Goal: Transaction & Acquisition: Purchase product/service

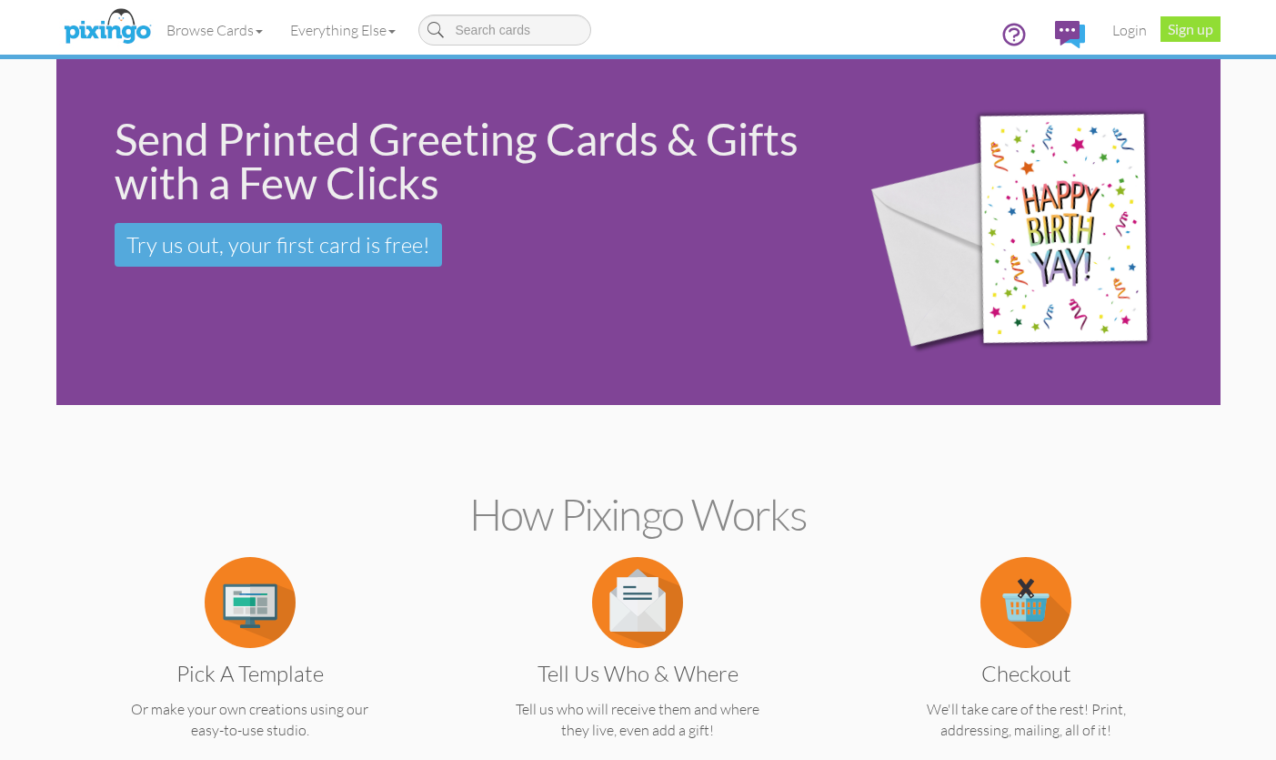
scroll to position [0, 1]
click at [1126, 30] on link "Login" at bounding box center [1130, 29] width 62 height 45
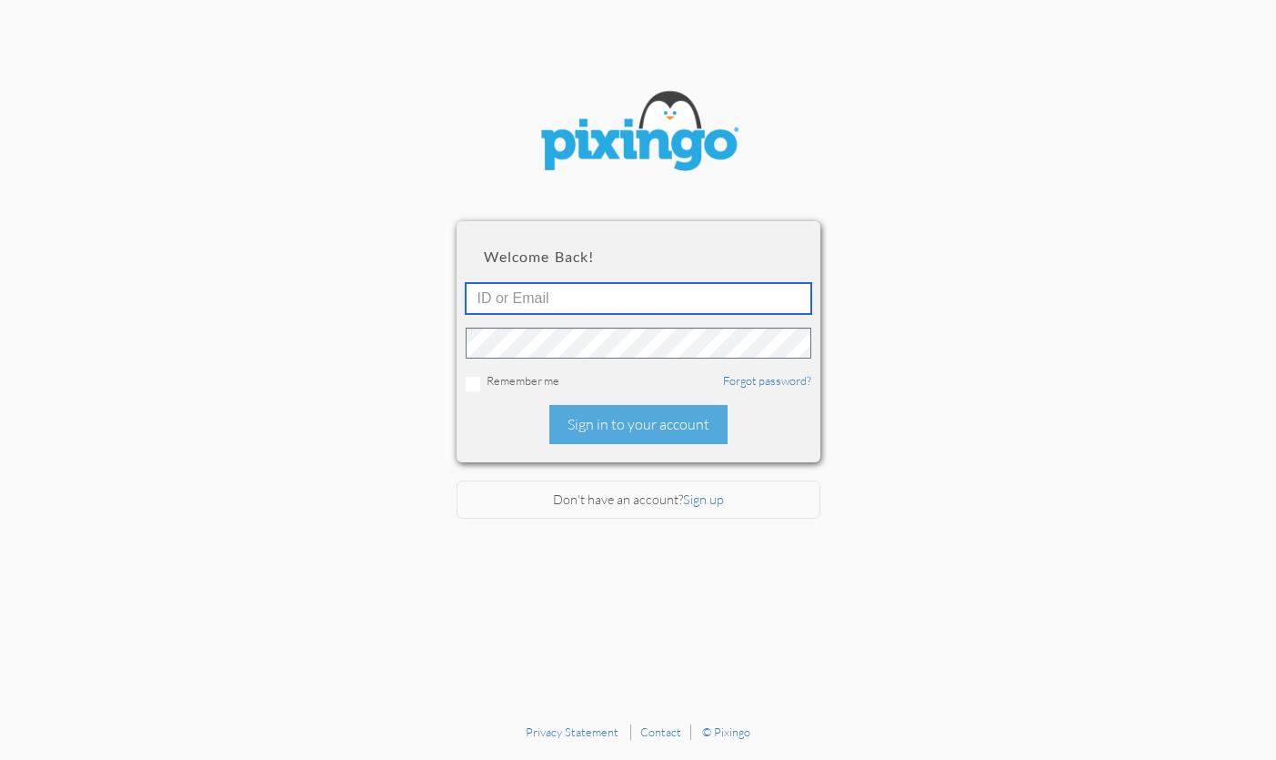
click at [579, 297] on input "text" at bounding box center [639, 298] width 346 height 31
type input "[EMAIL_ADDRESS][DOMAIN_NAME]"
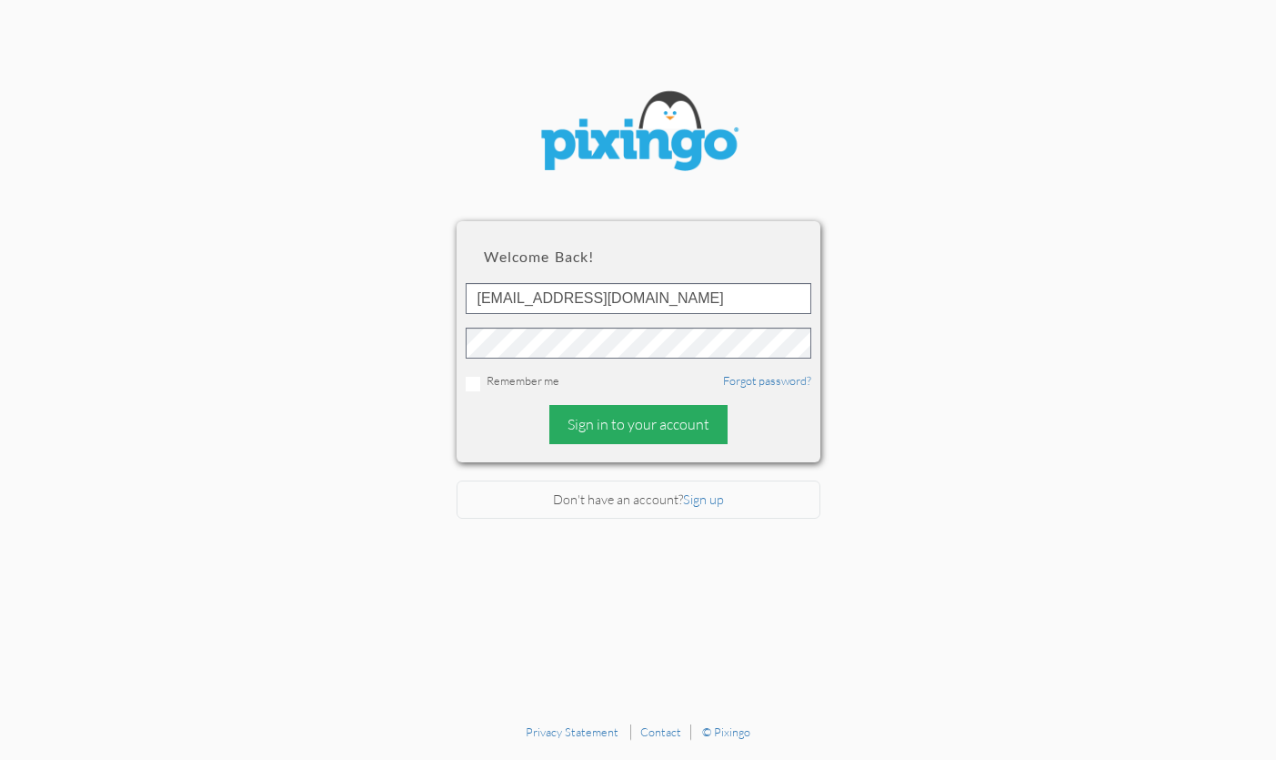
click at [668, 418] on div "Sign in to your account" at bounding box center [638, 424] width 178 height 39
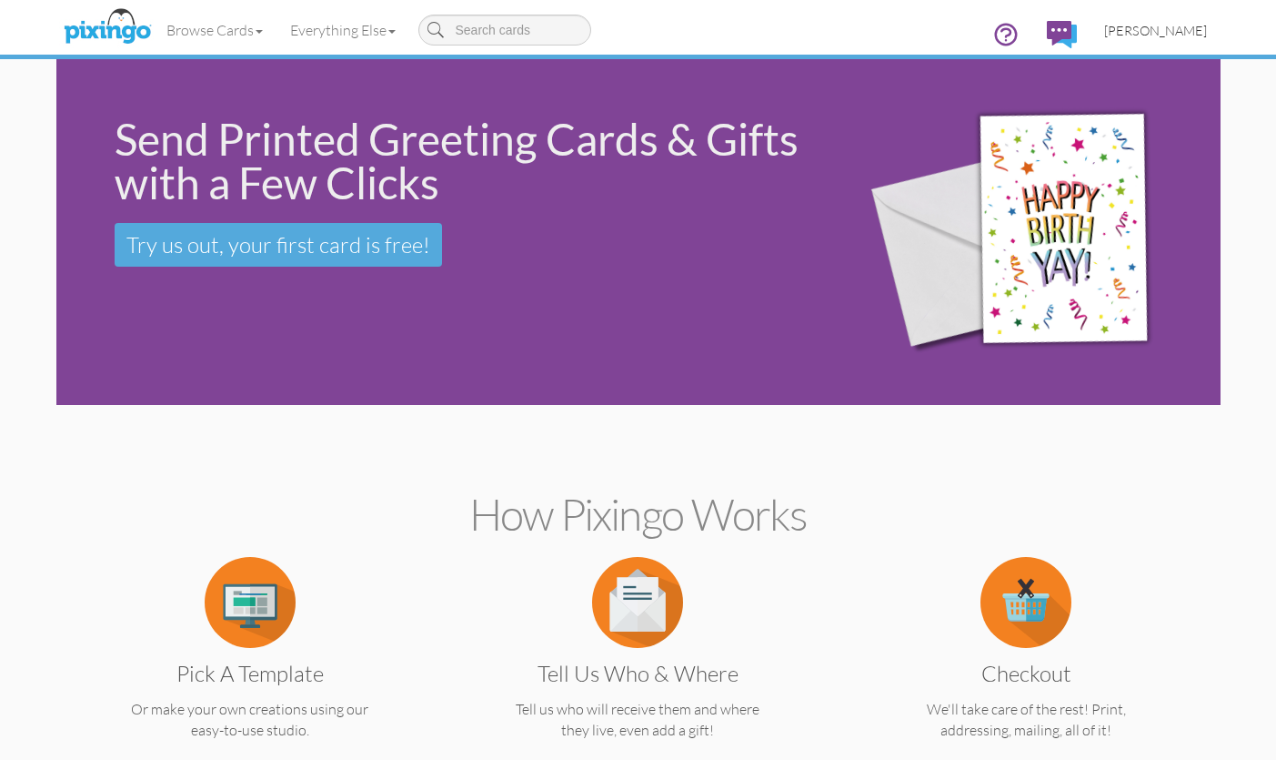
scroll to position [0, 2]
click at [1159, 27] on span "[PERSON_NAME]" at bounding box center [1155, 30] width 103 height 15
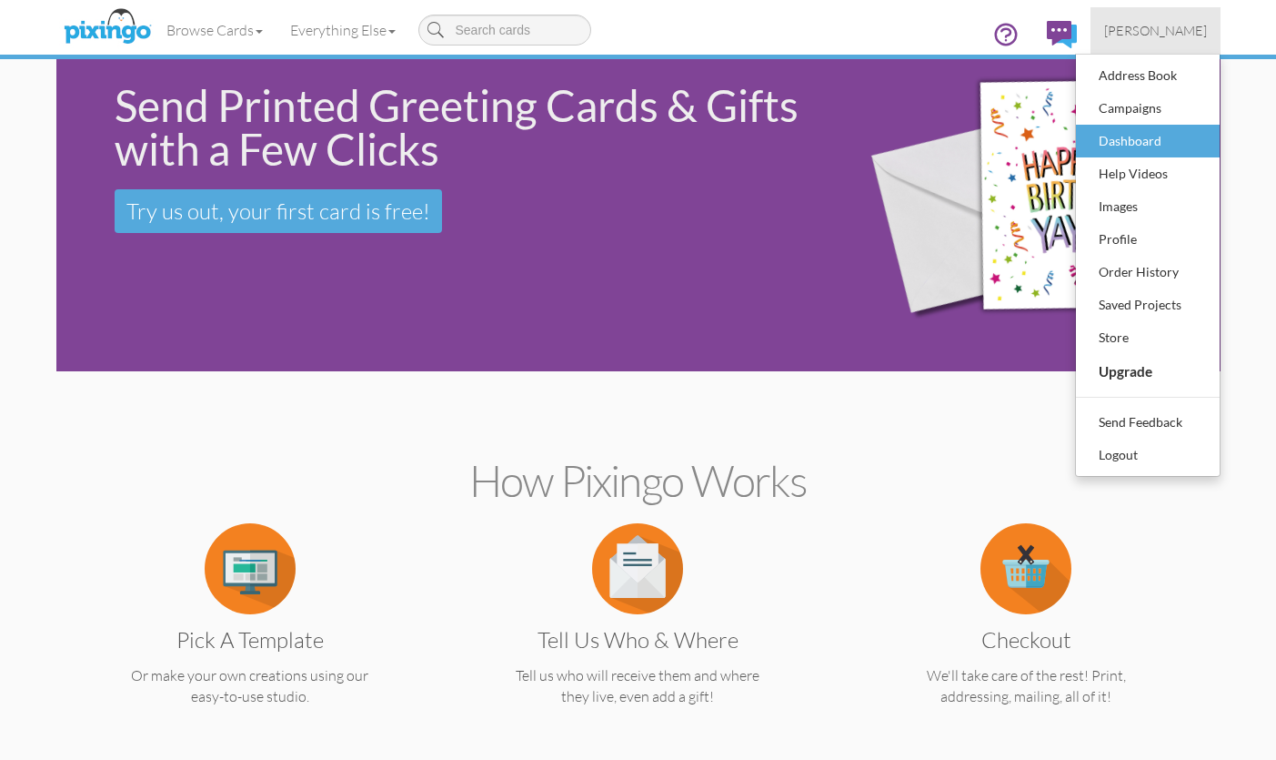
scroll to position [33, 0]
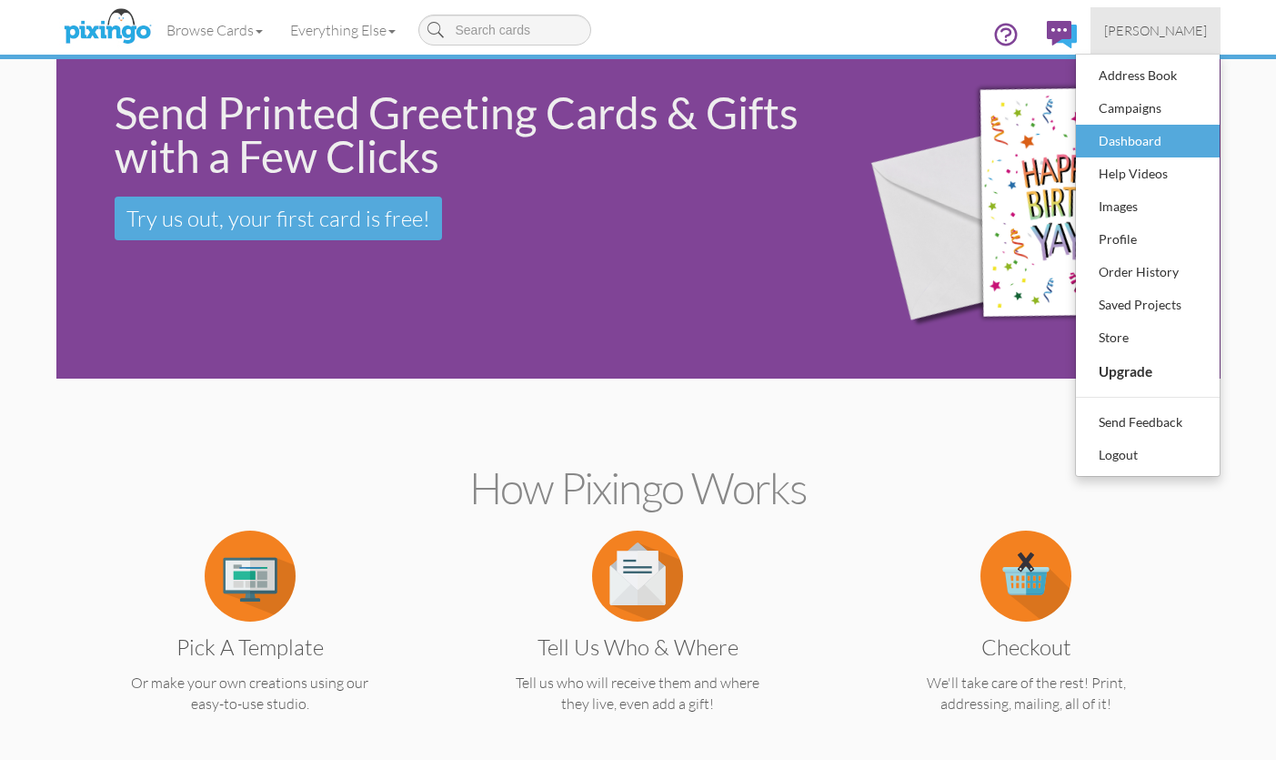
click at [1142, 136] on div "Dashboard" at bounding box center [1147, 140] width 107 height 27
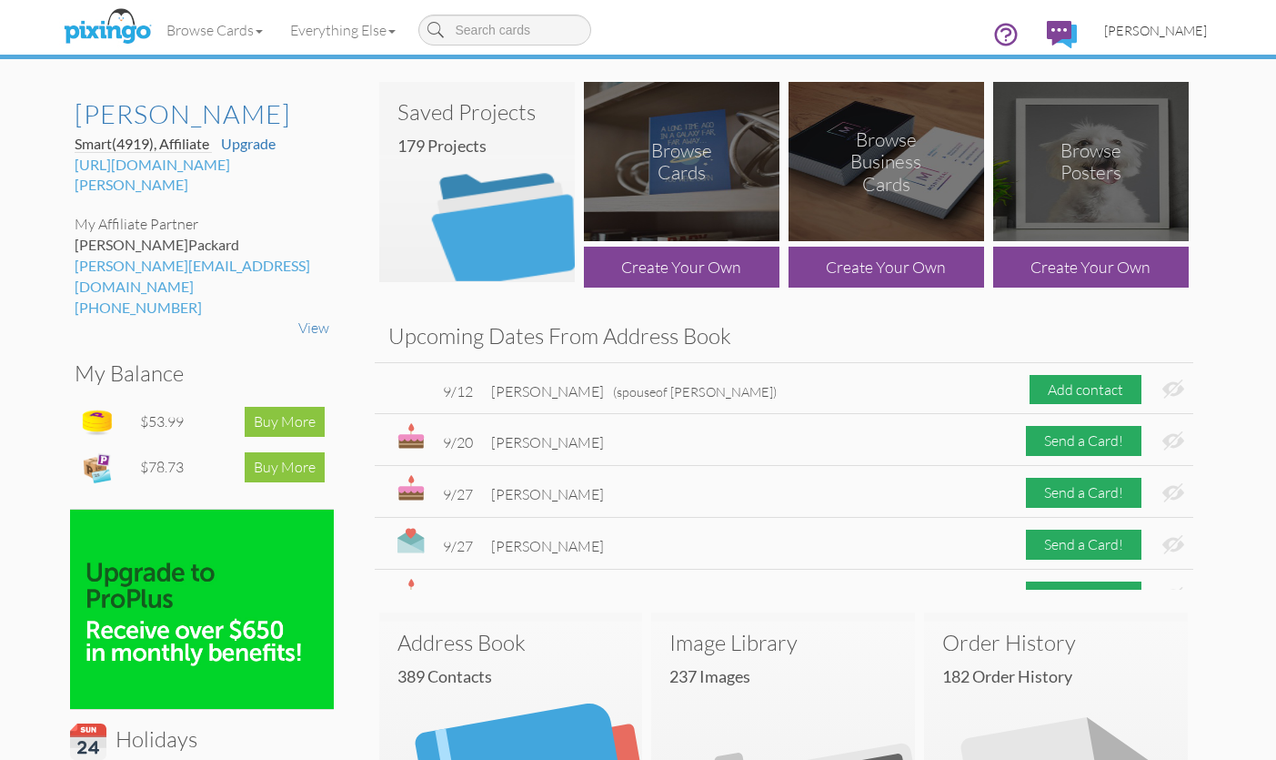
click at [1172, 29] on span "[PERSON_NAME]" at bounding box center [1155, 30] width 103 height 15
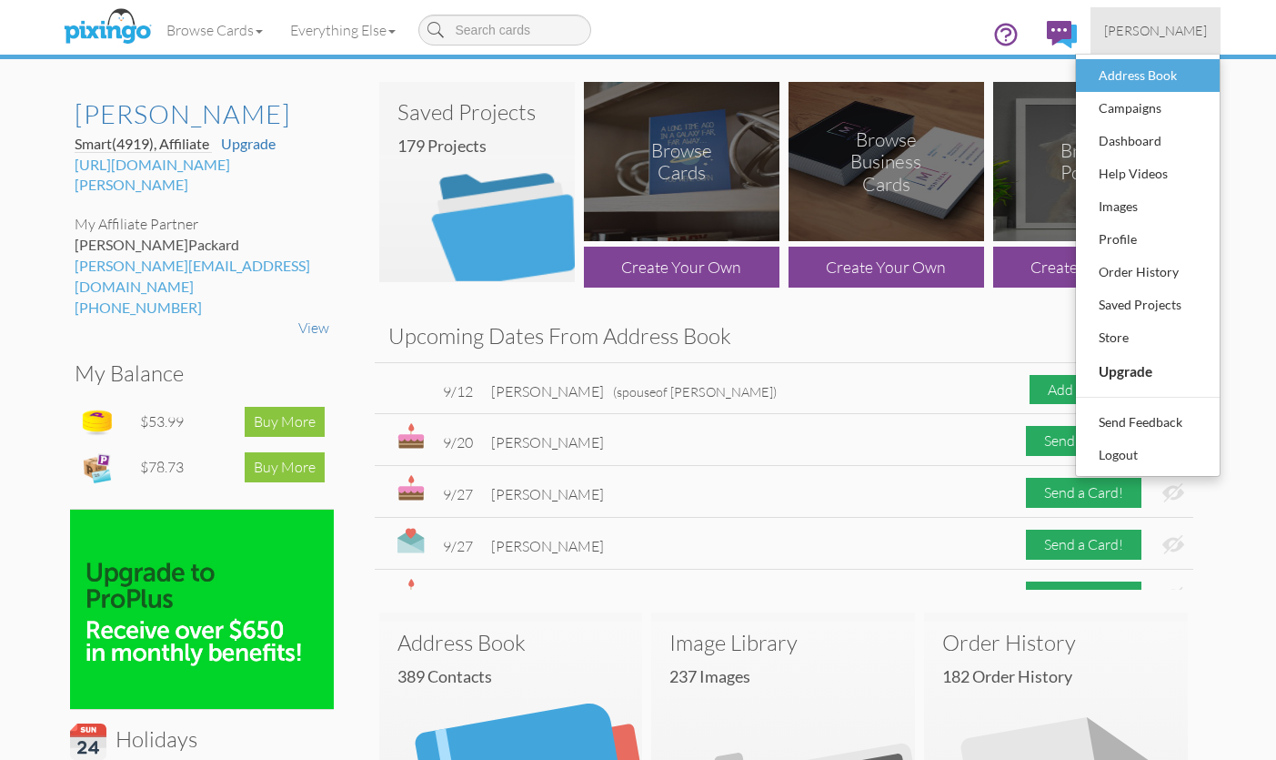
click at [1156, 71] on div "Address Book" at bounding box center [1147, 75] width 107 height 27
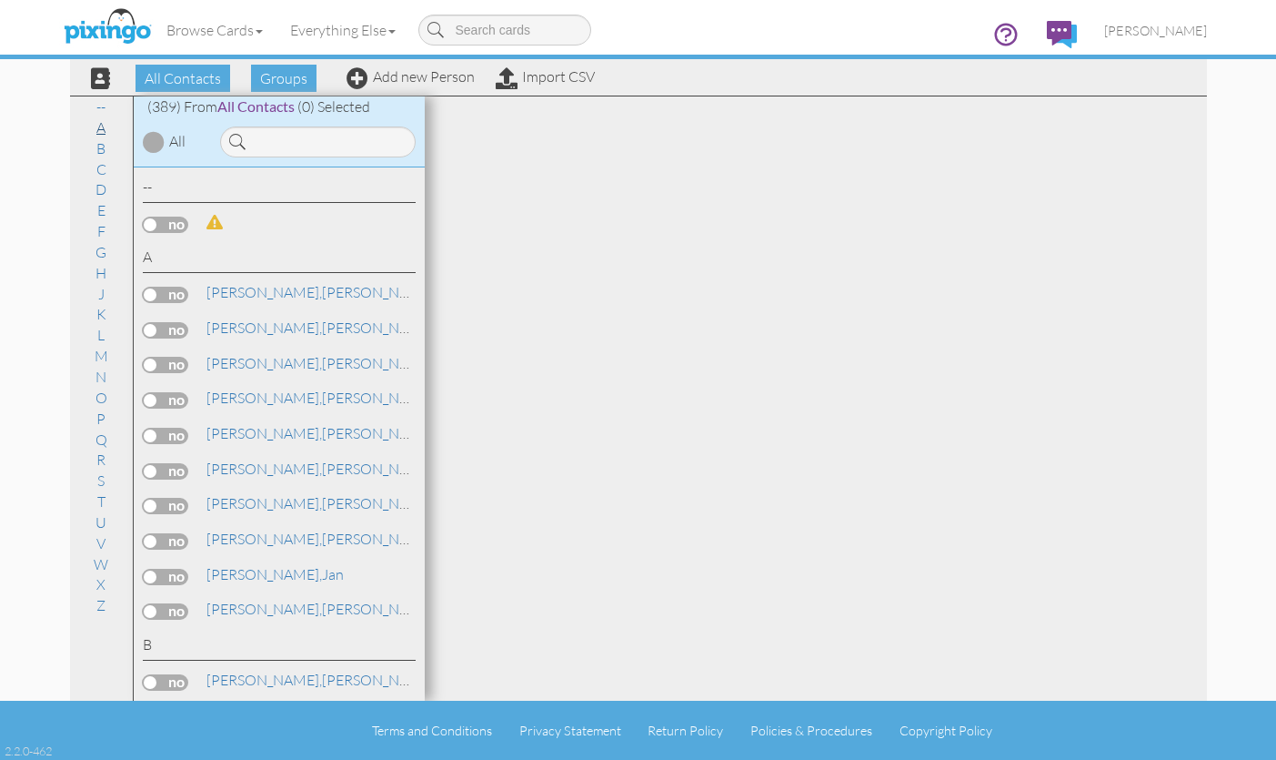
click at [102, 127] on link "A" at bounding box center [100, 127] width 27 height 22
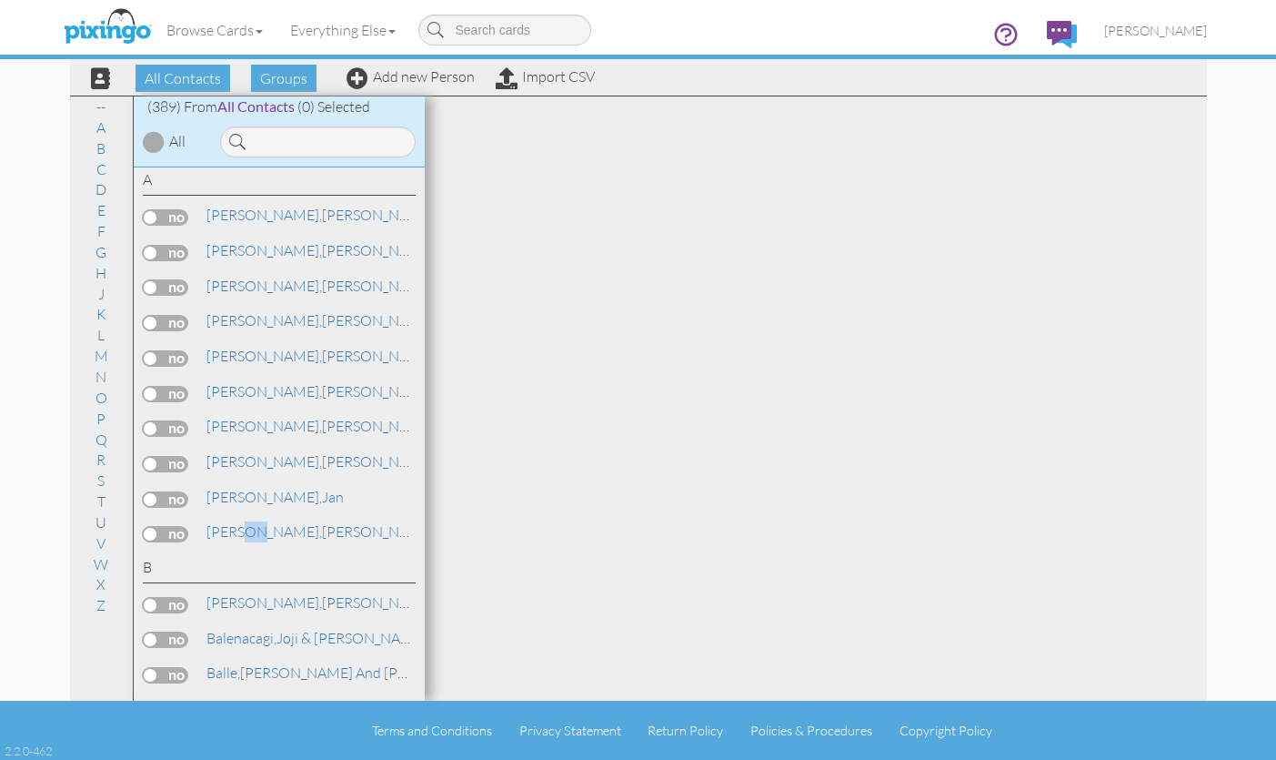
drag, startPoint x: 240, startPoint y: 516, endPoint x: 247, endPoint y: 525, distance: 11.6
click at [247, 525] on div "[PERSON_NAME] Fidelity National Title Agency" at bounding box center [279, 534] width 273 height 26
click at [223, 488] on span "[PERSON_NAME]," at bounding box center [264, 497] width 116 height 18
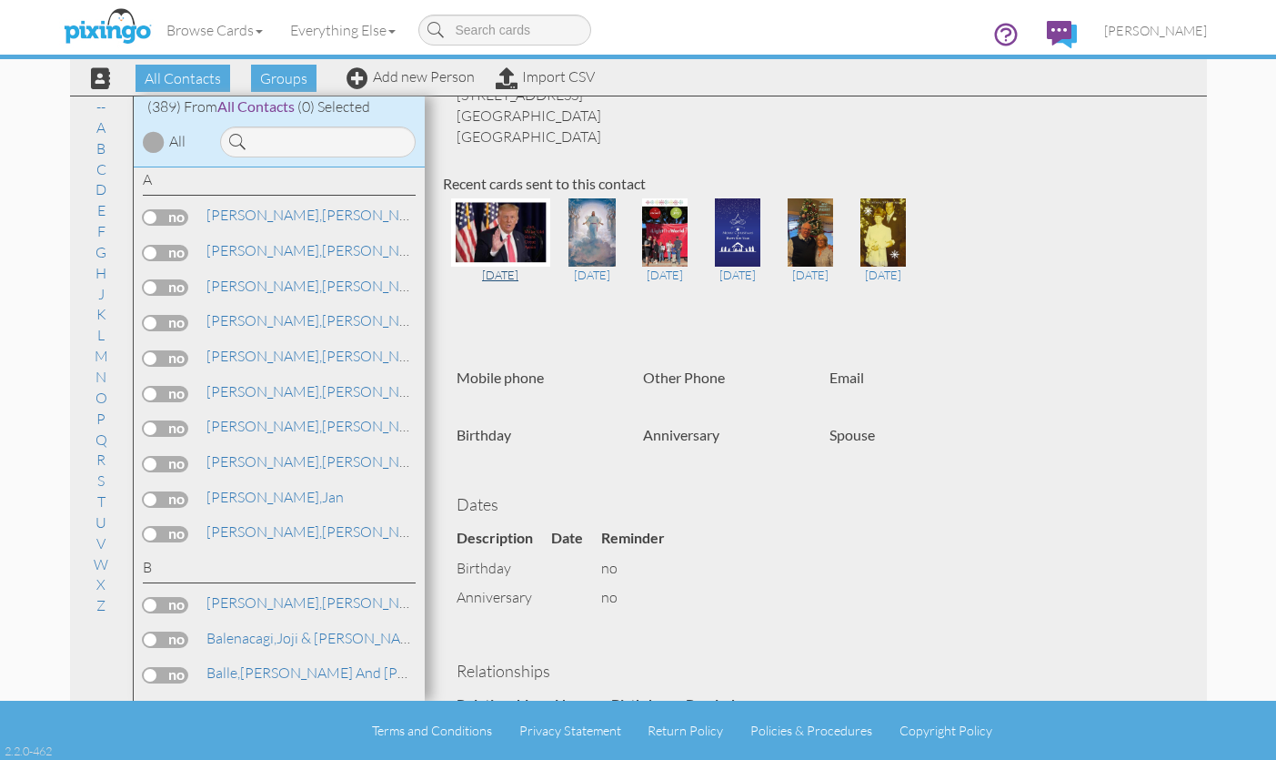
click at [495, 224] on img at bounding box center [500, 232] width 99 height 68
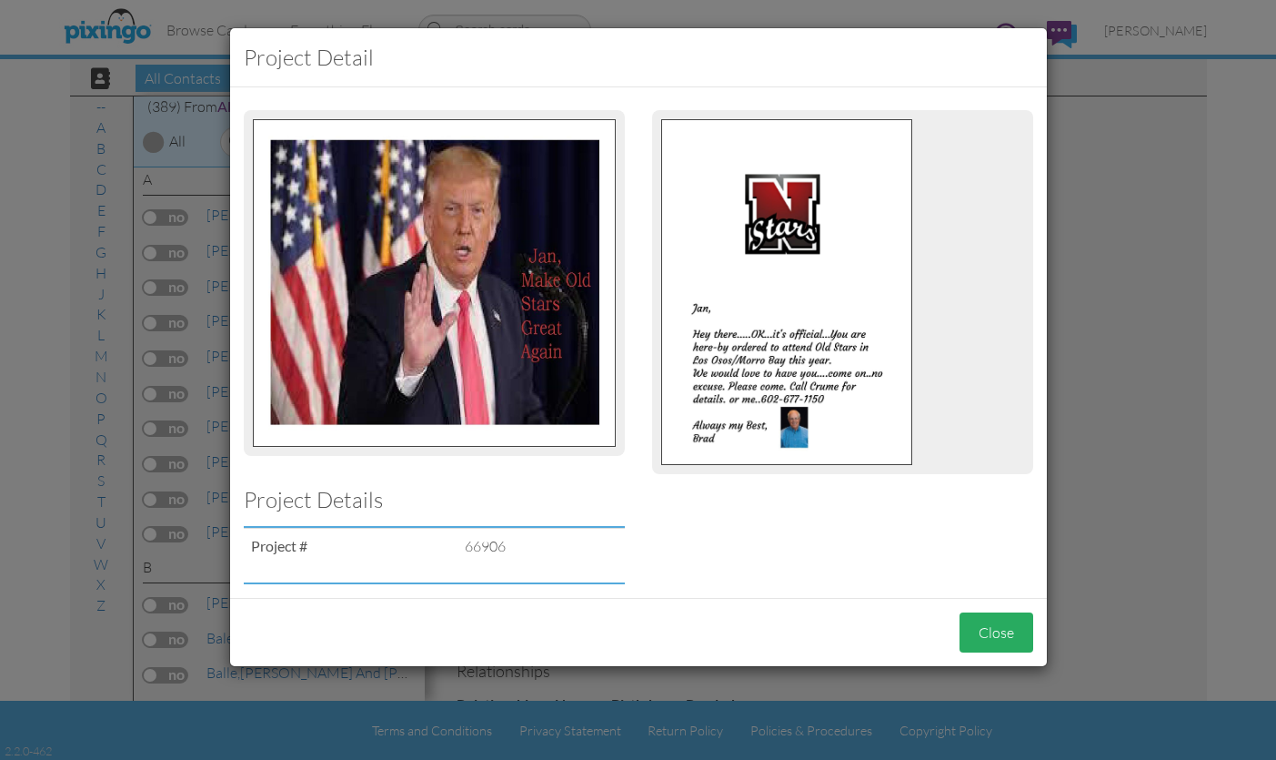
click at [993, 632] on button "Close" at bounding box center [997, 632] width 74 height 41
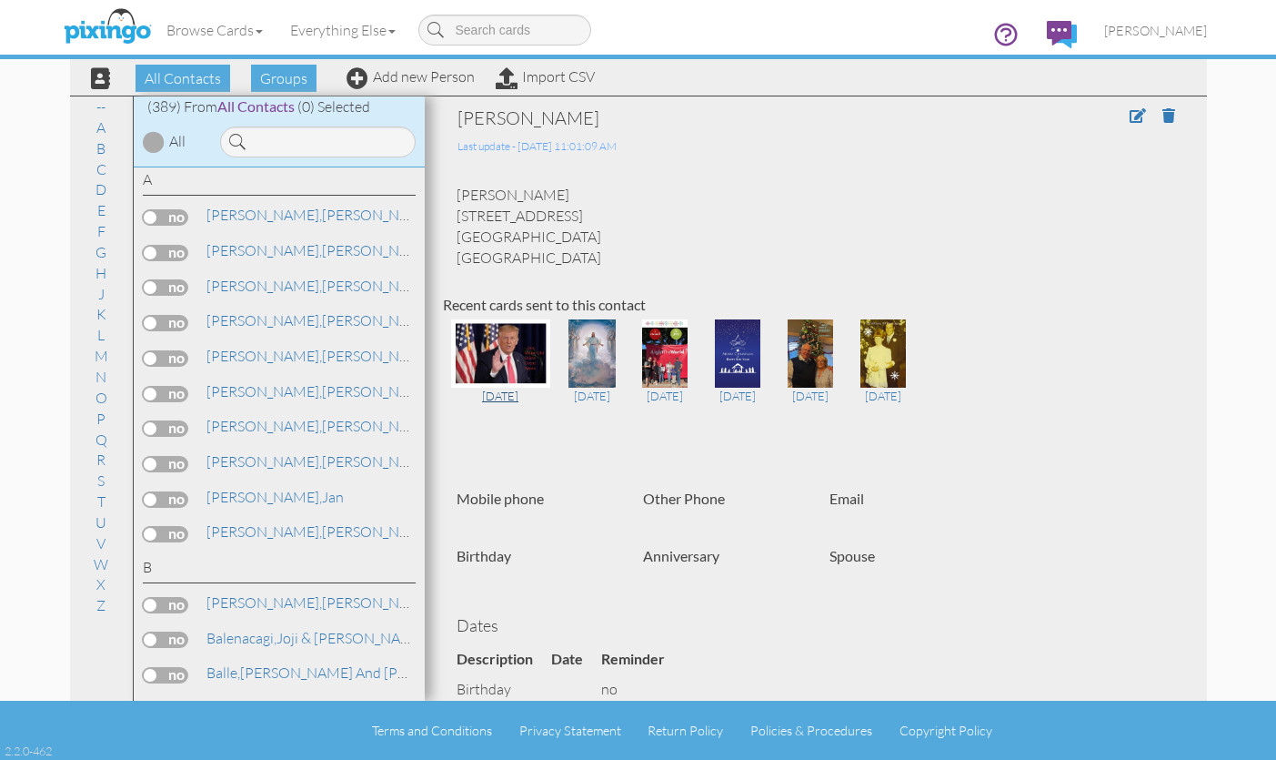
click at [491, 340] on img at bounding box center [500, 353] width 99 height 68
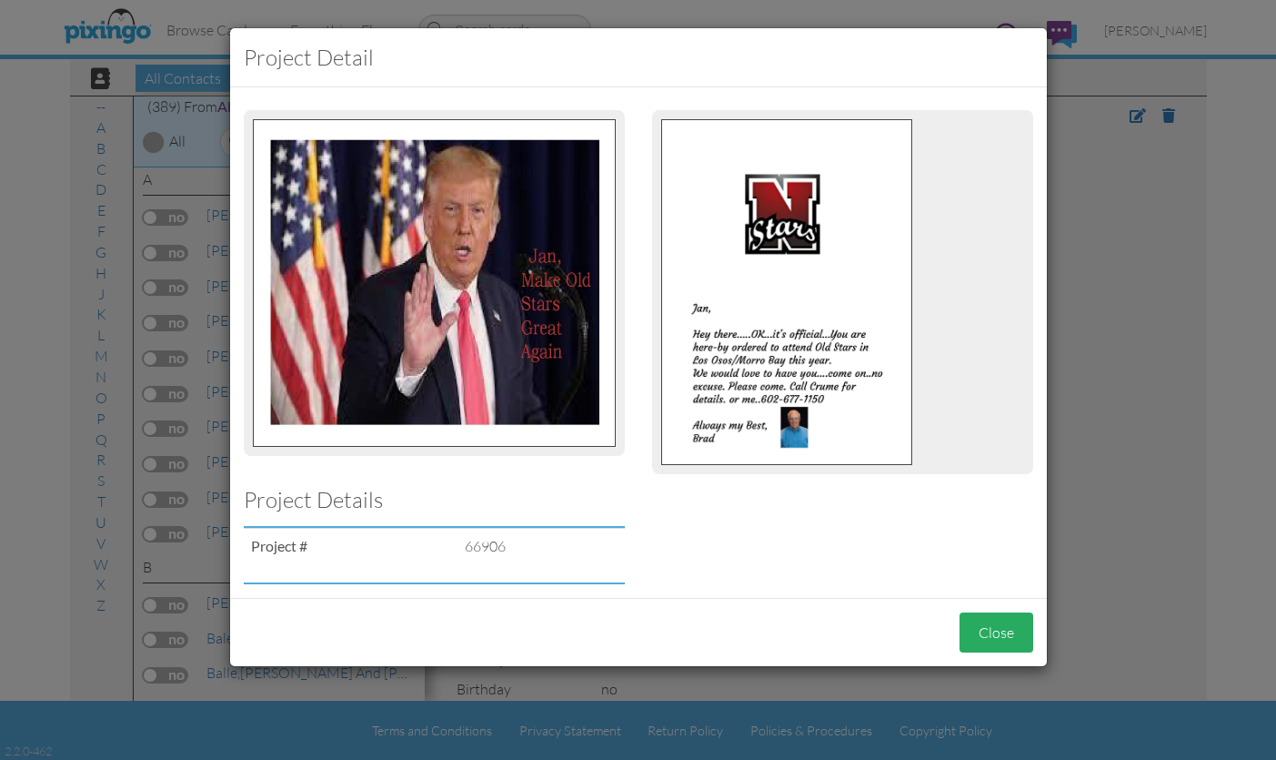
click at [996, 642] on button "Close" at bounding box center [997, 632] width 74 height 41
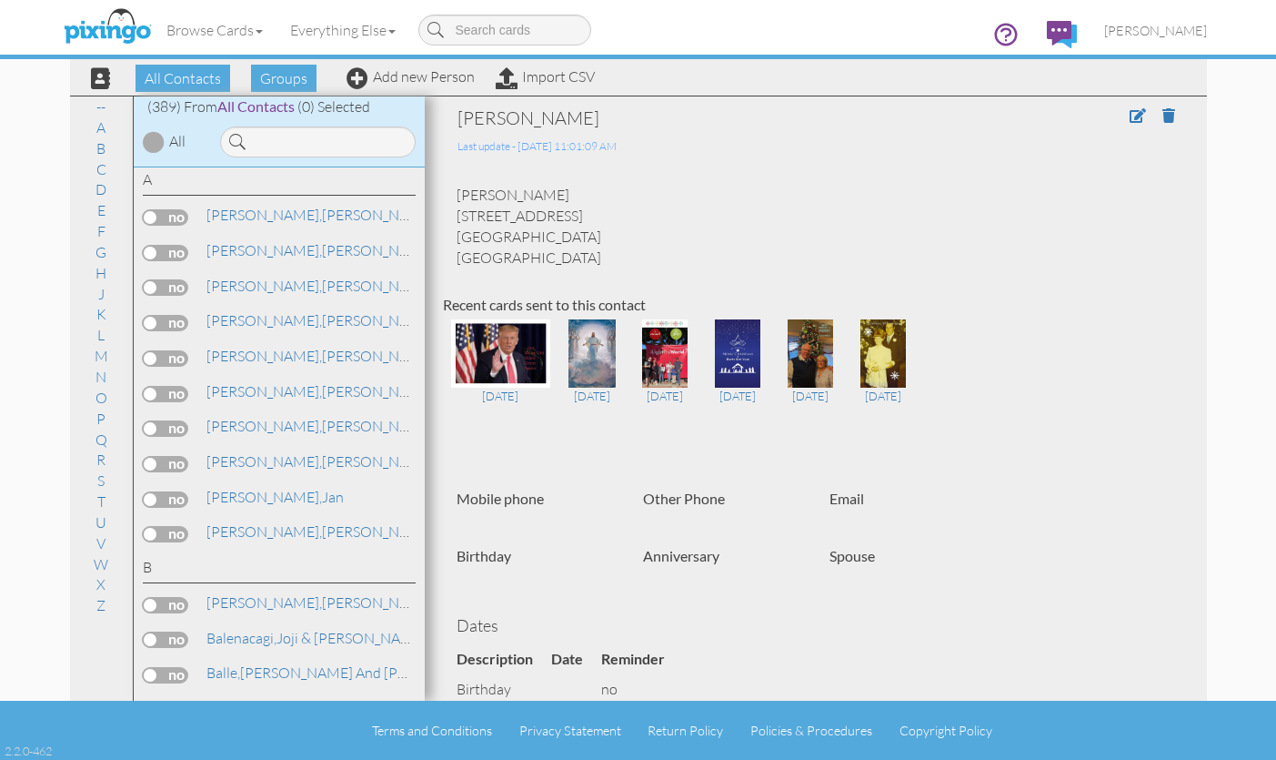
click at [101, 81] on span at bounding box center [100, 78] width 19 height 22
click at [500, 357] on img at bounding box center [500, 353] width 99 height 68
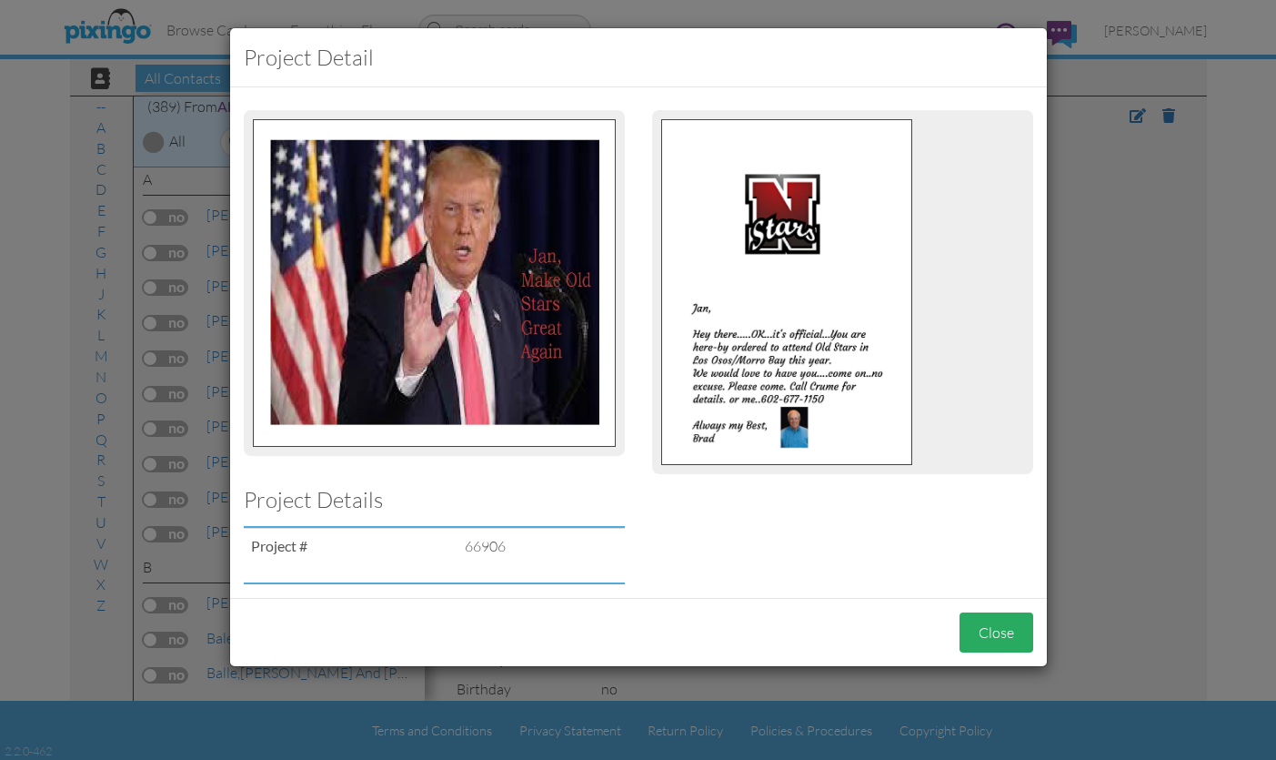
click at [1001, 634] on button "Close" at bounding box center [997, 632] width 74 height 41
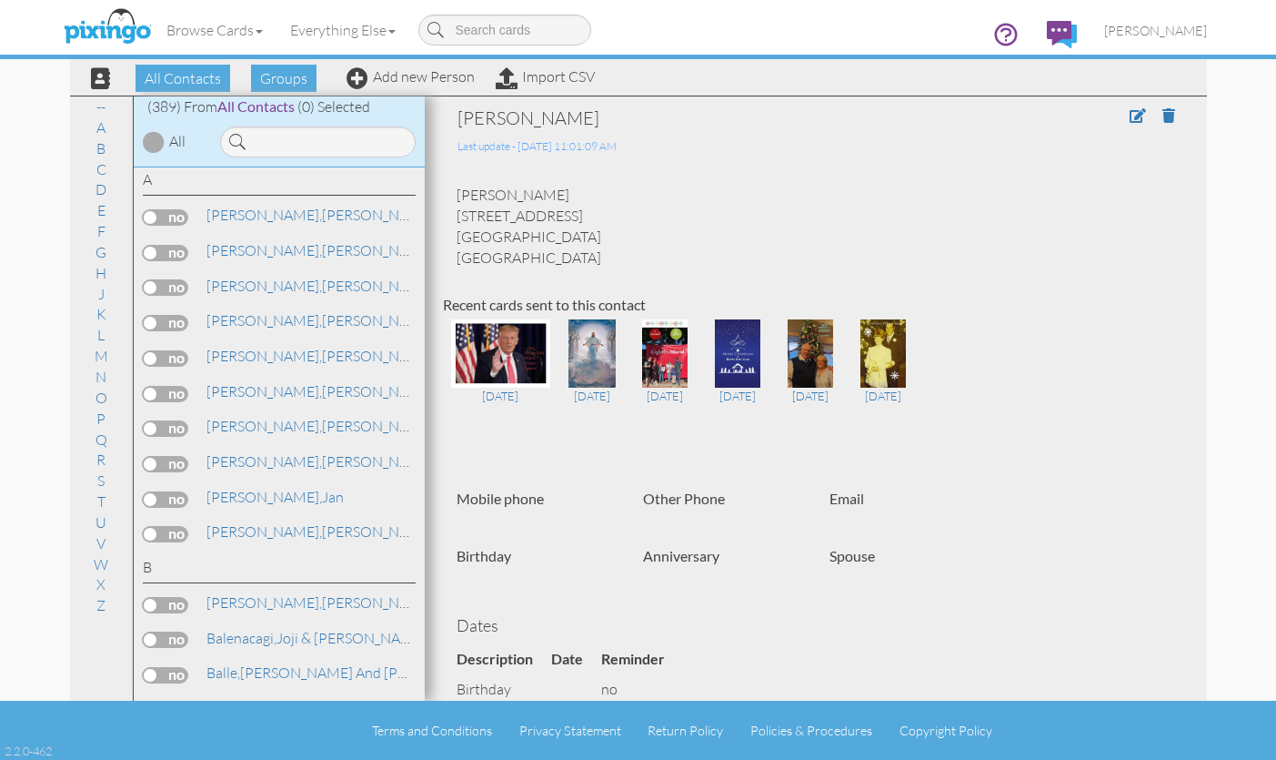
click at [852, 249] on div "[PERSON_NAME] [STREET_ADDRESS] [GEOGRAPHIC_DATA], [GEOGRAPHIC_DATA] [GEOGRAPHIC…" at bounding box center [816, 226] width 746 height 83
click at [1136, 115] on span at bounding box center [1138, 115] width 16 height 15
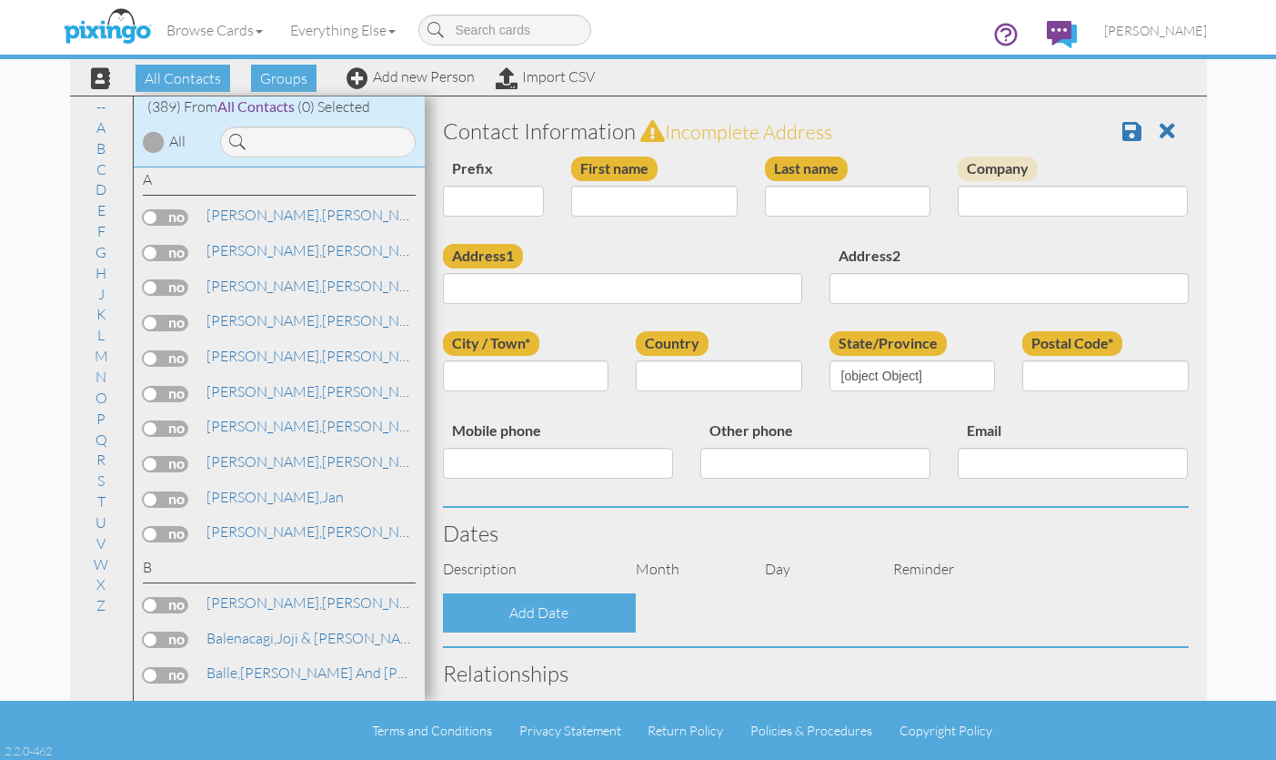
type input "Jan"
type input "[PERSON_NAME]"
type input "[STREET_ADDRESS]"
type input "[GEOGRAPHIC_DATA]"
type input "93311"
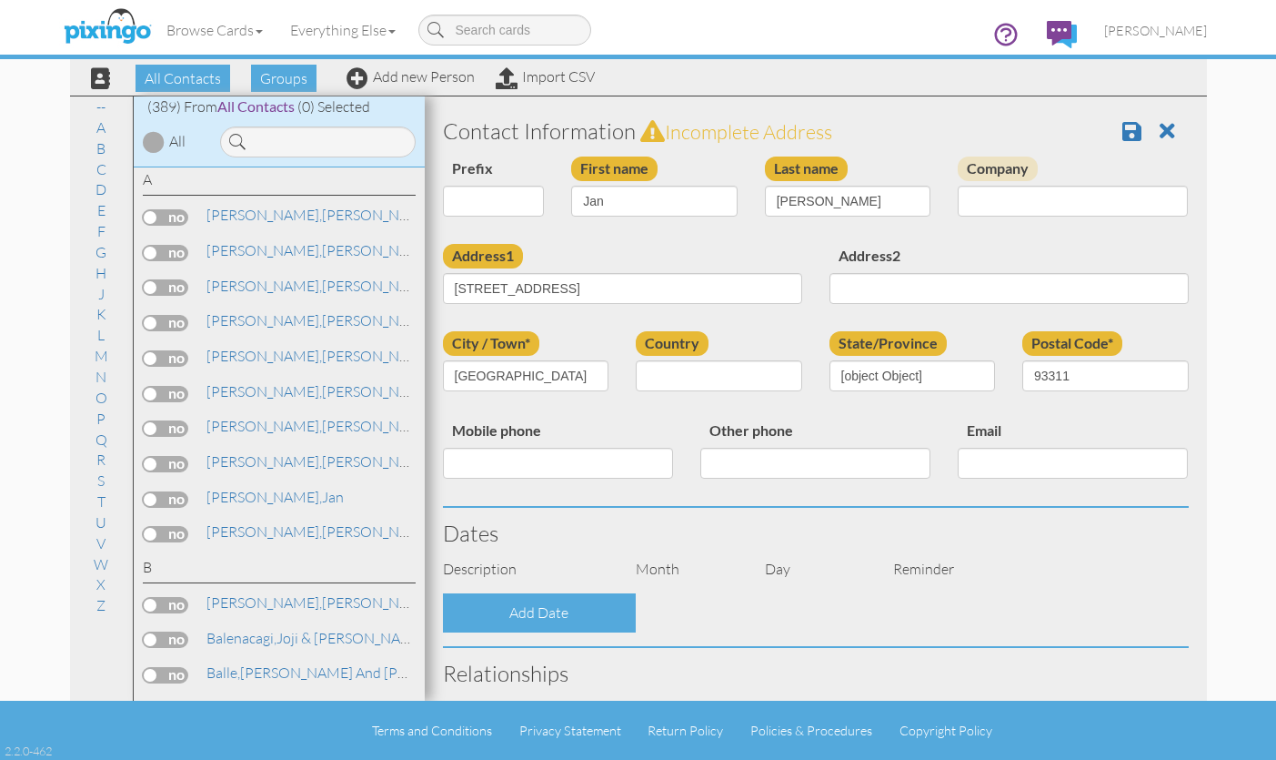
select select "object:2414"
select select "object:2659"
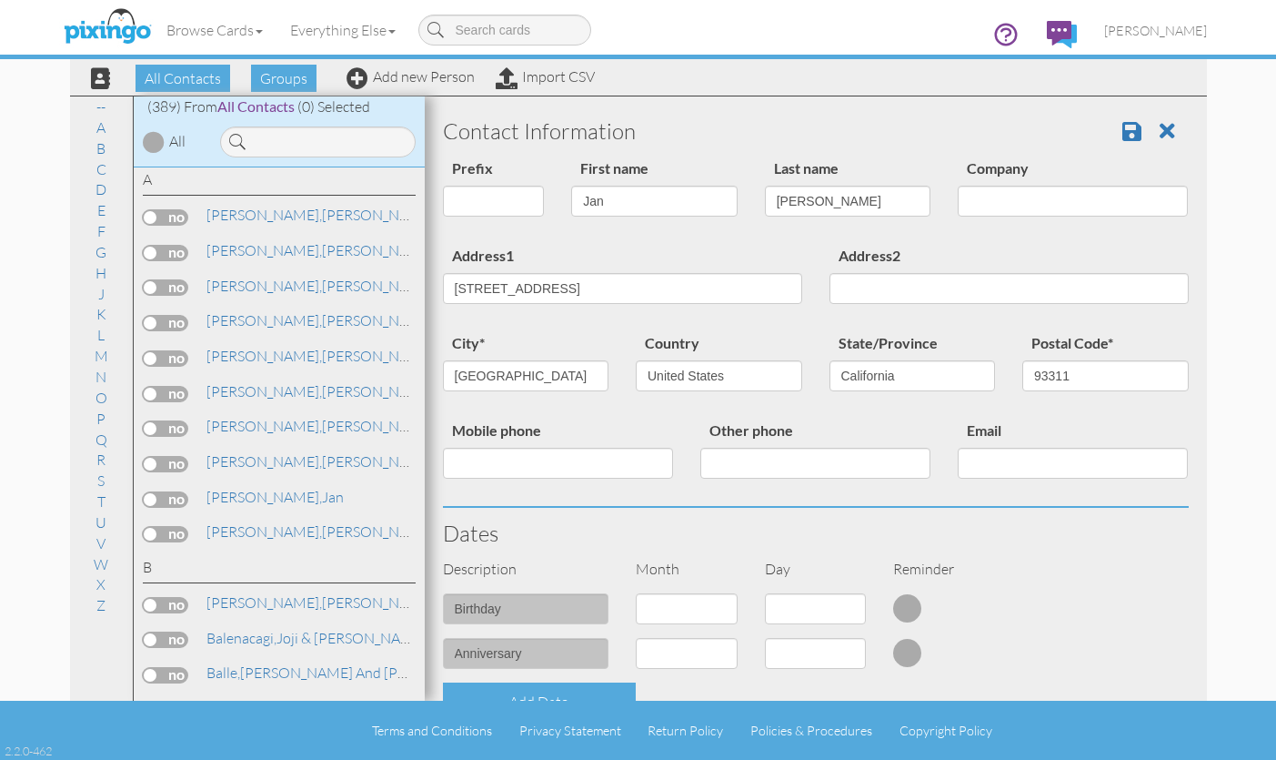
click at [1070, 121] on h3 "Contact Information" at bounding box center [816, 131] width 746 height 24
click at [131, 28] on img at bounding box center [107, 27] width 96 height 45
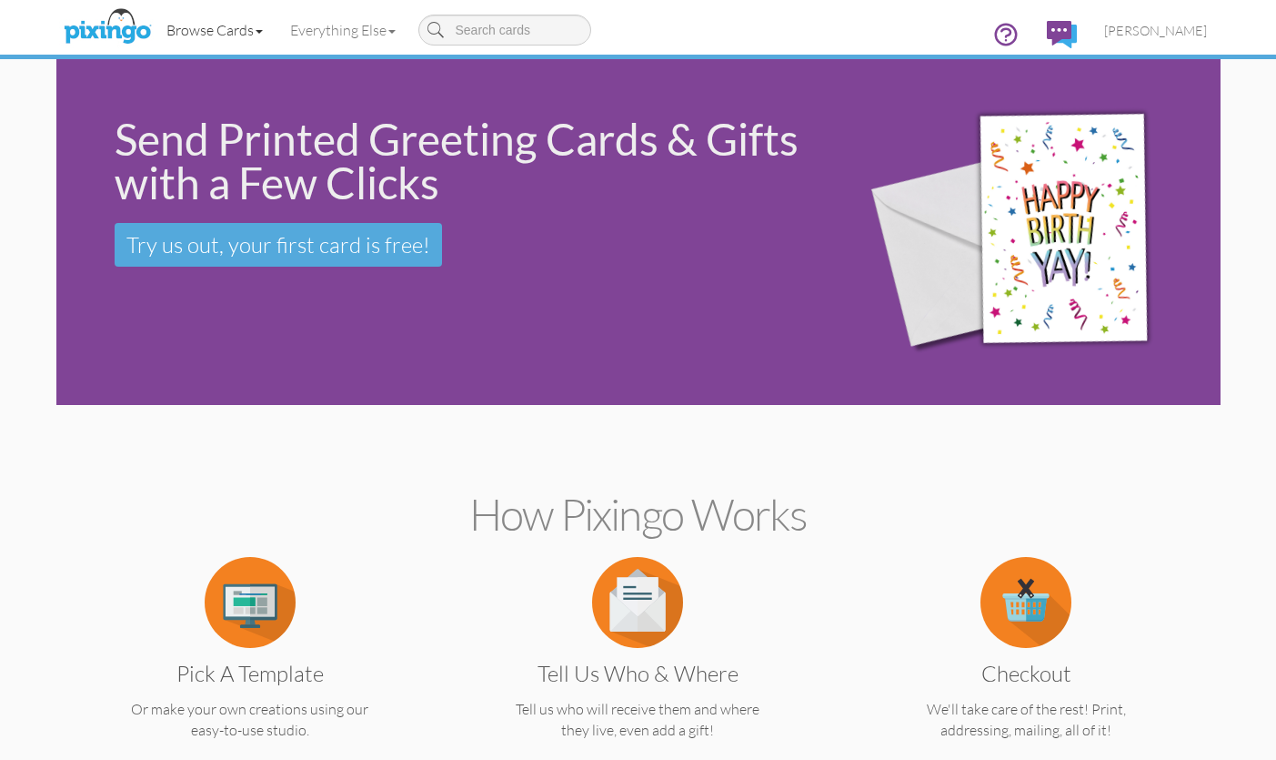
click at [246, 30] on link "Browse Cards" at bounding box center [215, 29] width 124 height 45
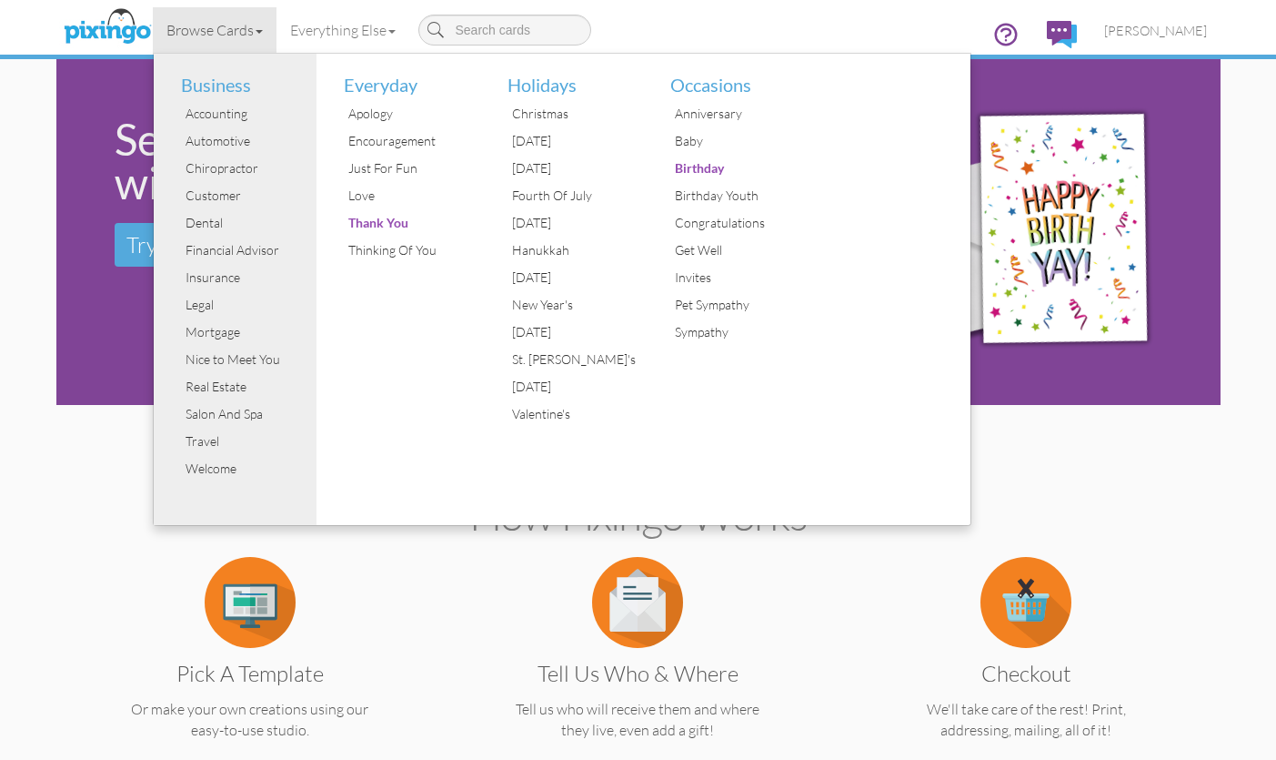
click at [734, 33] on div "Browse Cards Business Accounting Automotive Chiropractor Customer Dental Financ…" at bounding box center [638, 36] width 1137 height 72
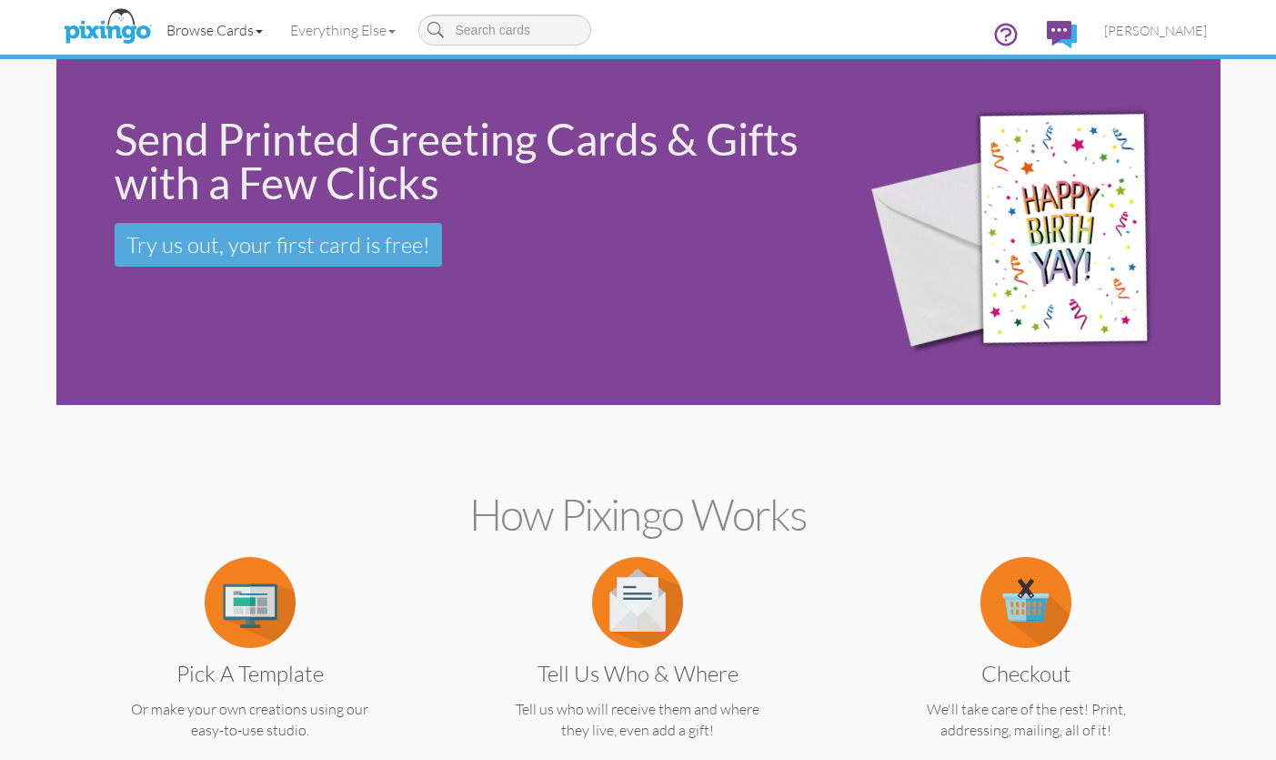
click at [251, 27] on link "Browse Cards" at bounding box center [215, 29] width 124 height 45
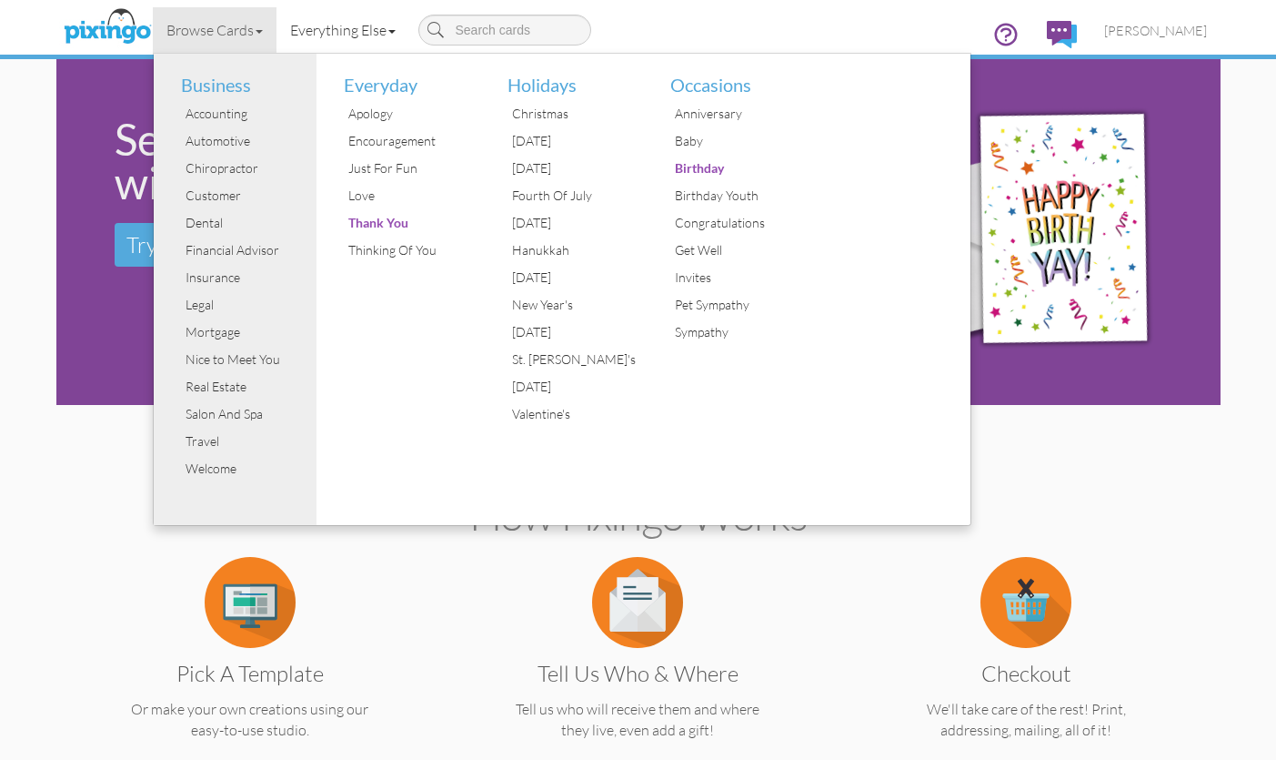
click at [390, 27] on link "Everything Else" at bounding box center [343, 29] width 133 height 45
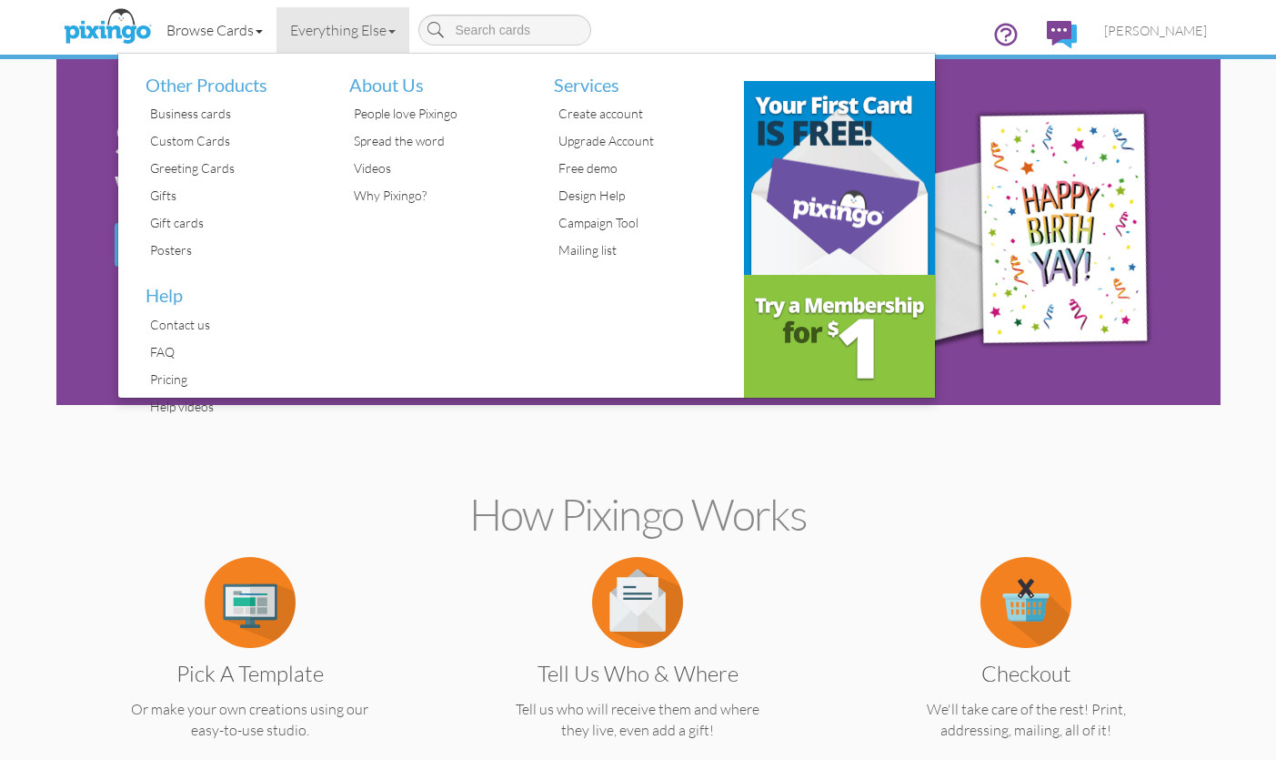
drag, startPoint x: 198, startPoint y: 30, endPoint x: 188, endPoint y: 31, distance: 10.0
click at [198, 30] on link "Browse Cards" at bounding box center [215, 29] width 124 height 45
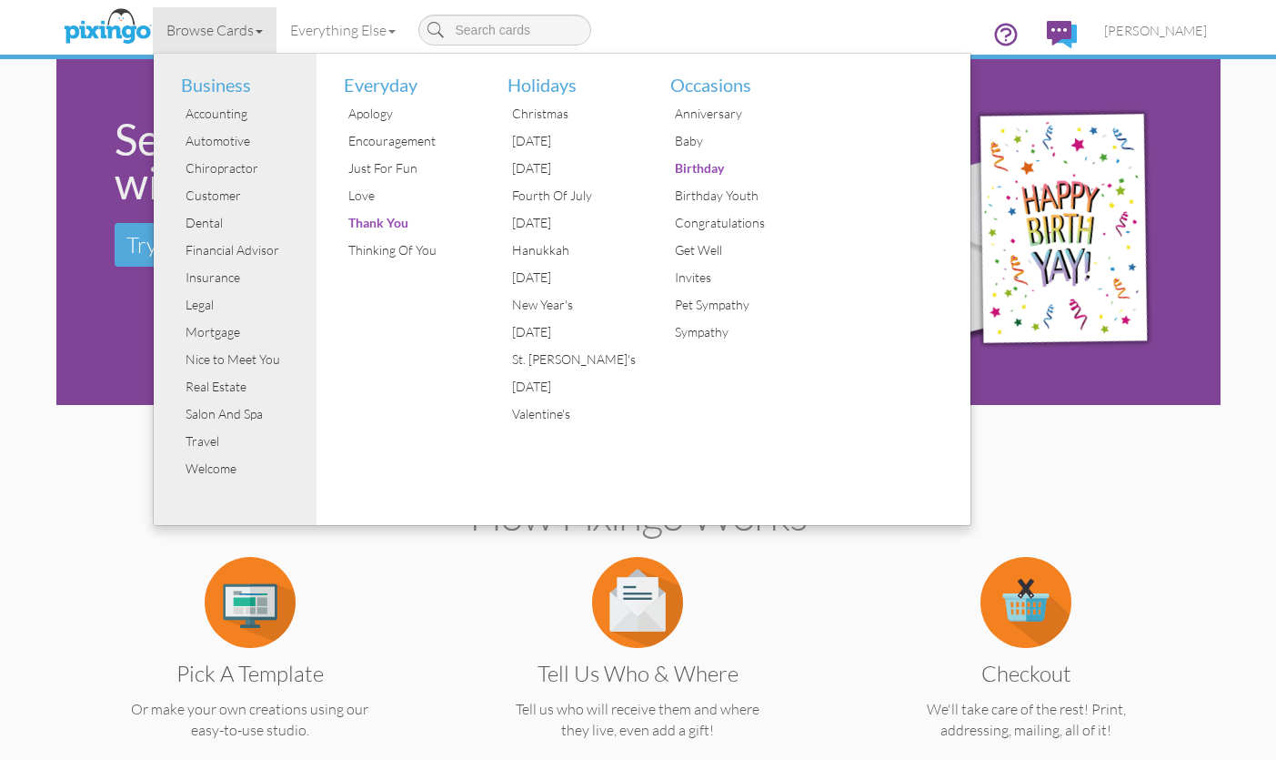
drag, startPoint x: 133, startPoint y: 32, endPoint x: 111, endPoint y: 27, distance: 22.3
click at [105, 26] on img at bounding box center [107, 27] width 96 height 45
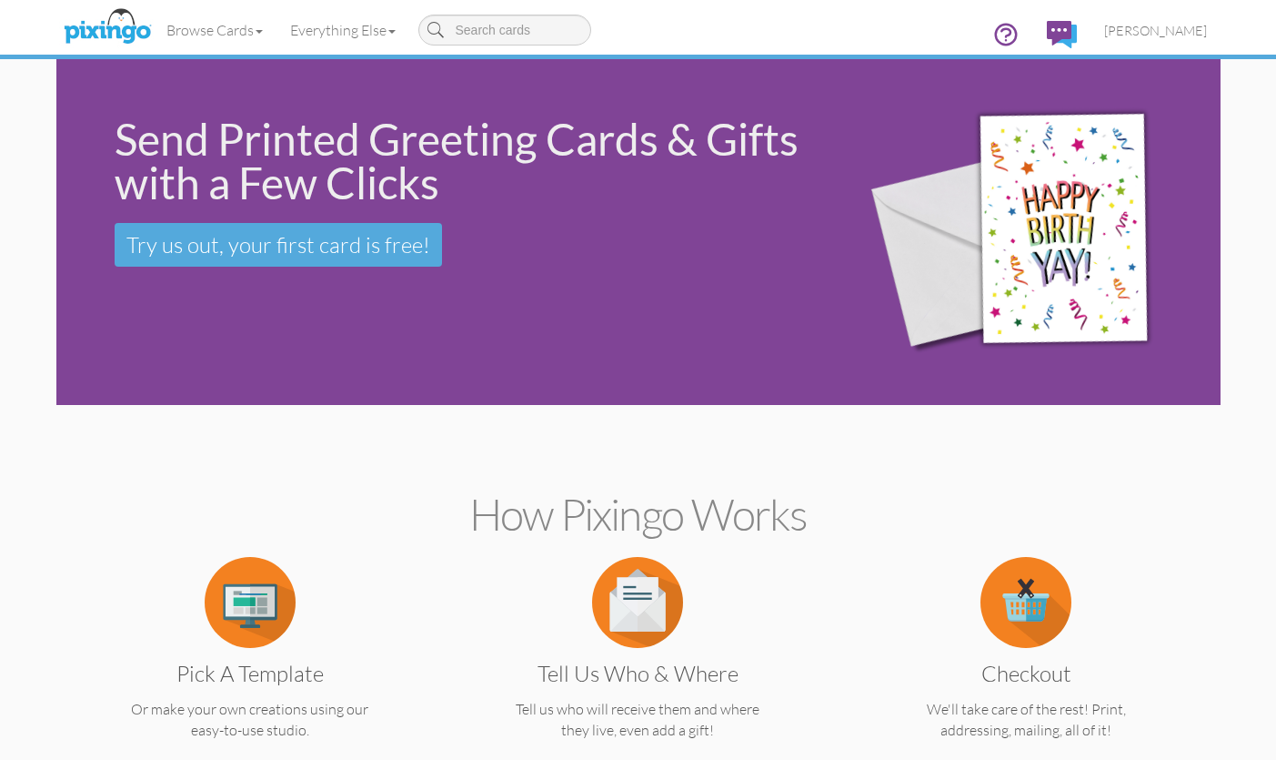
click at [107, 26] on img at bounding box center [107, 27] width 96 height 45
click at [248, 569] on img at bounding box center [250, 602] width 91 height 91
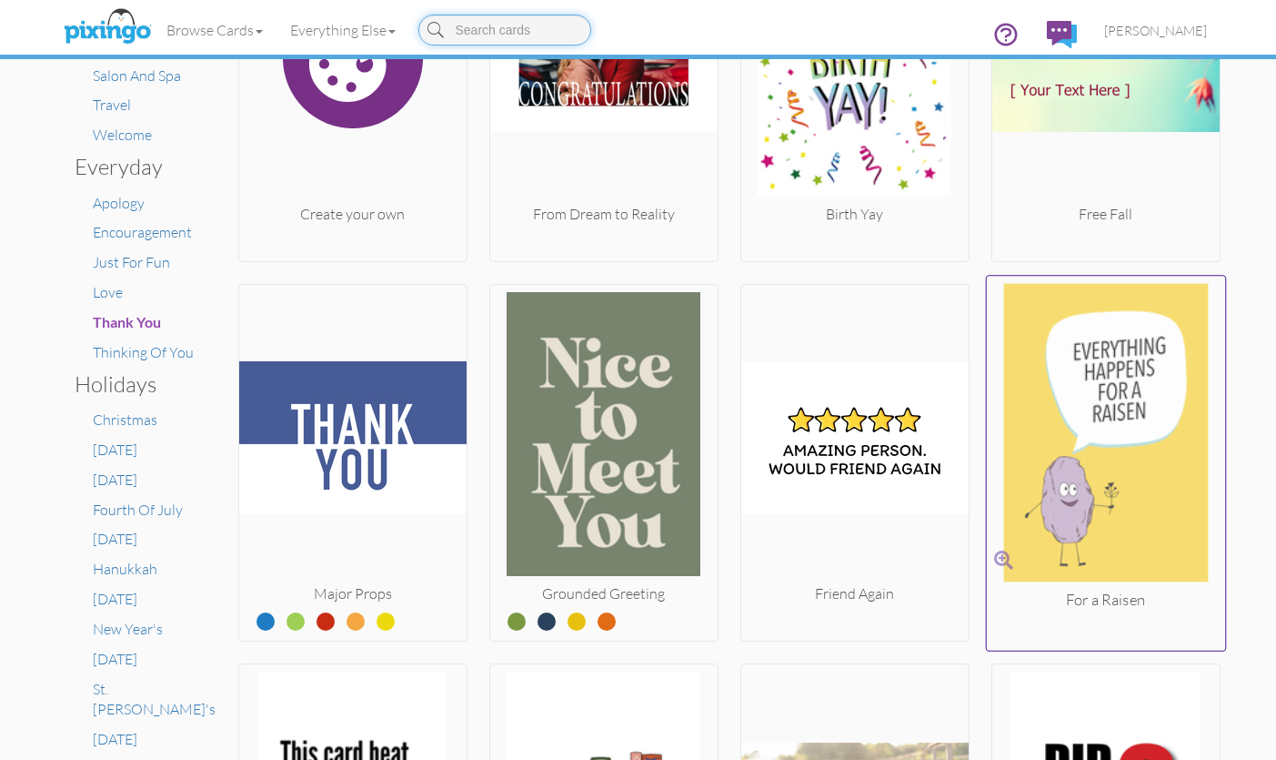
scroll to position [491, 0]
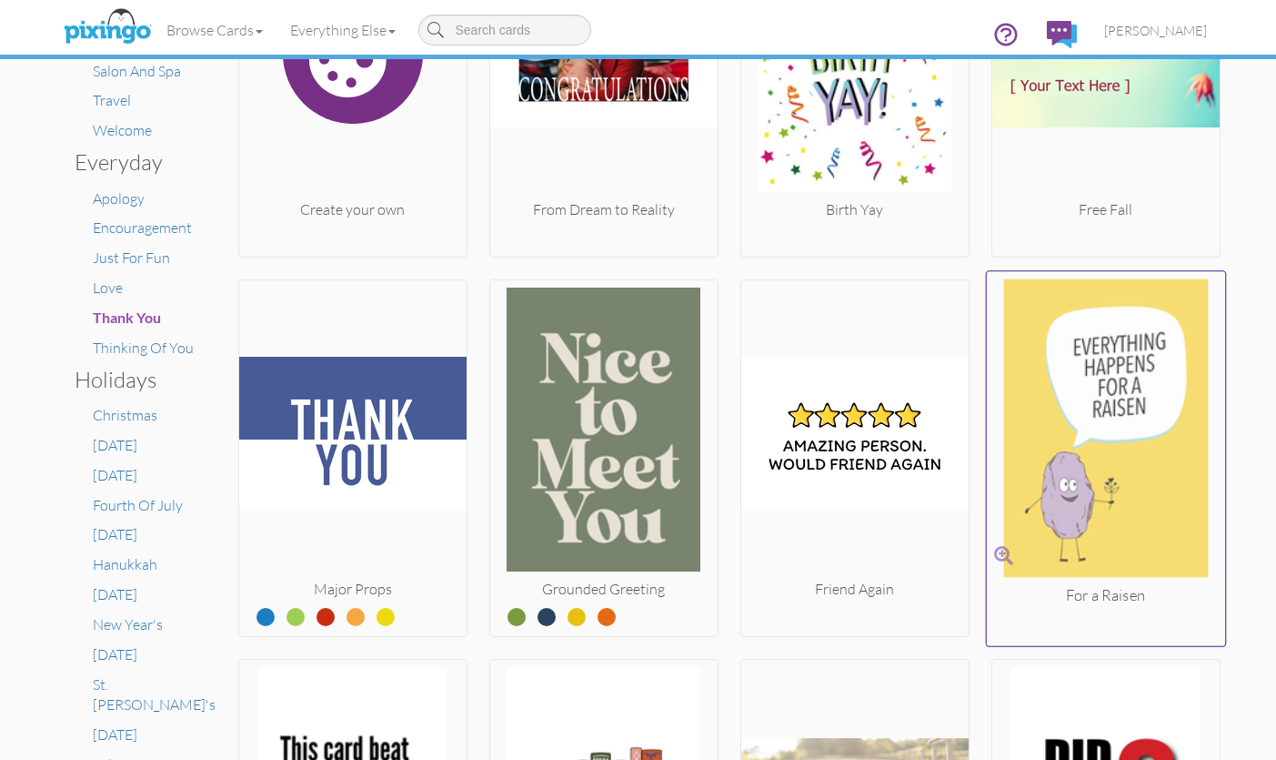
click at [1101, 450] on img at bounding box center [1105, 431] width 239 height 306
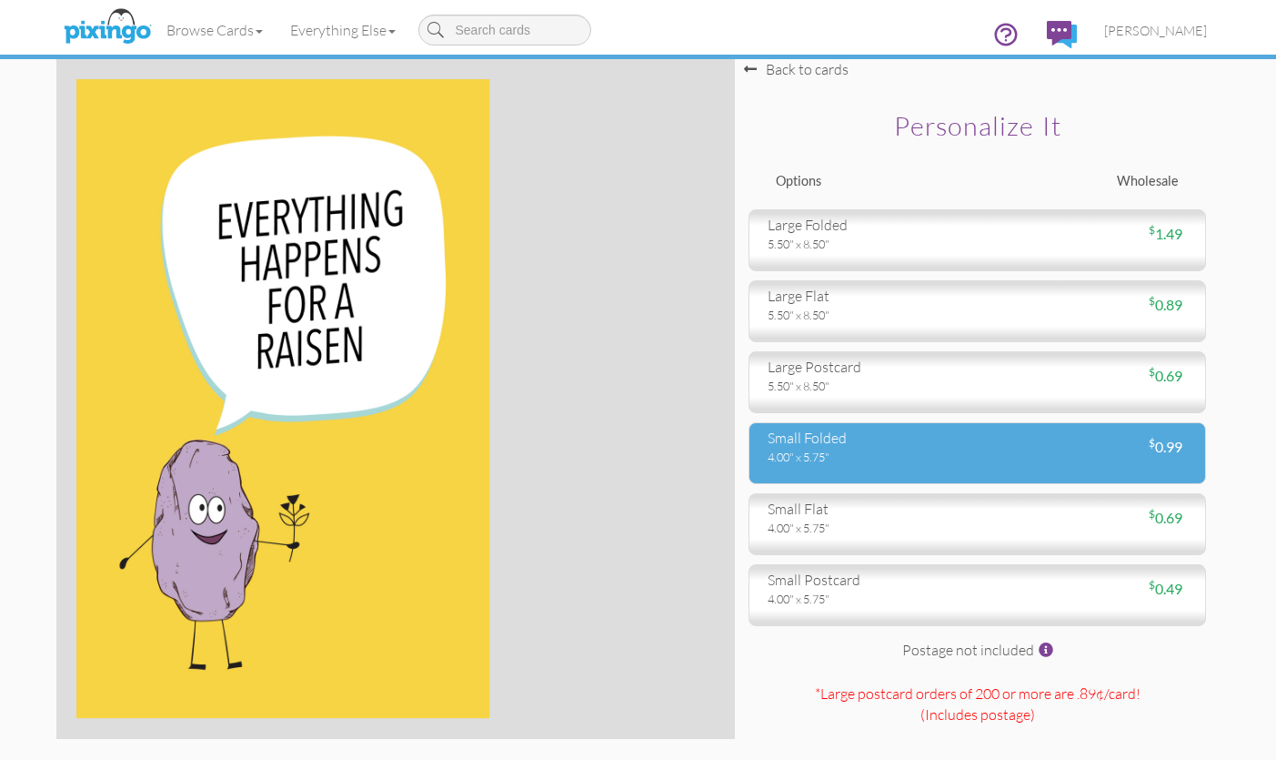
scroll to position [0, 2]
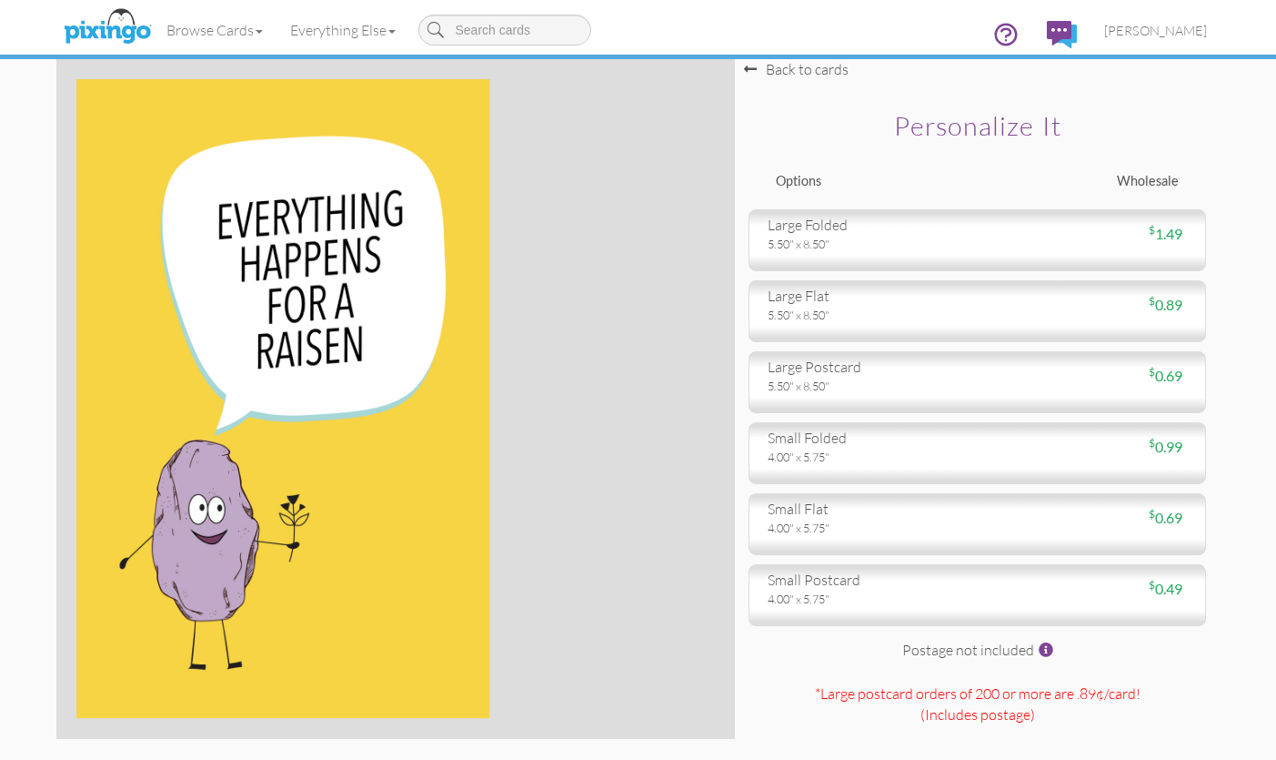
click at [896, 452] on div "4.00" x 5.75"" at bounding box center [866, 456] width 196 height 16
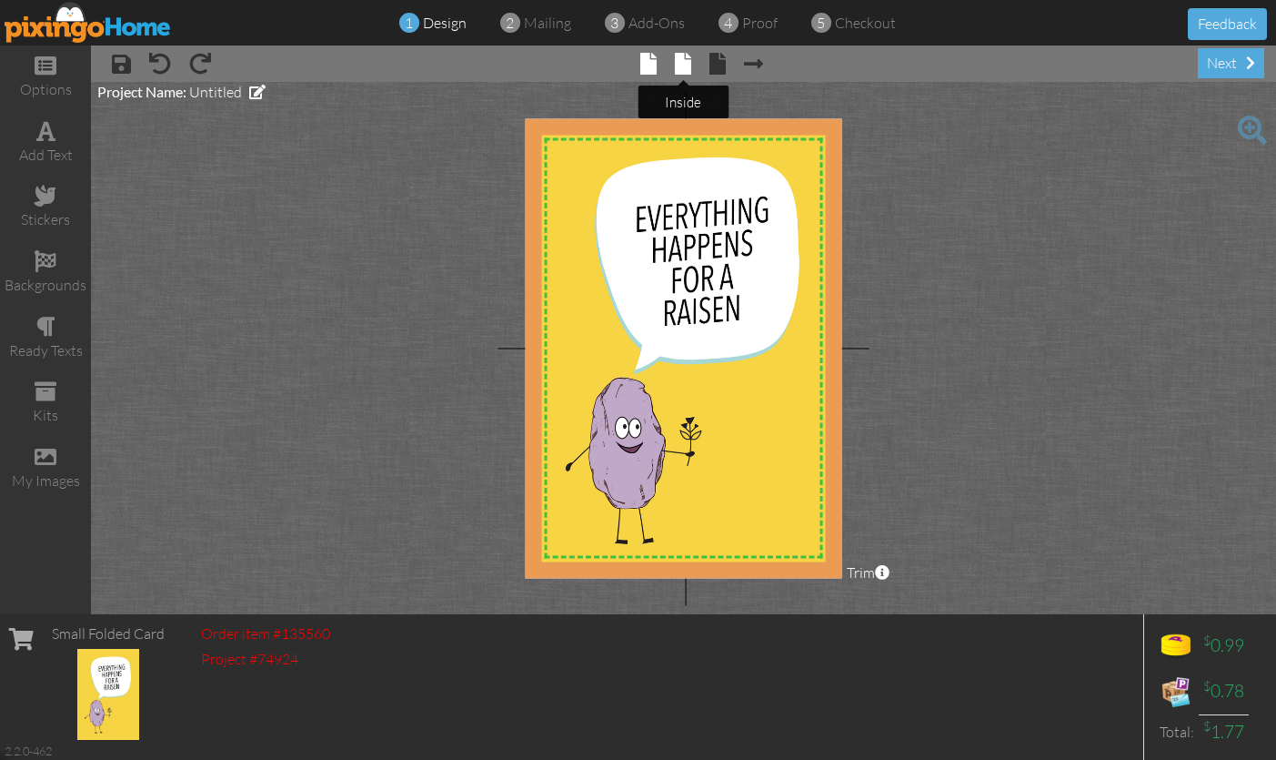
click at [681, 64] on span at bounding box center [683, 64] width 16 height 22
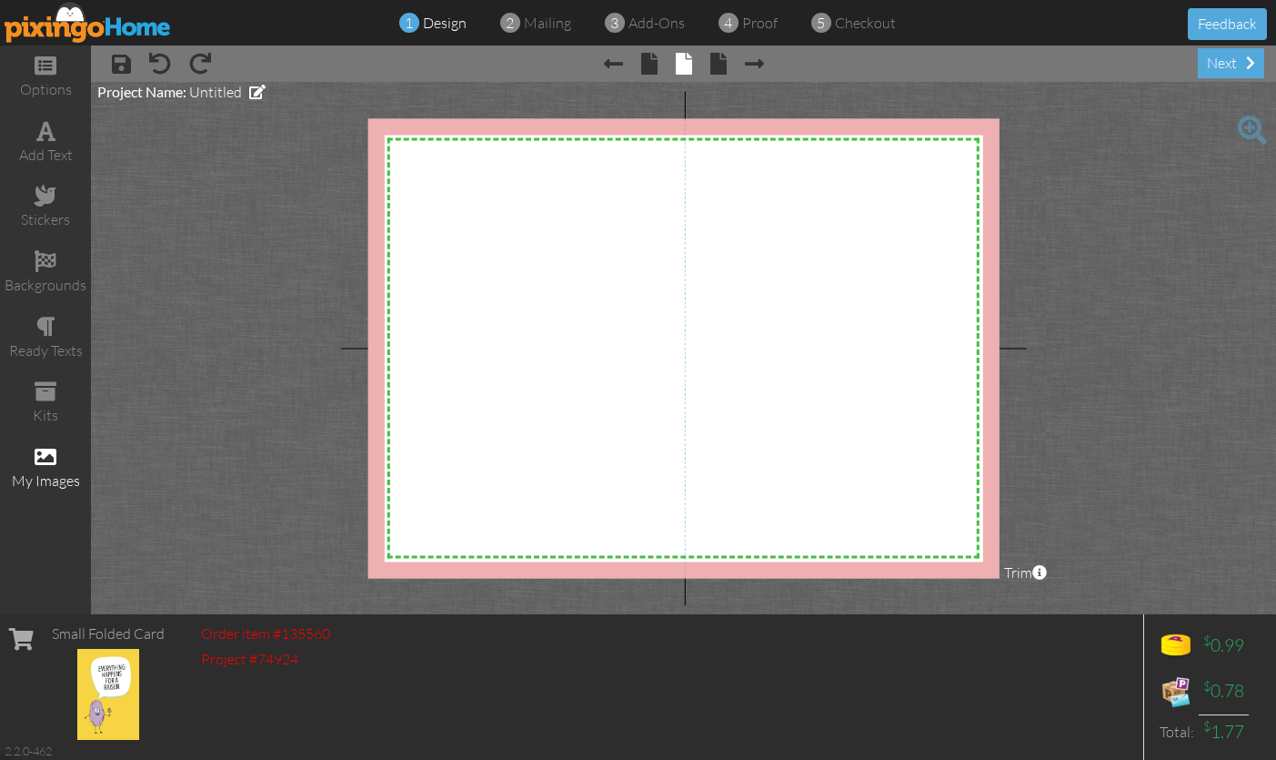
click at [42, 455] on span at bounding box center [46, 457] width 22 height 22
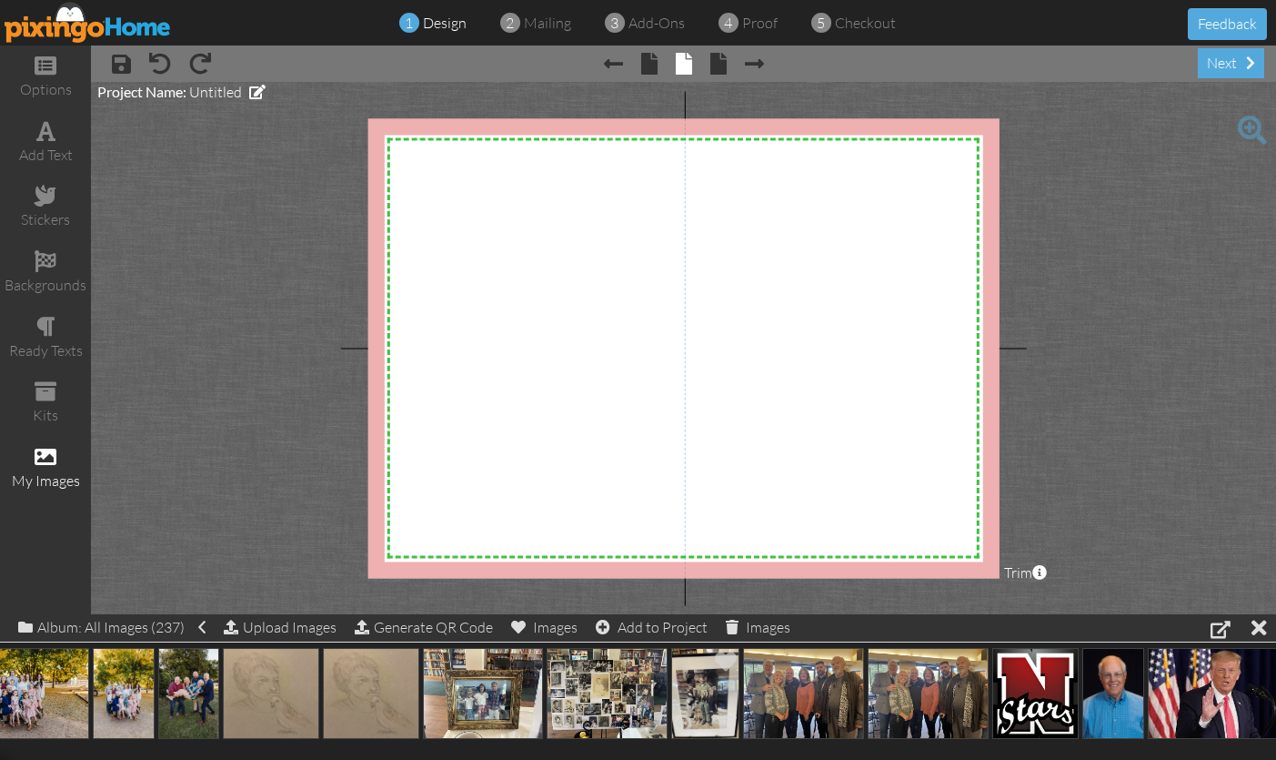
scroll to position [0, 446]
drag, startPoint x: 1033, startPoint y: 704, endPoint x: 540, endPoint y: 349, distance: 607.4
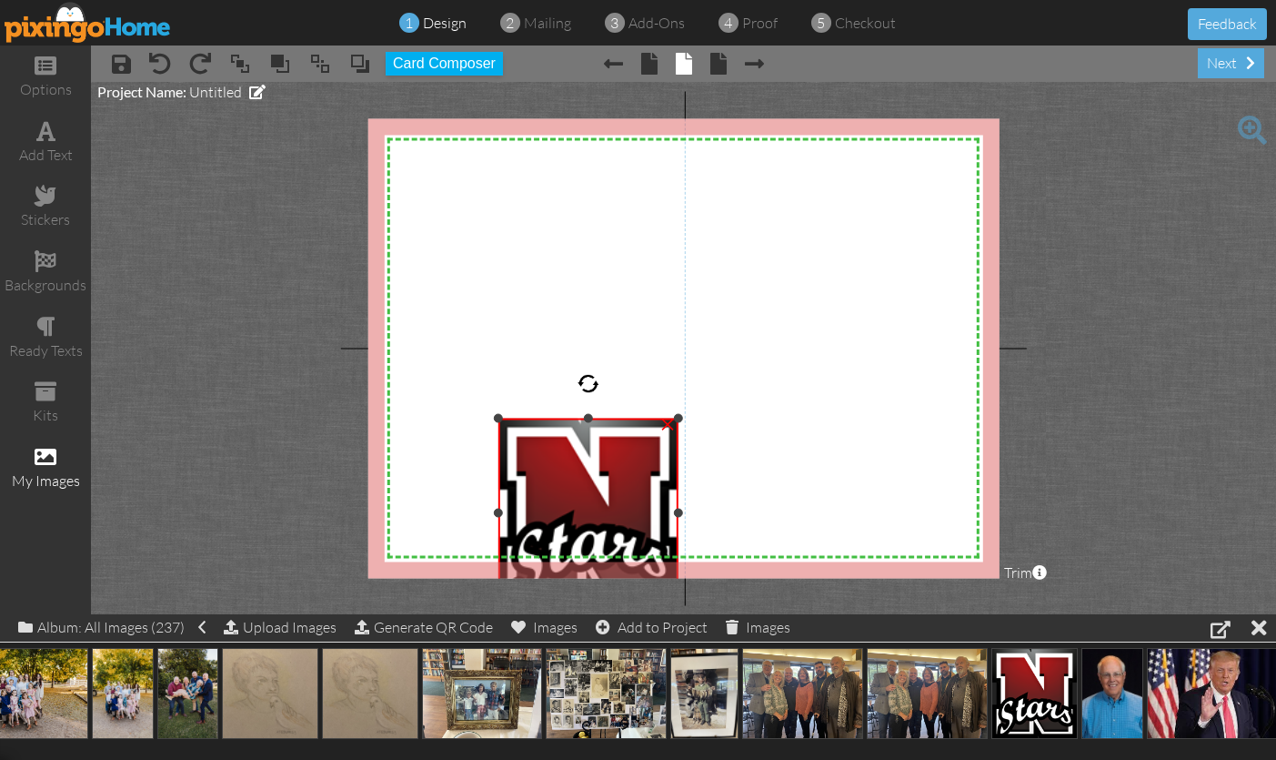
drag, startPoint x: 798, startPoint y: 294, endPoint x: 606, endPoint y: 443, distance: 243.1
click at [643, 419] on div "×" at bounding box center [588, 513] width 181 height 190
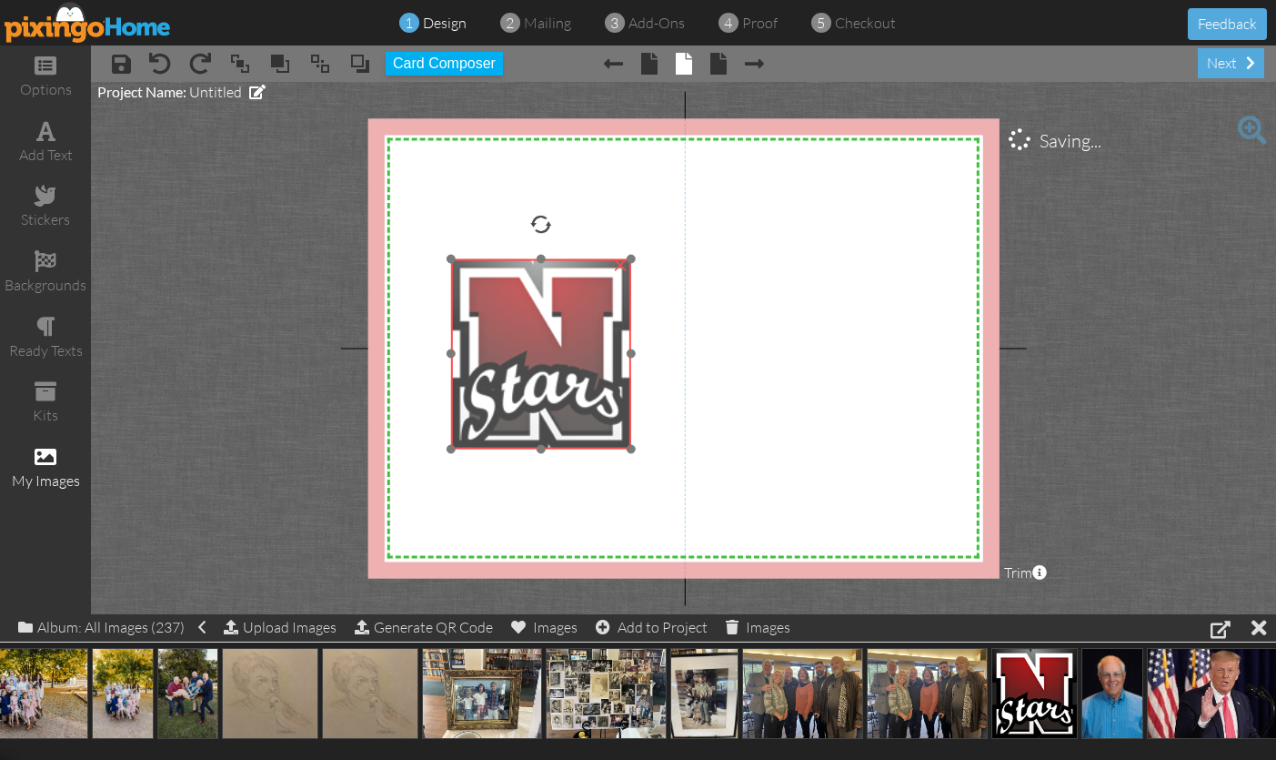
drag, startPoint x: 597, startPoint y: 459, endPoint x: 549, endPoint y: 299, distance: 166.9
click at [549, 301] on img at bounding box center [541, 353] width 181 height 190
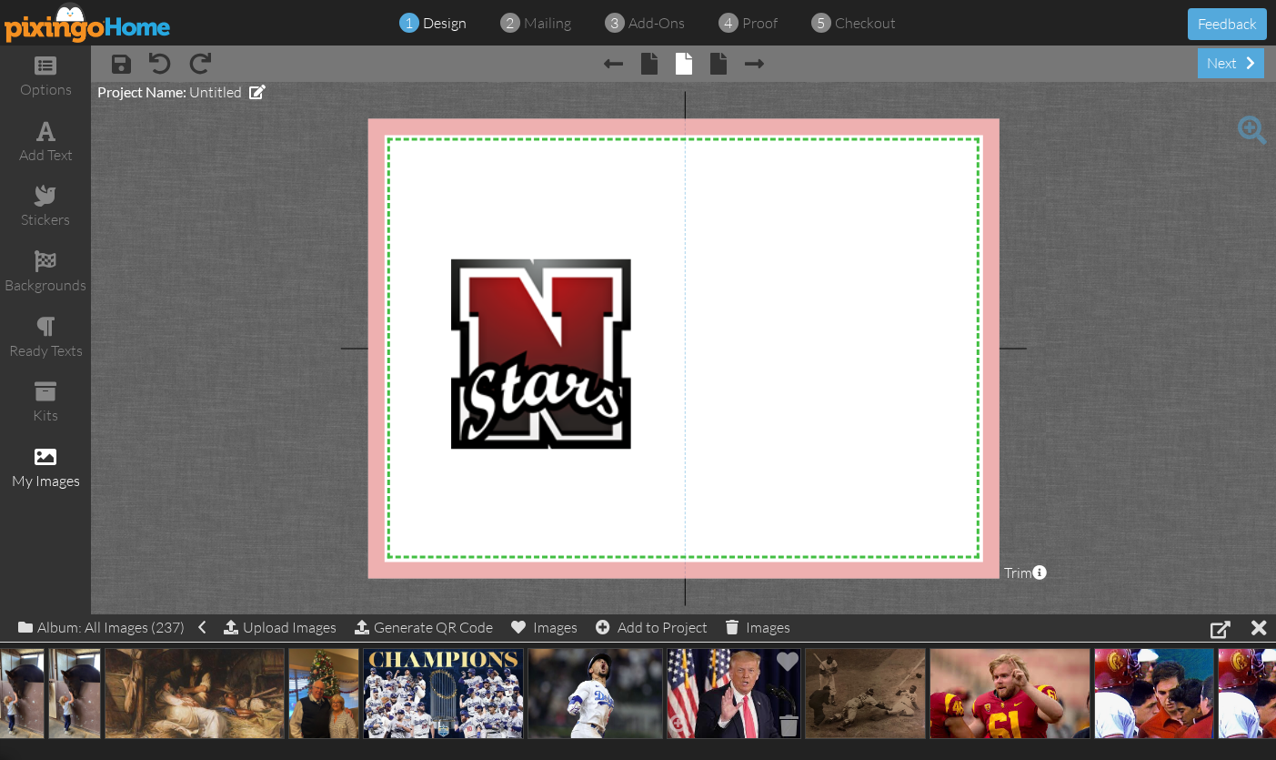
scroll to position [0, 10801]
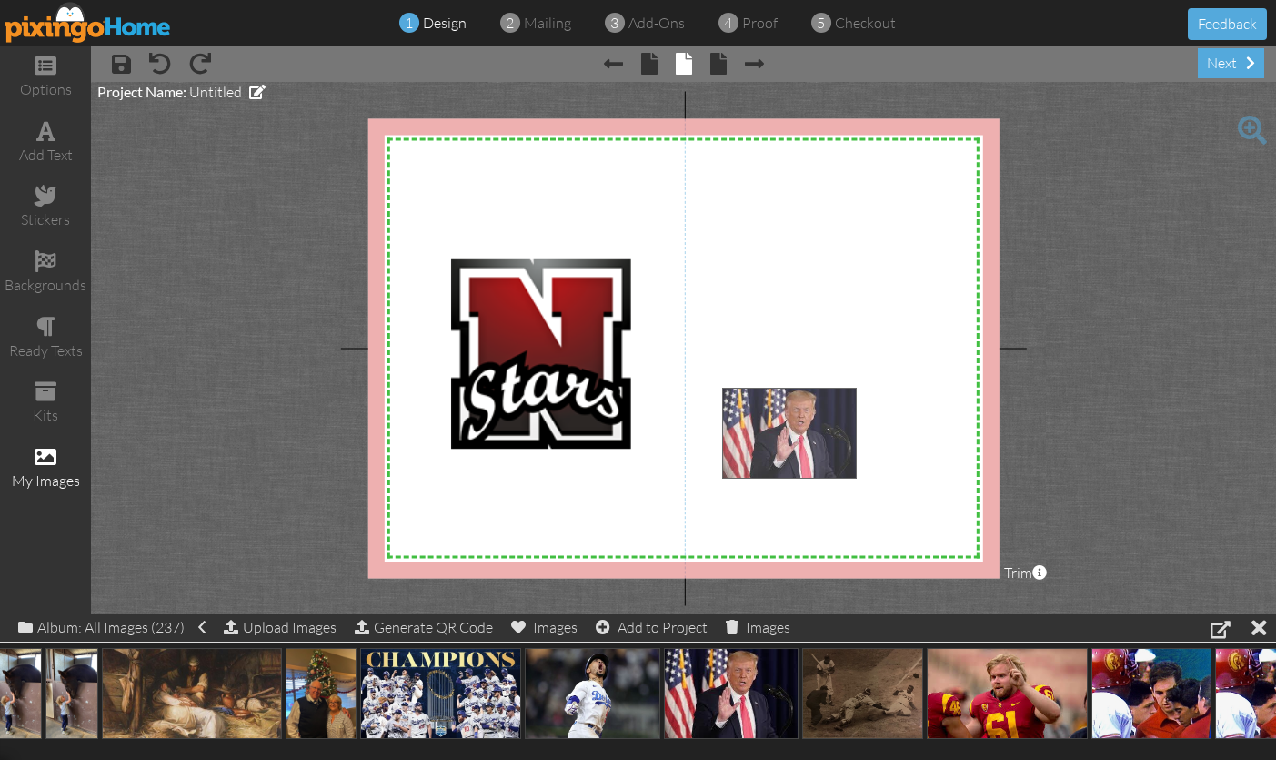
drag, startPoint x: 725, startPoint y: 689, endPoint x: 783, endPoint y: 430, distance: 265.7
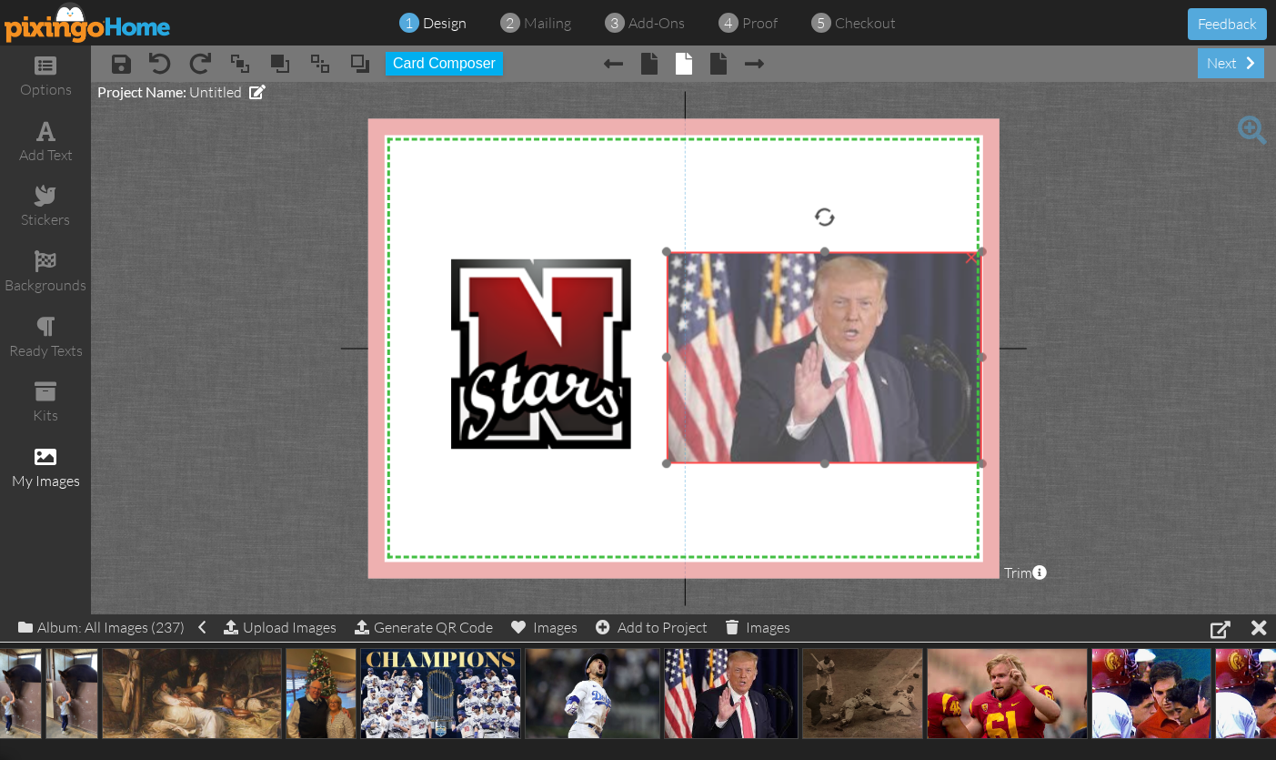
drag, startPoint x: 883, startPoint y: 420, endPoint x: 827, endPoint y: 287, distance: 144.3
click at [827, 287] on img at bounding box center [825, 357] width 316 height 212
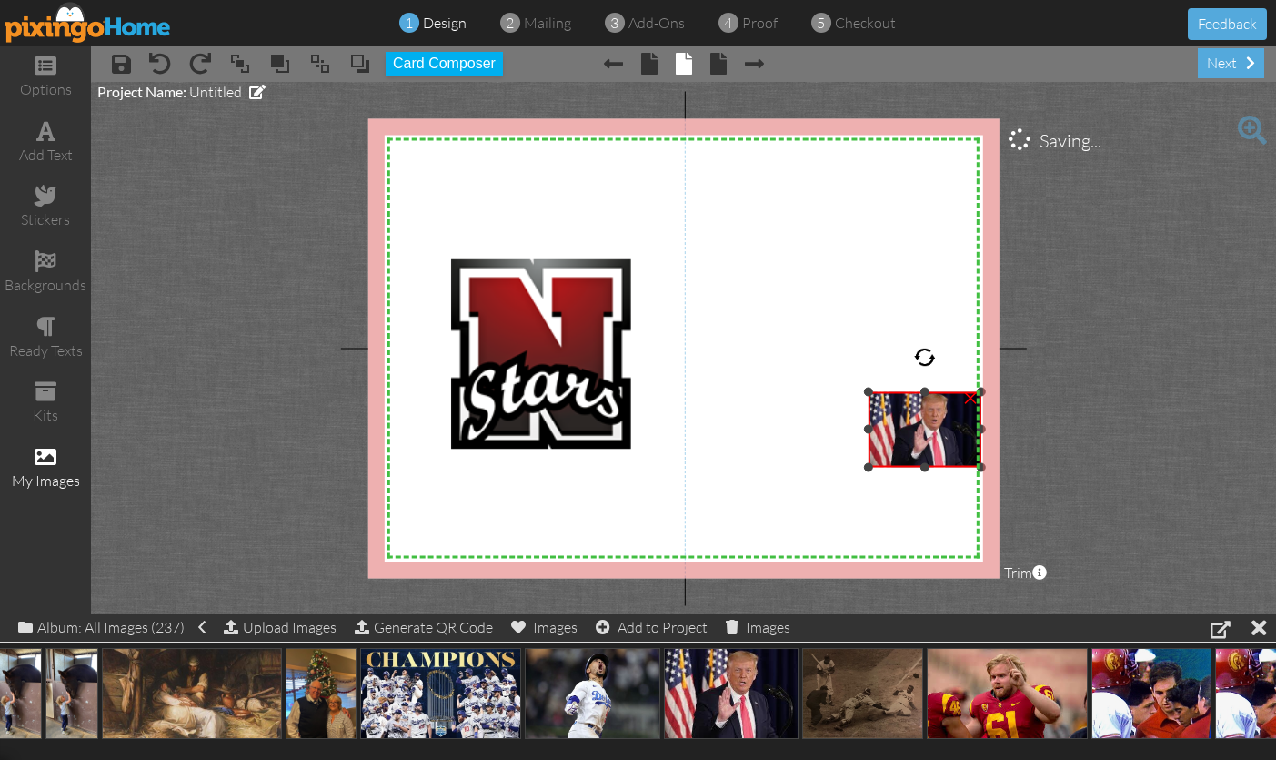
drag, startPoint x: 669, startPoint y: 257, endPoint x: 836, endPoint y: 389, distance: 213.1
click at [836, 389] on div "X X X X X X X X X X X X X X X X X X X X X X X X X X X X X X X X X X X X X X X X…" at bounding box center [682, 347] width 631 height 459
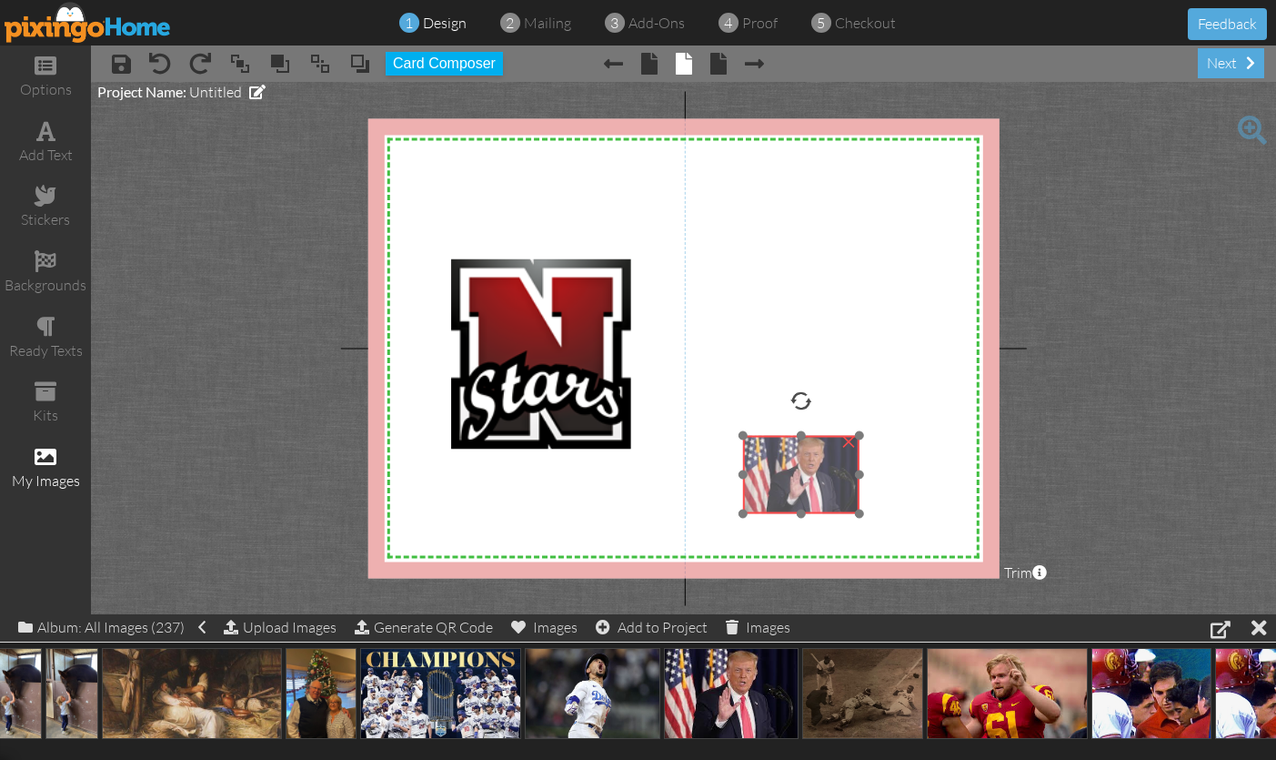
drag, startPoint x: 920, startPoint y: 423, endPoint x: 798, endPoint y: 468, distance: 130.1
click at [799, 468] on img at bounding box center [801, 474] width 116 height 78
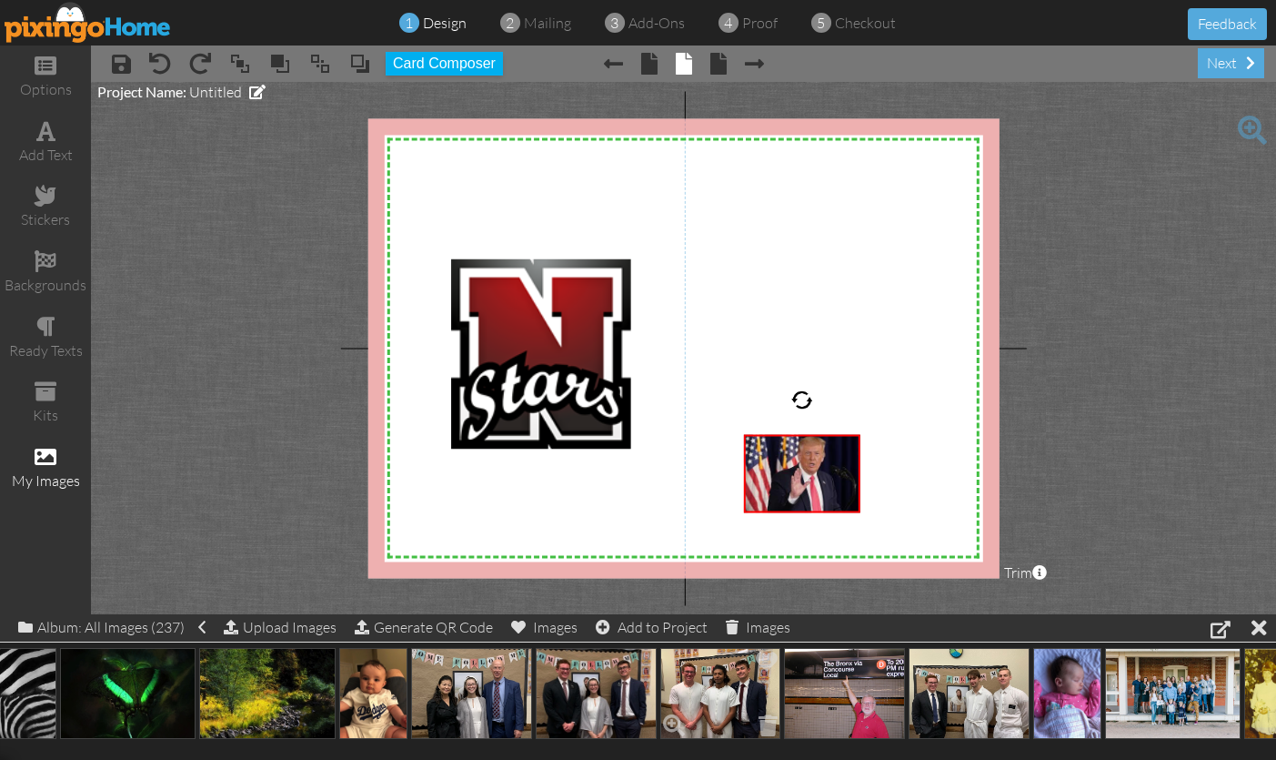
scroll to position [0, 14136]
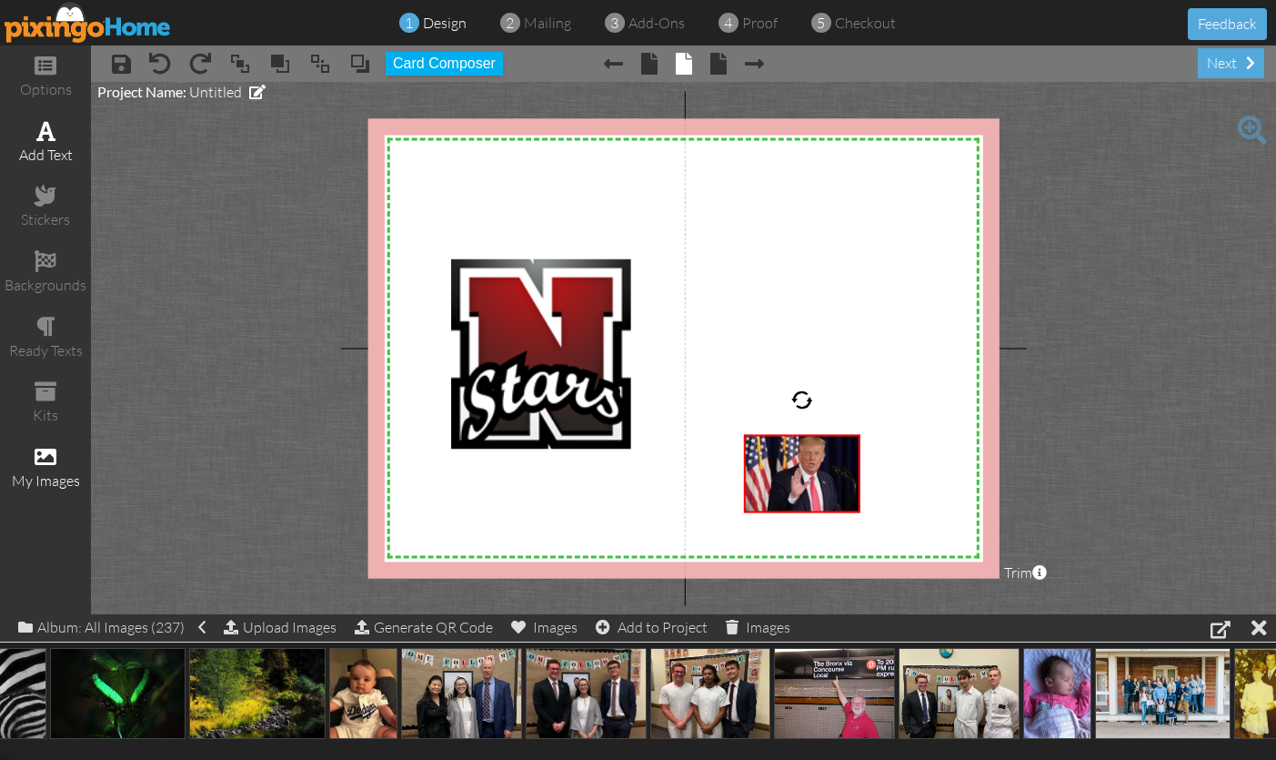
click at [49, 139] on span at bounding box center [45, 131] width 19 height 22
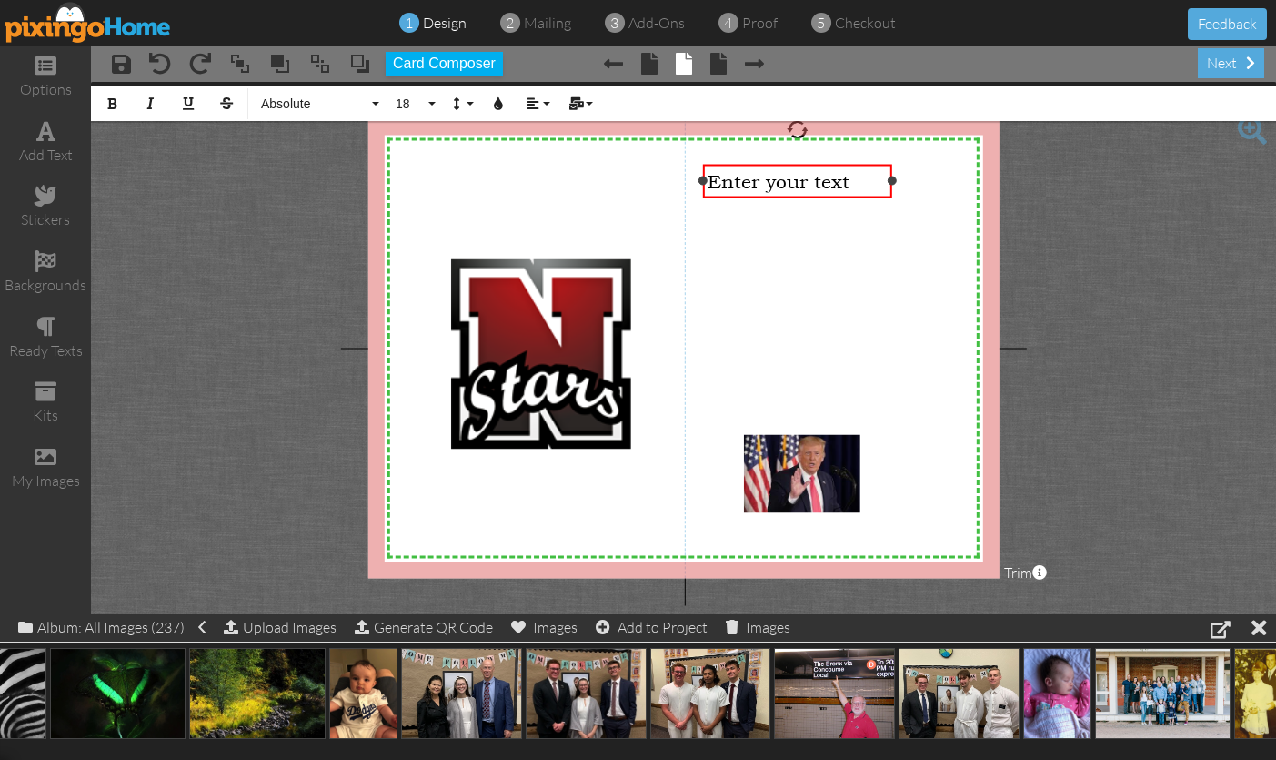
click at [854, 181] on div "Enter your text" at bounding box center [797, 180] width 179 height 23
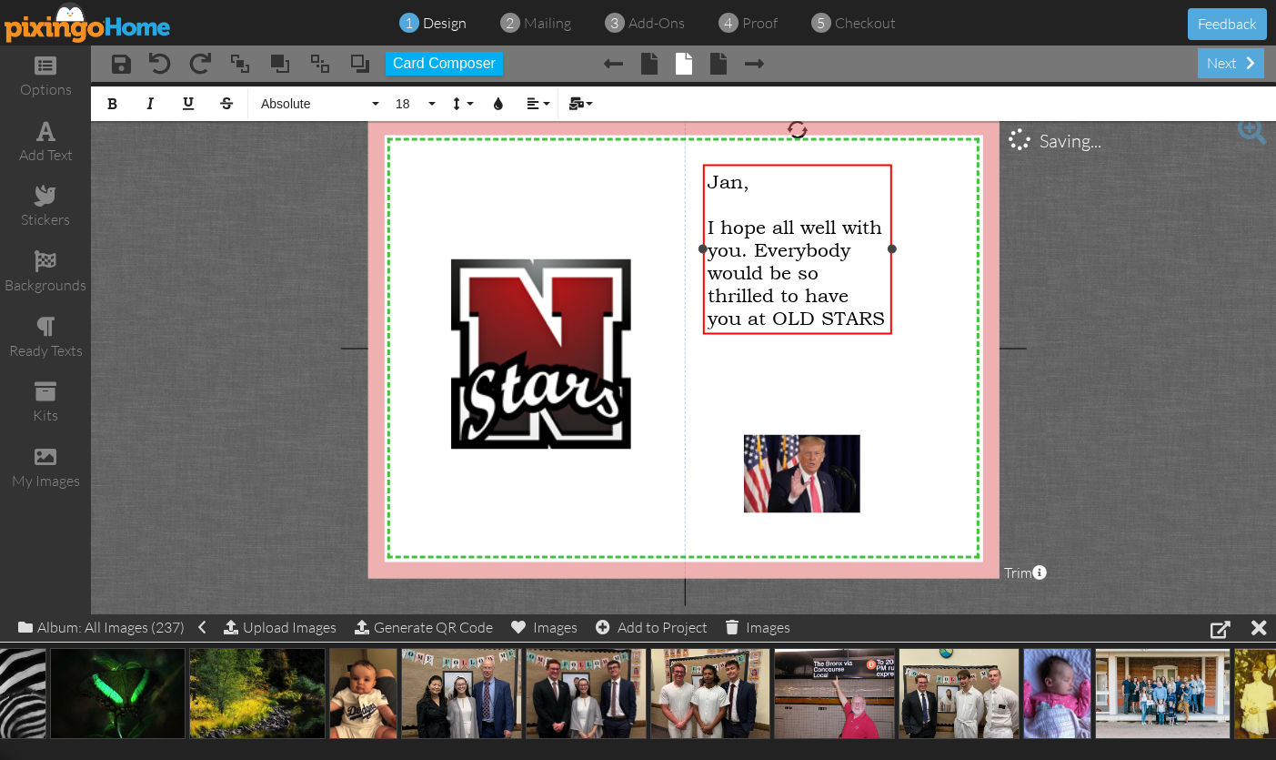
scroll to position [0, 4]
click at [713, 362] on div "​" at bounding box center [797, 362] width 179 height 23
drag, startPoint x: 718, startPoint y: 361, endPoint x: 731, endPoint y: 362, distance: 13.7
click at [722, 362] on div "​" at bounding box center [797, 362] width 179 height 23
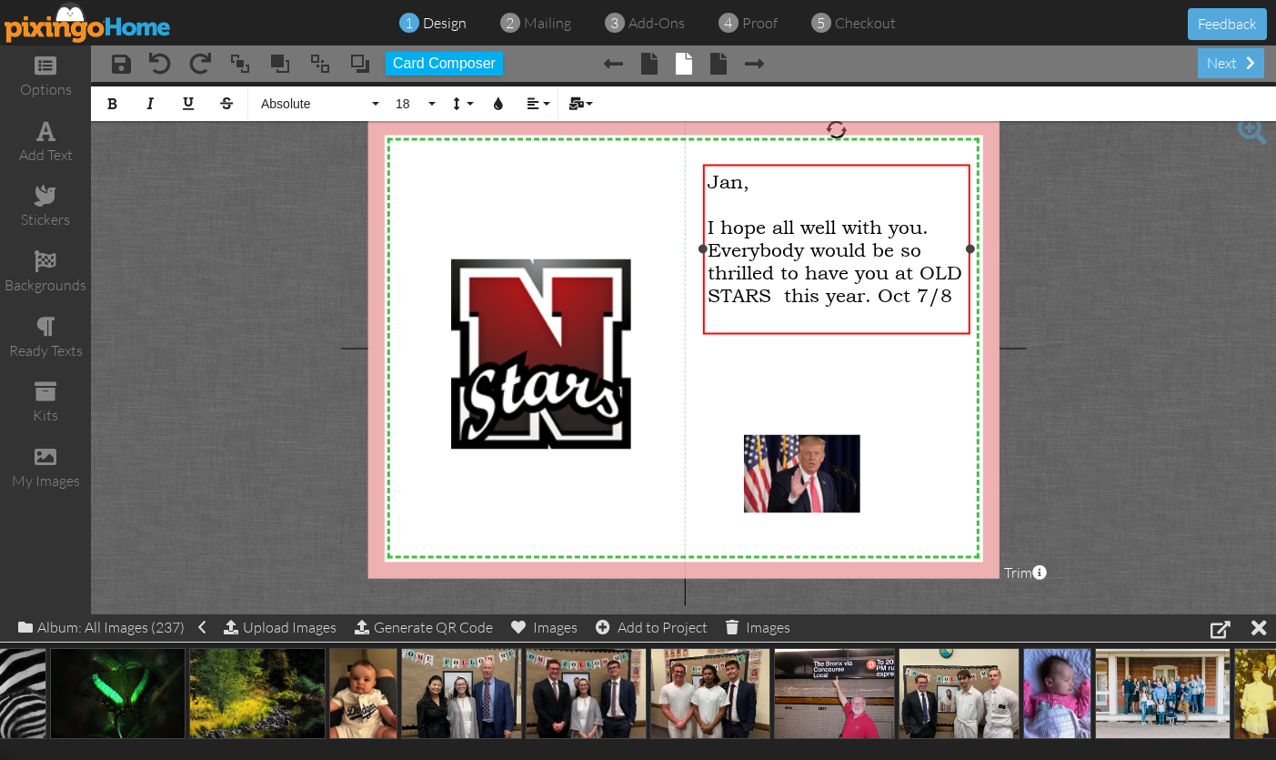
drag, startPoint x: 894, startPoint y: 271, endPoint x: 972, endPoint y: 272, distance: 78.2
click at [970, 272] on div "Jan, ​ I hope all well with you. Everybody would be so thrilled to have you at …" at bounding box center [835, 250] width 267 height 170
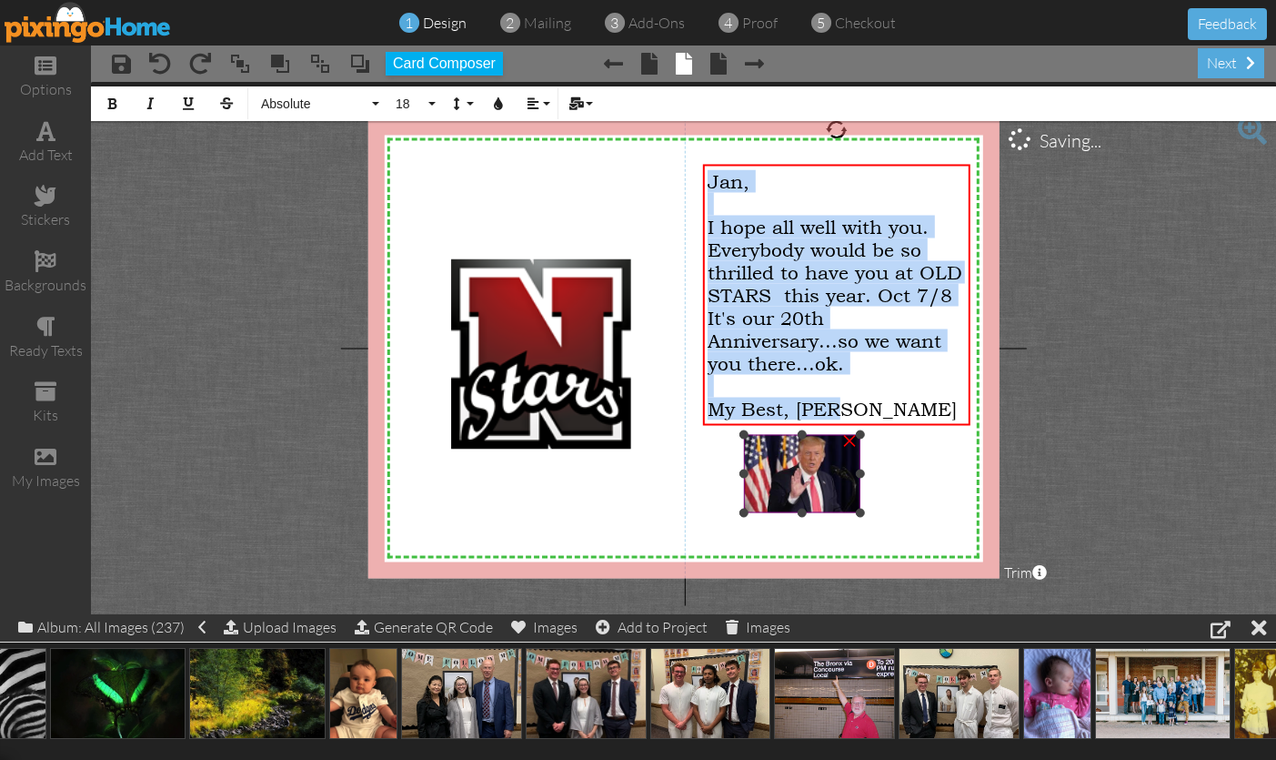
drag, startPoint x: 715, startPoint y: 191, endPoint x: 859, endPoint y: 433, distance: 281.4
click at [859, 433] on div "X X X X X X X X X X X X X X X X X X X X X X X X X X X X X X X X X X X X X X X X…" at bounding box center [682, 347] width 631 height 459
click at [373, 102] on button "Absolute" at bounding box center [317, 103] width 131 height 35
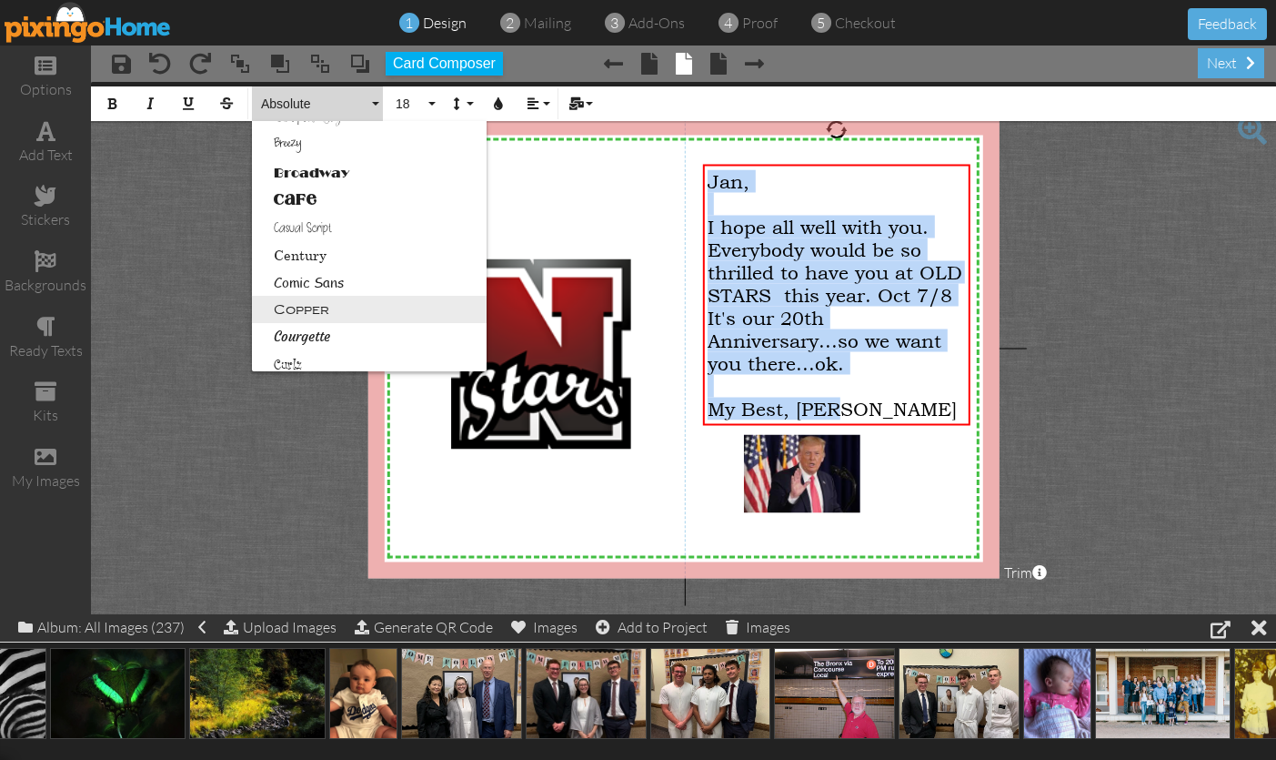
scroll to position [0, 0]
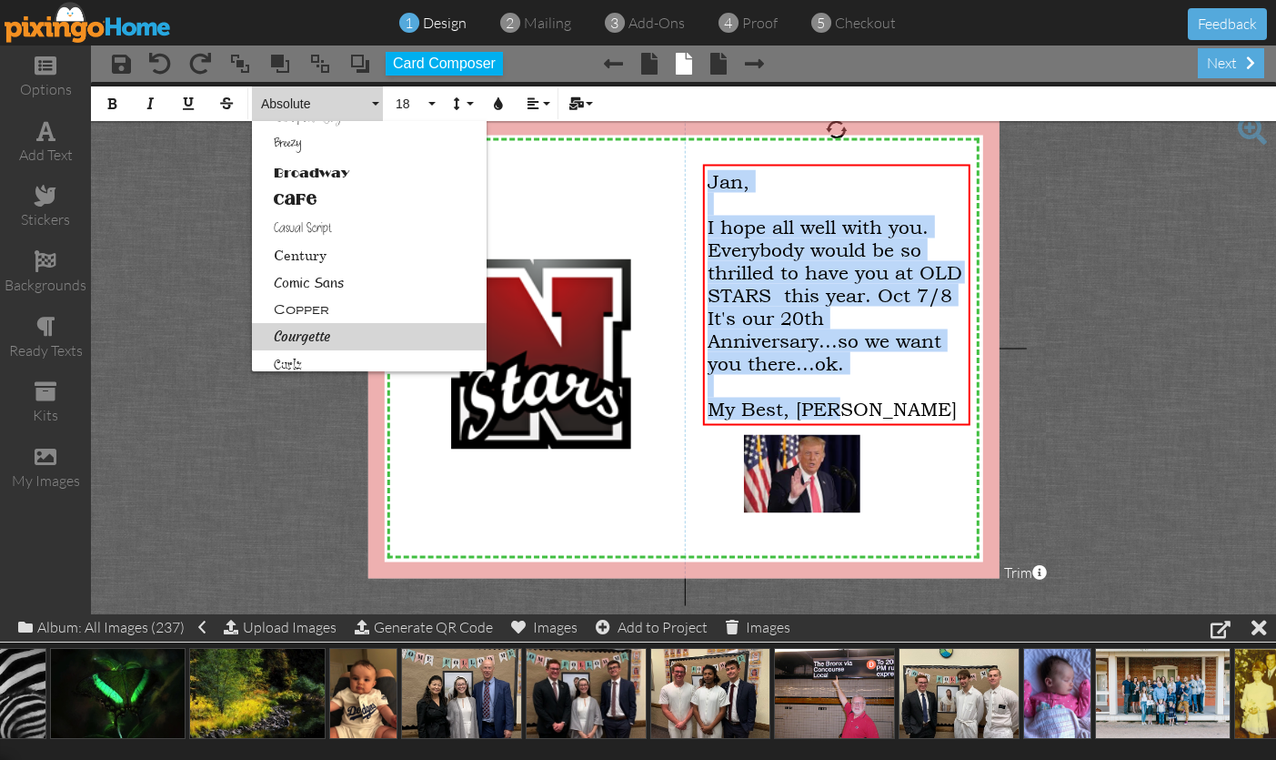
click at [301, 334] on link "Courgette" at bounding box center [369, 336] width 235 height 27
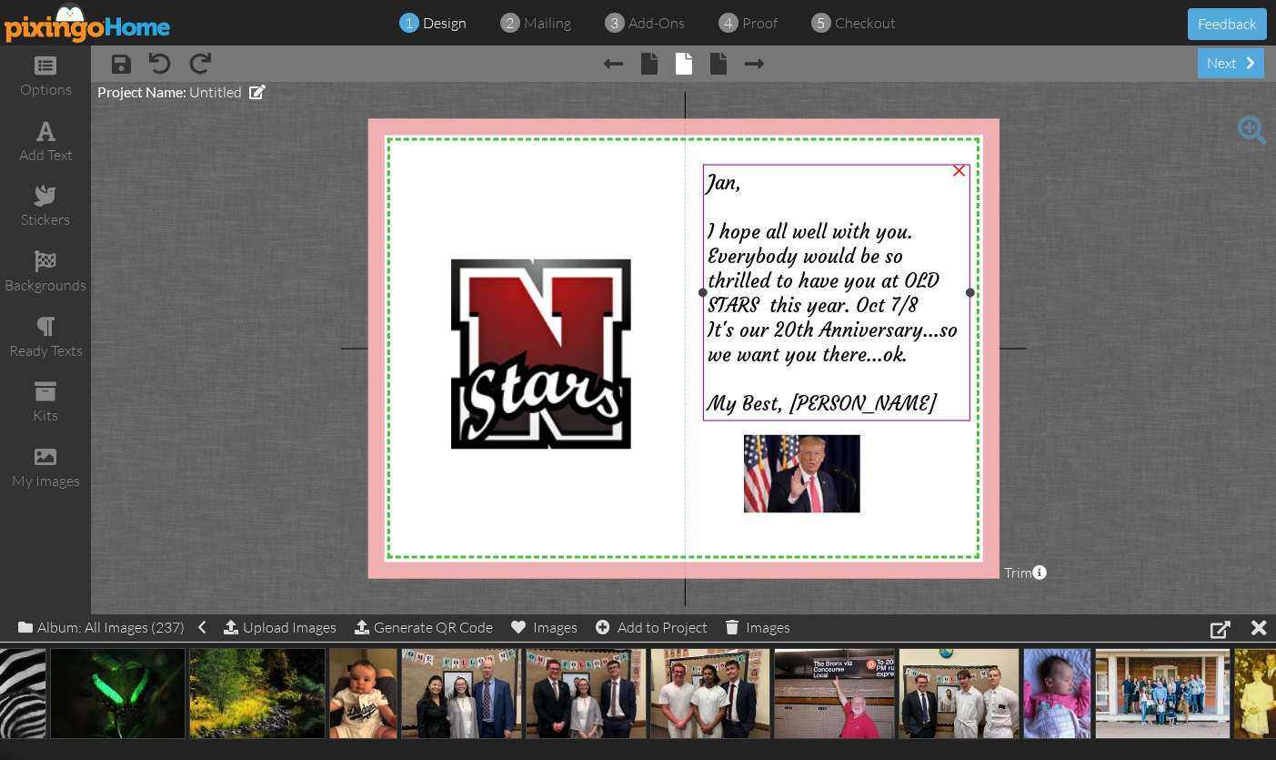
click at [828, 337] on span "It's our 20th Anniversary...so we want you there...ok." at bounding box center [833, 341] width 250 height 49
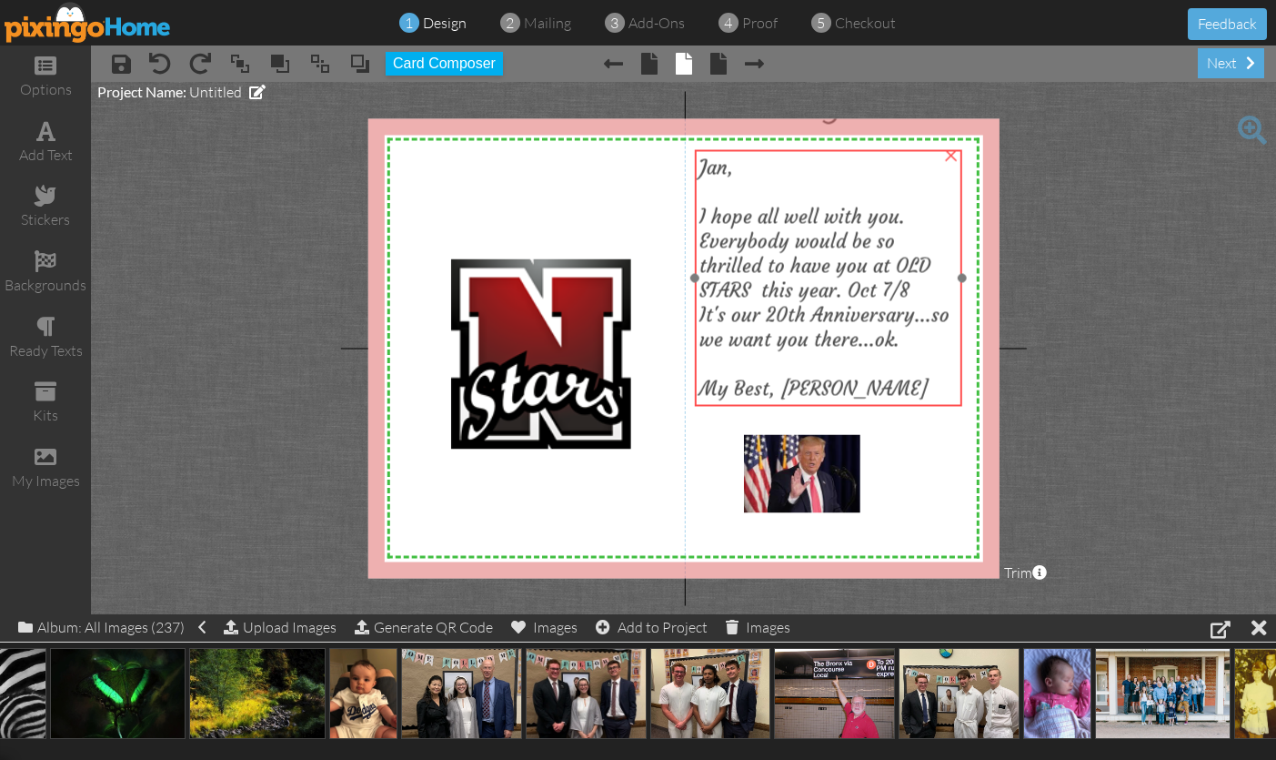
drag, startPoint x: 848, startPoint y: 209, endPoint x: 830, endPoint y: 245, distance: 39.5
click at [837, 198] on div at bounding box center [828, 191] width 257 height 25
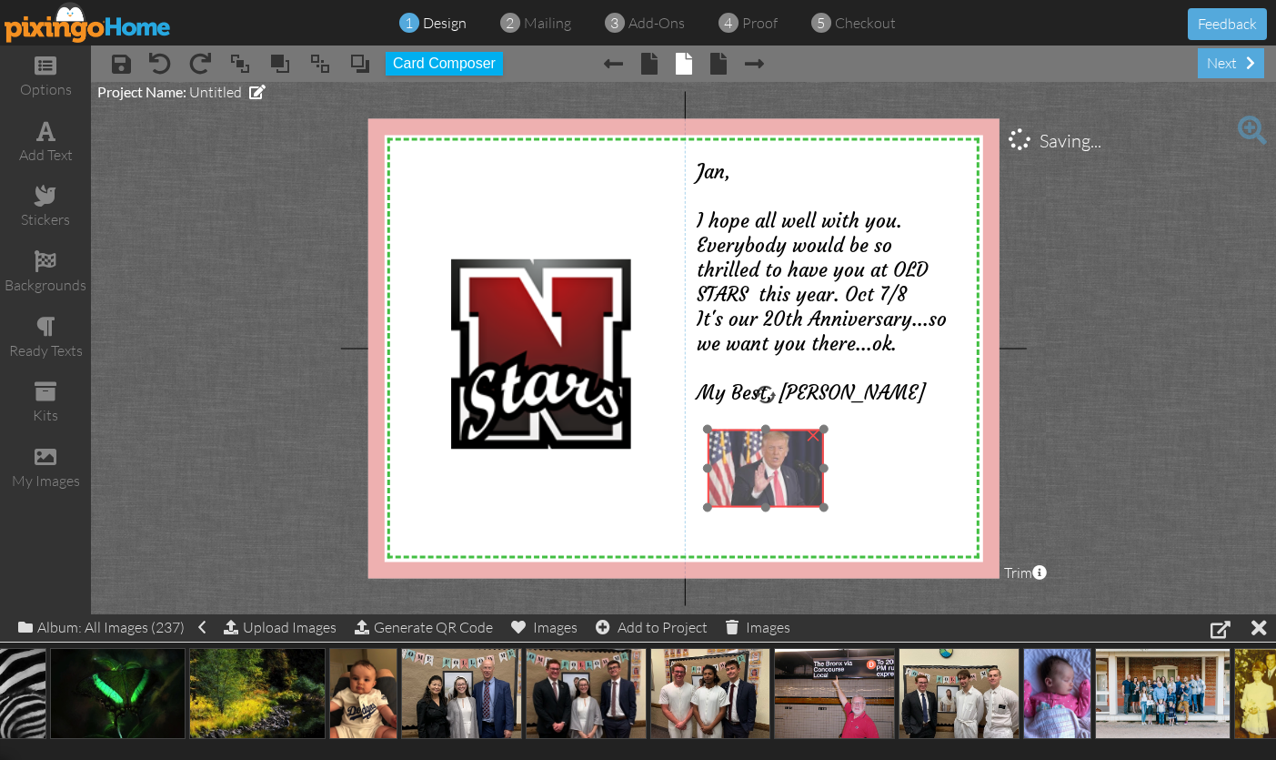
drag, startPoint x: 817, startPoint y: 476, endPoint x: 756, endPoint y: 464, distance: 62.1
click at [780, 470] on img at bounding box center [766, 467] width 116 height 78
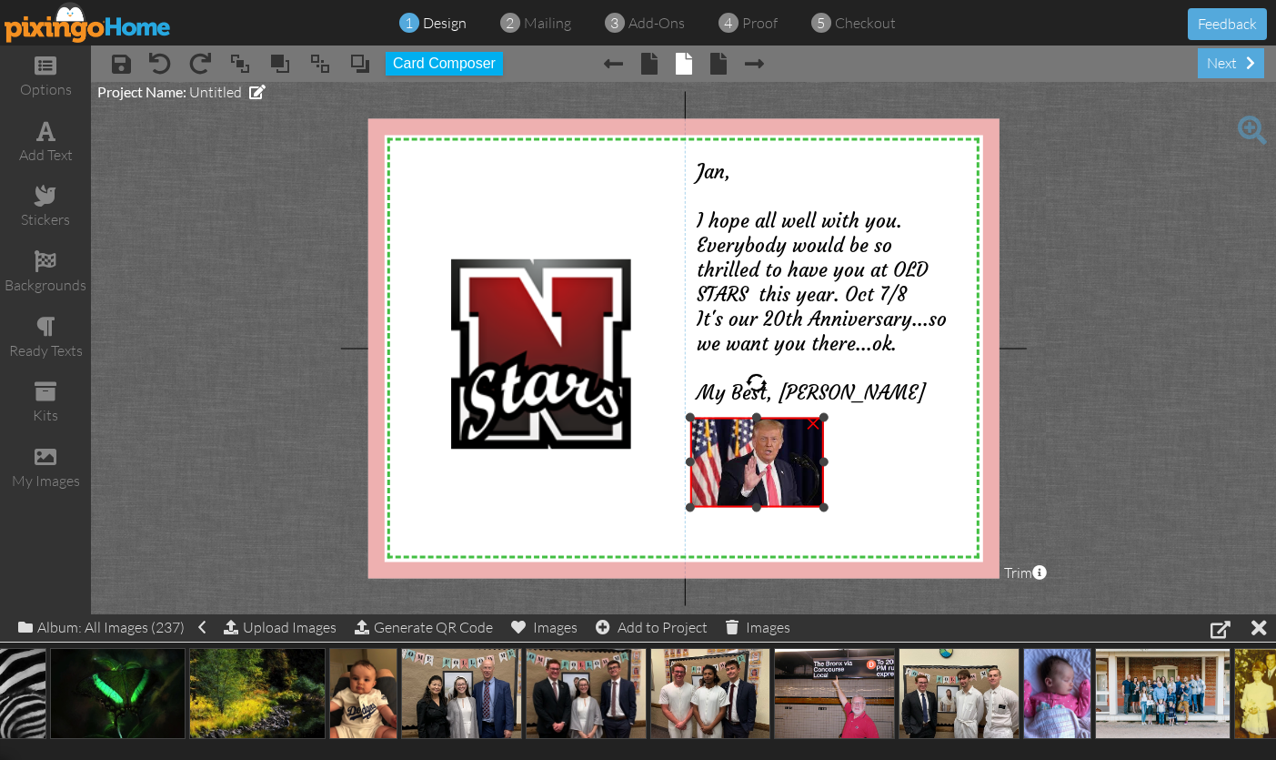
drag, startPoint x: 710, startPoint y: 428, endPoint x: 702, endPoint y: 416, distance: 13.9
click at [702, 417] on div "×" at bounding box center [756, 462] width 135 height 90
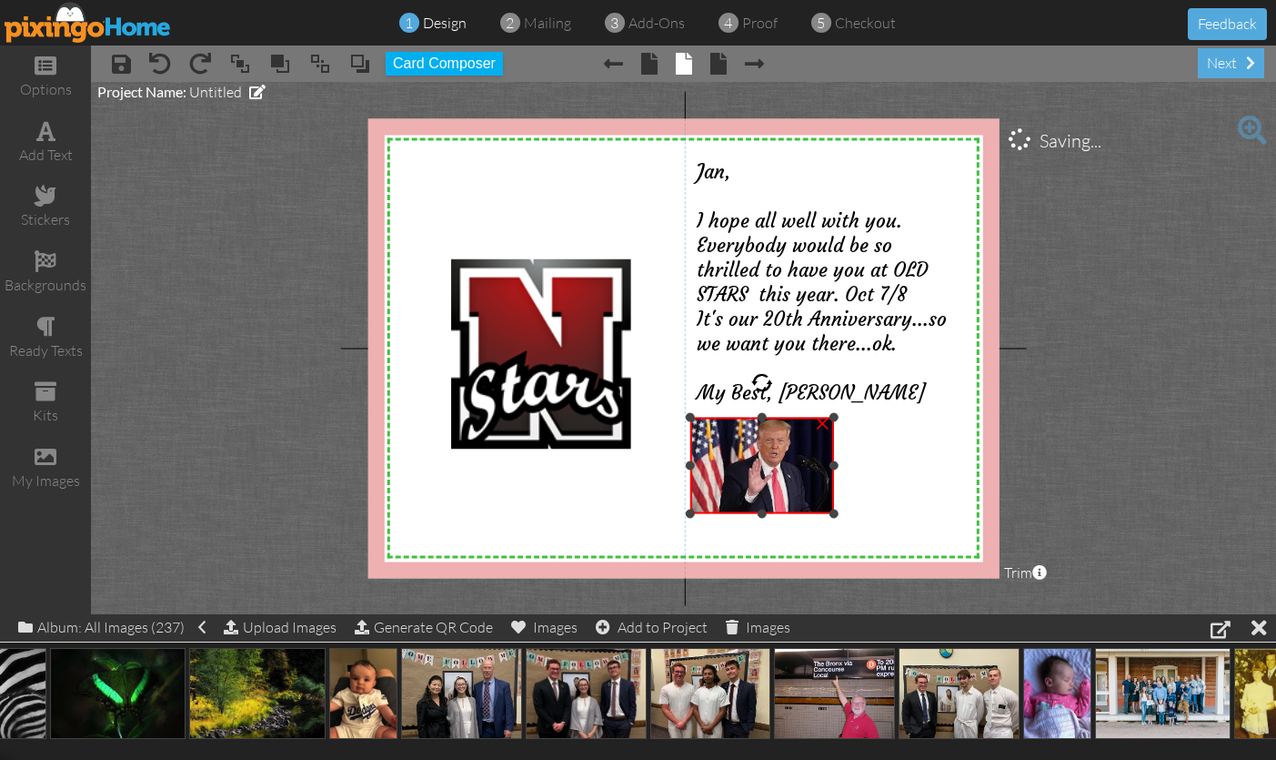
click at [826, 513] on div "×" at bounding box center [761, 465] width 144 height 96
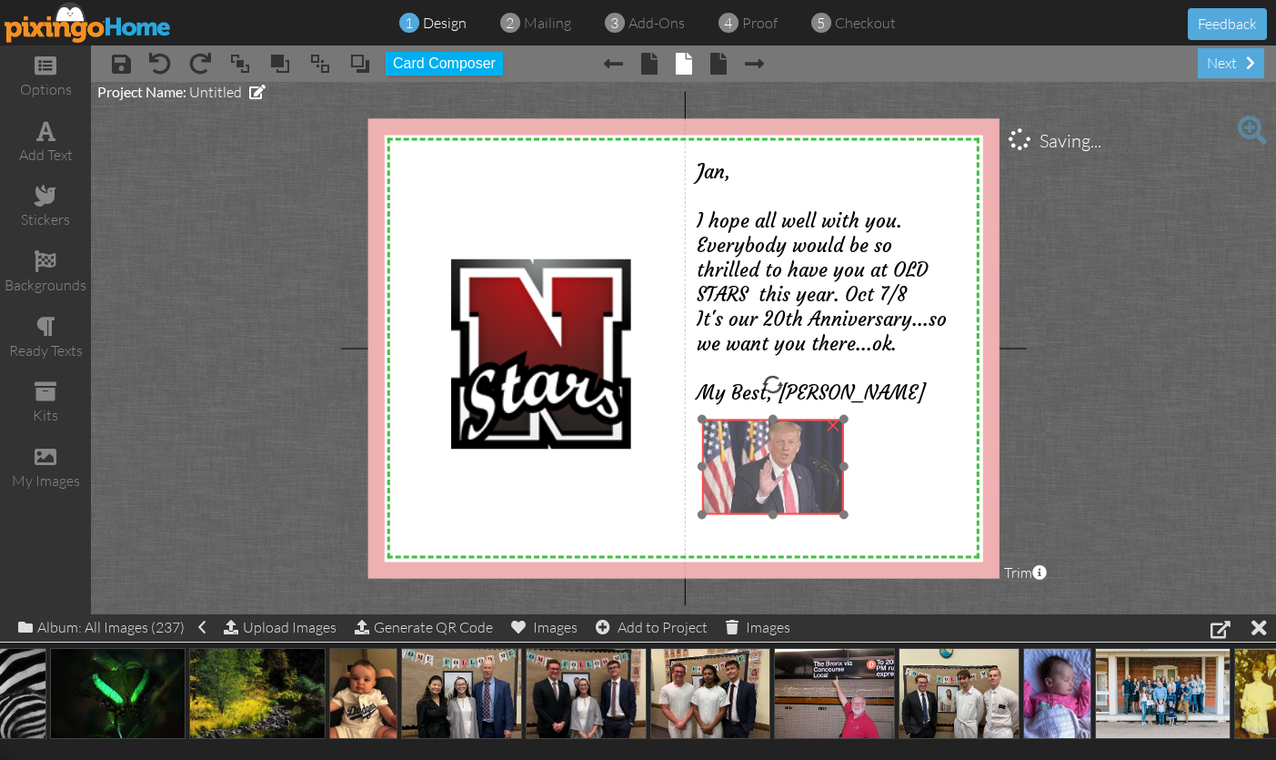
drag, startPoint x: 800, startPoint y: 493, endPoint x: 811, endPoint y: 495, distance: 12.0
click at [811, 495] on img at bounding box center [772, 466] width 143 height 96
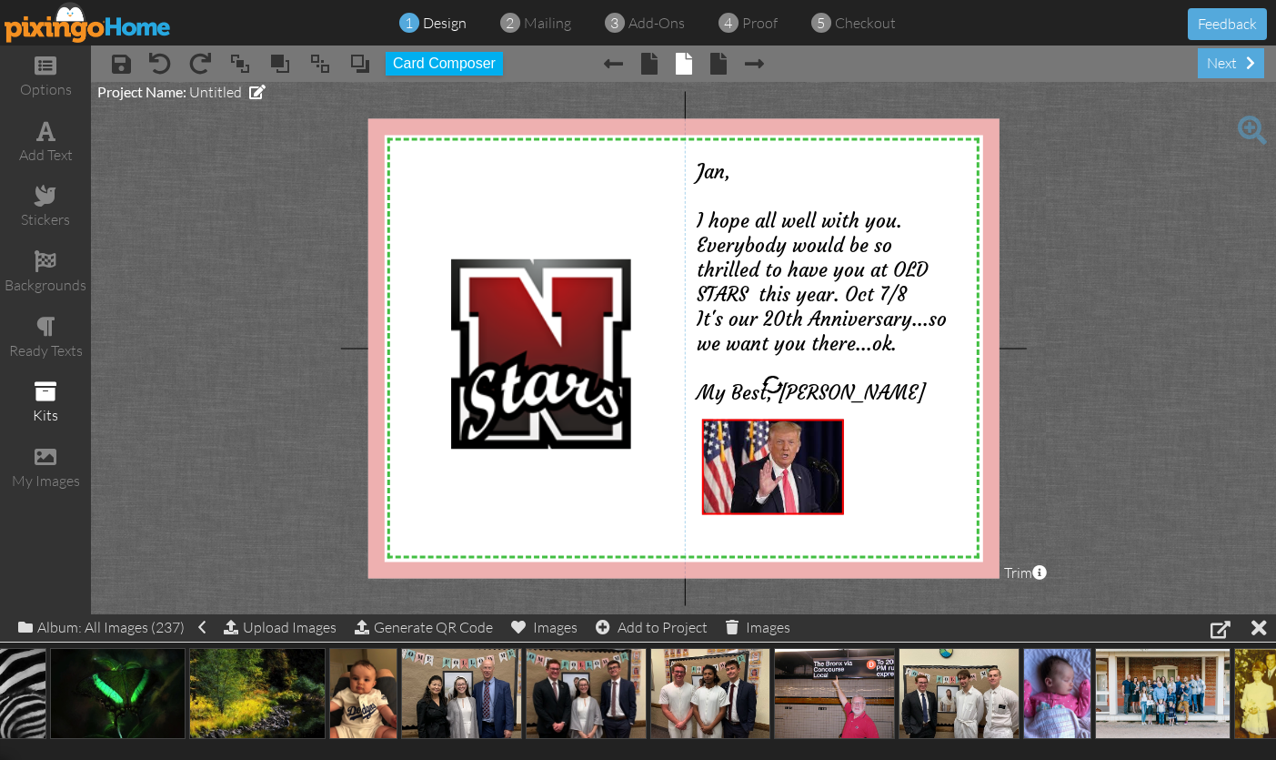
scroll to position [-1, 1]
click at [45, 380] on span at bounding box center [46, 391] width 22 height 22
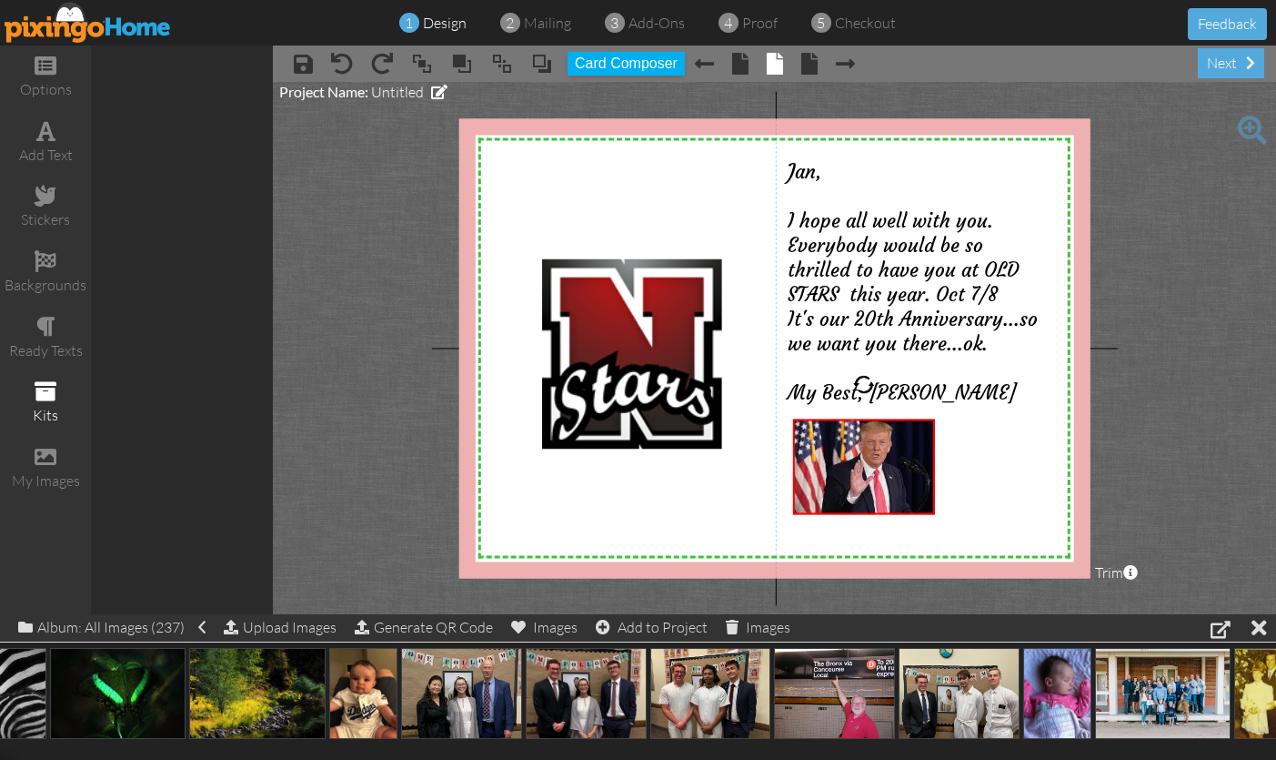
click at [45, 380] on span at bounding box center [46, 391] width 22 height 22
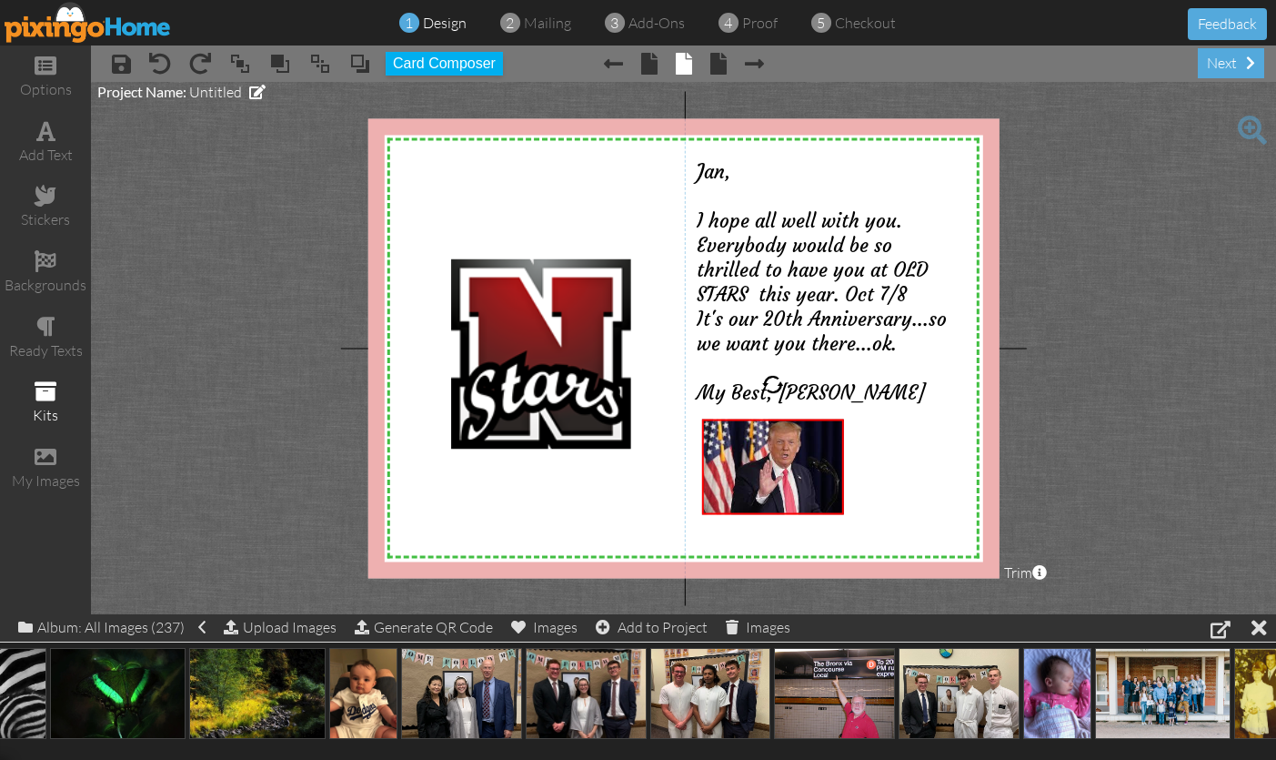
click at [45, 380] on span at bounding box center [46, 391] width 22 height 22
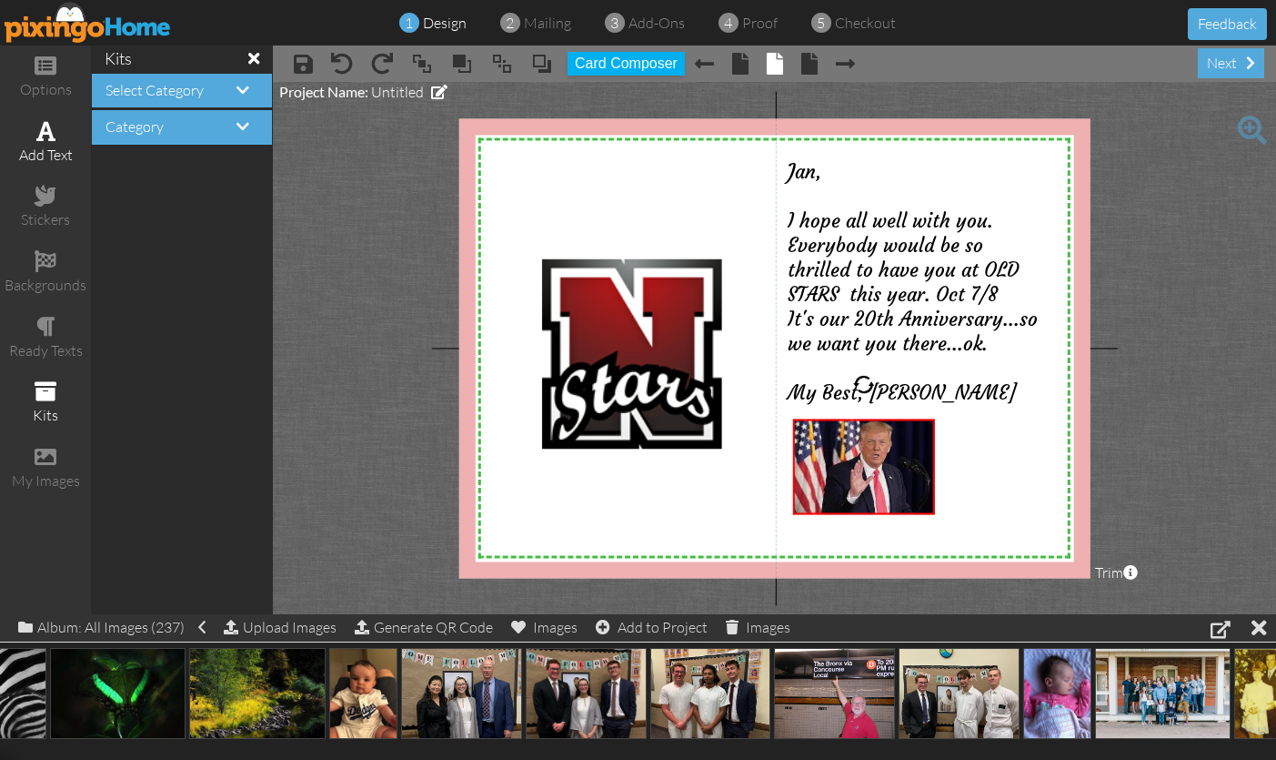
scroll to position [0, 0]
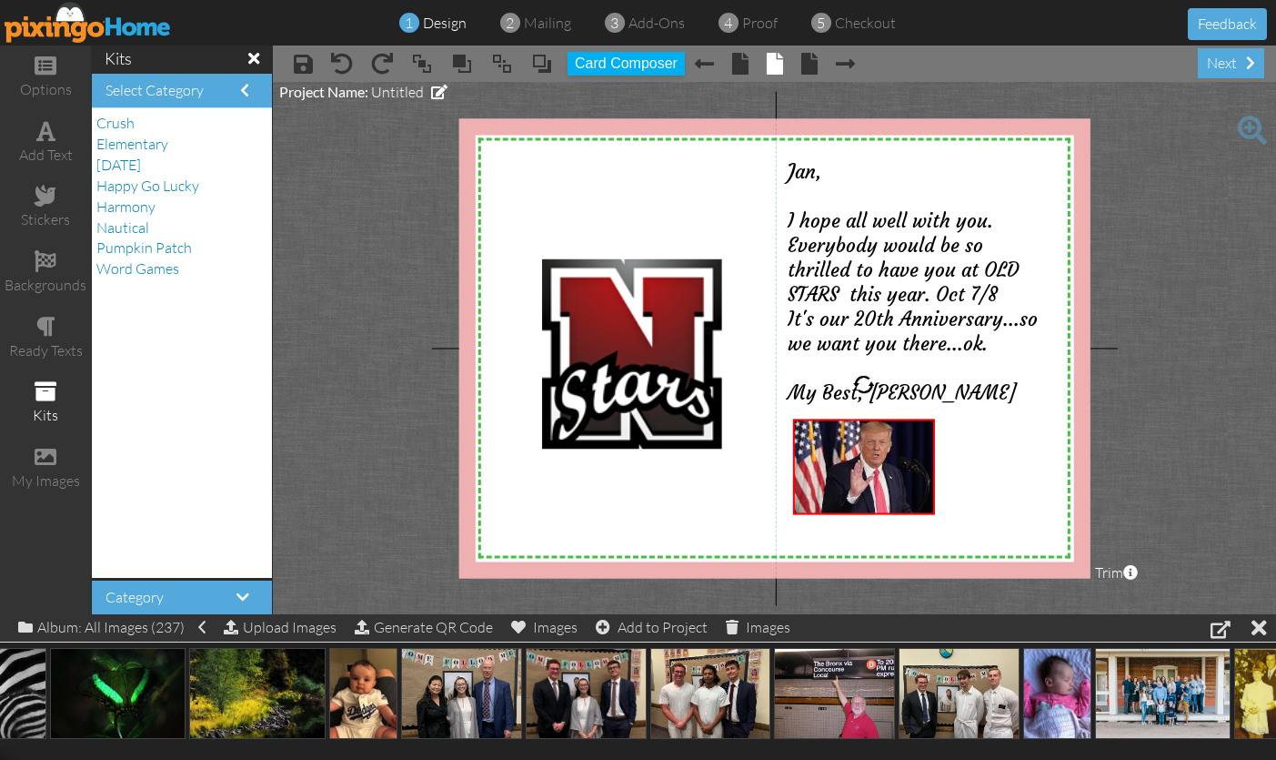
click at [239, 90] on h4 "Select Category" at bounding box center [182, 91] width 153 height 16
click at [49, 83] on div "options" at bounding box center [45, 89] width 91 height 21
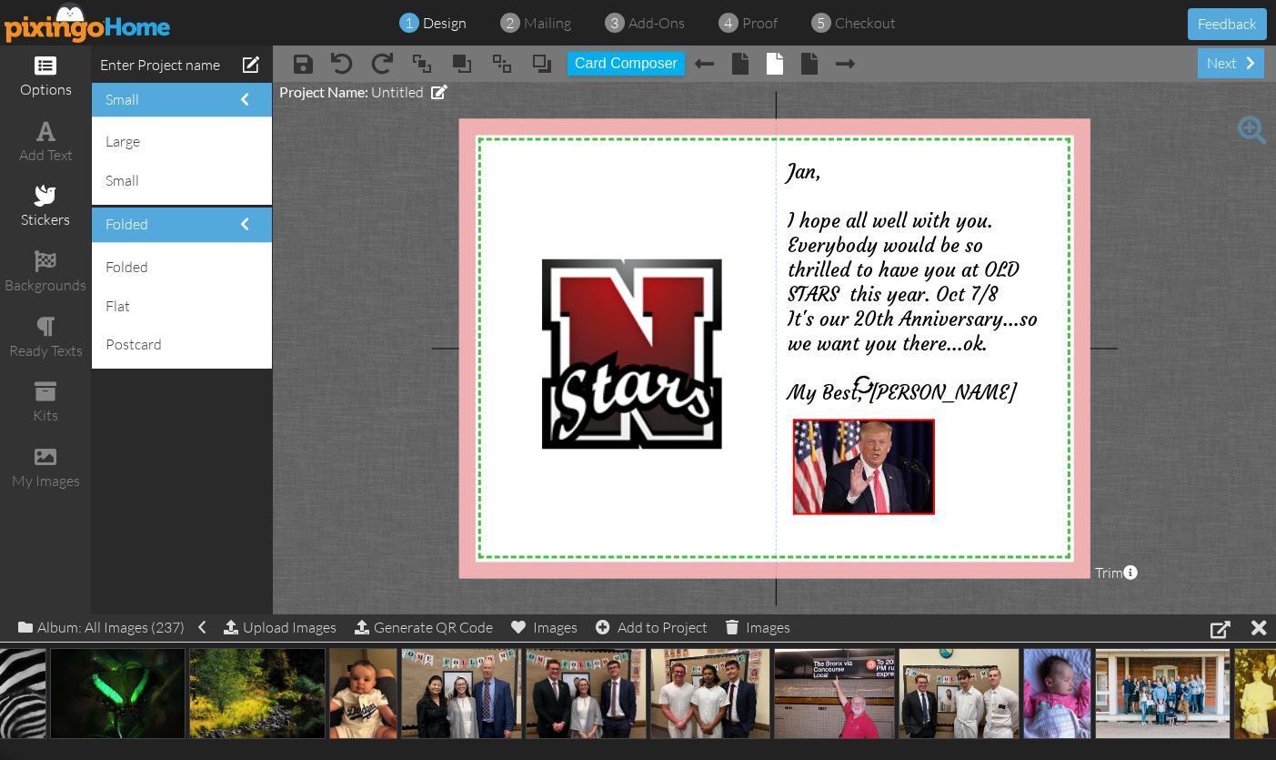
click at [45, 209] on div "stickers" at bounding box center [45, 219] width 91 height 21
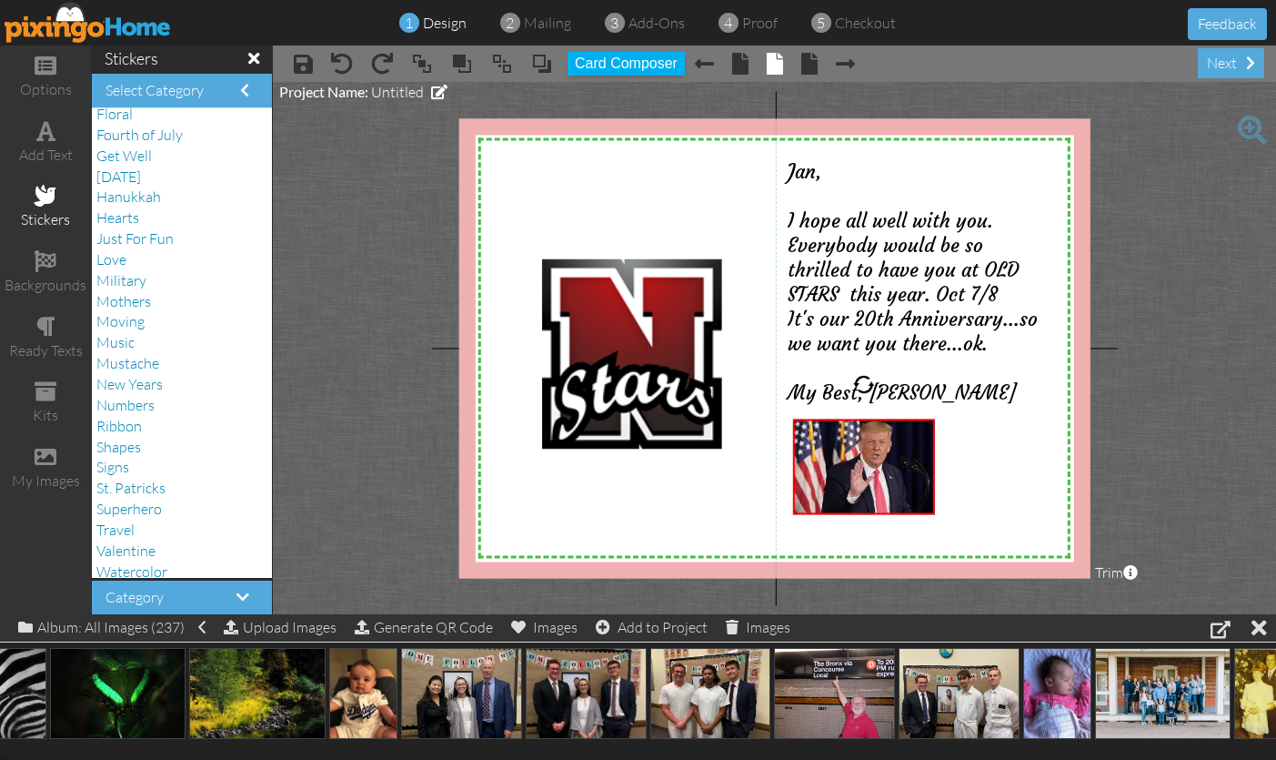
scroll to position [320, 0]
click at [237, 591] on span at bounding box center [243, 596] width 13 height 15
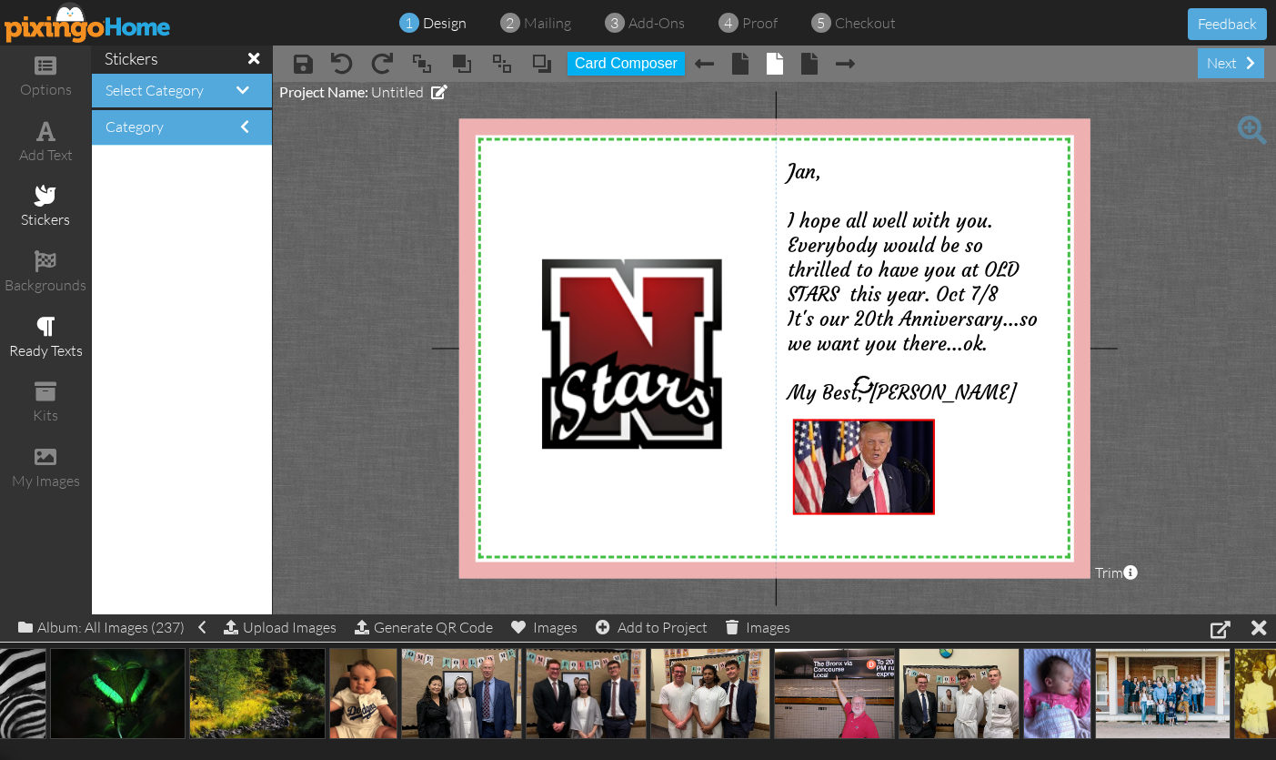
click at [49, 323] on span at bounding box center [45, 327] width 19 height 22
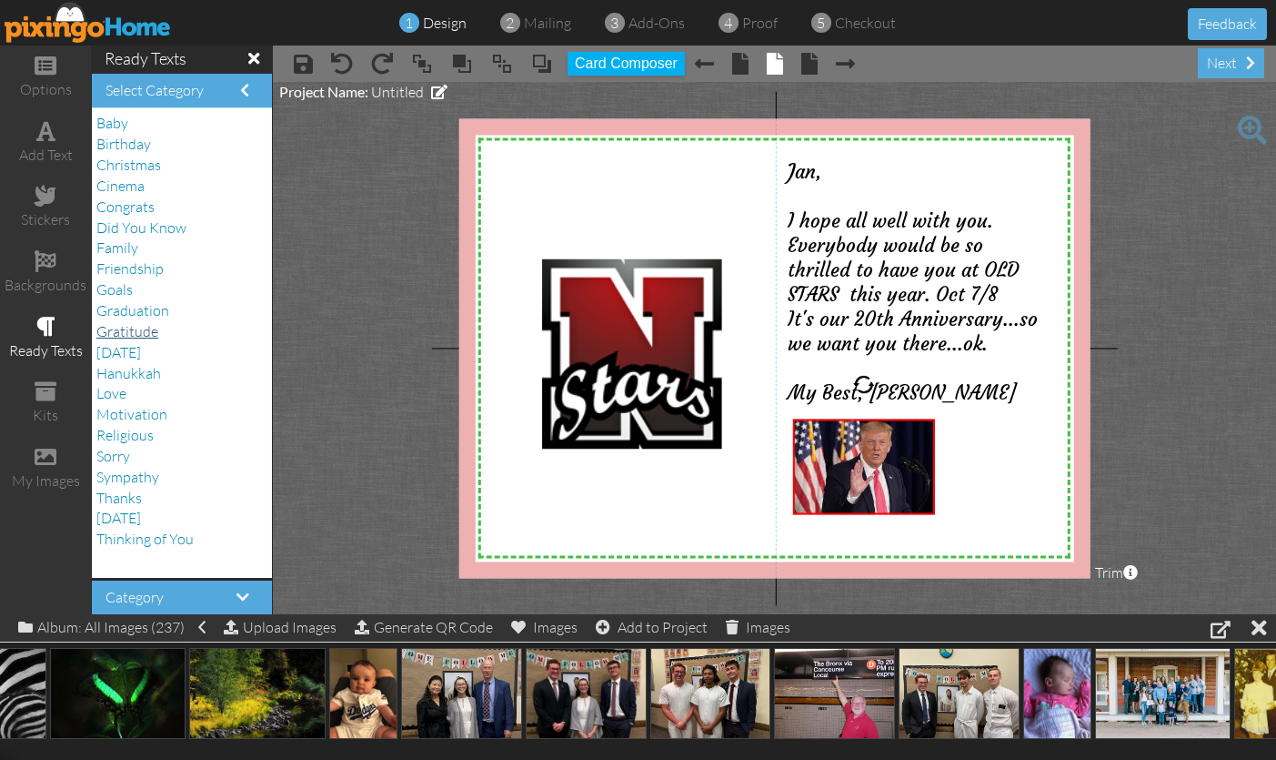
scroll to position [0, 0]
click at [46, 81] on div "options" at bounding box center [45, 89] width 91 height 21
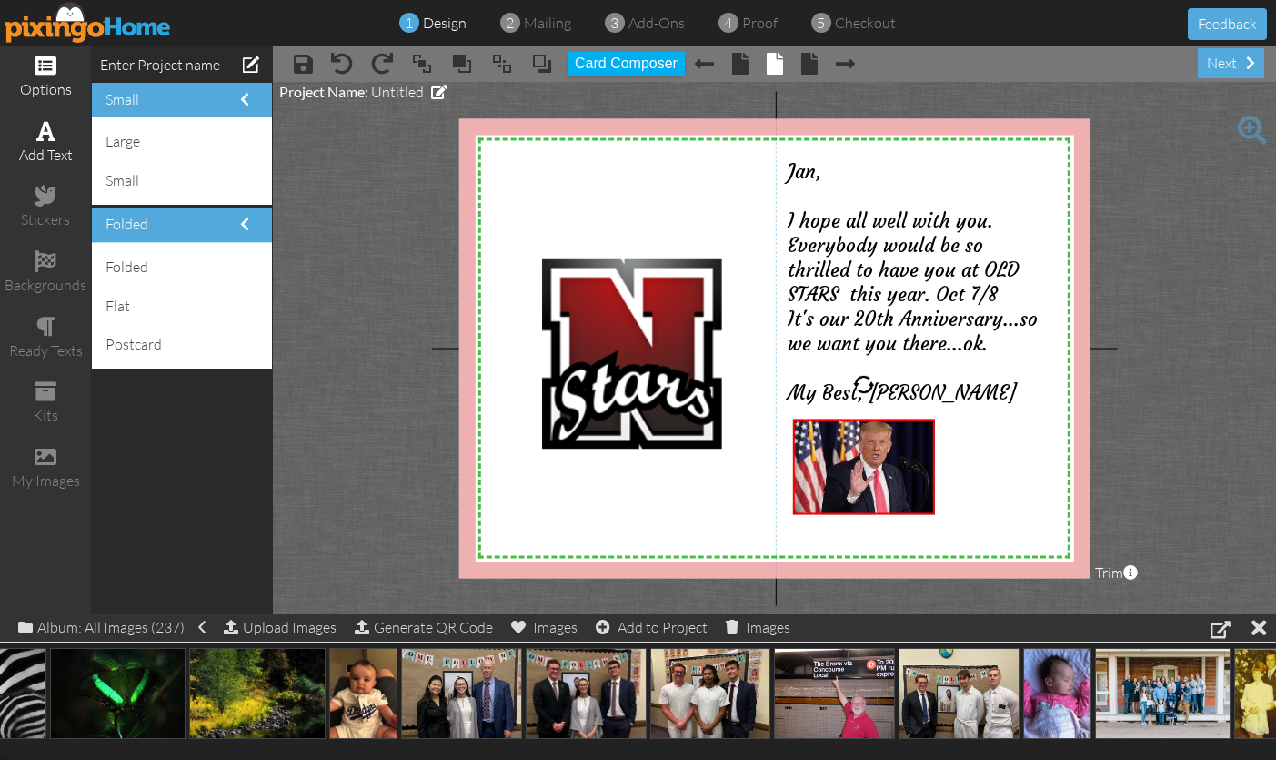
click at [45, 145] on div "add text" at bounding box center [45, 155] width 91 height 21
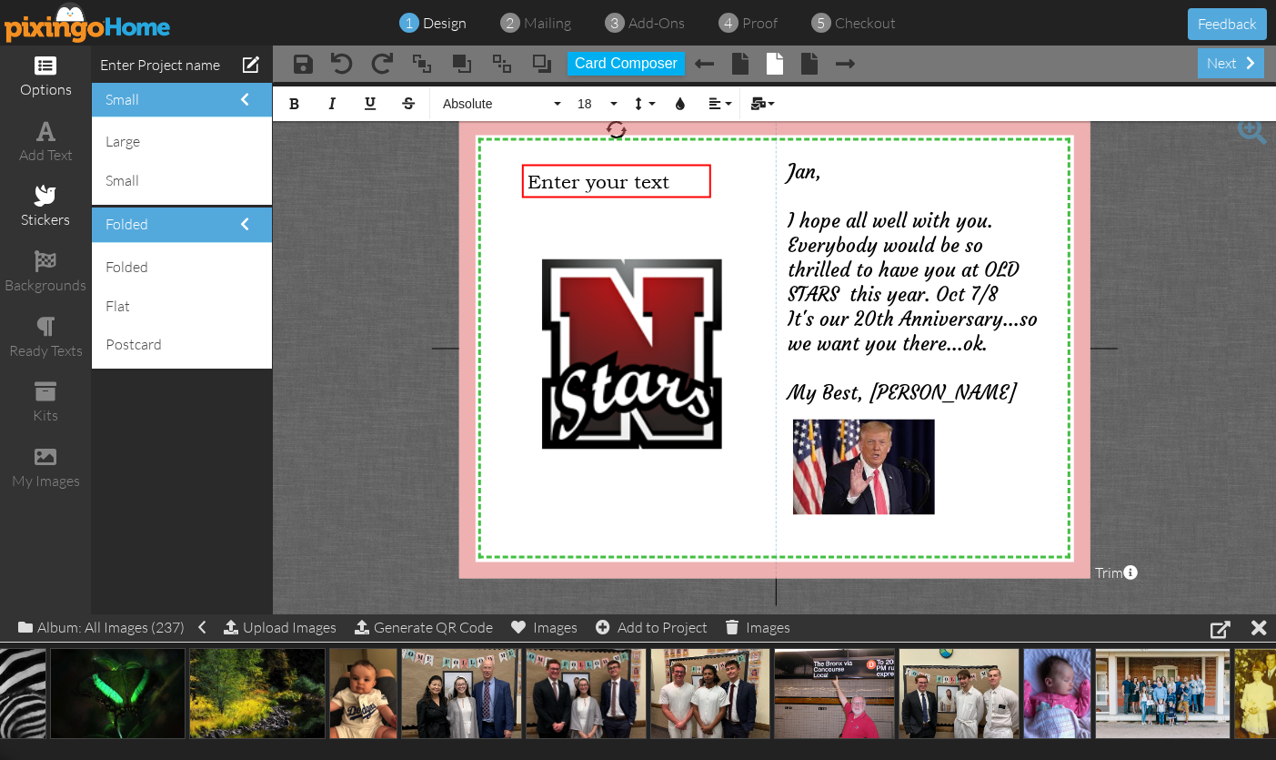
click at [50, 195] on span at bounding box center [46, 196] width 22 height 22
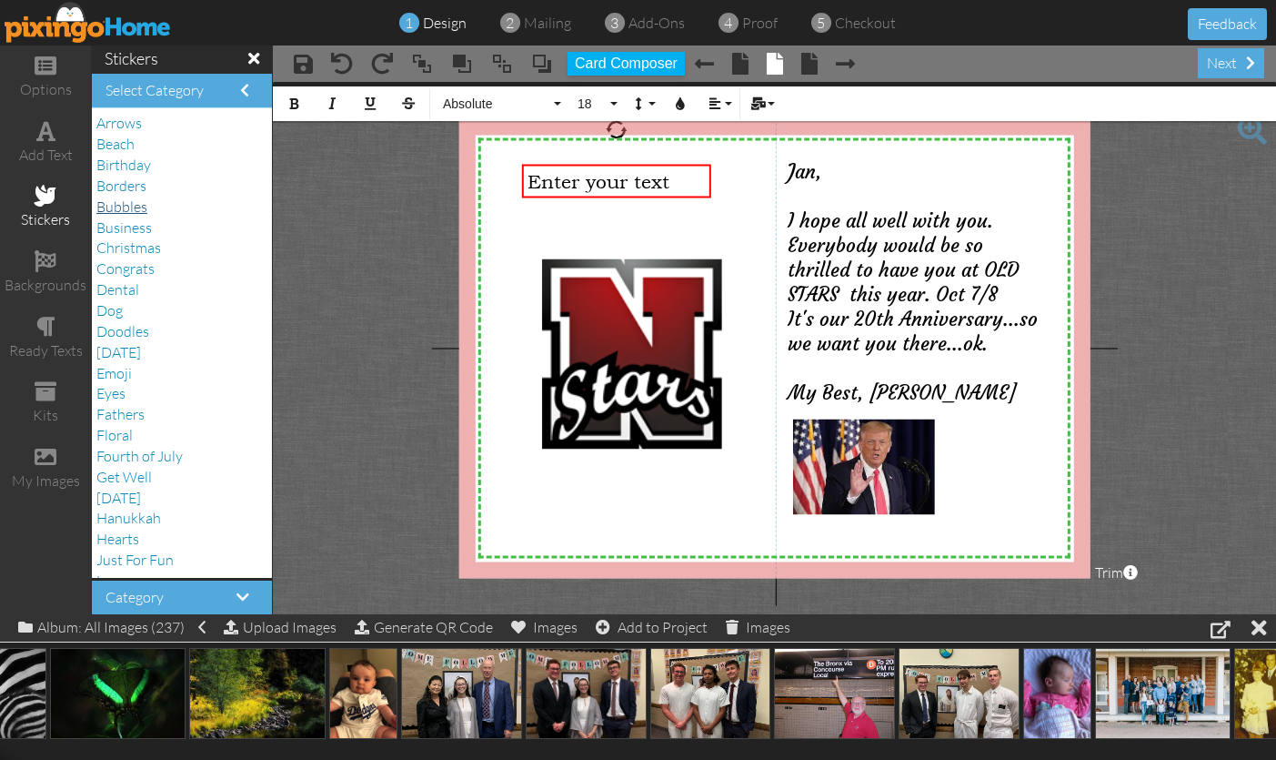
click at [128, 203] on span "Bubbles" at bounding box center [121, 206] width 51 height 18
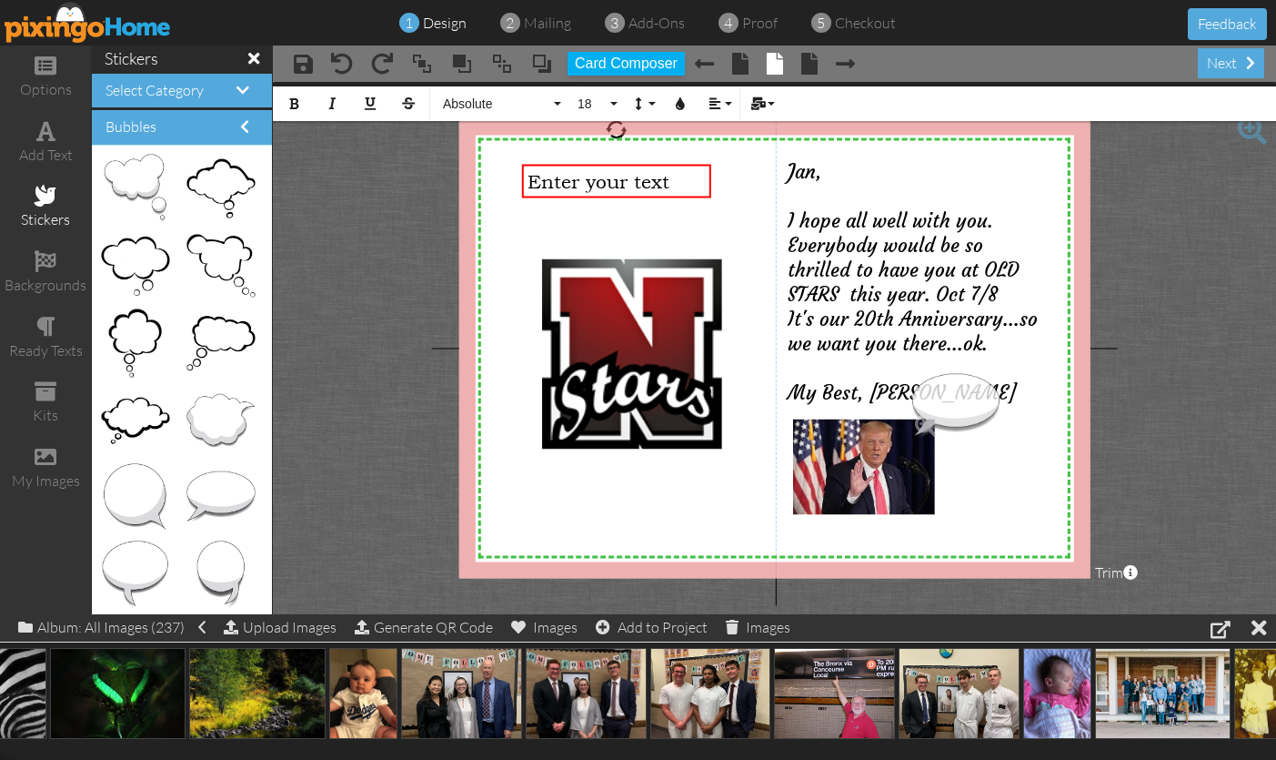
drag, startPoint x: 231, startPoint y: 481, endPoint x: 955, endPoint y: 392, distance: 729.5
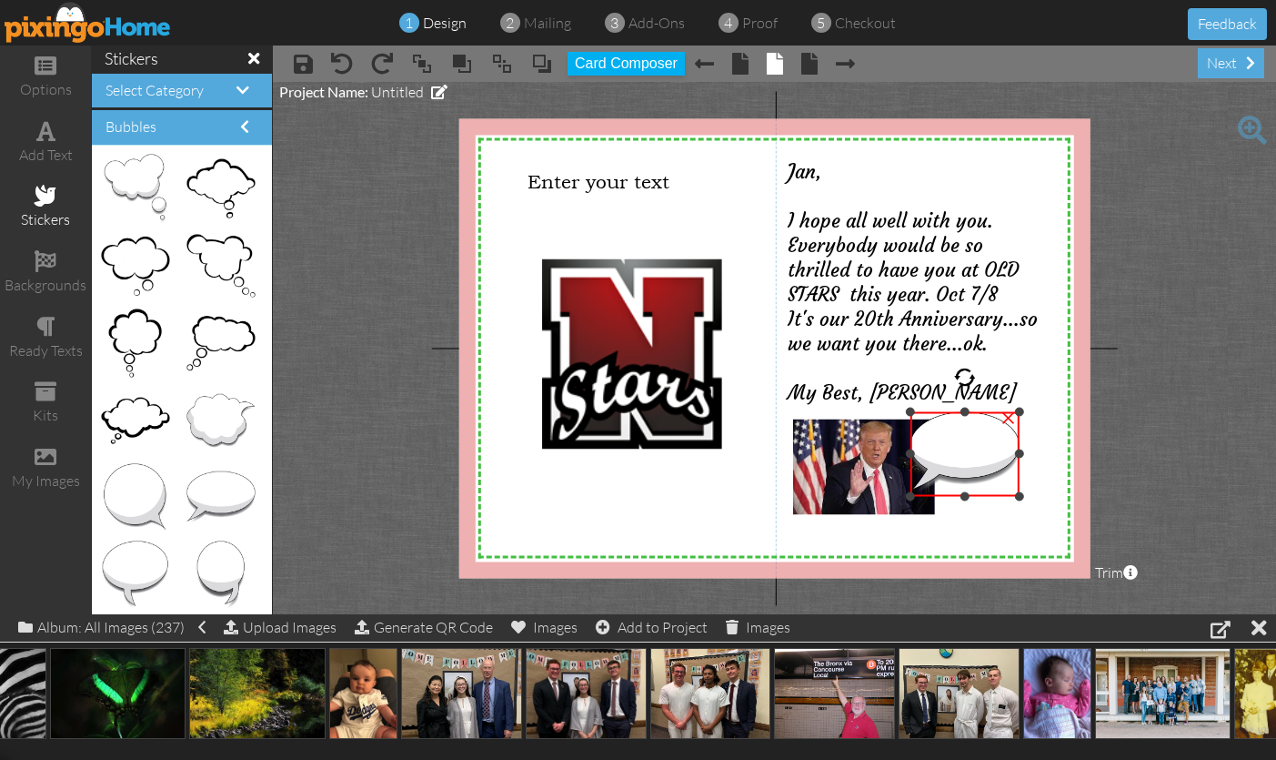
drag, startPoint x: 1066, startPoint y: 374, endPoint x: 1010, endPoint y: 414, distance: 69.2
click at [1013, 411] on div "×" at bounding box center [965, 453] width 109 height 85
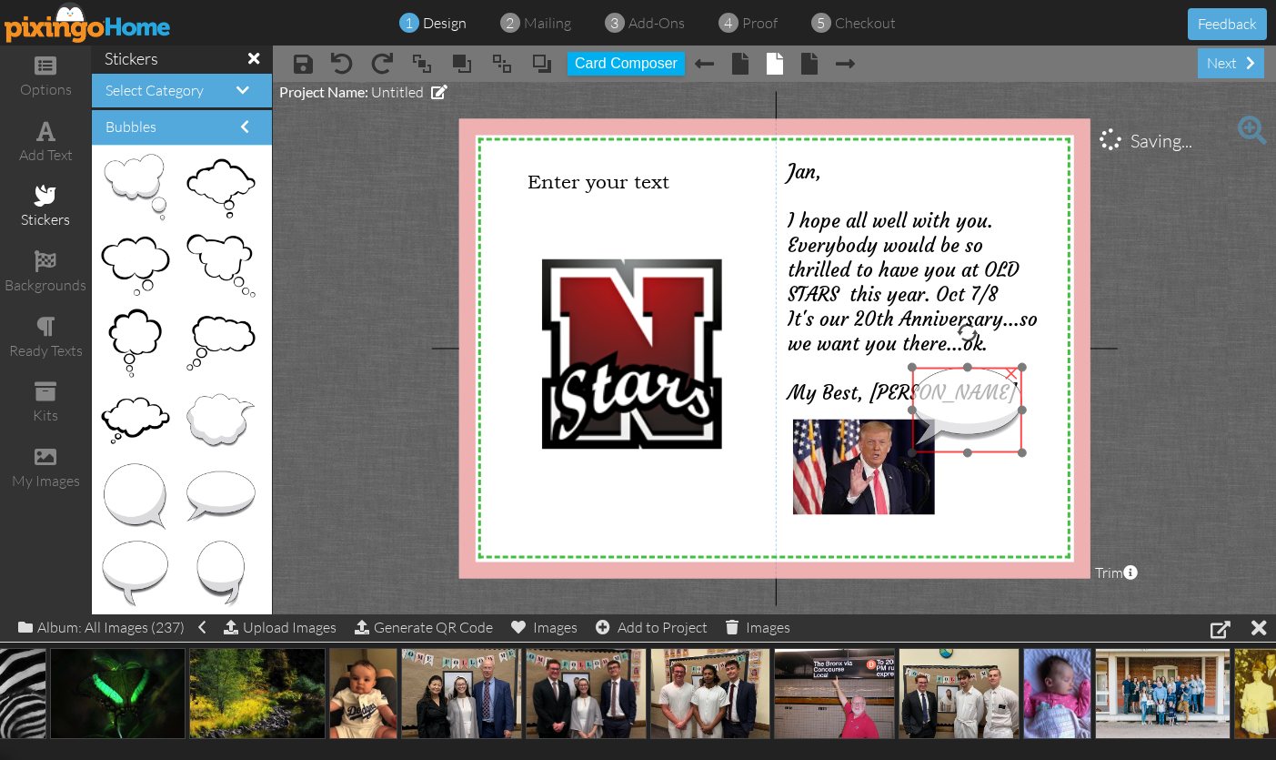
drag, startPoint x: 977, startPoint y: 428, endPoint x: 979, endPoint y: 385, distance: 42.8
click at [979, 385] on img at bounding box center [967, 410] width 110 height 86
click at [967, 399] on img at bounding box center [967, 410] width 110 height 86
click at [969, 399] on img at bounding box center [967, 410] width 110 height 86
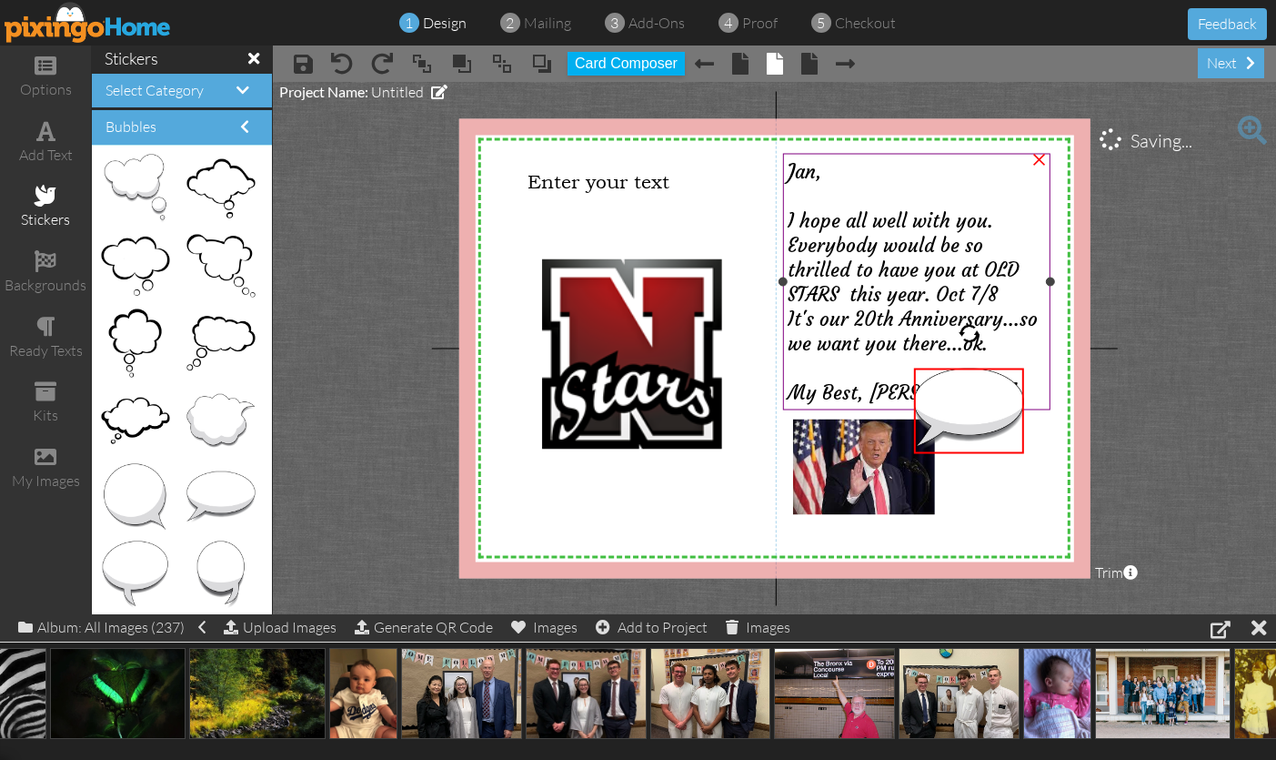
click at [1048, 380] on div "Jan, I hope all well with you. Everybody would be so thrilled to have you at OL…" at bounding box center [915, 282] width 267 height 257
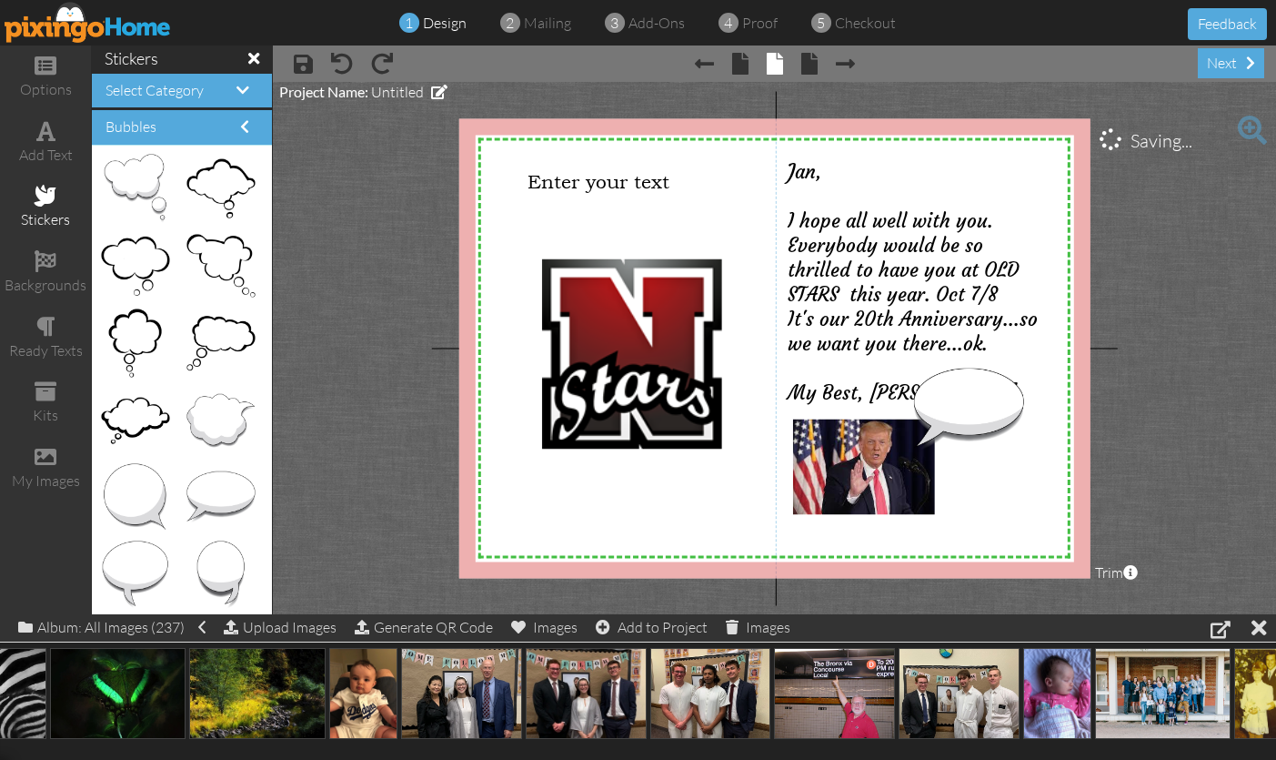
click at [336, 156] on project-studio-wrapper "X X X X X X X X X X X X X X X X X X X X X X X X X X X X X X X X X X X X X X X X…" at bounding box center [774, 348] width 1003 height 532
click at [44, 146] on div "add text" at bounding box center [45, 155] width 91 height 21
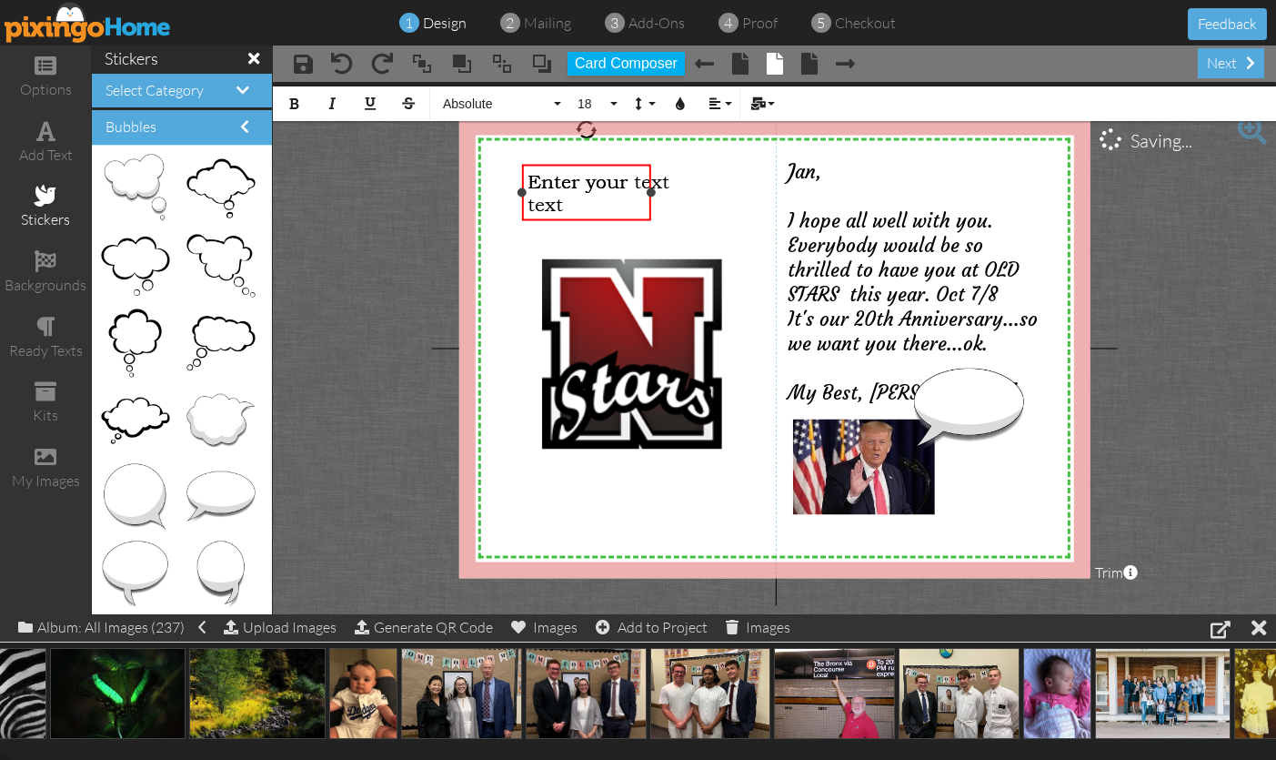
drag, startPoint x: 710, startPoint y: 180, endPoint x: 621, endPoint y: 180, distance: 89.1
click at [643, 180] on div "Enter your text ×" at bounding box center [586, 193] width 129 height 56
drag, startPoint x: 599, startPoint y: 179, endPoint x: 609, endPoint y: 196, distance: 19.7
click at [609, 186] on span "Enter your text" at bounding box center [578, 191] width 100 height 45
click at [616, 208] on div "Enter your text" at bounding box center [584, 191] width 112 height 45
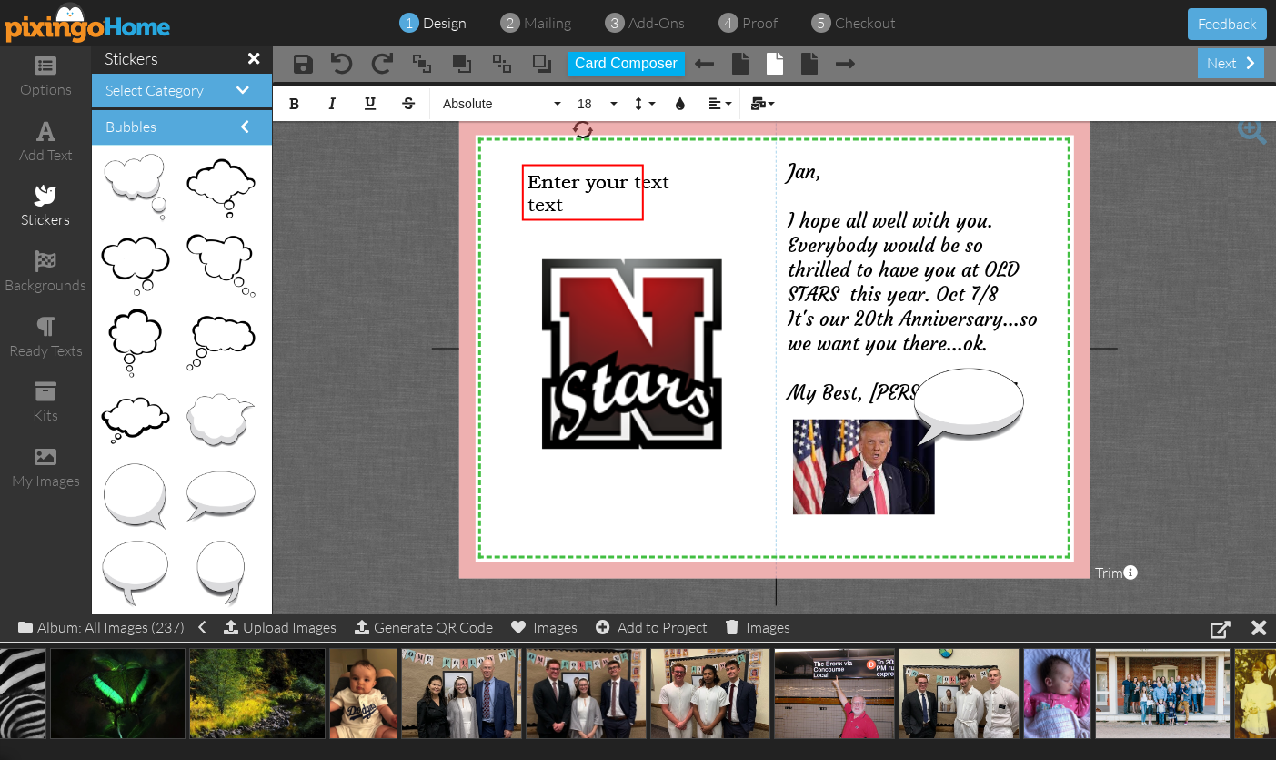
click at [620, 208] on div "Enter your text" at bounding box center [584, 191] width 112 height 45
drag, startPoint x: 601, startPoint y: 172, endPoint x: 583, endPoint y: 189, distance: 25.1
click at [623, 187] on span "Enter your text" at bounding box center [578, 191] width 100 height 45
click at [601, 205] on div "Enter your text" at bounding box center [584, 191] width 112 height 45
drag, startPoint x: 599, startPoint y: 203, endPoint x: 619, endPoint y: 206, distance: 19.3
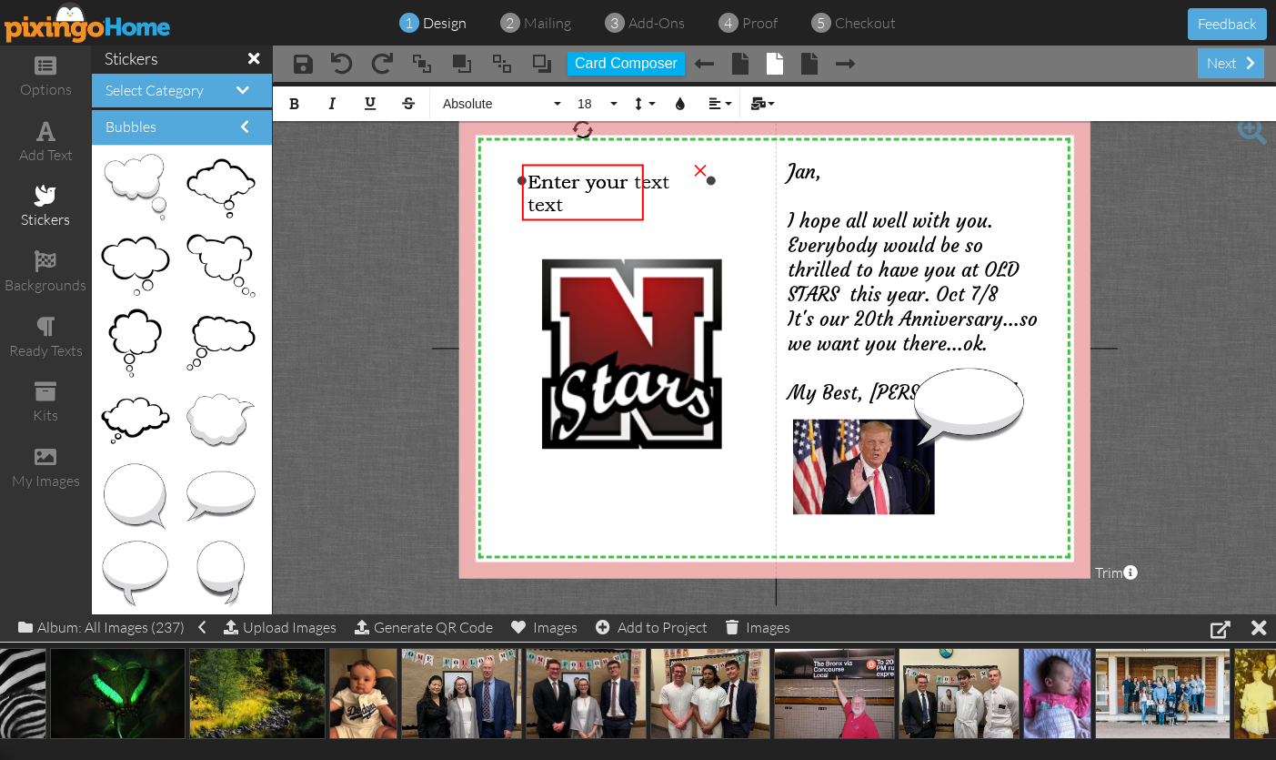
click at [665, 202] on div "X X X X X X X X X X X X X X X X X X X X X X X X X X X X X X X X X X X X X X X X…" at bounding box center [773, 347] width 631 height 459
drag, startPoint x: 683, startPoint y: 213, endPoint x: 670, endPoint y: 226, distance: 18.7
click at [682, 215] on div "X X X X X X X X X X X X X X X X X X X X X X X X X X X X X X X X X X X X X X X X…" at bounding box center [773, 347] width 631 height 459
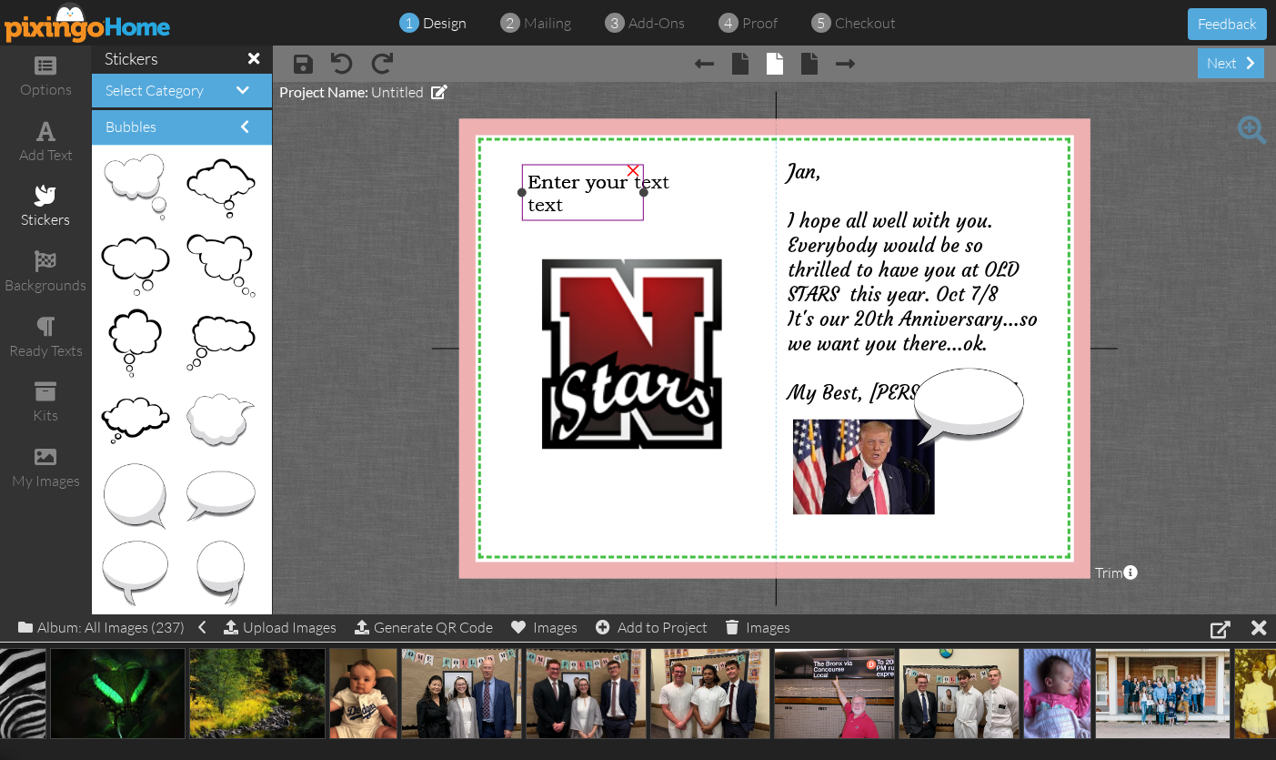
click at [596, 200] on div "Enter your text" at bounding box center [584, 191] width 112 height 45
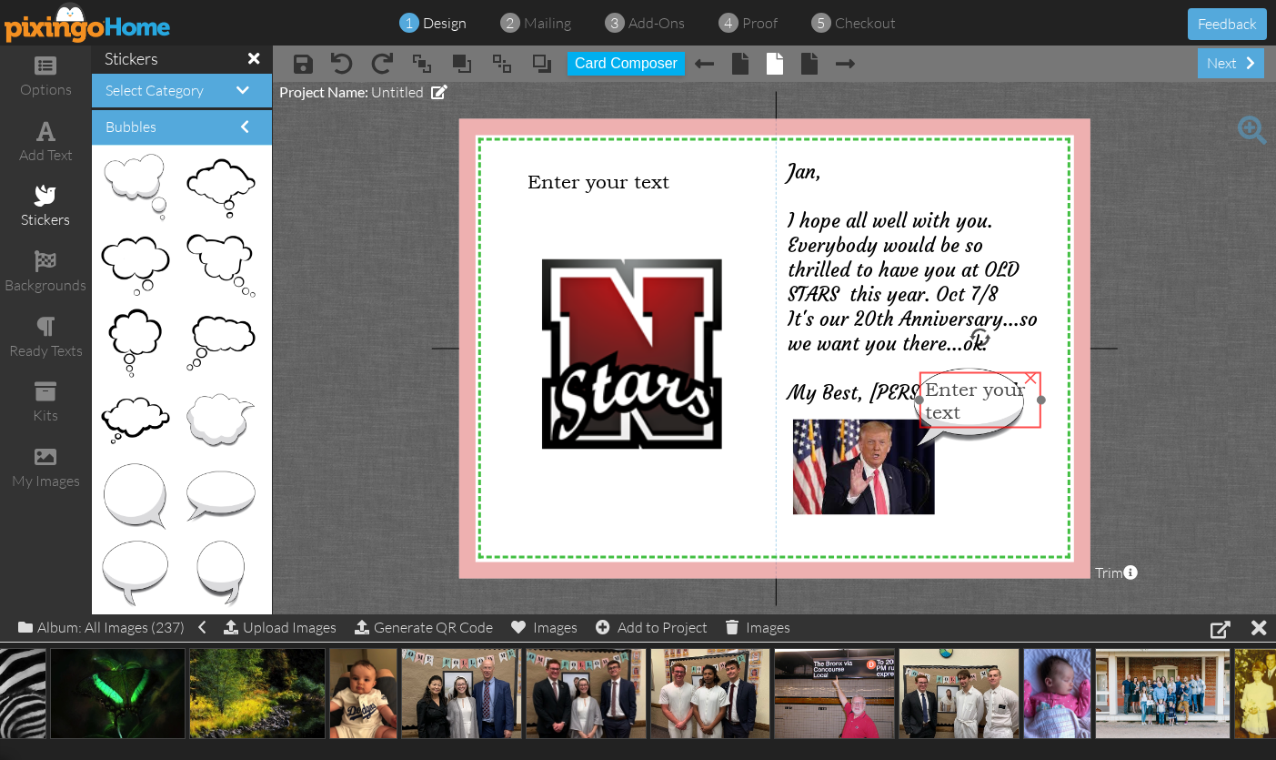
drag, startPoint x: 594, startPoint y: 199, endPoint x: 991, endPoint y: 407, distance: 448.4
click at [991, 407] on div "Enter your text" at bounding box center [981, 399] width 112 height 45
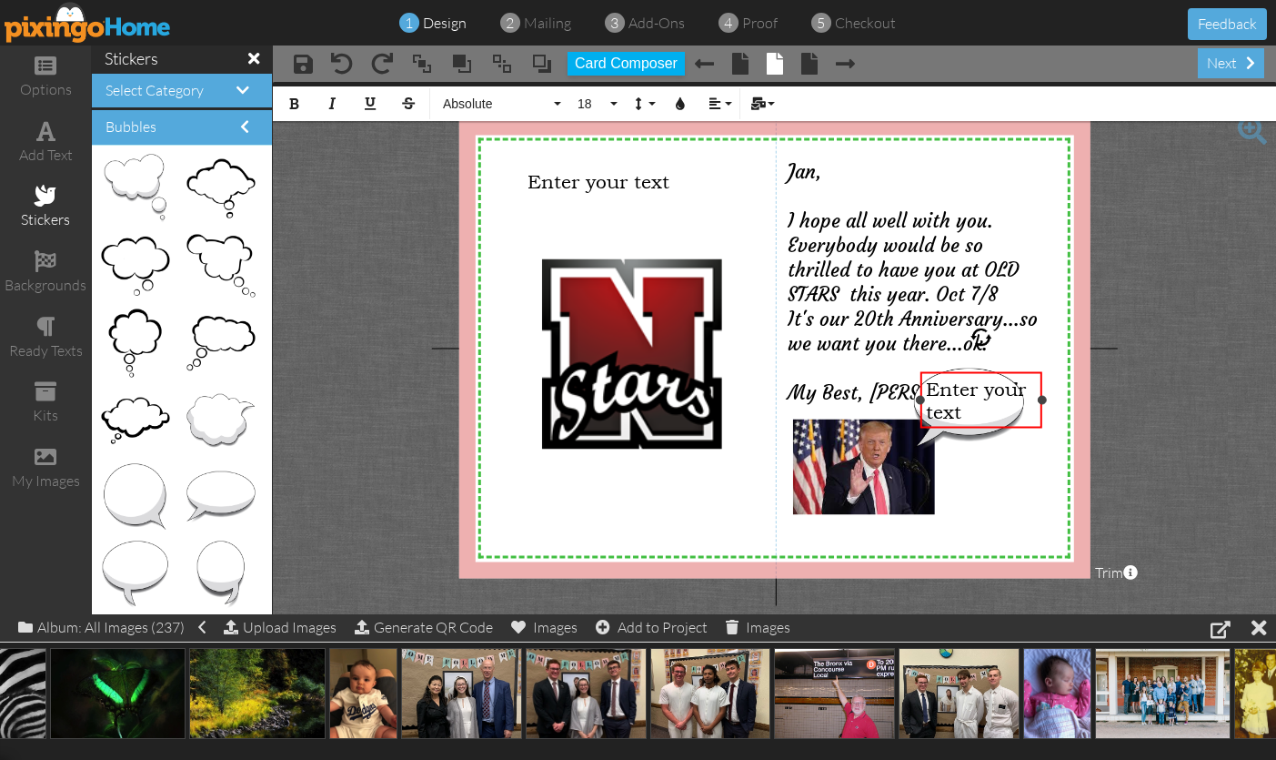
click at [969, 405] on div "Enter your text" at bounding box center [982, 399] width 112 height 45
drag, startPoint x: 969, startPoint y: 410, endPoint x: 958, endPoint y: 369, distance: 42.4
click at [966, 398] on div "Enter your text" at bounding box center [982, 399] width 112 height 45
click at [926, 386] on span "Make Old" at bounding box center [970, 388] width 89 height 23
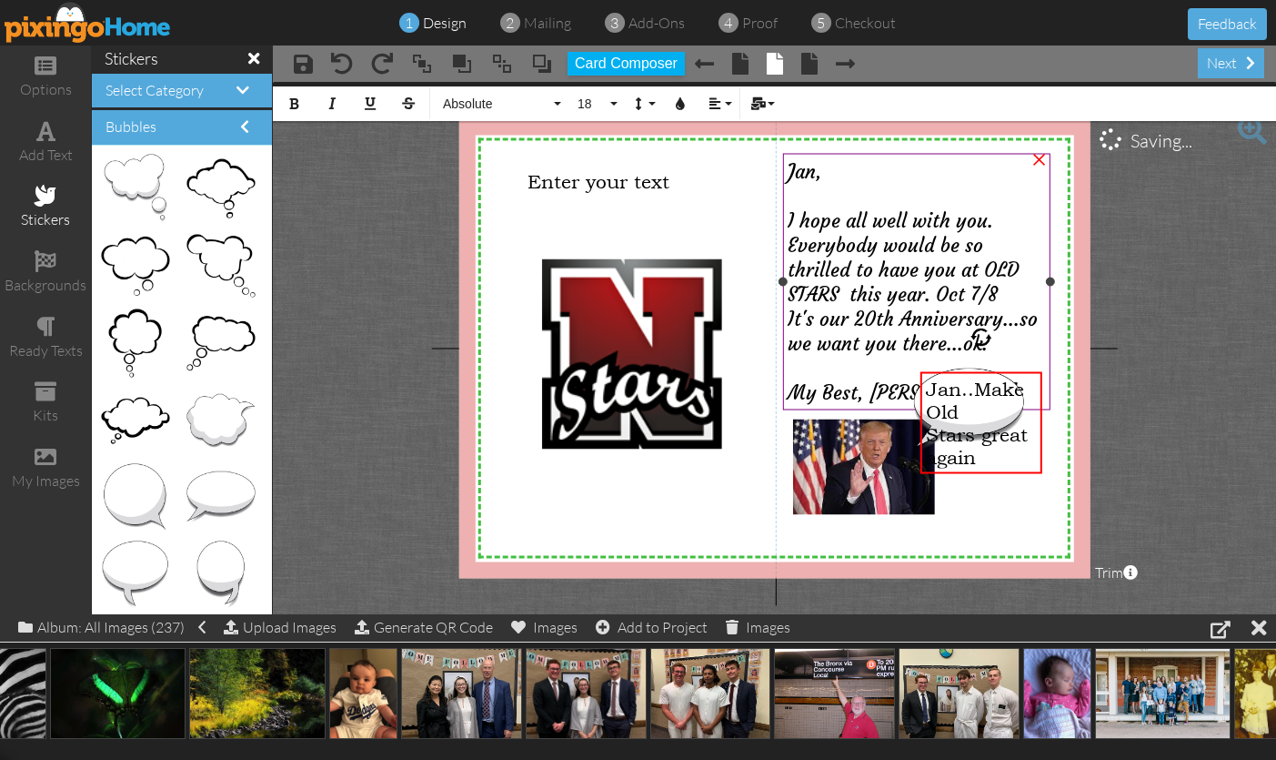
scroll to position [0, 3]
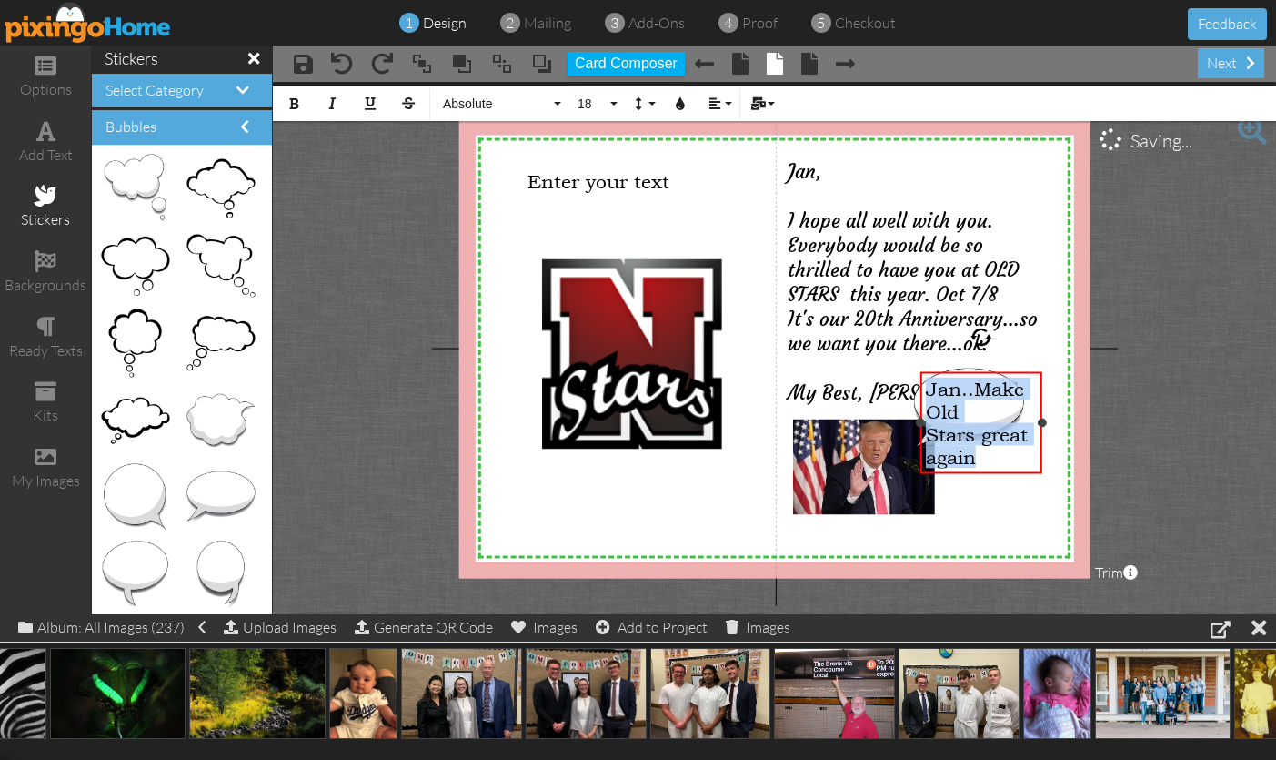
drag, startPoint x: 925, startPoint y: 386, endPoint x: 1012, endPoint y: 466, distance: 118.5
click at [1012, 466] on div "Jan..Make Old Stars great again" at bounding box center [982, 422] width 112 height 91
click at [613, 103] on button "18" at bounding box center [595, 103] width 53 height 35
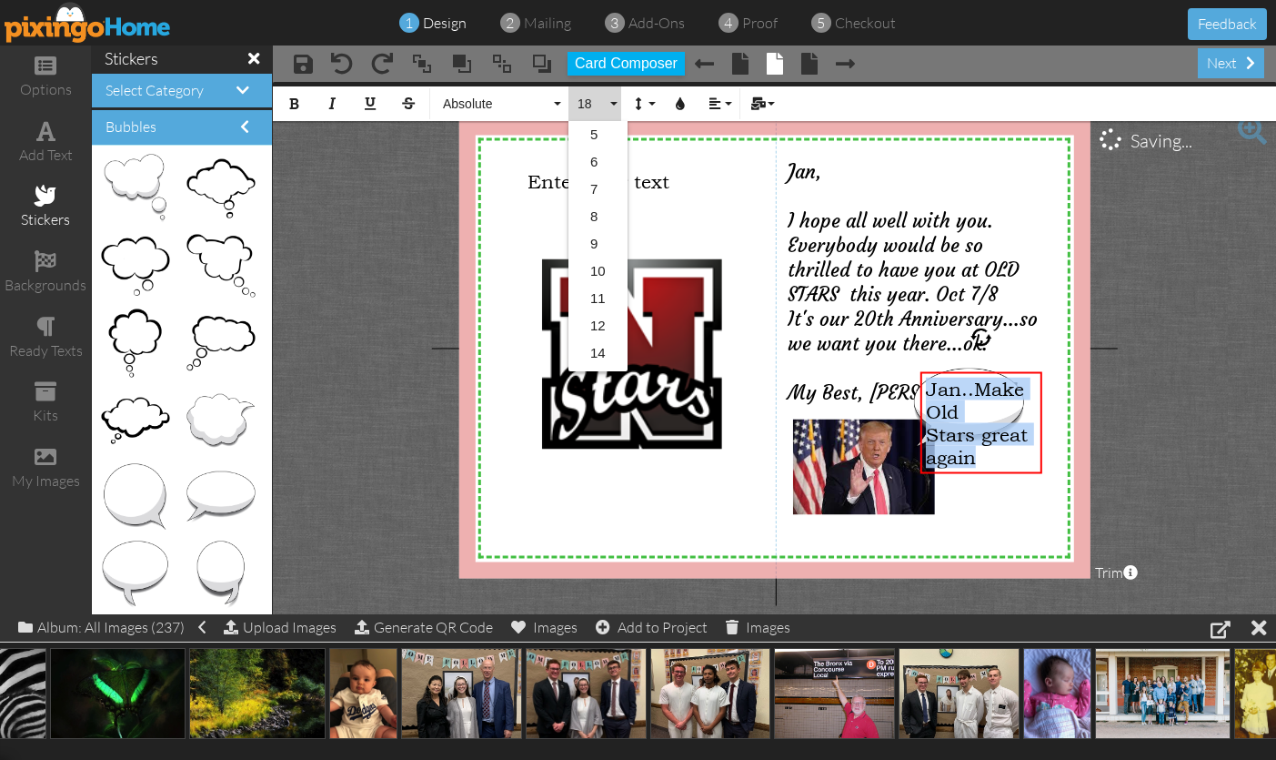
scroll to position [161, 0]
click at [606, 164] on link "12" at bounding box center [598, 164] width 59 height 27
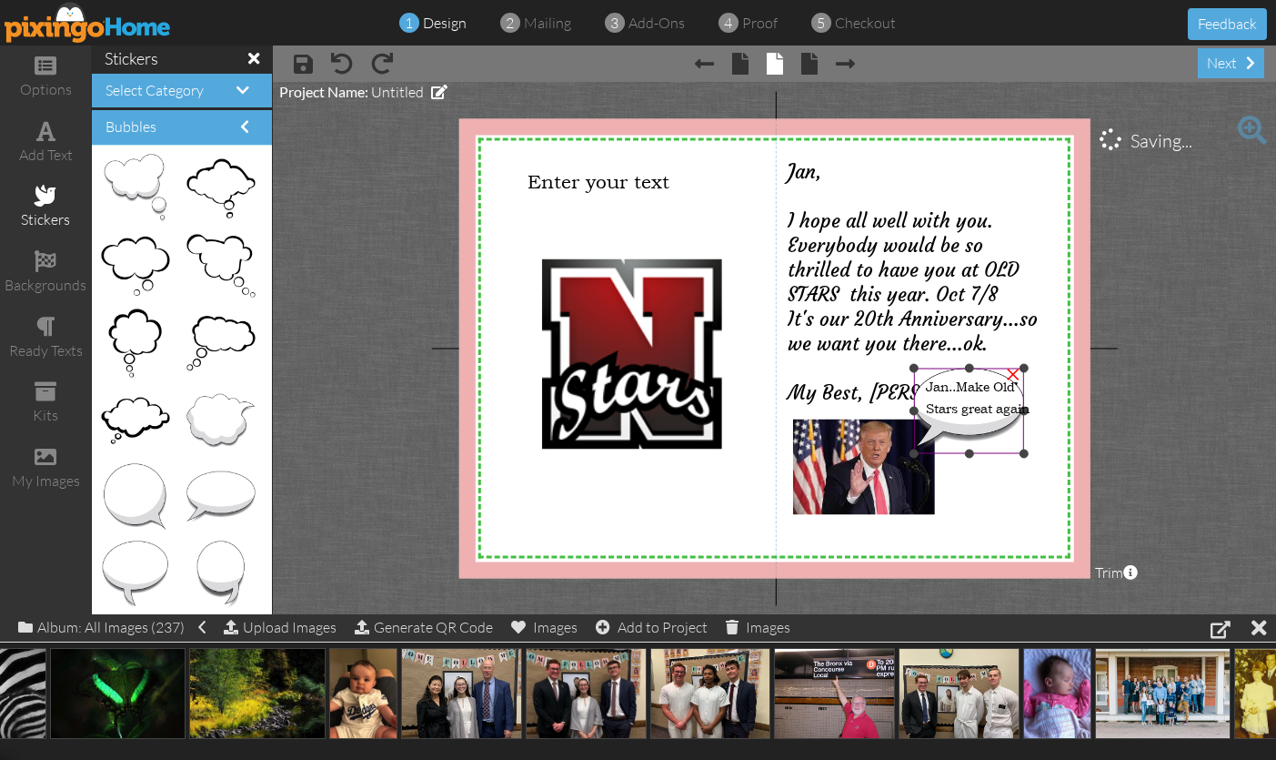
click at [984, 427] on img at bounding box center [969, 410] width 110 height 86
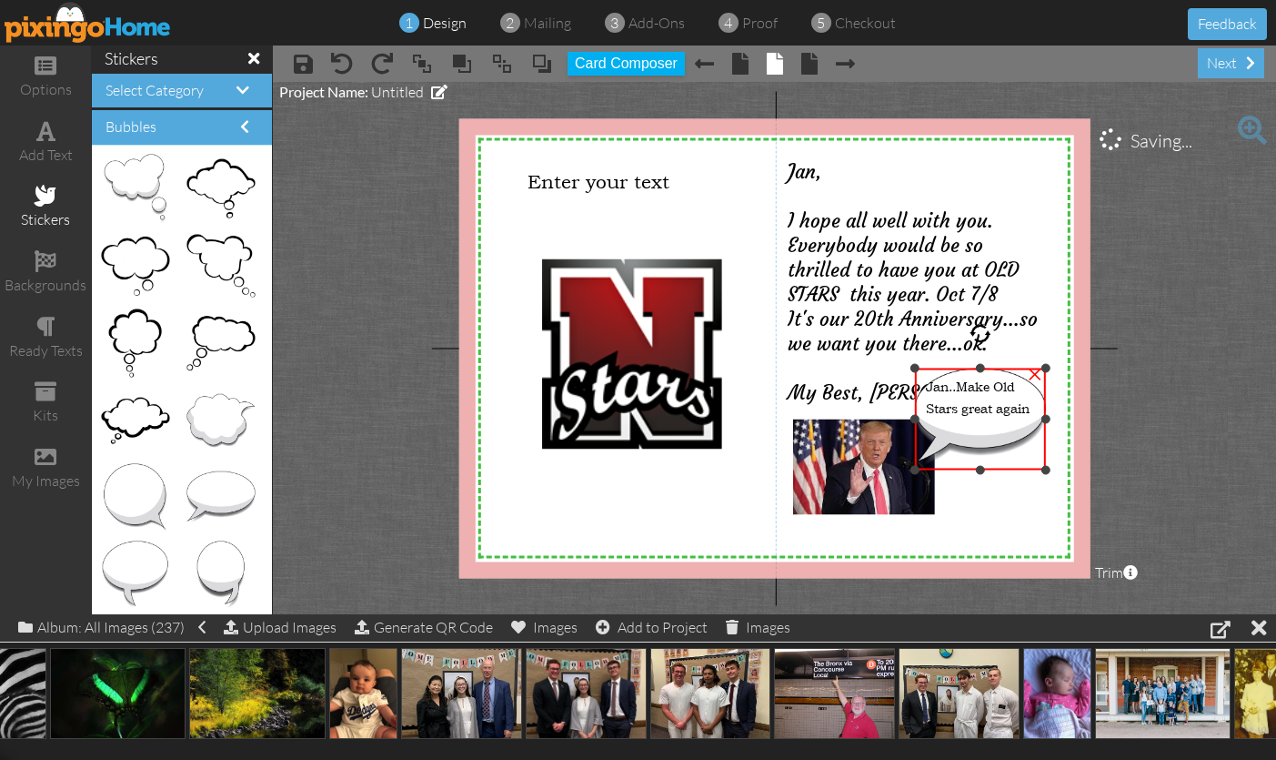
drag, startPoint x: 1022, startPoint y: 453, endPoint x: 1031, endPoint y: 467, distance: 15.9
click at [1031, 468] on div "×" at bounding box center [980, 418] width 131 height 102
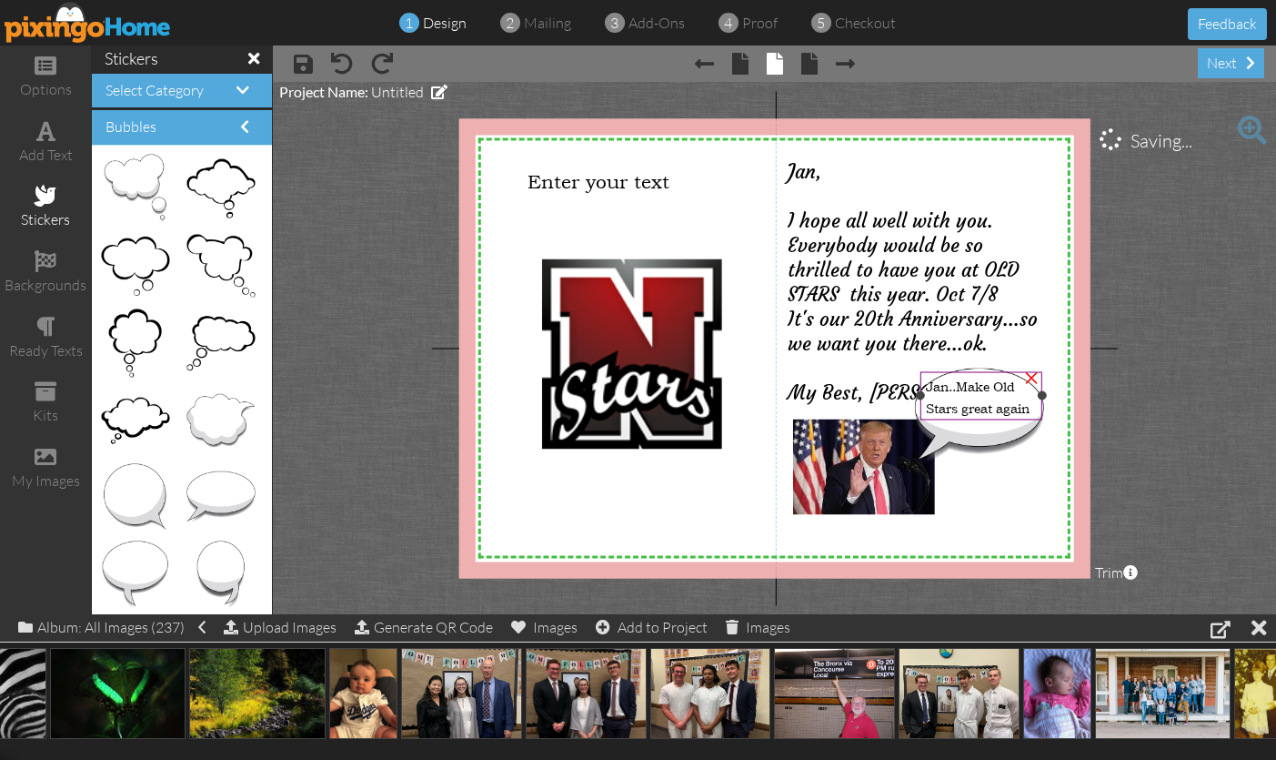
click at [992, 404] on span "Stars great again" at bounding box center [978, 406] width 104 height 17
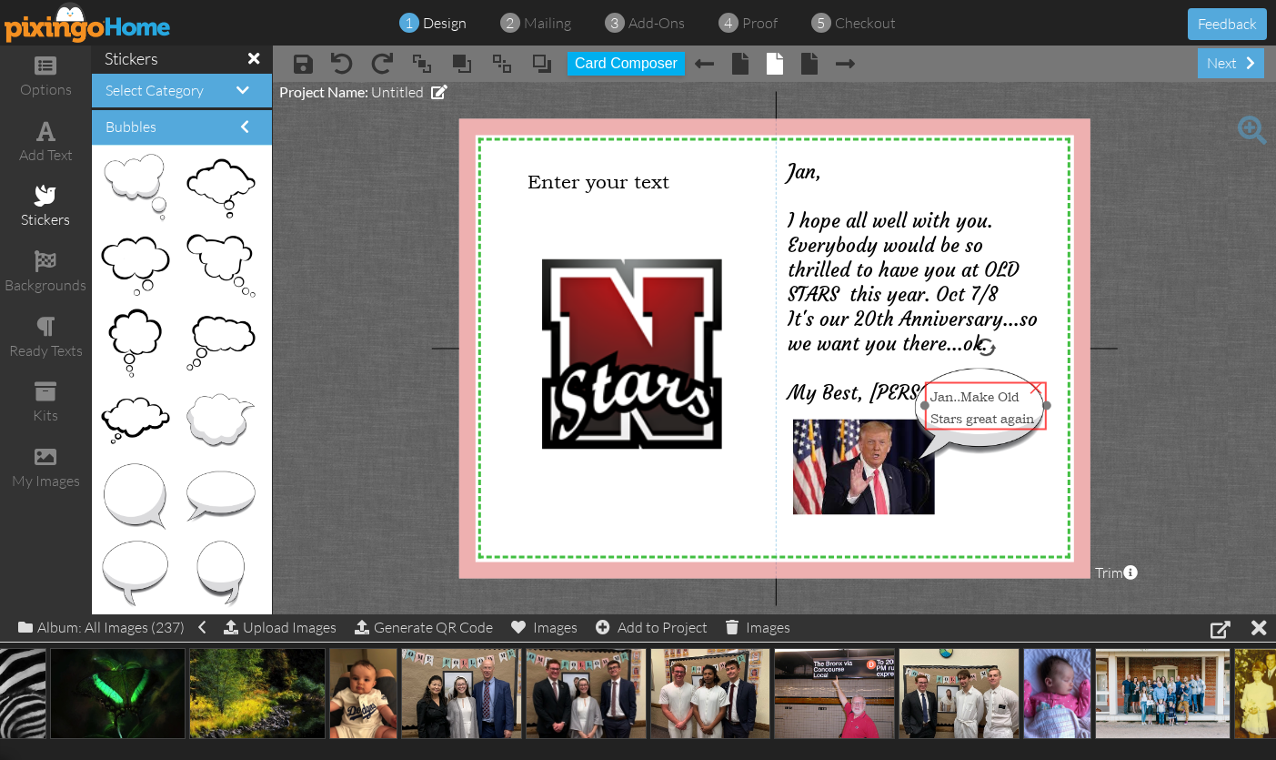
drag, startPoint x: 989, startPoint y: 401, endPoint x: 994, endPoint y: 414, distance: 13.9
click at [994, 412] on span "Stars great again" at bounding box center [983, 416] width 104 height 17
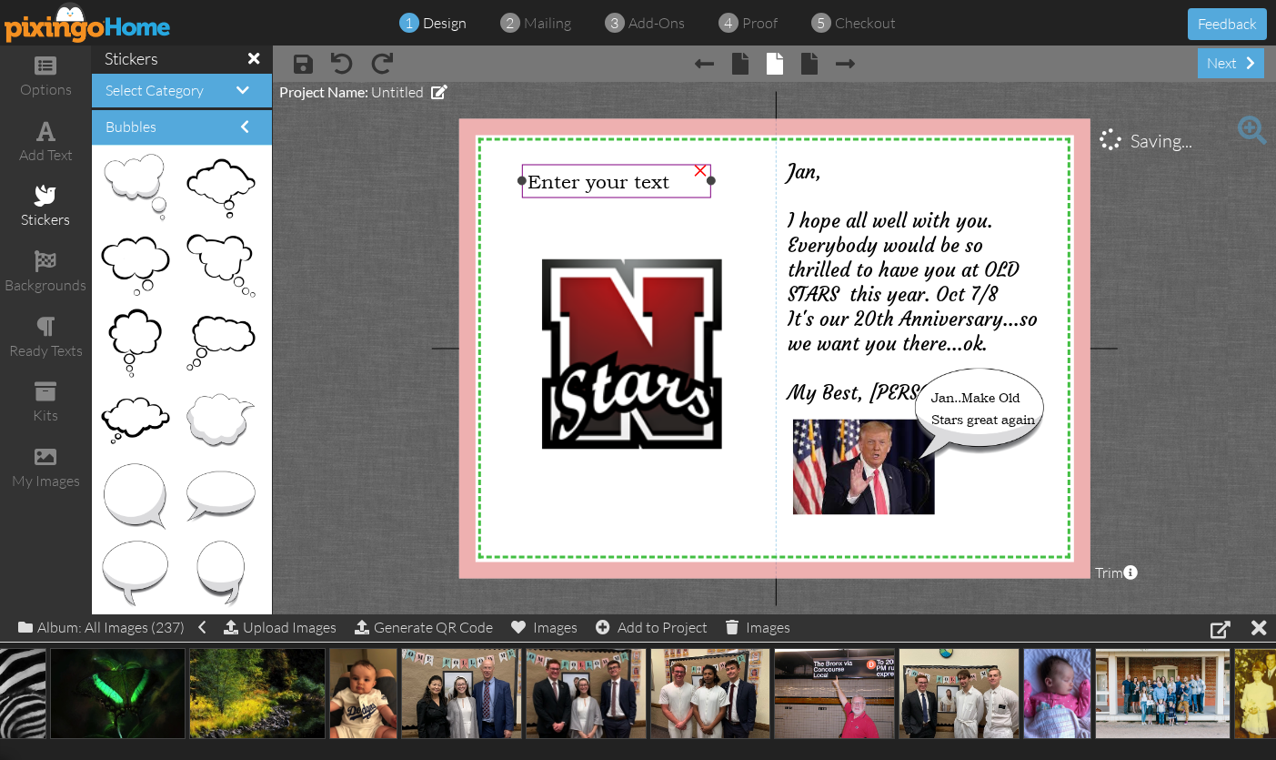
click at [627, 179] on span "Enter your text" at bounding box center [599, 180] width 142 height 23
click at [697, 175] on div "×" at bounding box center [700, 168] width 29 height 29
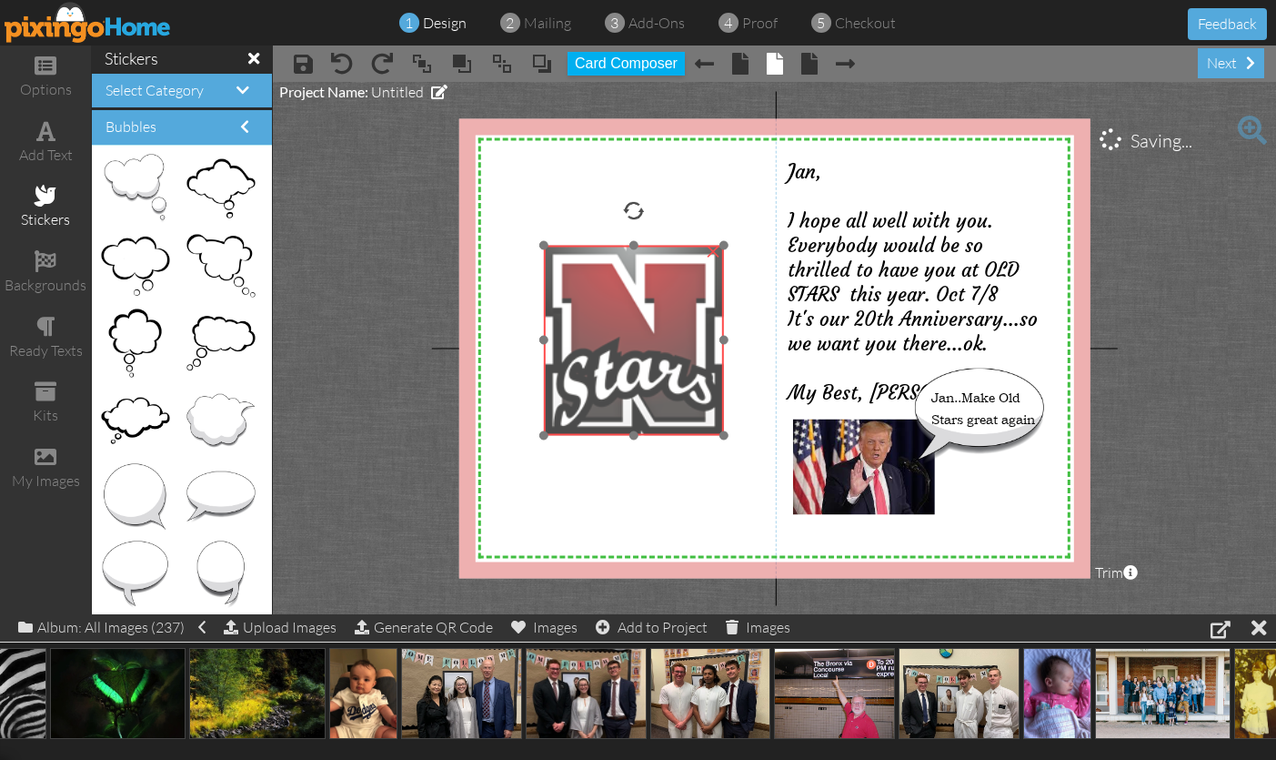
drag, startPoint x: 663, startPoint y: 305, endPoint x: 665, endPoint y: 286, distance: 19.2
click at [665, 291] on img at bounding box center [634, 340] width 181 height 190
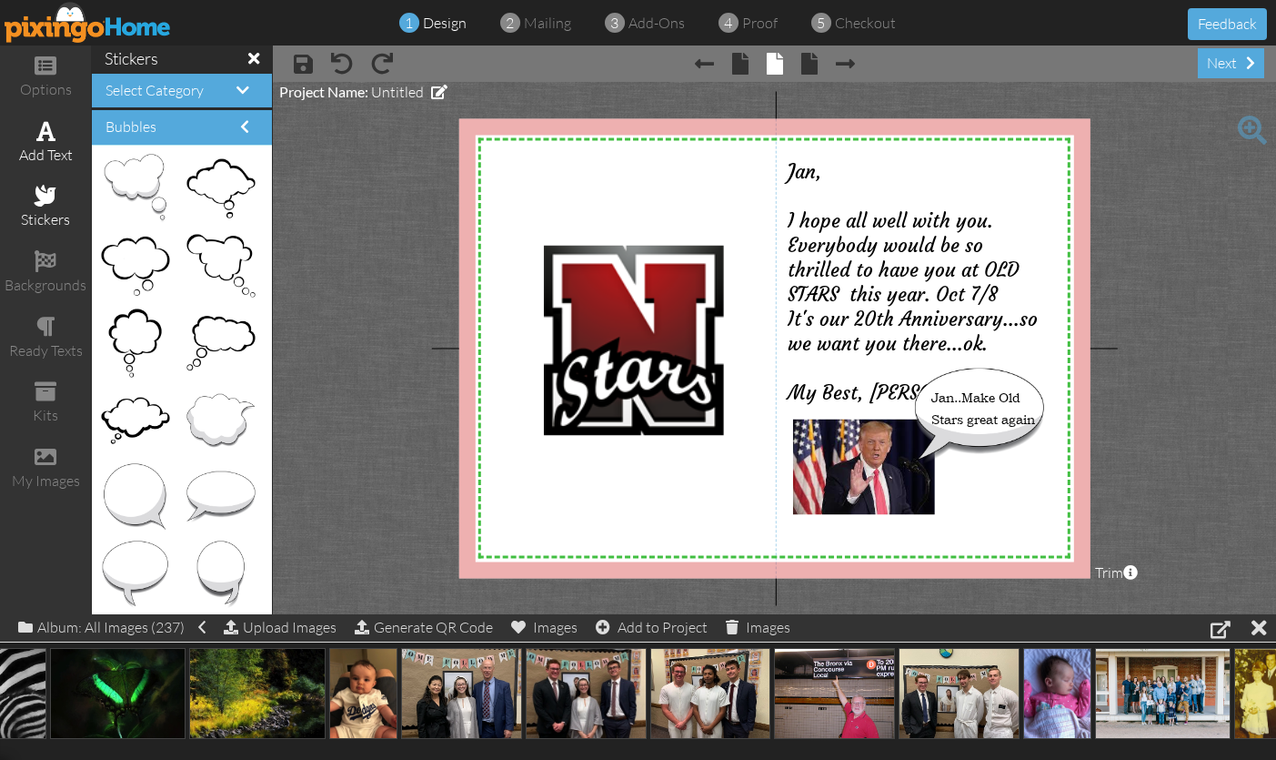
click at [50, 140] on div "add text" at bounding box center [45, 143] width 91 height 64
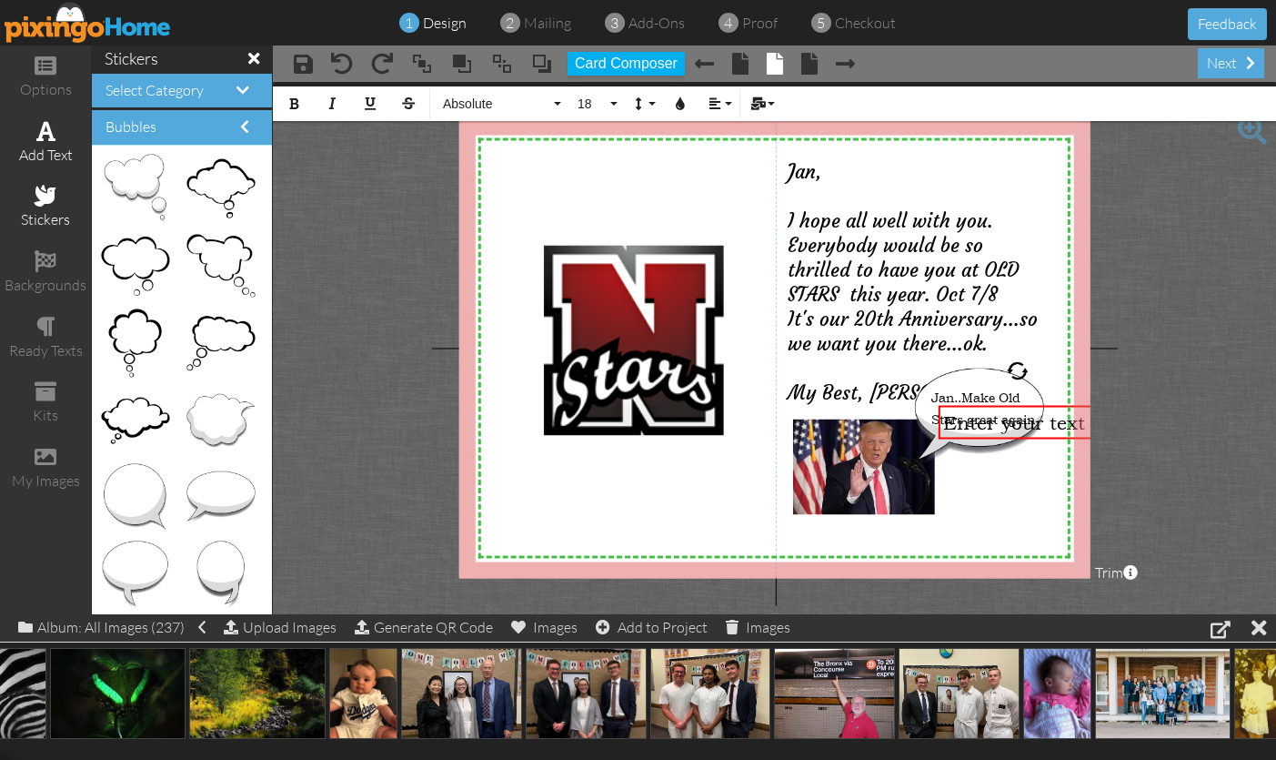
scroll to position [0, 0]
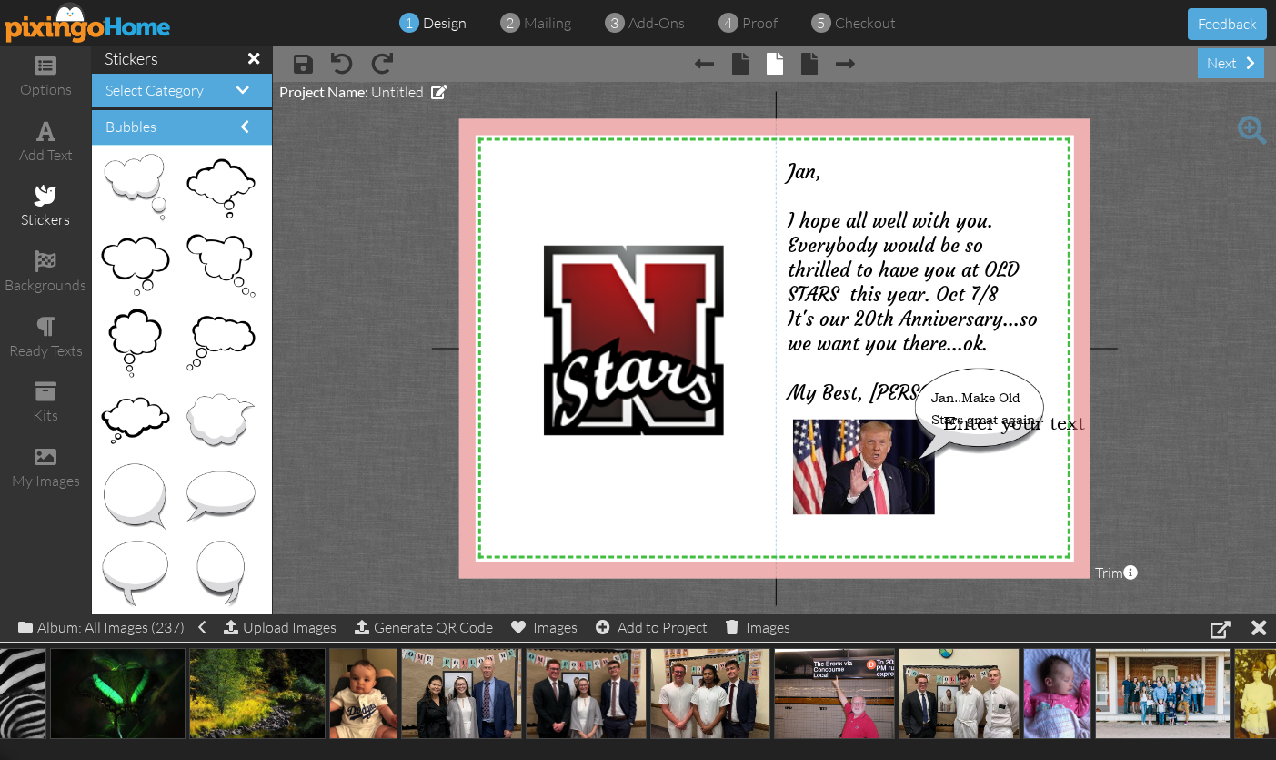
click at [307, 176] on project-studio-wrapper "X X X X X X X X X X X X X X X X X X X X X X X X X X X X X X X X X X X X X X X X…" at bounding box center [774, 348] width 1003 height 532
click at [50, 137] on span at bounding box center [45, 131] width 19 height 22
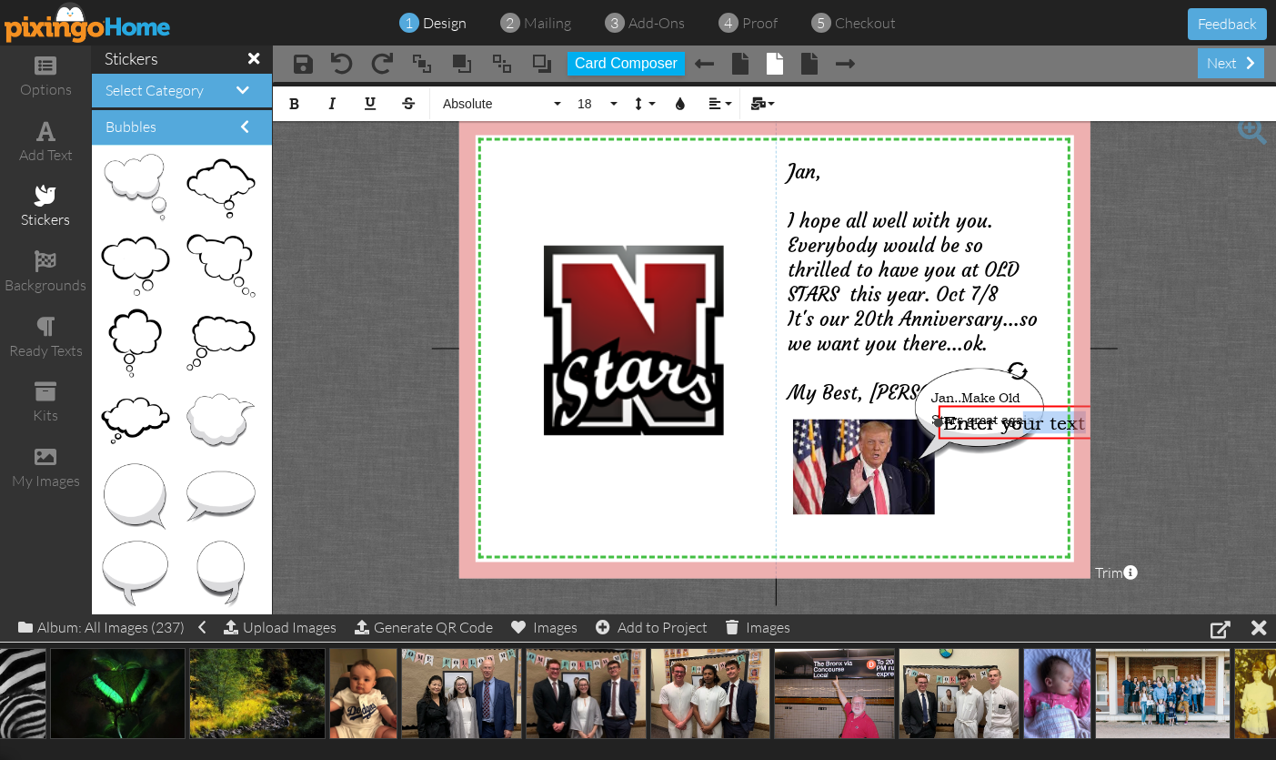
drag, startPoint x: 1025, startPoint y: 425, endPoint x: 1028, endPoint y: 408, distance: 17.5
click at [1023, 429] on span "Enter your text" at bounding box center [1014, 422] width 142 height 23
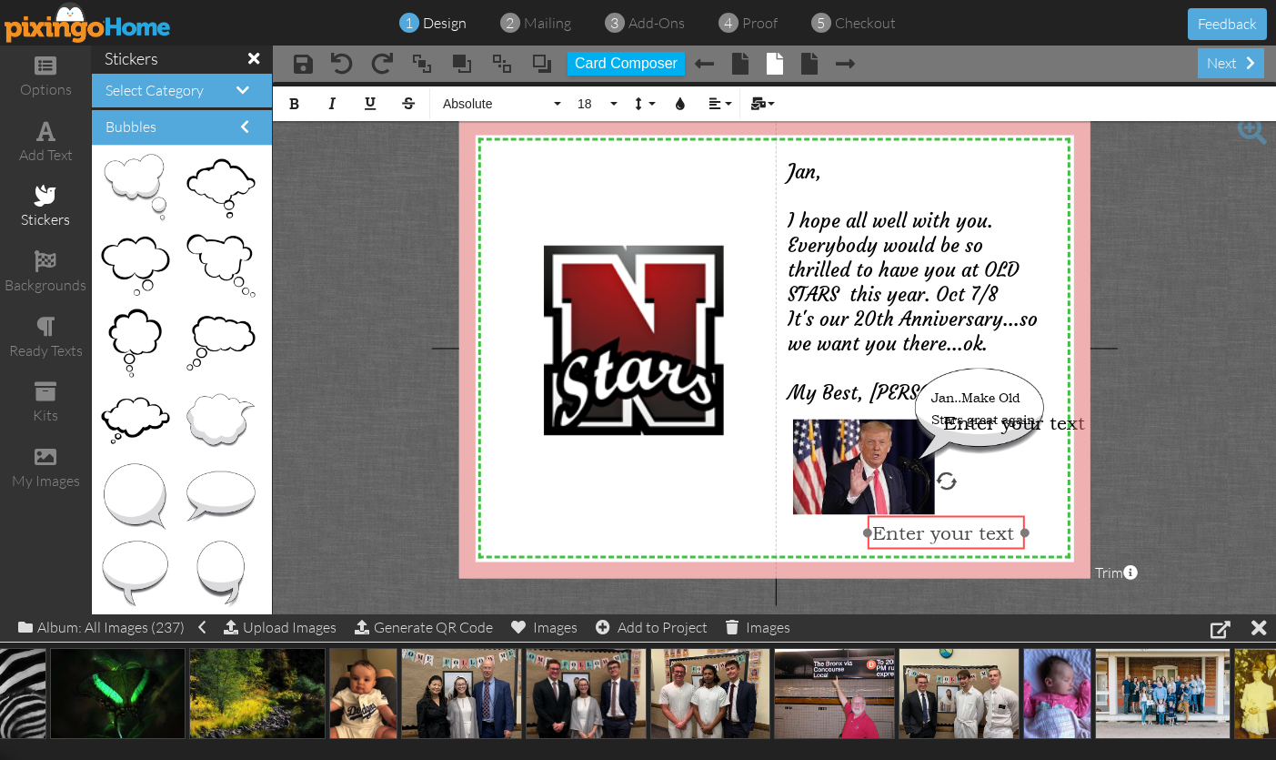
drag, startPoint x: 1045, startPoint y: 407, endPoint x: 974, endPoint y: 517, distance: 131.0
click at [974, 517] on div "Enter your text" at bounding box center [947, 533] width 158 height 34
drag, startPoint x: 1022, startPoint y: 532, endPoint x: 1048, endPoint y: 529, distance: 25.6
click at [1056, 528] on div at bounding box center [1060, 532] width 9 height 9
click at [1018, 529] on div "Enter your text" at bounding box center [961, 532] width 178 height 23
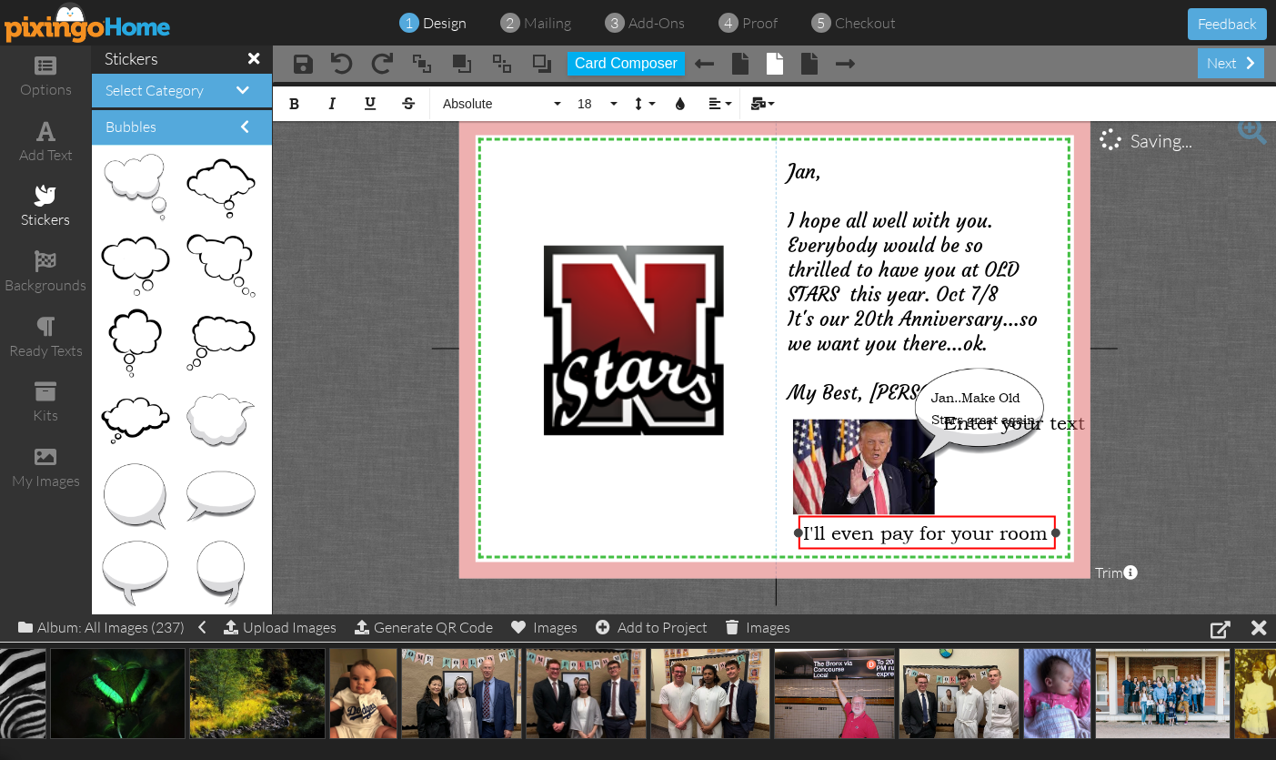
drag, startPoint x: 868, startPoint y: 542, endPoint x: 802, endPoint y: 538, distance: 65.7
click at [799, 541] on div "I'll even pay for your room ×" at bounding box center [928, 533] width 258 height 34
drag, startPoint x: 803, startPoint y: 531, endPoint x: 1039, endPoint y: 532, distance: 235.6
click at [1055, 538] on div "I'll even pay for your room" at bounding box center [928, 533] width 258 height 34
click at [609, 101] on button "18" at bounding box center [595, 103] width 53 height 35
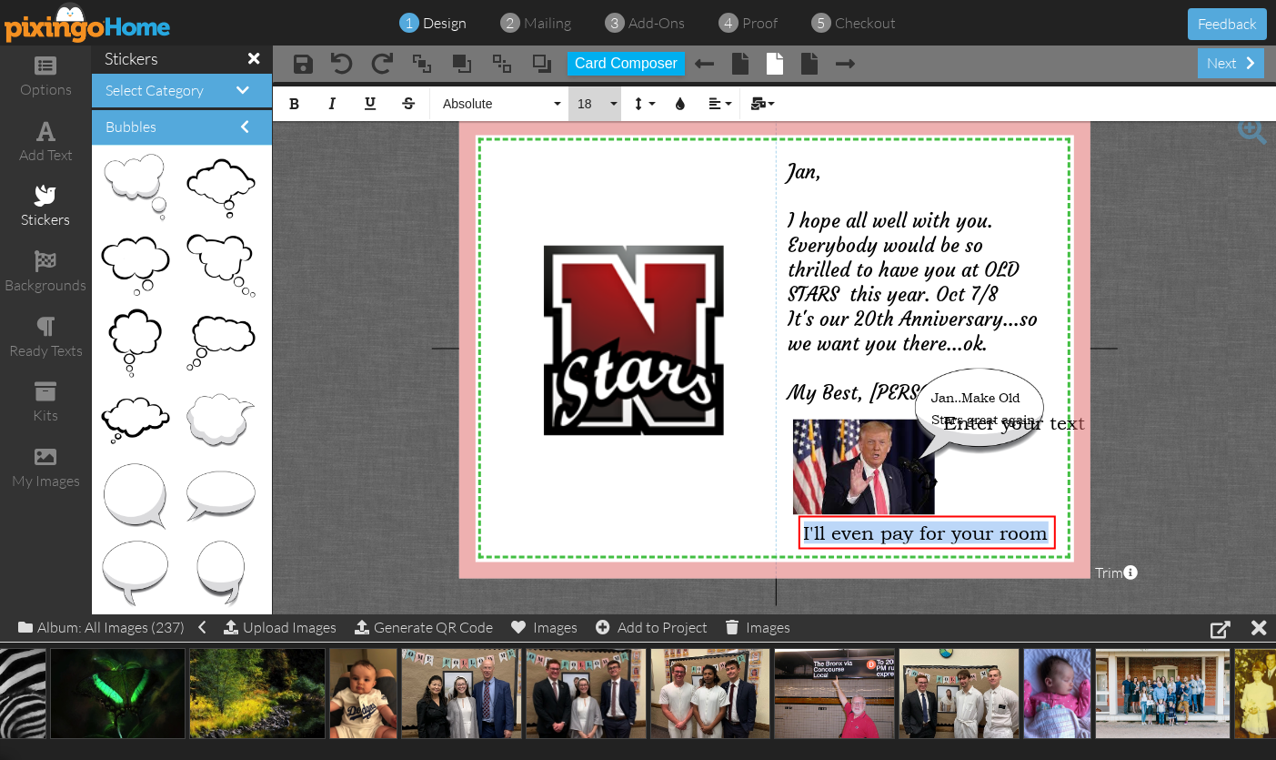
scroll to position [161, 0]
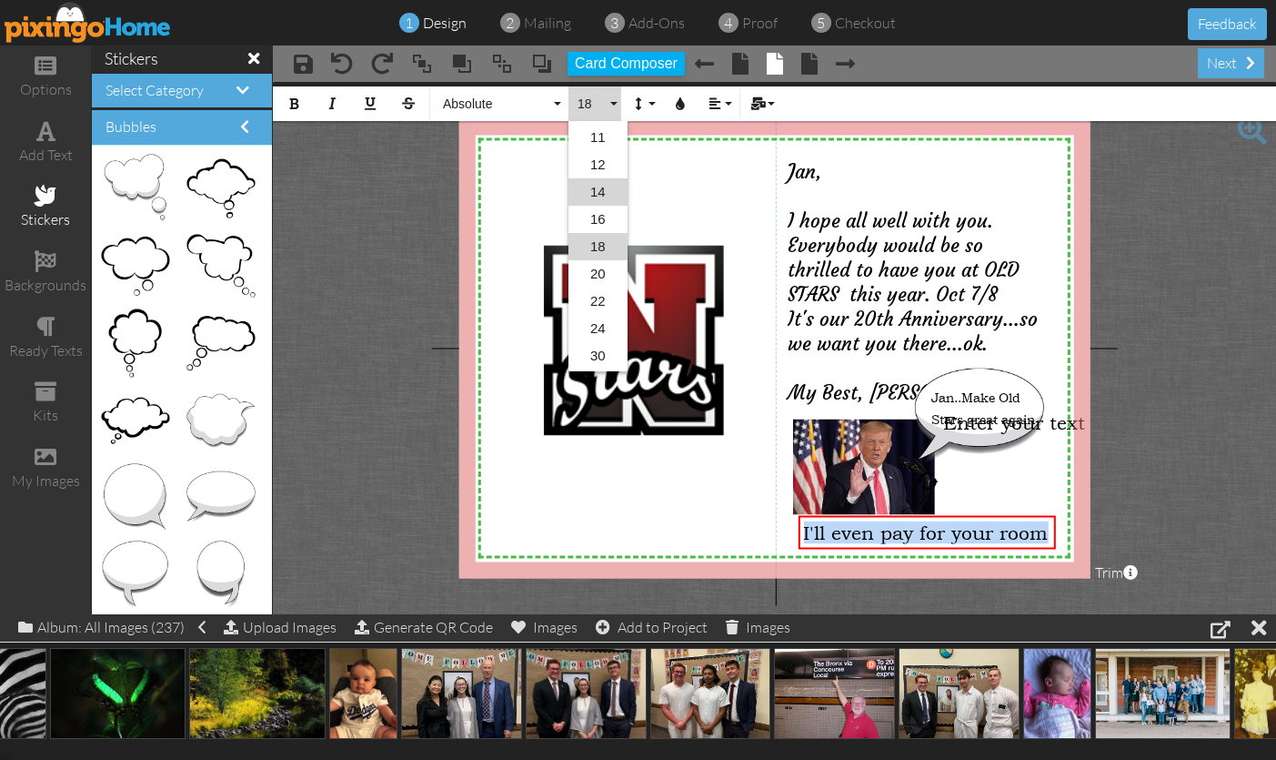
click at [600, 193] on link "14" at bounding box center [598, 191] width 59 height 27
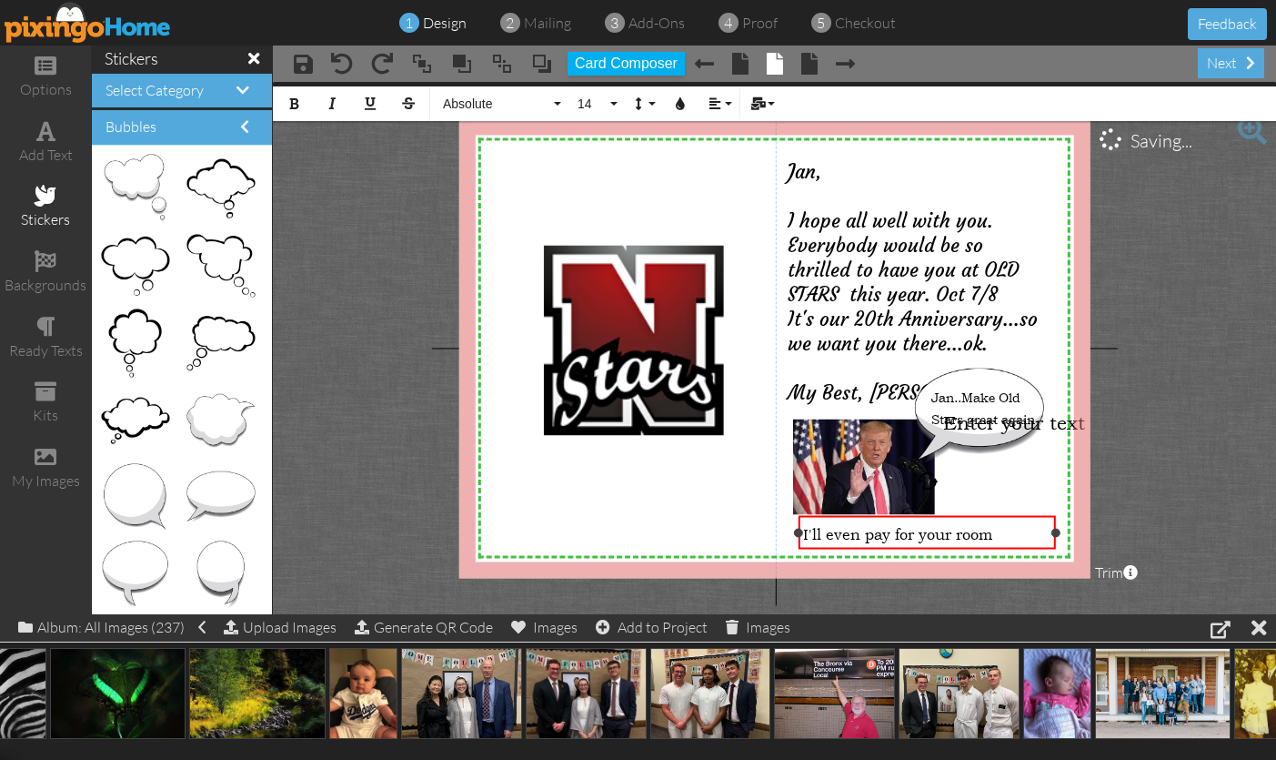
click at [977, 531] on span "I'll even pay for your room" at bounding box center [897, 534] width 189 height 18
drag, startPoint x: 1055, startPoint y: 533, endPoint x: 1004, endPoint y: 534, distance: 50.9
click at [1004, 535] on div at bounding box center [1005, 532] width 9 height 9
click at [1000, 535] on div "I'll even pay for your room" at bounding box center [901, 532] width 196 height 23
drag, startPoint x: 978, startPoint y: 535, endPoint x: 985, endPoint y: 503, distance: 32.7
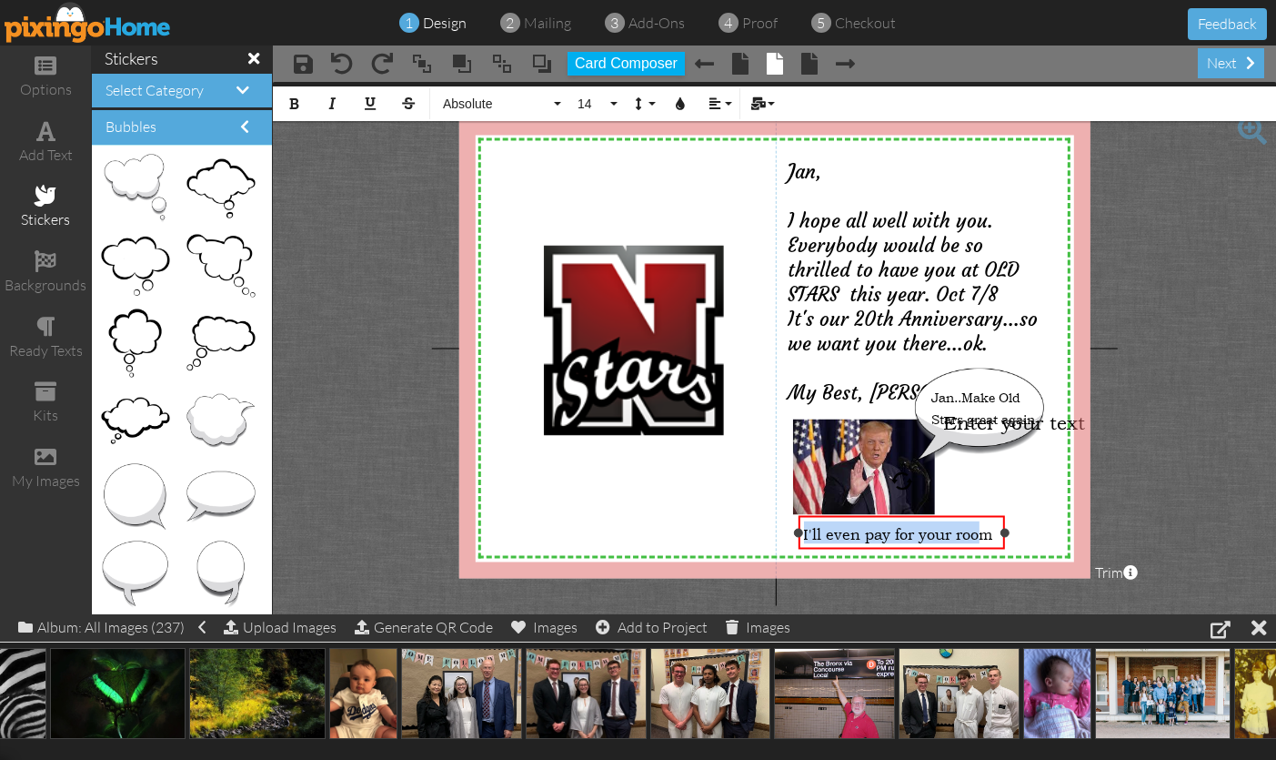
click at [985, 503] on div "X X X X X X X X X X X X X X X X X X X X X X X X X X X X X X X X X X X X X X X X…" at bounding box center [773, 347] width 631 height 459
drag, startPoint x: 1006, startPoint y: 514, endPoint x: 990, endPoint y: 525, distance: 19.7
click at [1005, 515] on div at bounding box center [902, 532] width 216 height 43
drag, startPoint x: 985, startPoint y: 527, endPoint x: 956, endPoint y: 435, distance: 96.4
click at [957, 397] on div "X X X X X X X X X X X X X X X X X X X X X X X X X X X X X X X X X X X X X X X X…" at bounding box center [773, 347] width 631 height 459
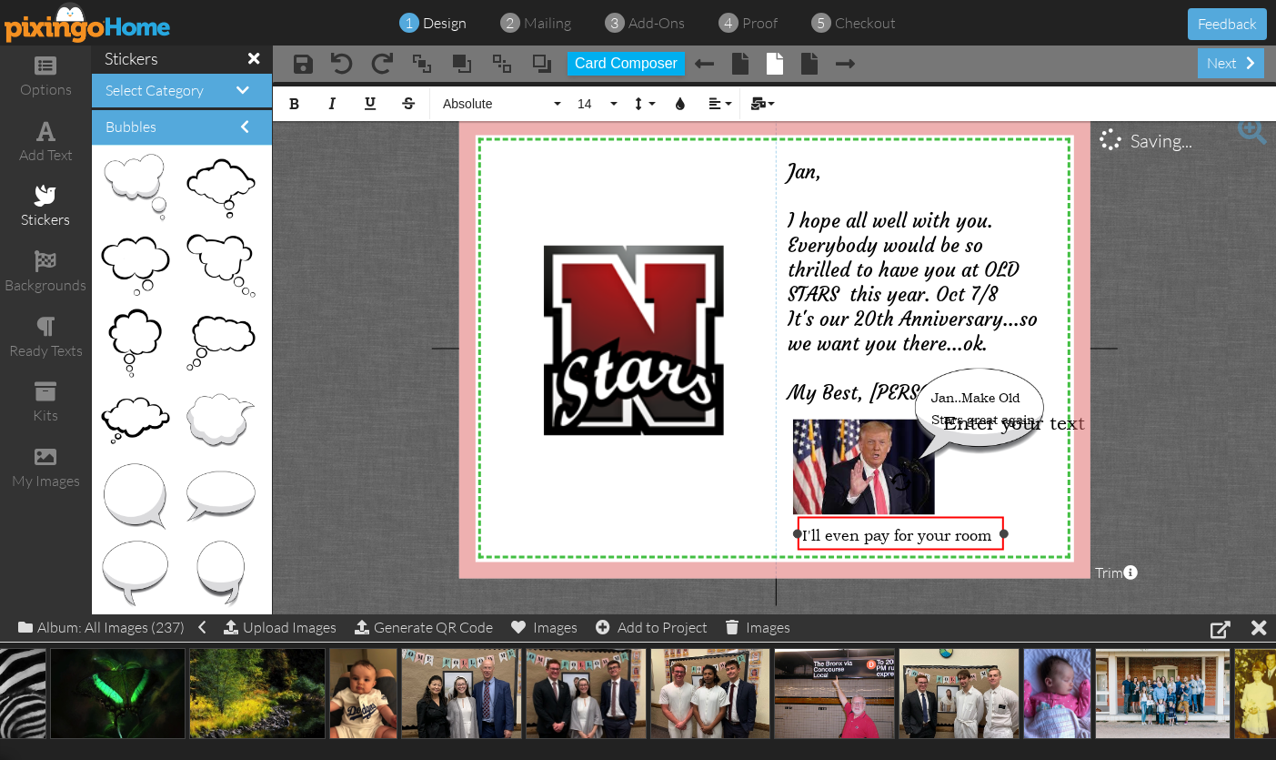
click at [955, 537] on span "I'll even pay for your room" at bounding box center [896, 535] width 189 height 18
click at [1034, 514] on div "X X X X X X X X X X X X X X X X X X X X X X X X X X X X X X X X X X X X X X X X…" at bounding box center [773, 347] width 631 height 459
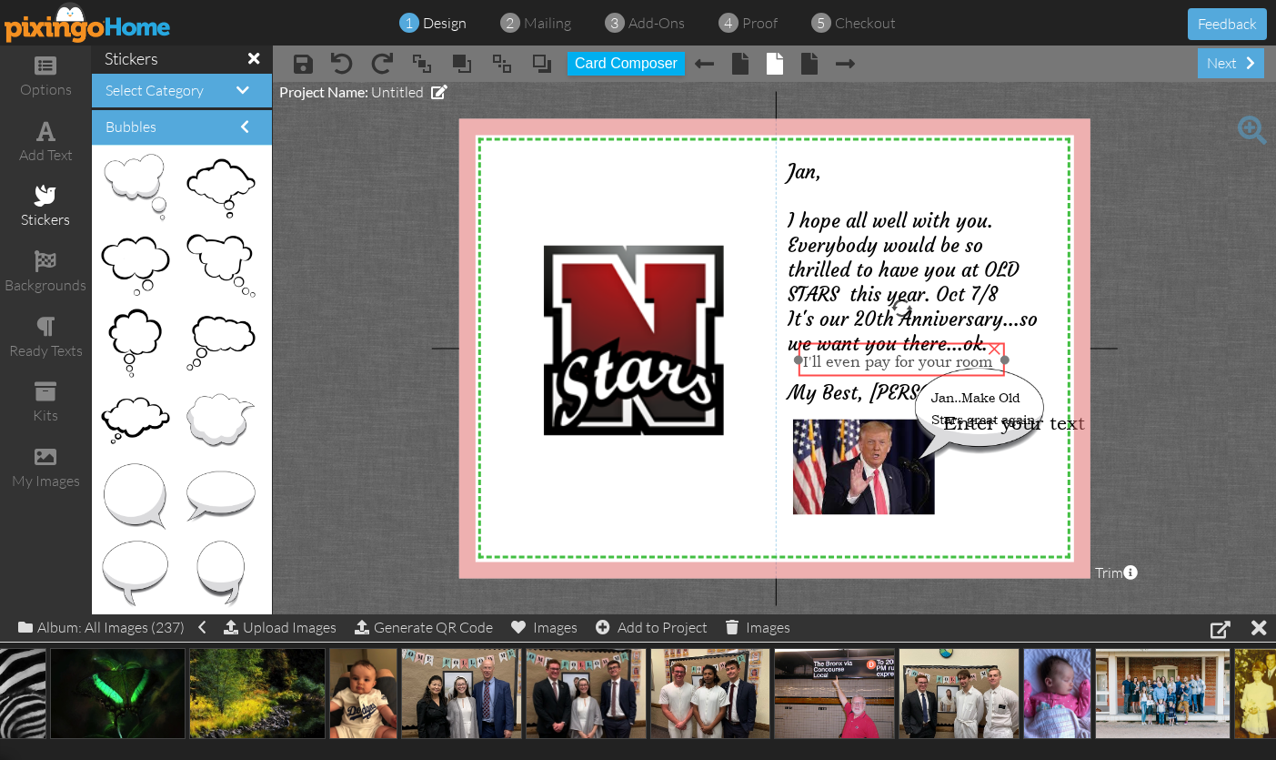
drag, startPoint x: 966, startPoint y: 524, endPoint x: 966, endPoint y: 351, distance: 172.8
click at [967, 350] on div "I'll even pay for your room" at bounding box center [901, 359] width 196 height 23
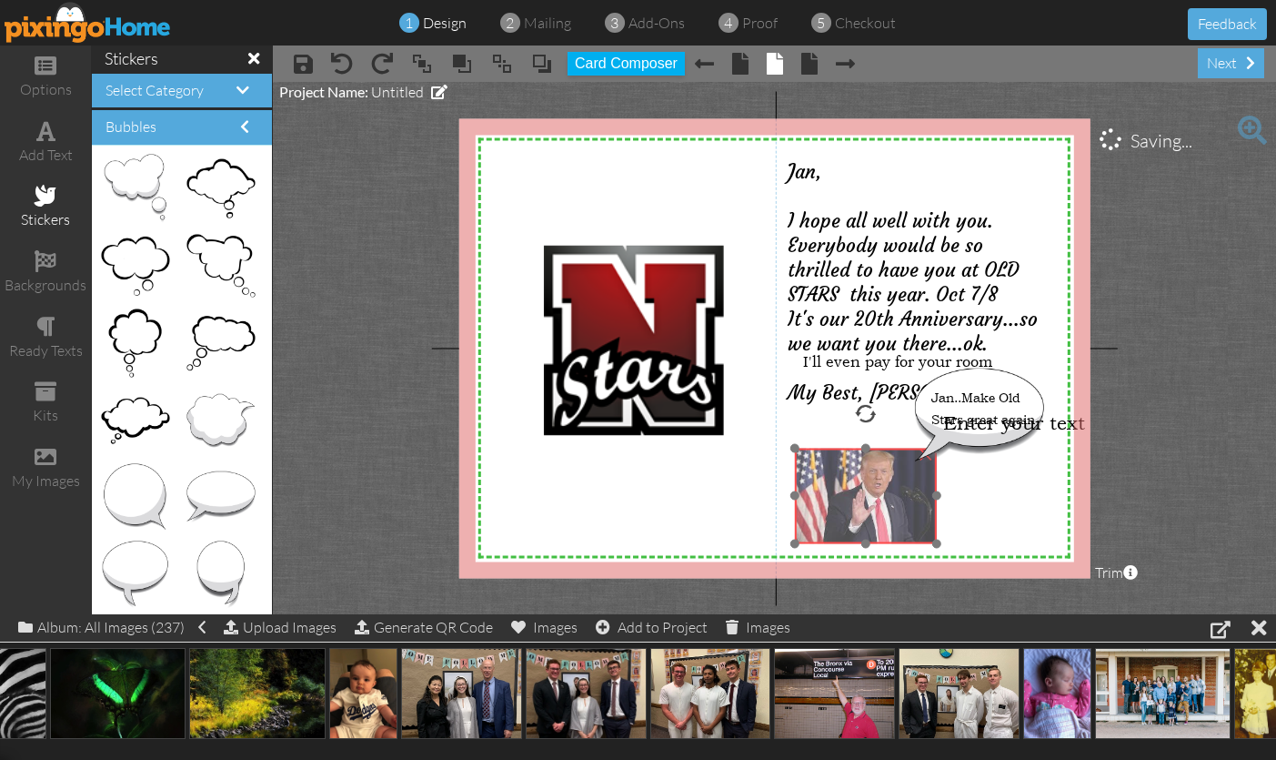
drag, startPoint x: 876, startPoint y: 472, endPoint x: 871, endPoint y: 484, distance: 13.0
click at [874, 496] on img at bounding box center [865, 496] width 143 height 96
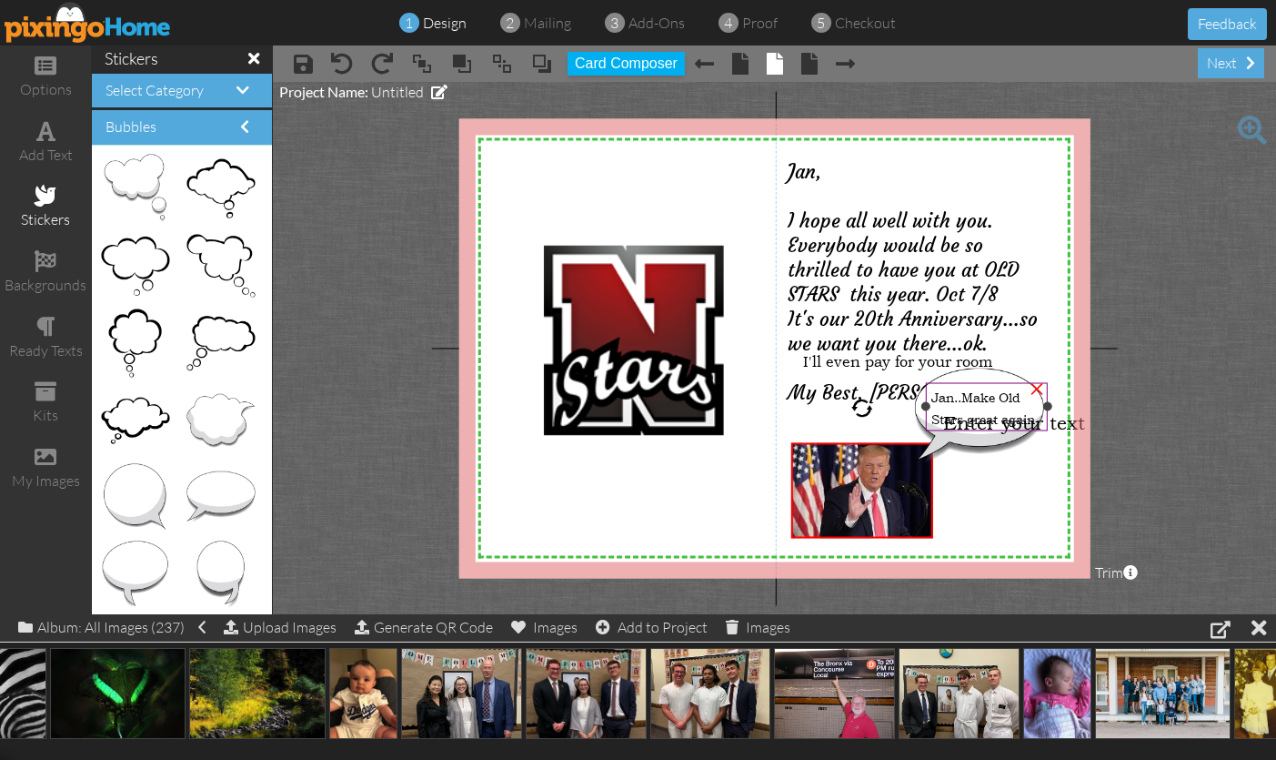
click at [991, 398] on span "Jan..Make Old" at bounding box center [975, 395] width 89 height 17
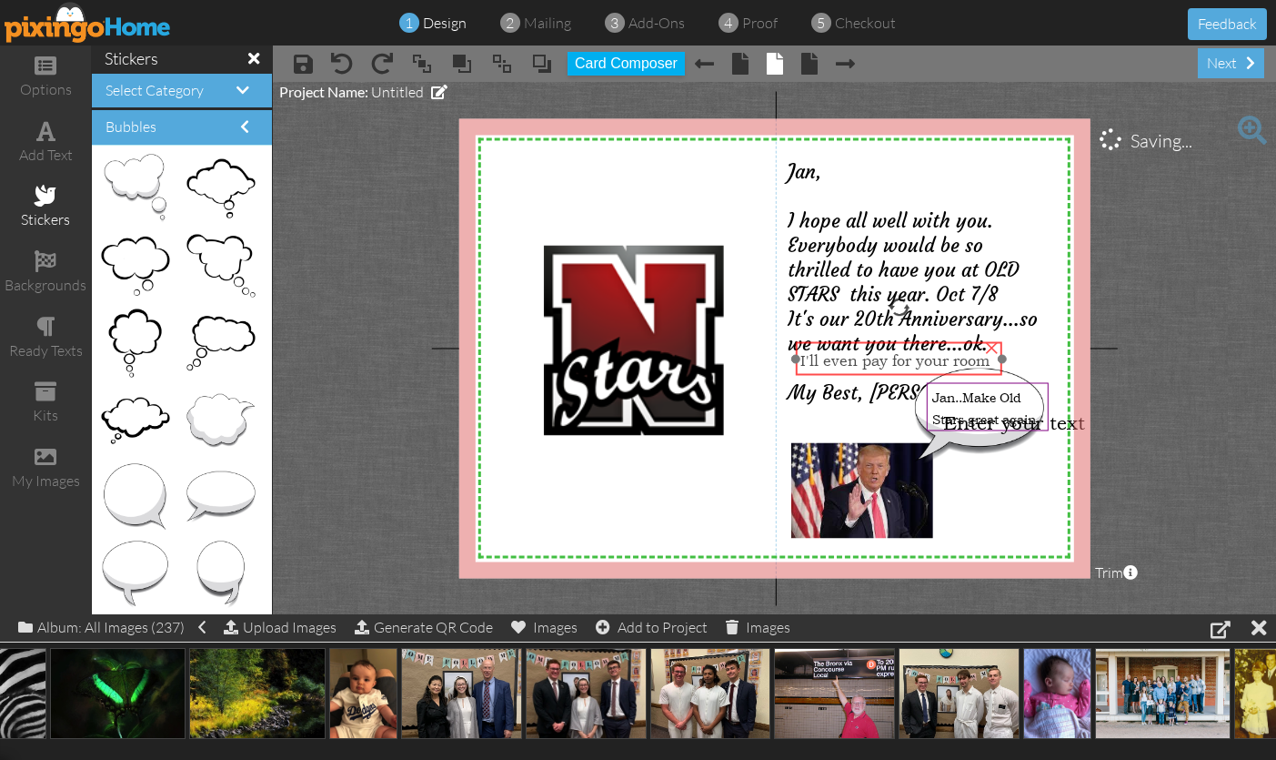
click at [981, 377] on div at bounding box center [899, 358] width 216 height 43
drag, startPoint x: 991, startPoint y: 377, endPoint x: 1004, endPoint y: 384, distance: 15.1
click at [995, 379] on div at bounding box center [902, 360] width 216 height 43
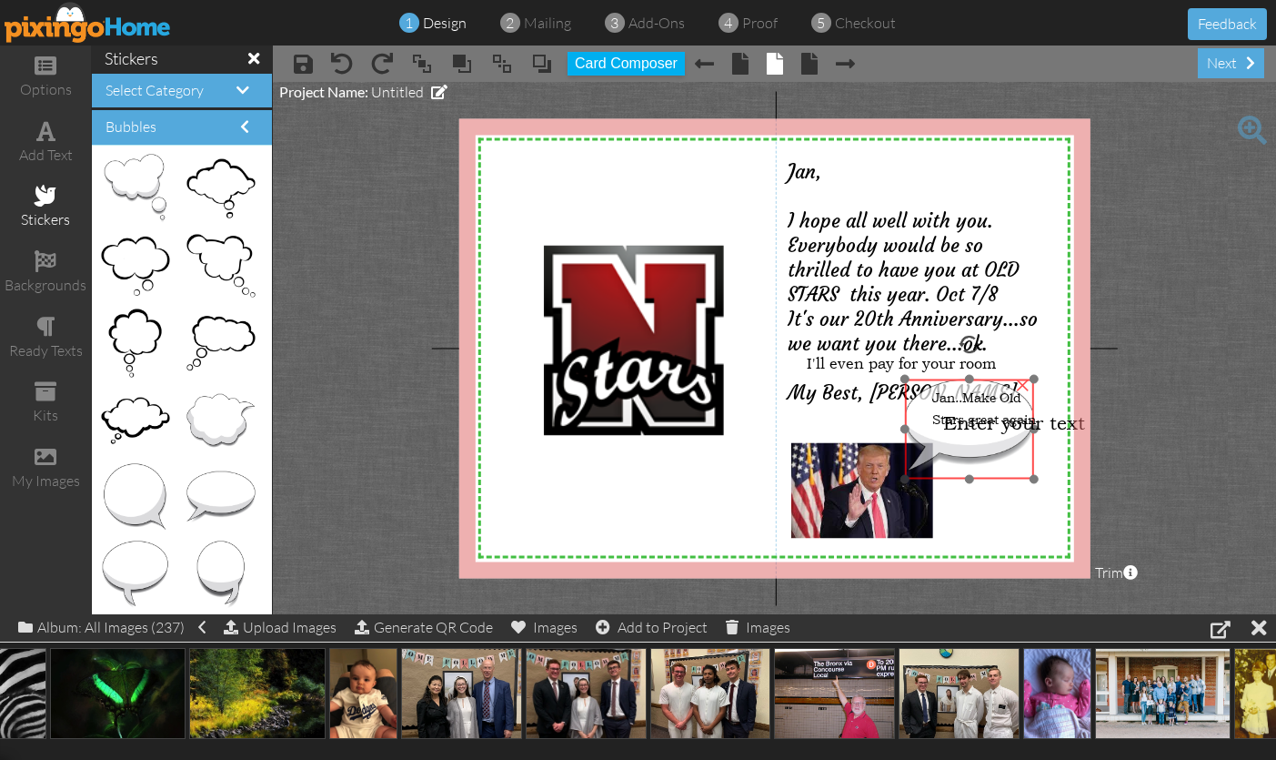
drag, startPoint x: 1011, startPoint y: 461, endPoint x: 1001, endPoint y: 470, distance: 12.9
click at [1001, 472] on img at bounding box center [969, 428] width 129 height 100
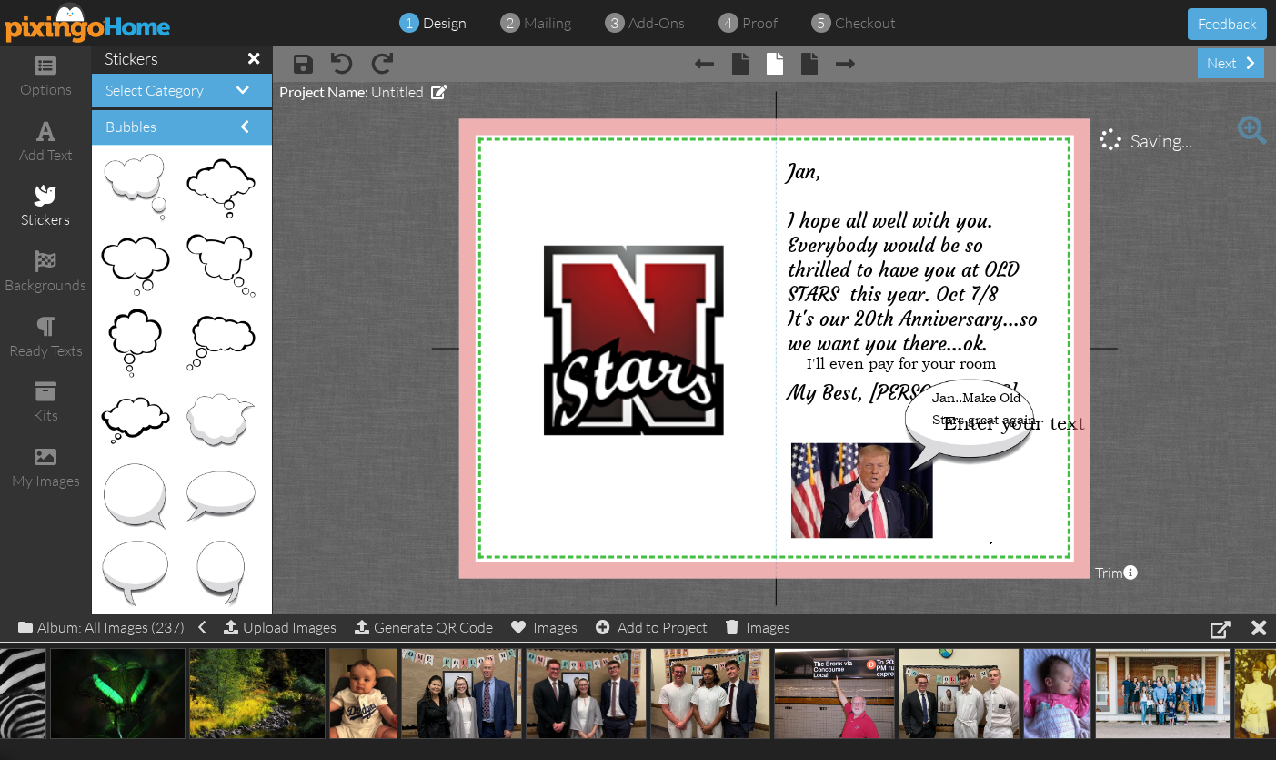
drag, startPoint x: 991, startPoint y: 541, endPoint x: 999, endPoint y: 531, distance: 12.9
click at [999, 531] on div "X X X X X X X X X X X X X X X X X X X X X X X X X X X X X X X X X X X X X X X X…" at bounding box center [773, 347] width 631 height 459
click at [1037, 381] on div "×" at bounding box center [1037, 386] width 29 height 29
click at [996, 418] on span "Enter your text" at bounding box center [1014, 422] width 142 height 23
click at [987, 391] on img at bounding box center [969, 428] width 129 height 100
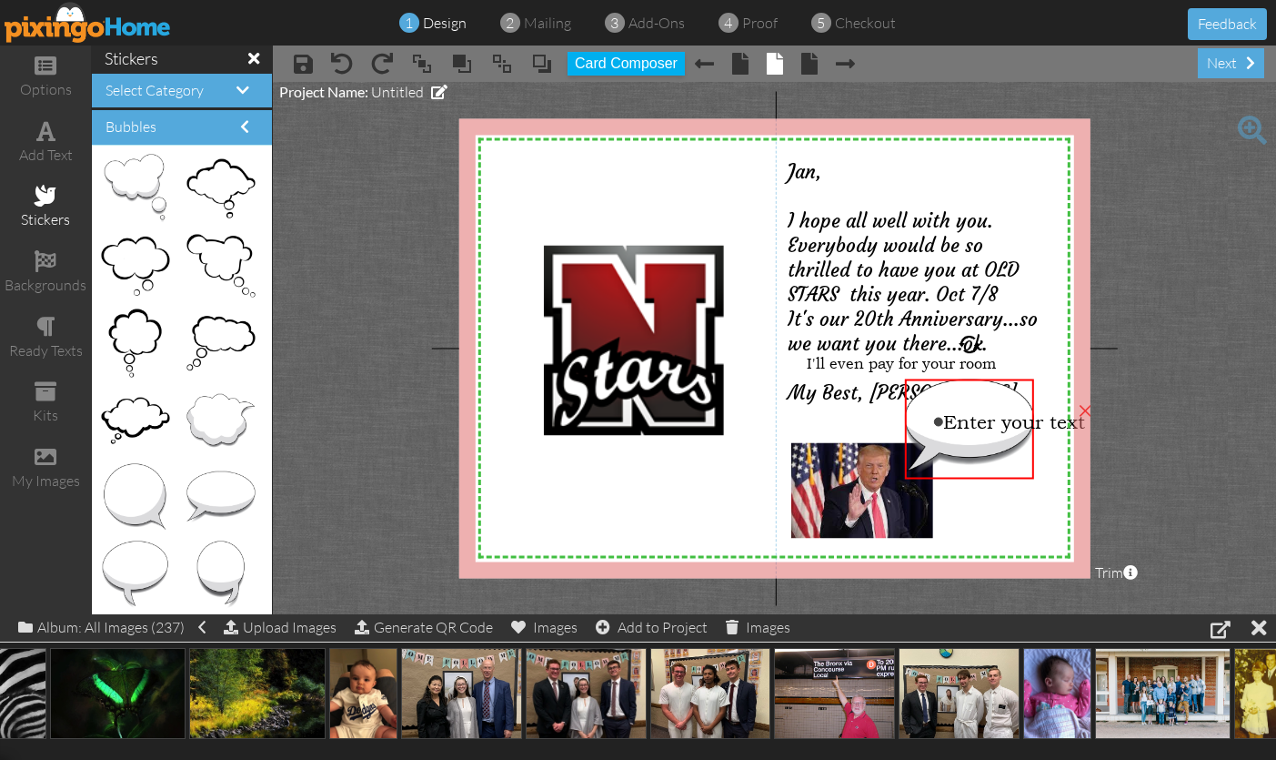
click at [1085, 412] on div "×" at bounding box center [1085, 408] width 29 height 29
click at [1018, 433] on img at bounding box center [969, 428] width 129 height 100
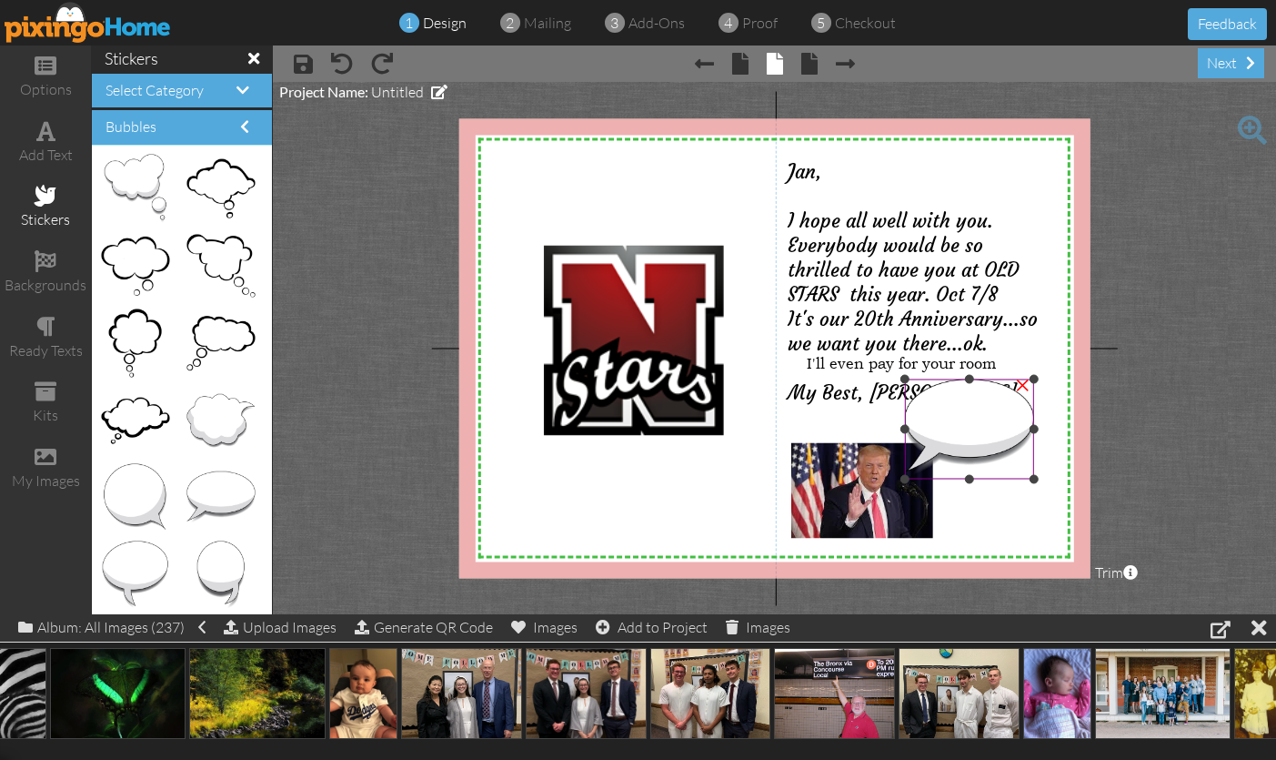
click at [944, 415] on img at bounding box center [969, 428] width 129 height 100
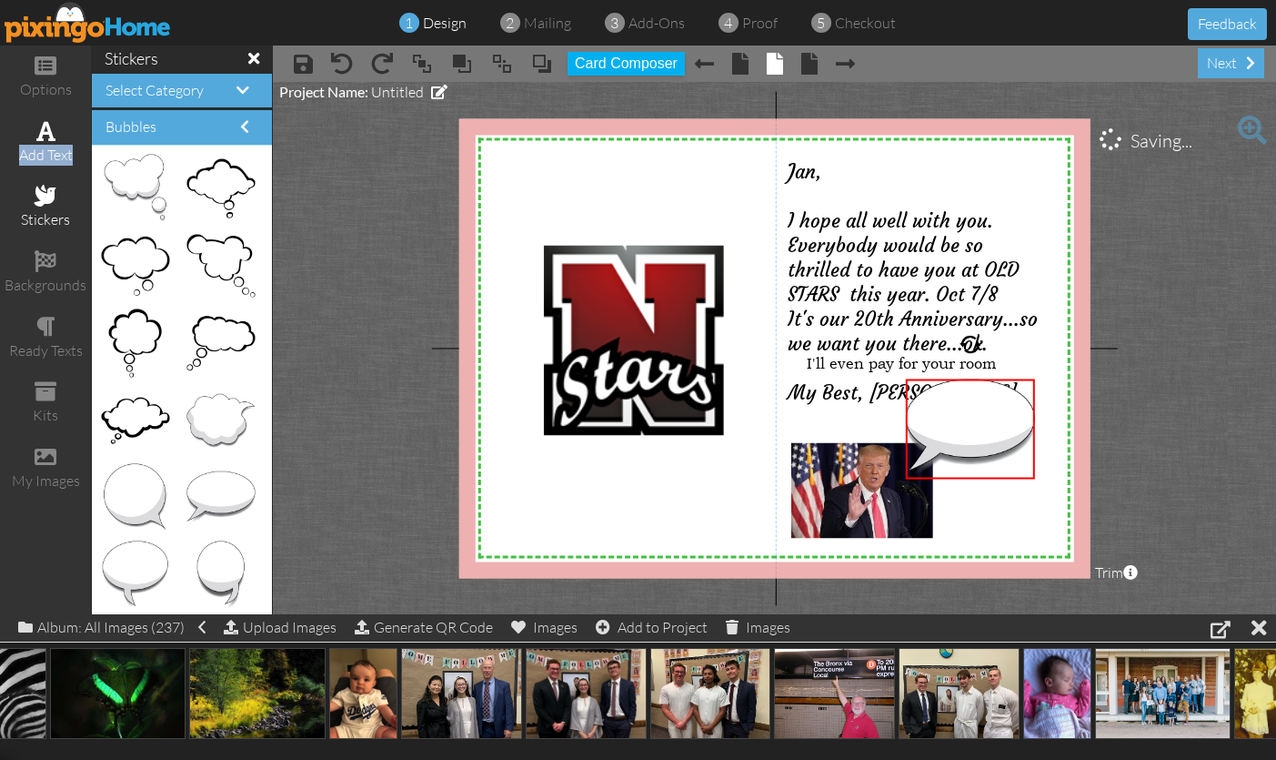
drag, startPoint x: 55, startPoint y: 141, endPoint x: 69, endPoint y: 142, distance: 14.6
click at [70, 142] on div "add text" at bounding box center [45, 143] width 91 height 64
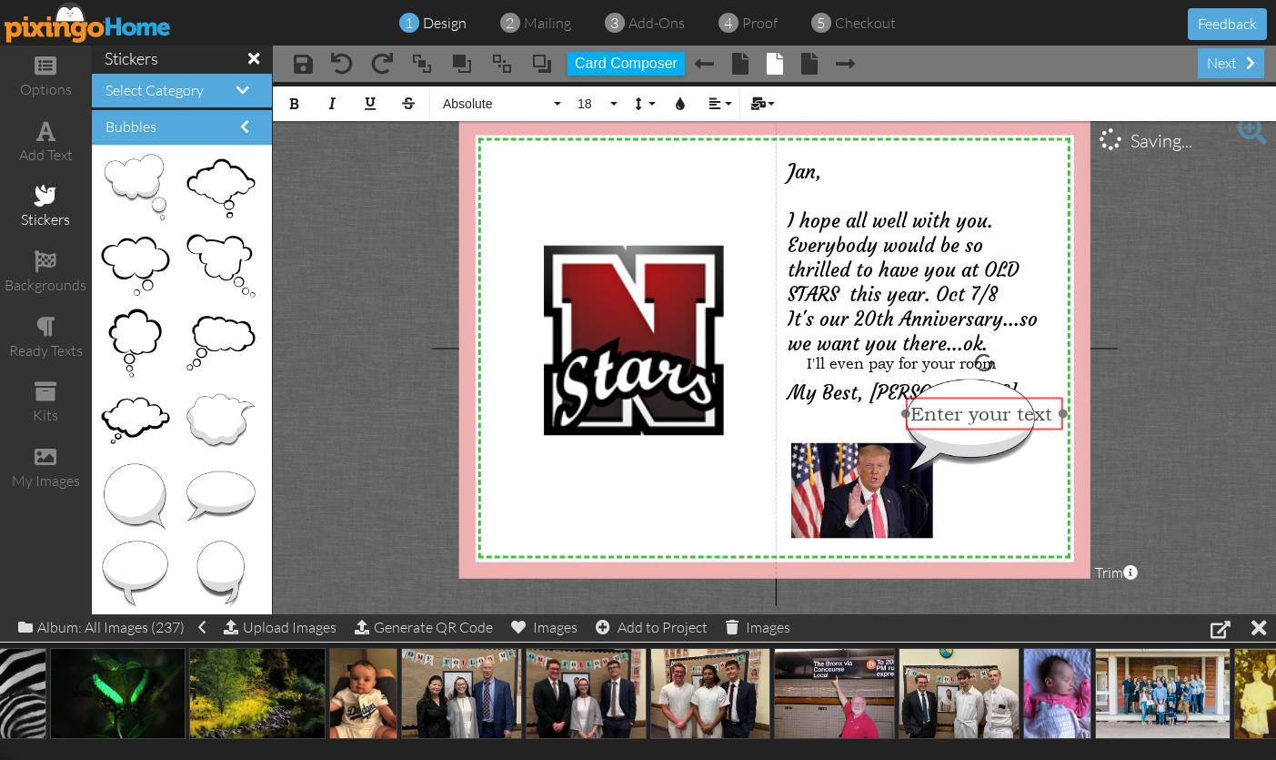
drag, startPoint x: 925, startPoint y: 368, endPoint x: 994, endPoint y: 408, distance: 79.9
click at [1012, 398] on div "Enter your text" at bounding box center [985, 414] width 158 height 34
drag, startPoint x: 1049, startPoint y: 415, endPoint x: 920, endPoint y: 414, distance: 129.2
click at [906, 415] on div "Enter your text" at bounding box center [979, 414] width 147 height 23
click at [610, 103] on button "18" at bounding box center [595, 103] width 53 height 35
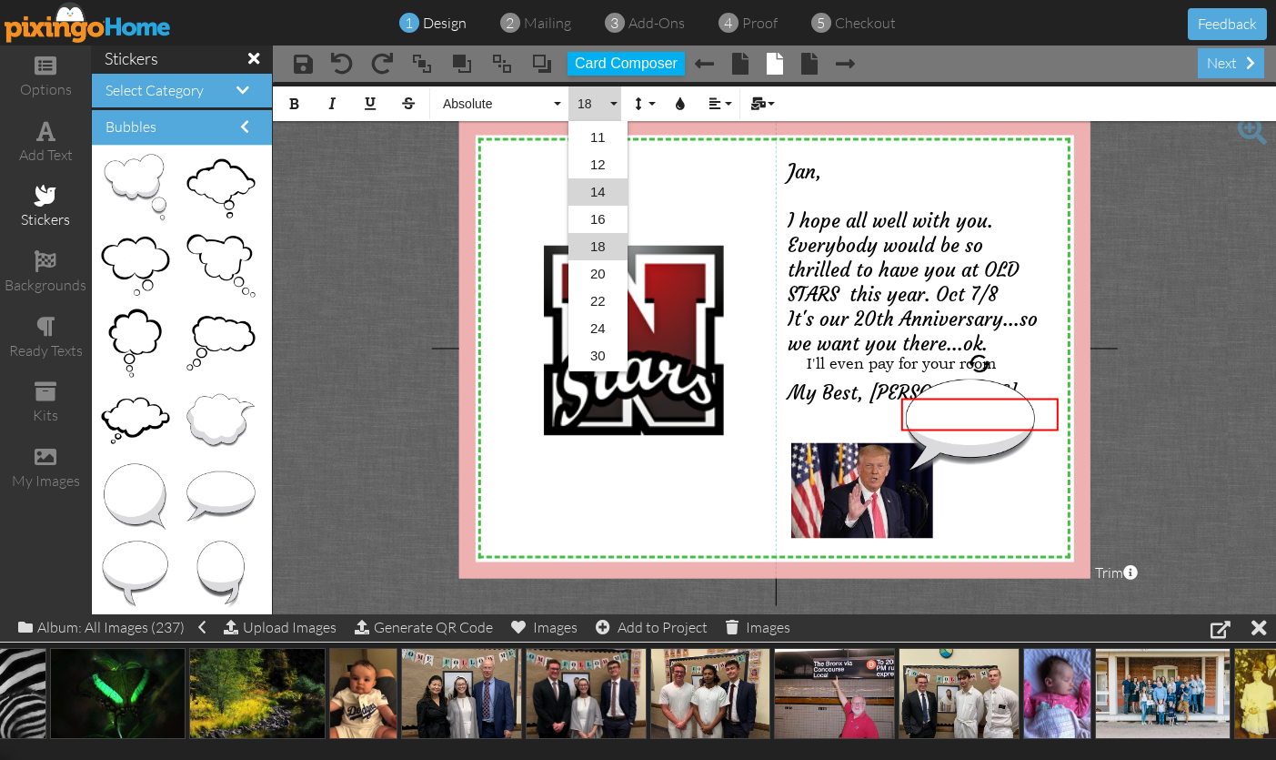
click at [603, 188] on link "14" at bounding box center [598, 191] width 59 height 27
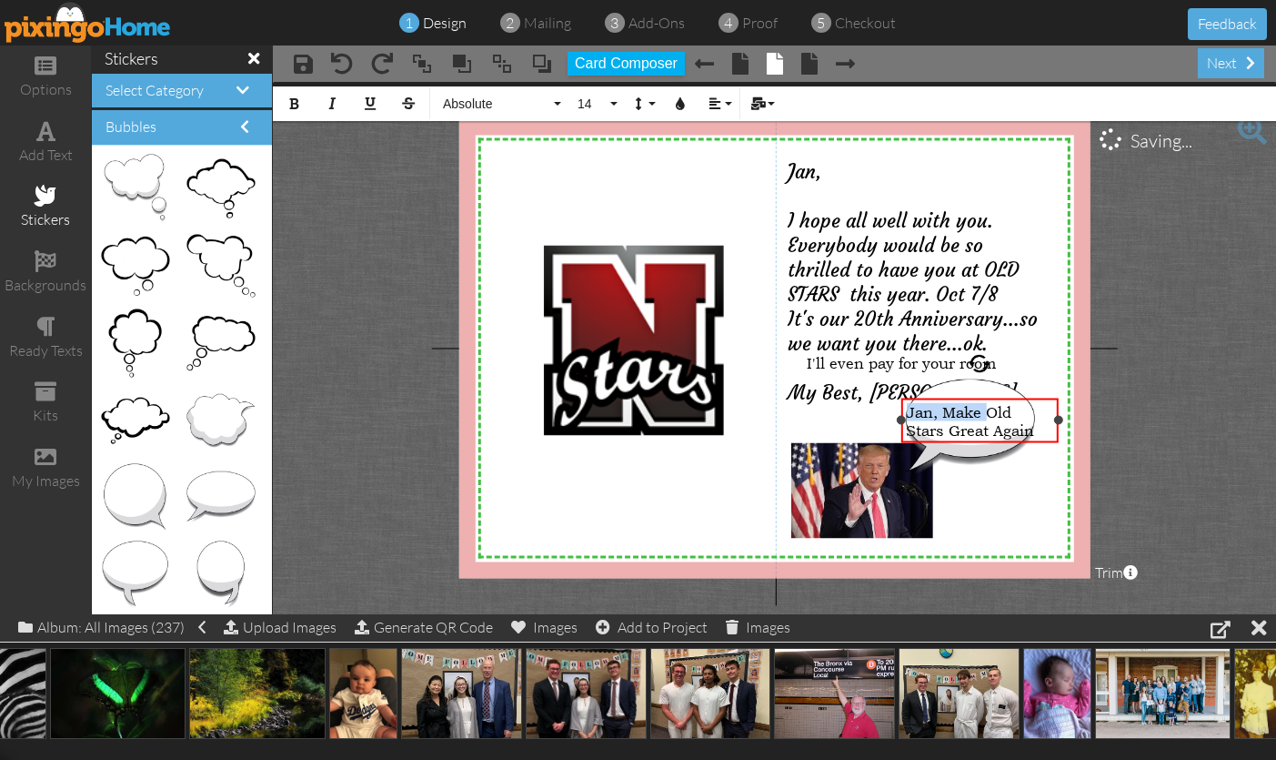
scroll to position [1, 0]
drag, startPoint x: 987, startPoint y: 408, endPoint x: 993, endPoint y: 399, distance: 10.4
click at [992, 399] on div "Jan, Make Old Stars Great Again ​" at bounding box center [980, 421] width 158 height 47
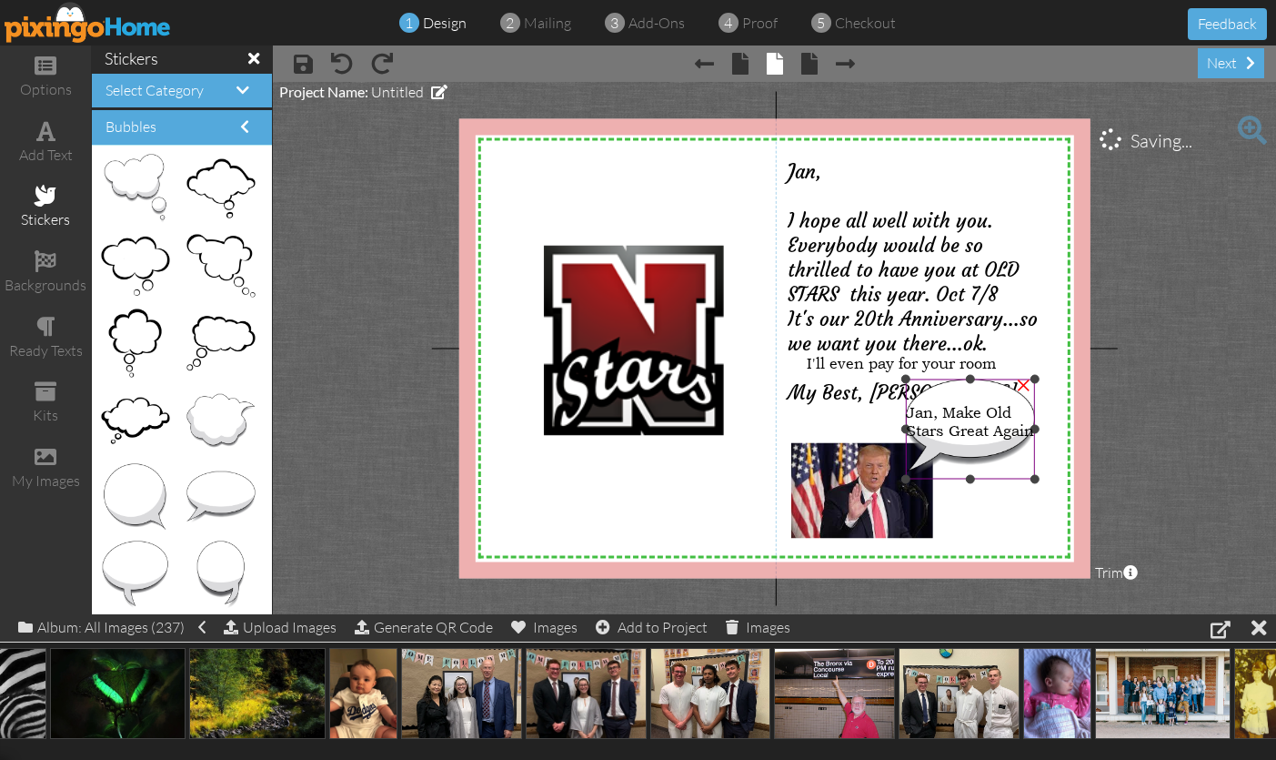
drag, startPoint x: 1024, startPoint y: 481, endPoint x: 1018, endPoint y: 474, distance: 9.7
click at [1024, 480] on div at bounding box center [970, 428] width 138 height 109
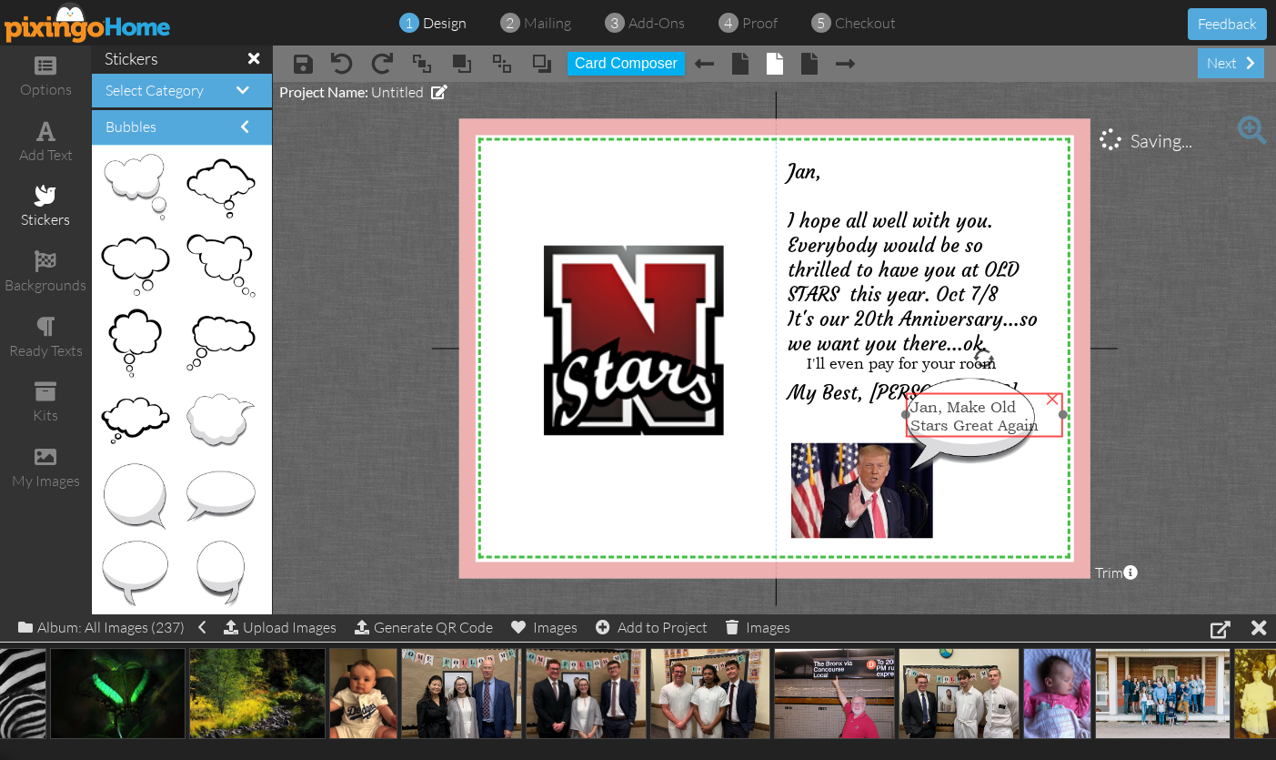
drag, startPoint x: 1022, startPoint y: 408, endPoint x: 961, endPoint y: 409, distance: 61.0
click at [1019, 402] on div "Jan, Make Old Stars Great Again" at bounding box center [984, 416] width 147 height 36
click at [908, 408] on span "Jan, Make Old Stars Great Again" at bounding box center [967, 416] width 128 height 36
drag, startPoint x: 908, startPoint y: 407, endPoint x: 917, endPoint y: 406, distance: 9.1
click at [917, 406] on span "Jan, Make Old Stars Great Again" at bounding box center [976, 414] width 128 height 36
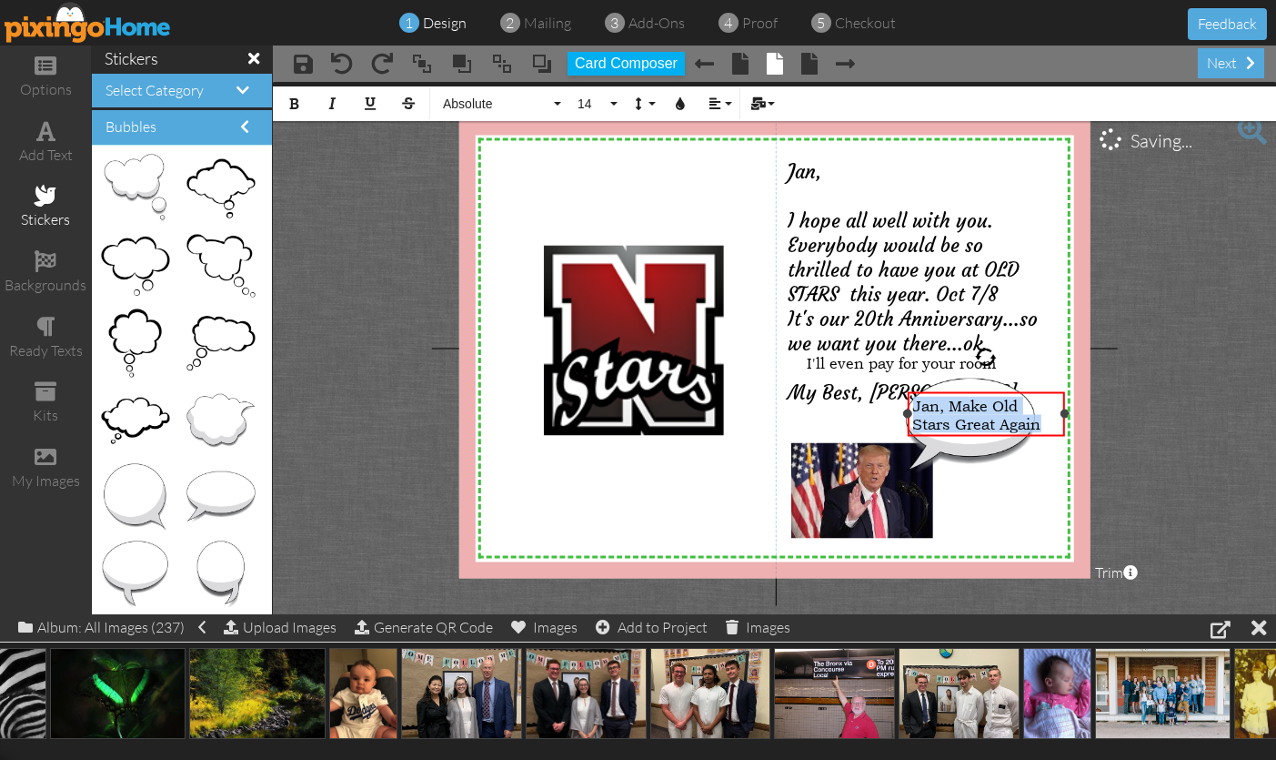
drag, startPoint x: 916, startPoint y: 407, endPoint x: 1050, endPoint y: 438, distance: 137.5
click at [1050, 437] on div "Jan, Make Old Stars Great Again ×" at bounding box center [987, 413] width 158 height 45
click at [614, 100] on button "14" at bounding box center [595, 103] width 53 height 35
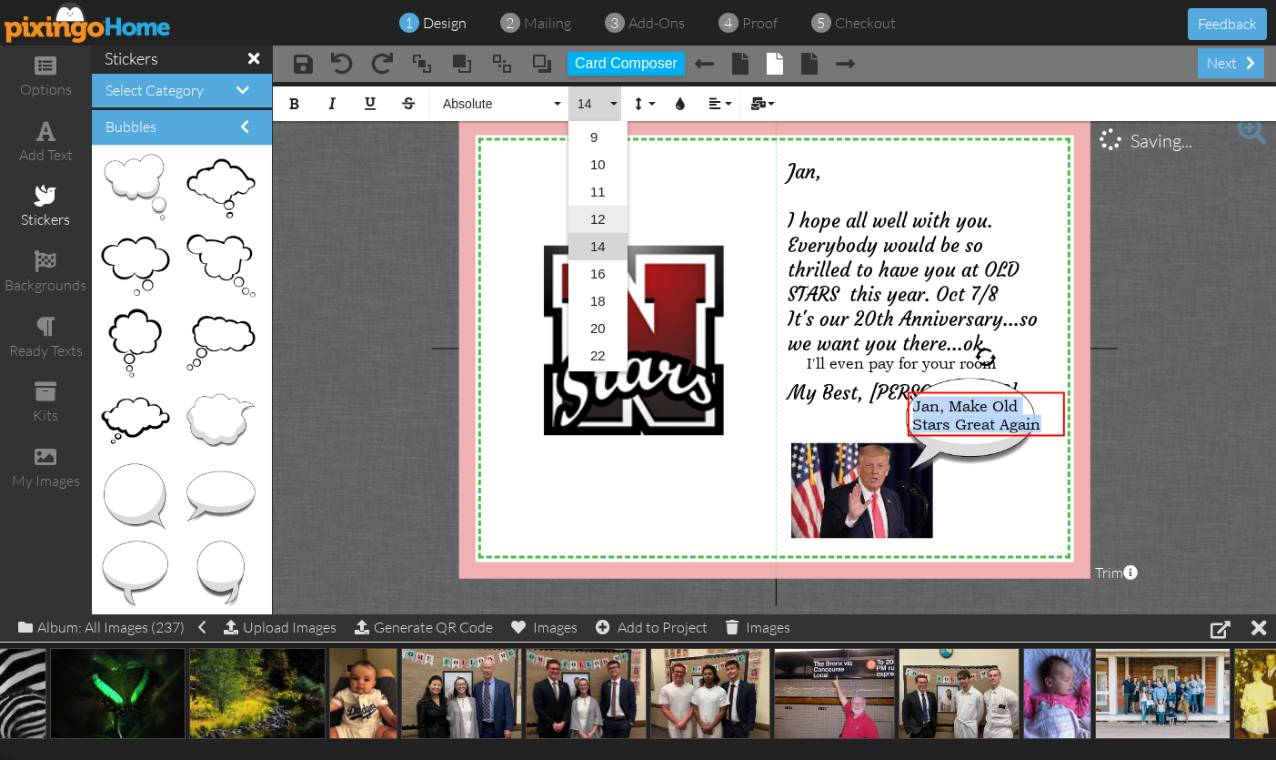
click at [603, 217] on link "12" at bounding box center [598, 219] width 59 height 27
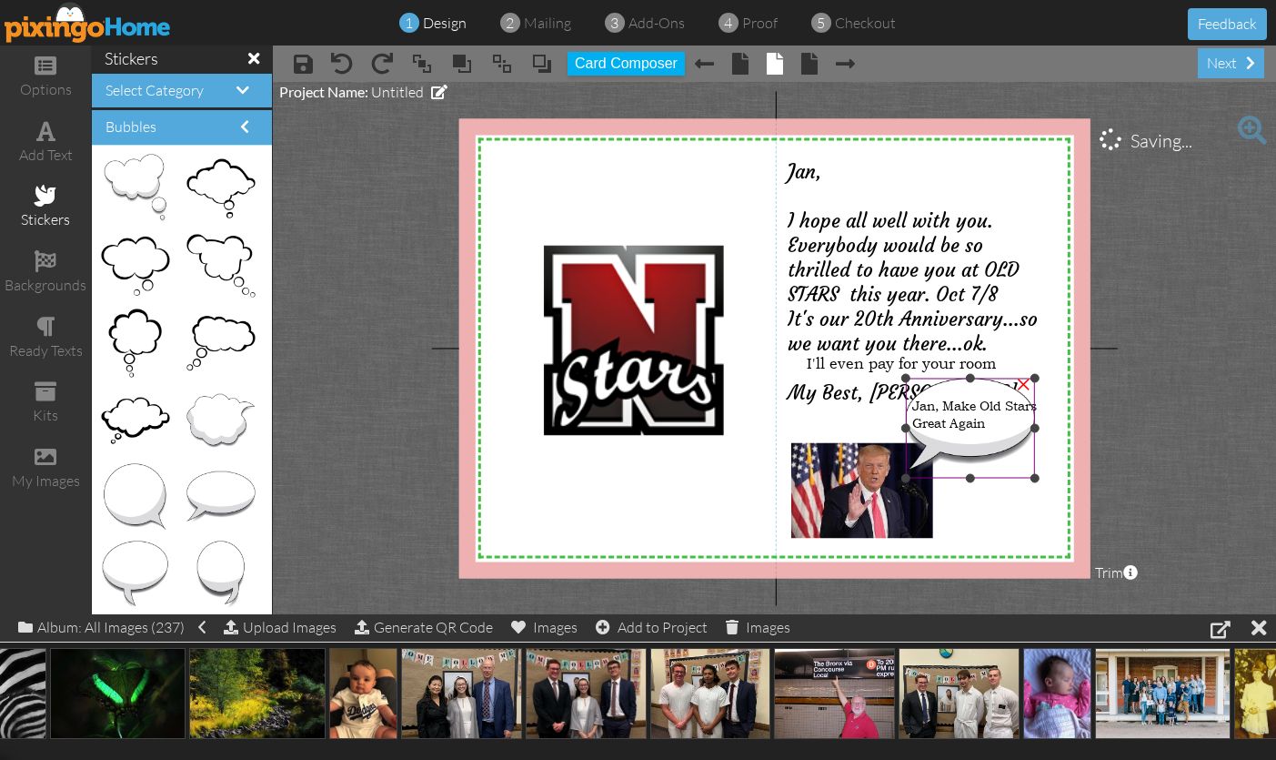
click at [992, 454] on img at bounding box center [970, 427] width 129 height 100
click at [1043, 482] on div at bounding box center [1043, 482] width 9 height 9
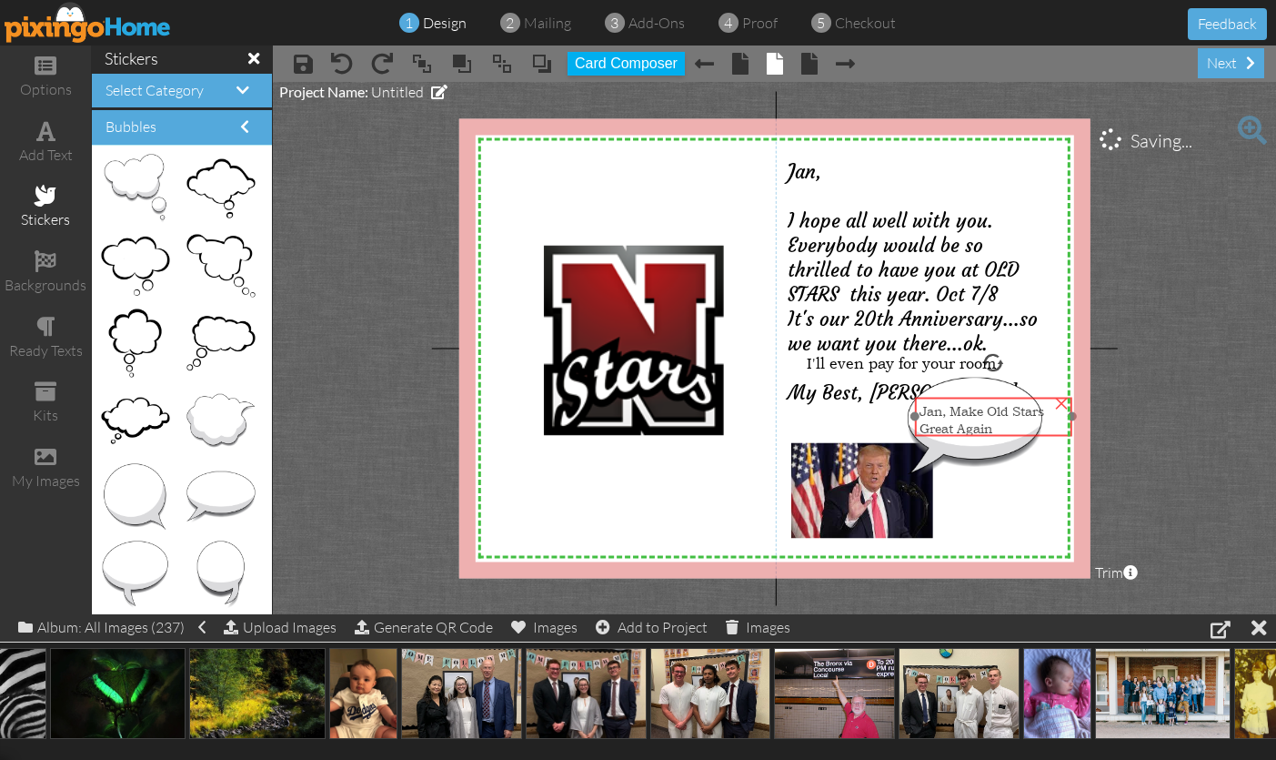
drag, startPoint x: 982, startPoint y: 422, endPoint x: 991, endPoint y: 428, distance: 9.8
click at [991, 428] on span "Jan, Make Old Stars Great Again" at bounding box center [982, 419] width 125 height 35
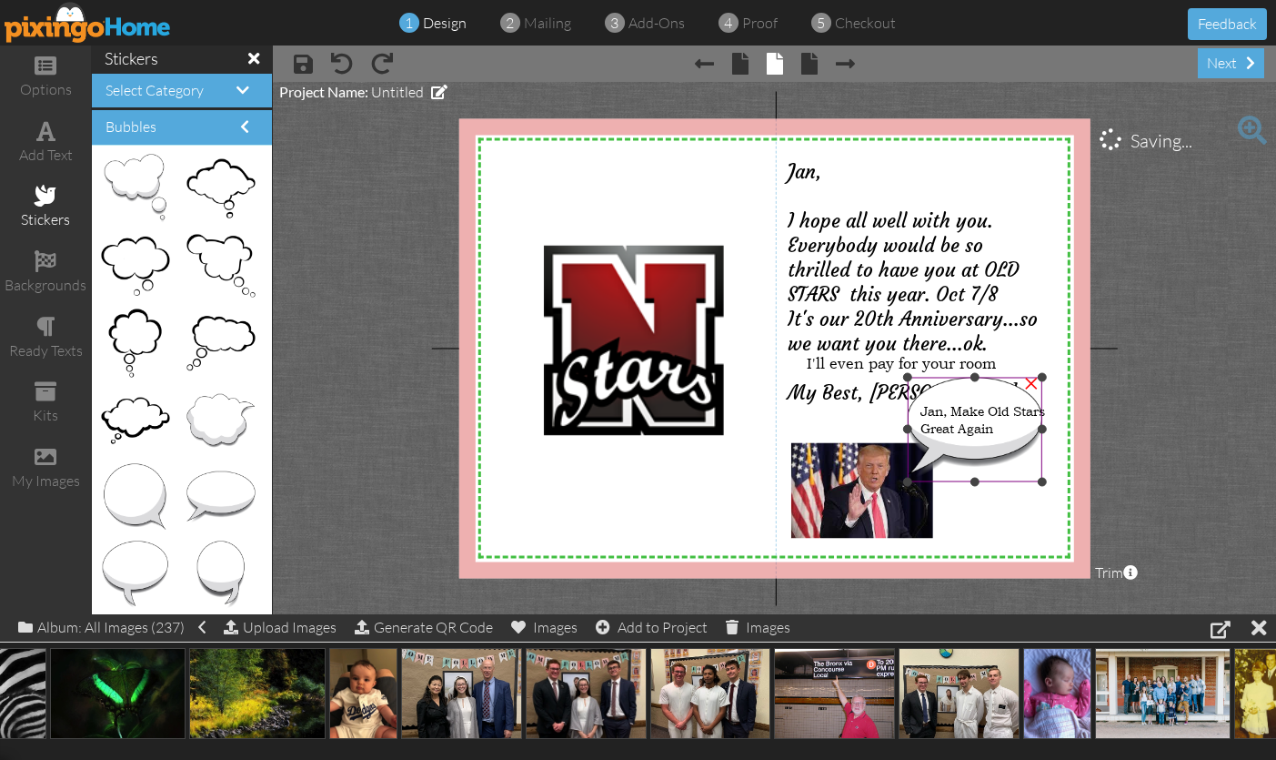
click at [1014, 480] on img at bounding box center [975, 429] width 135 height 105
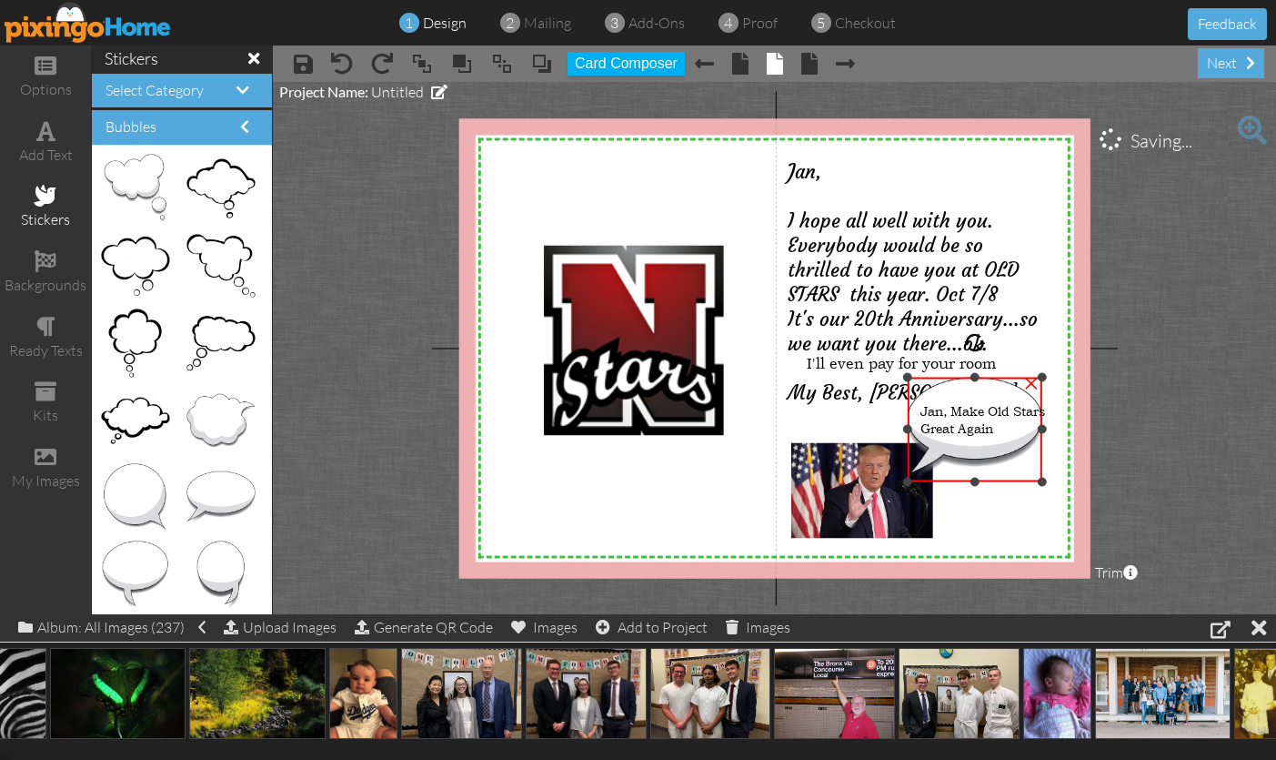
click at [1005, 463] on img at bounding box center [975, 429] width 135 height 105
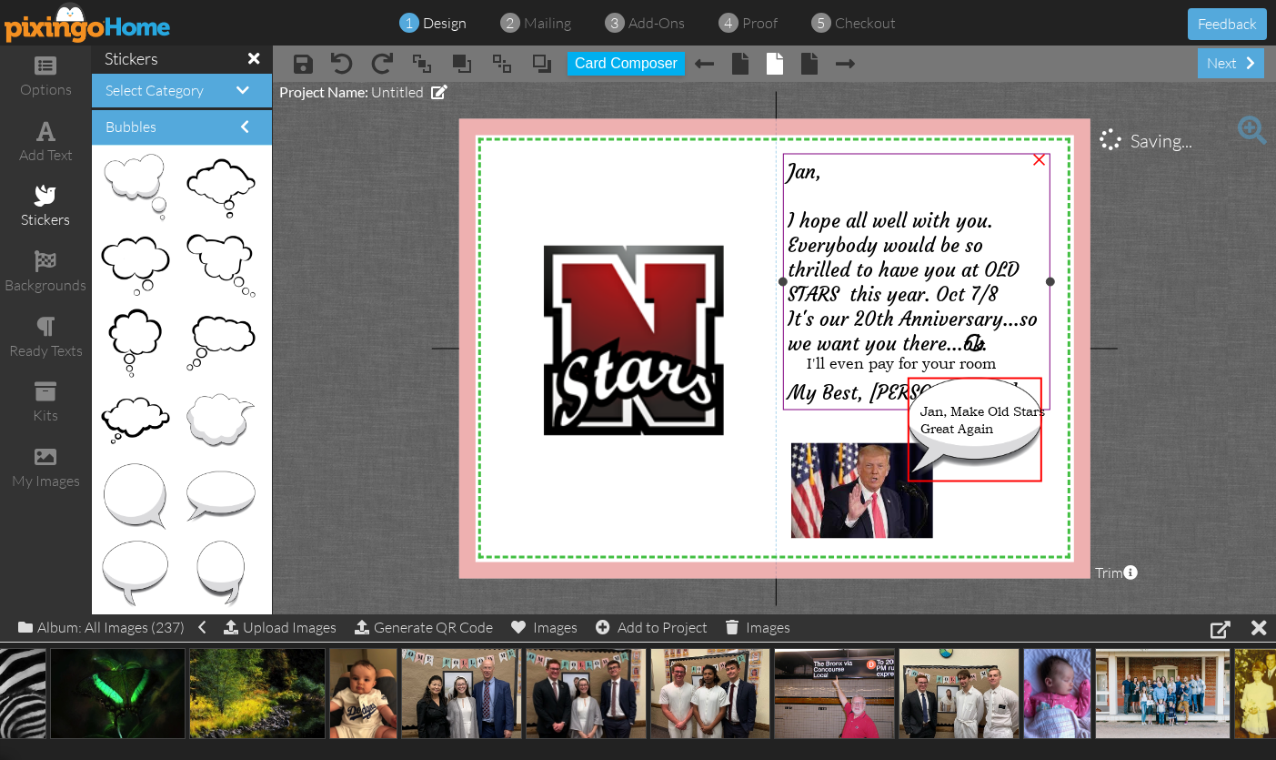
click at [1030, 358] on div at bounding box center [916, 367] width 257 height 25
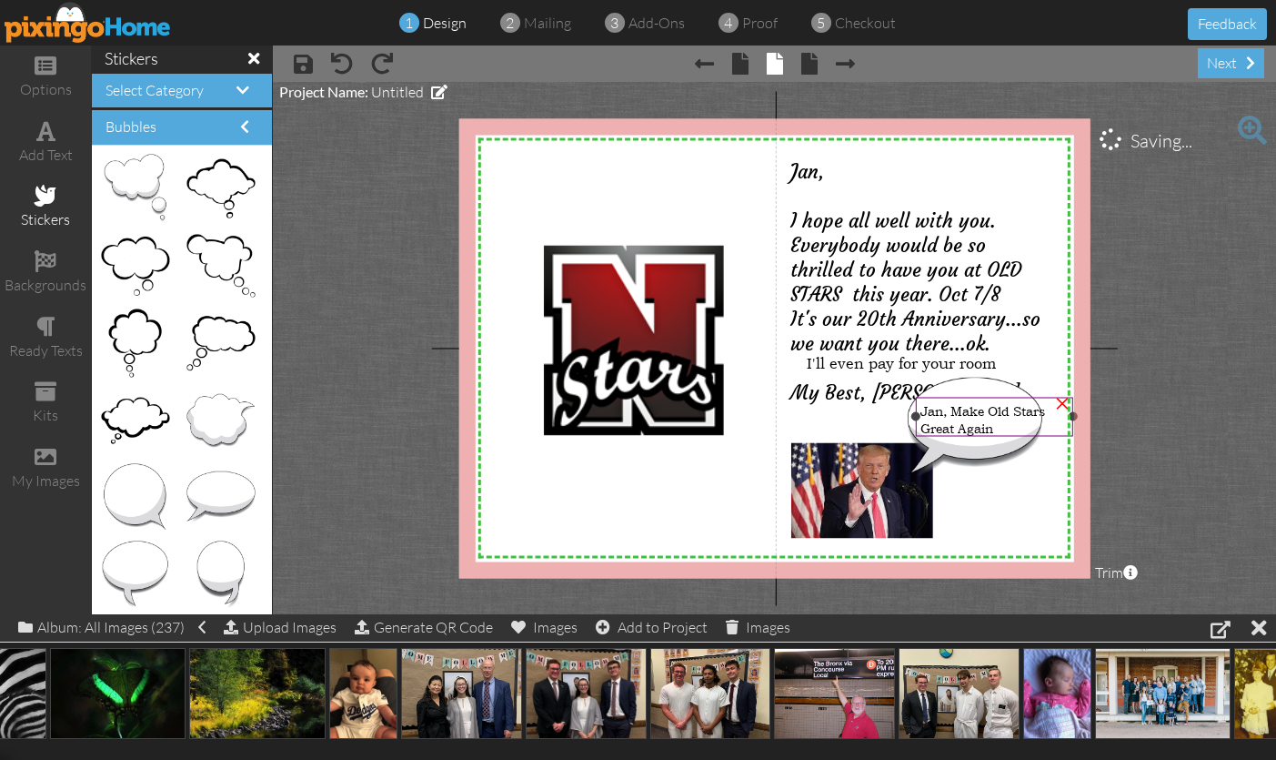
click at [1045, 408] on span "Jan, Make Old Stars Great Again" at bounding box center [983, 419] width 125 height 35
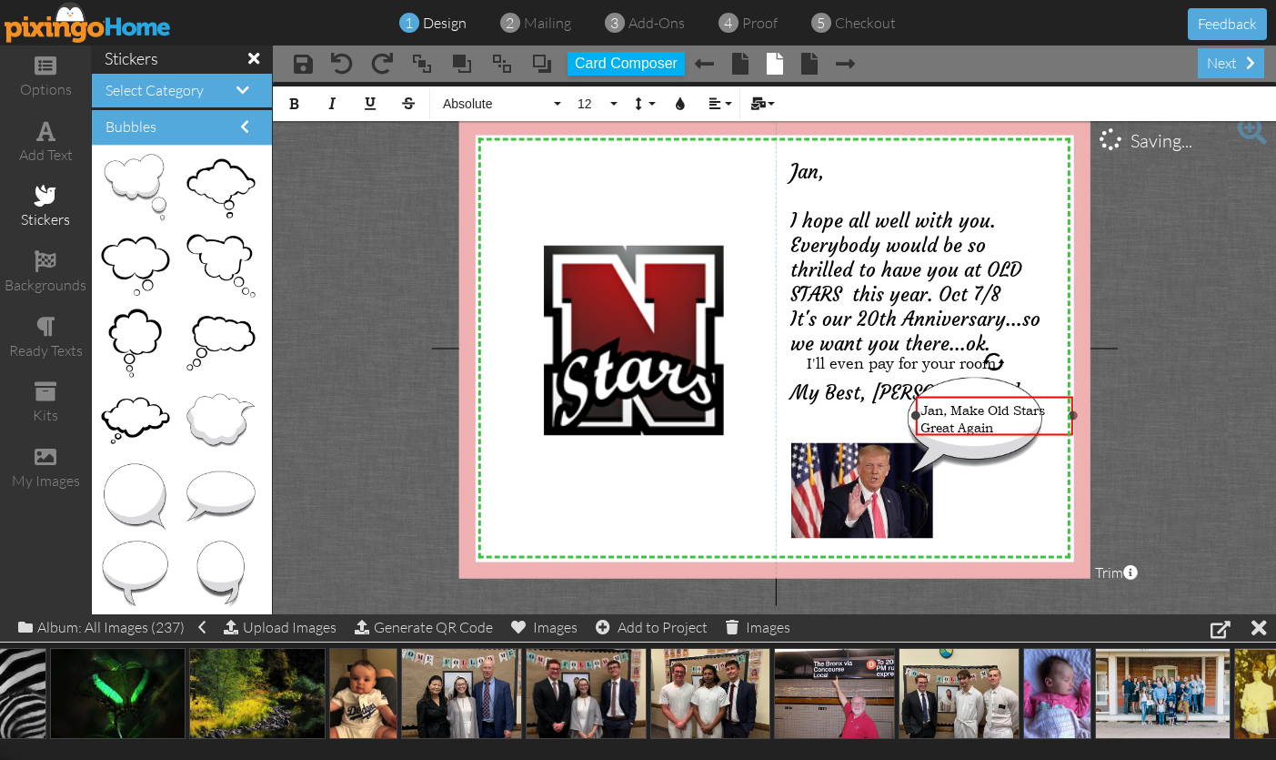
click at [1045, 408] on span "Jan, Make Old Stars Great Again" at bounding box center [983, 418] width 125 height 35
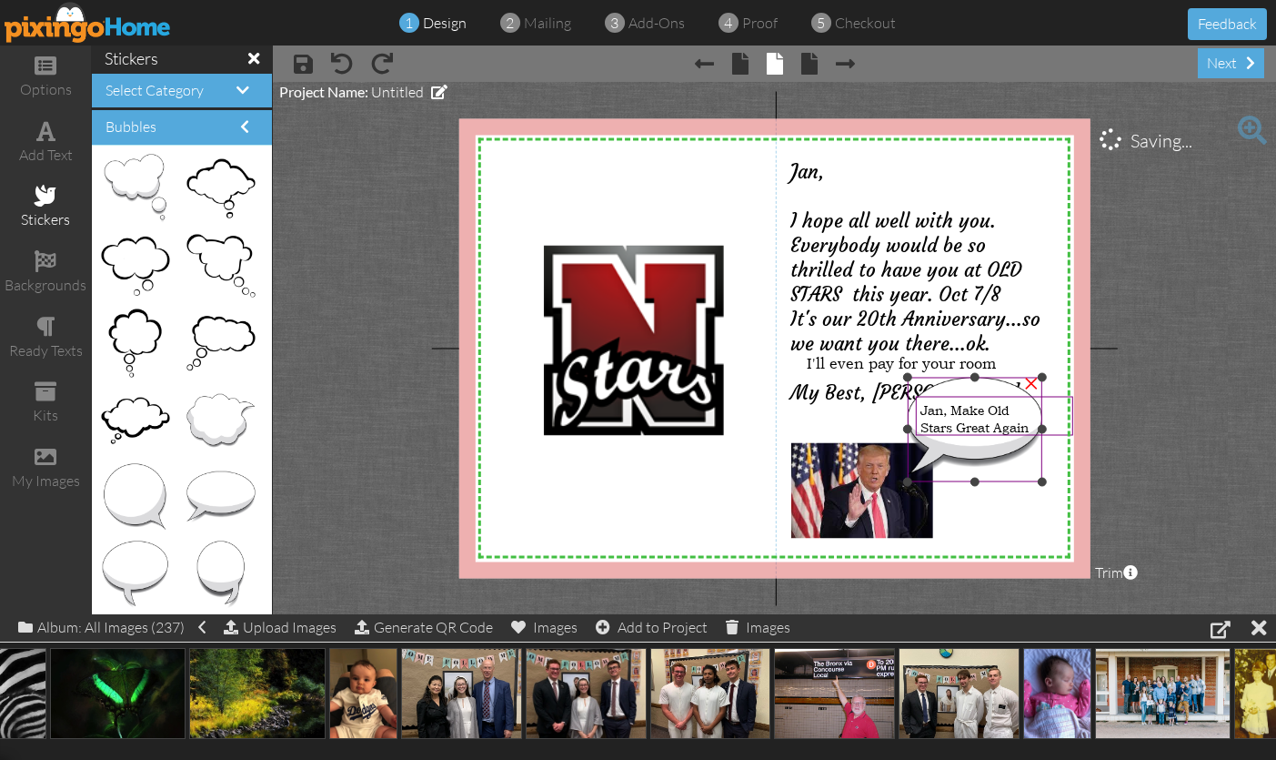
click at [1037, 468] on img at bounding box center [975, 429] width 135 height 105
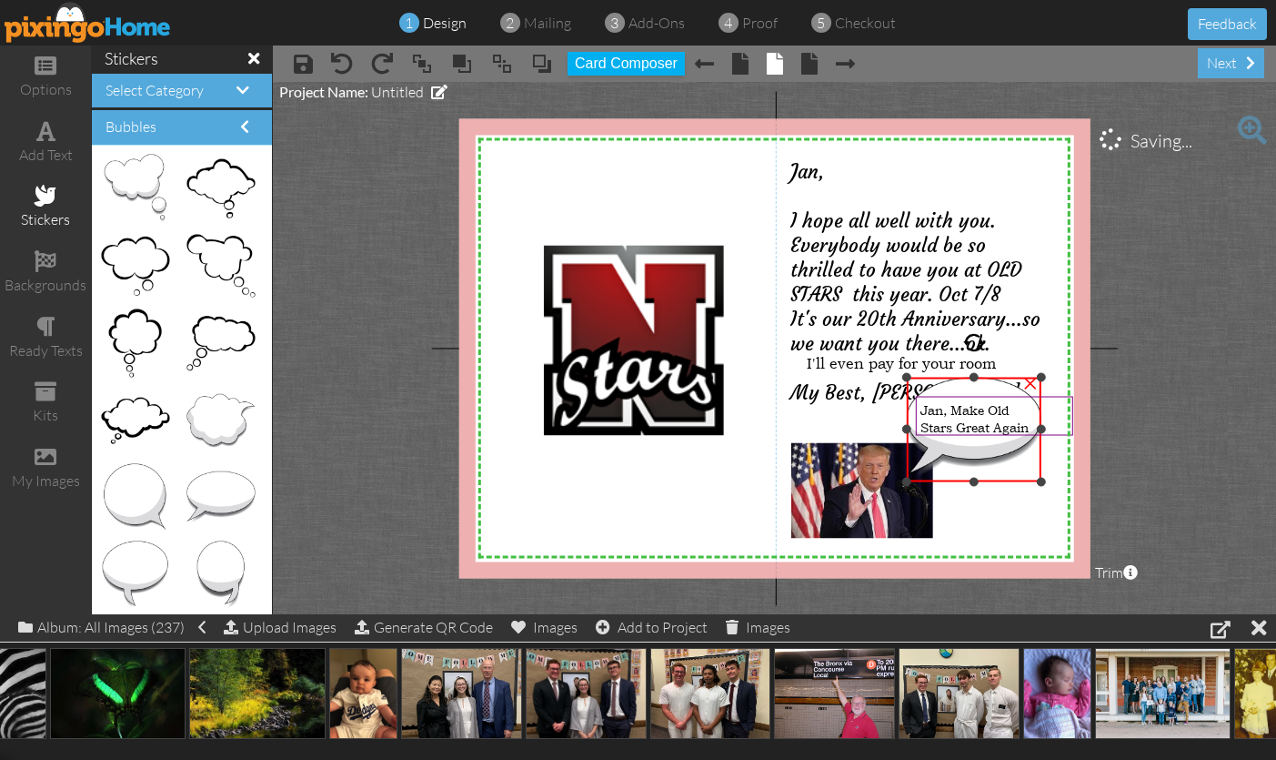
scroll to position [0, 0]
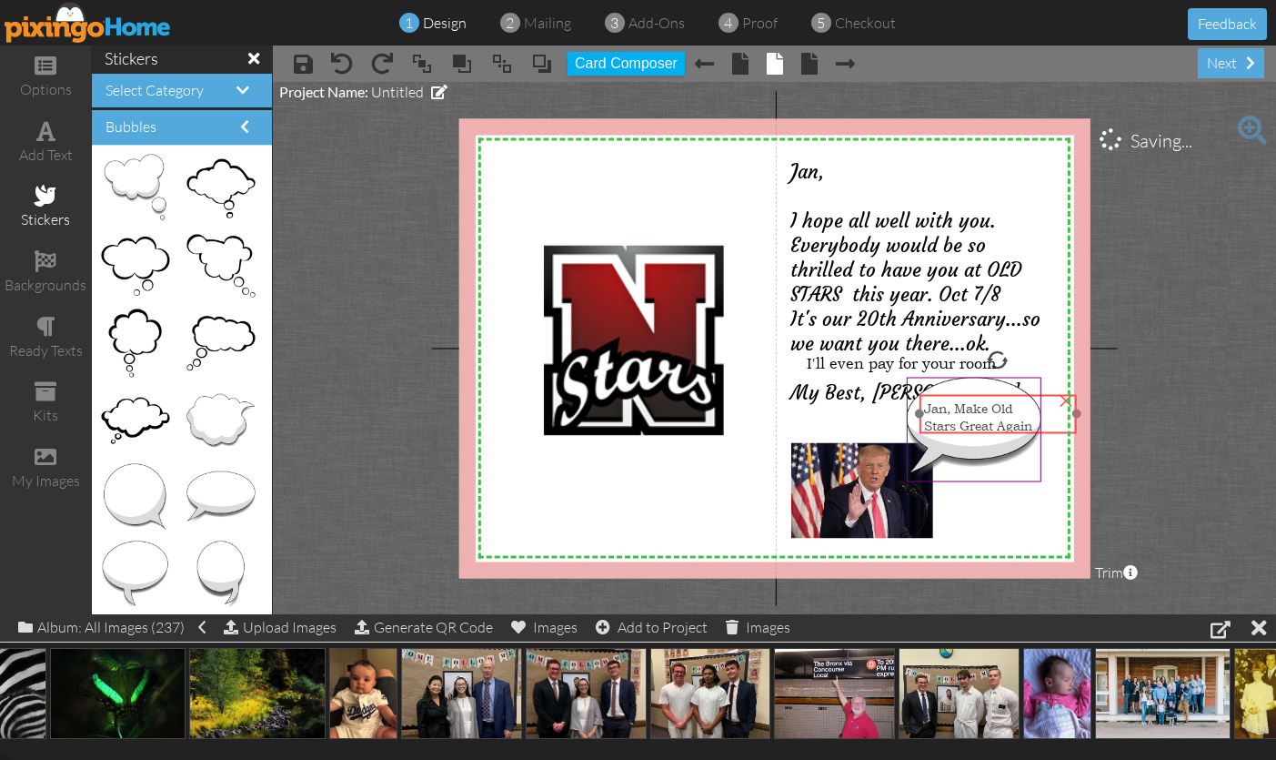
drag, startPoint x: 981, startPoint y: 427, endPoint x: 979, endPoint y: 456, distance: 29.2
click at [981, 427] on span "Stars Great Again" at bounding box center [978, 425] width 108 height 17
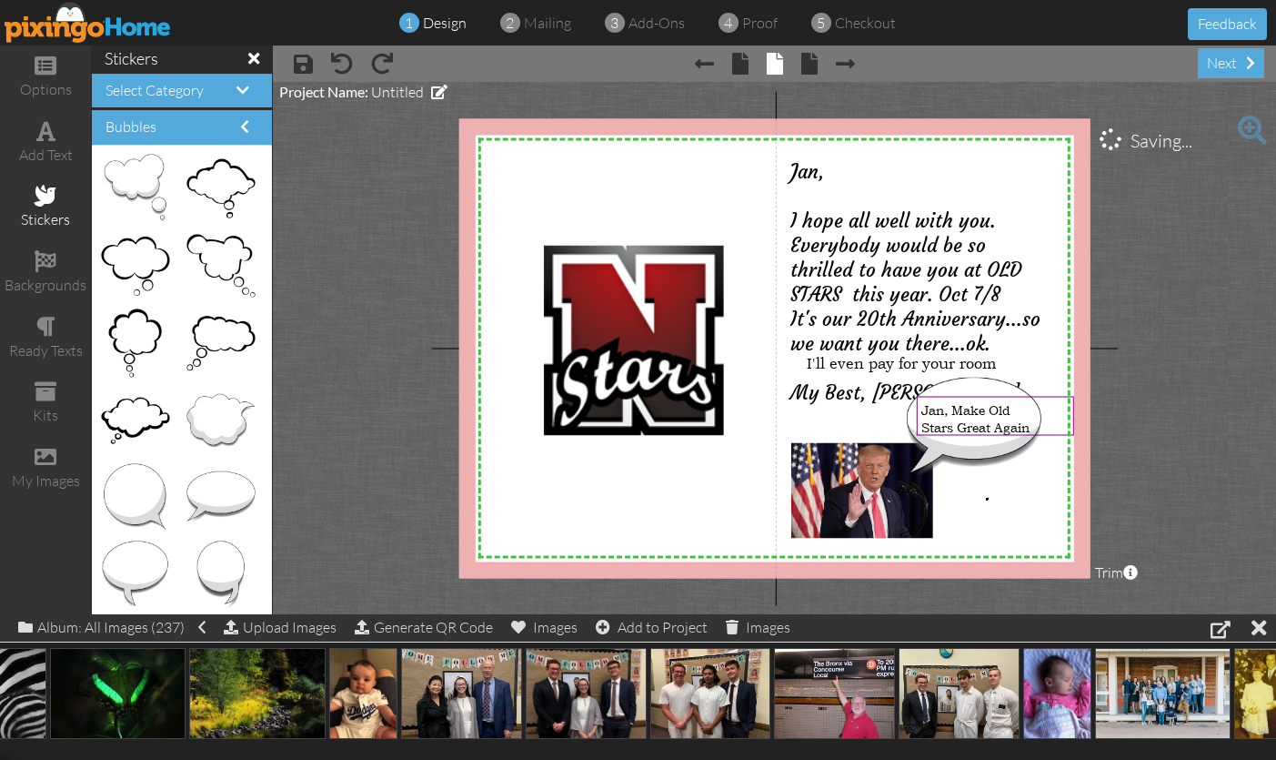
click at [988, 498] on div "X X X X X X X X X X X X X X X X X X X X X X X X X X X X X X X X X X X X X X X X…" at bounding box center [773, 347] width 631 height 459
click at [809, 65] on span at bounding box center [809, 64] width 16 height 22
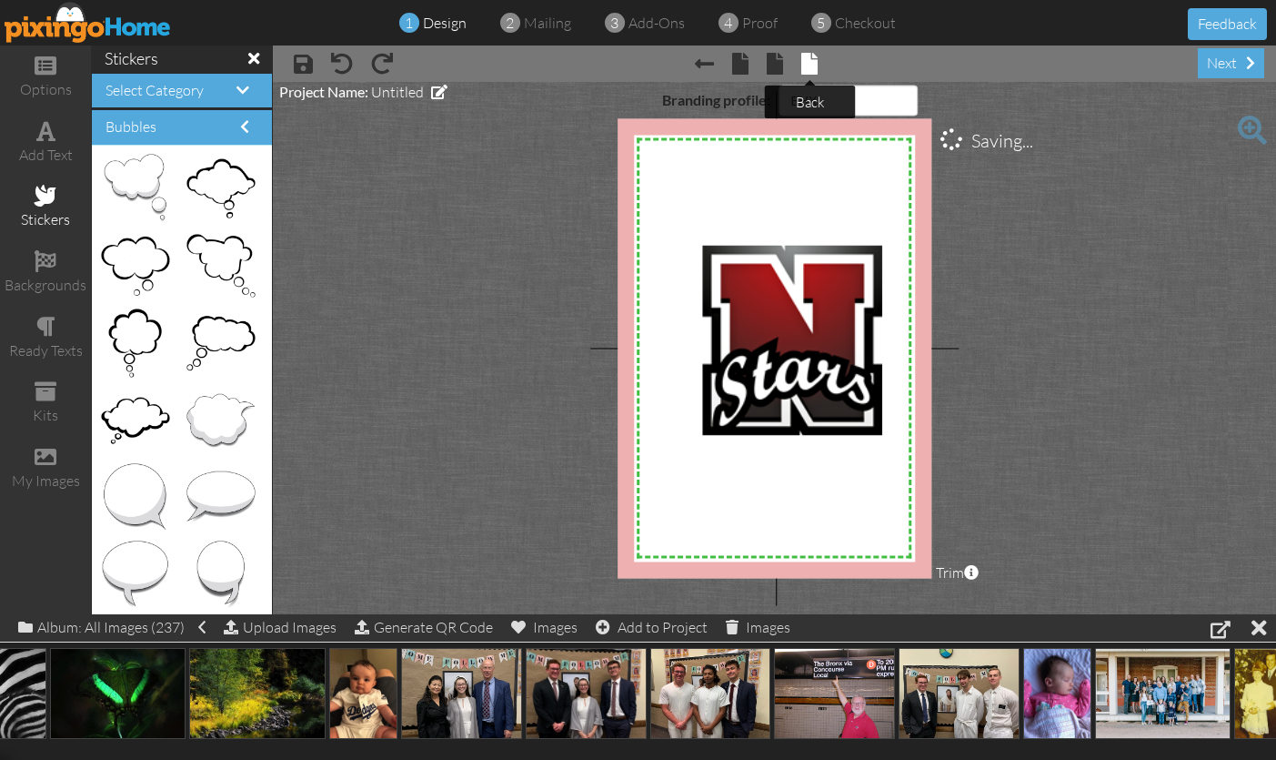
select select "object:4898"
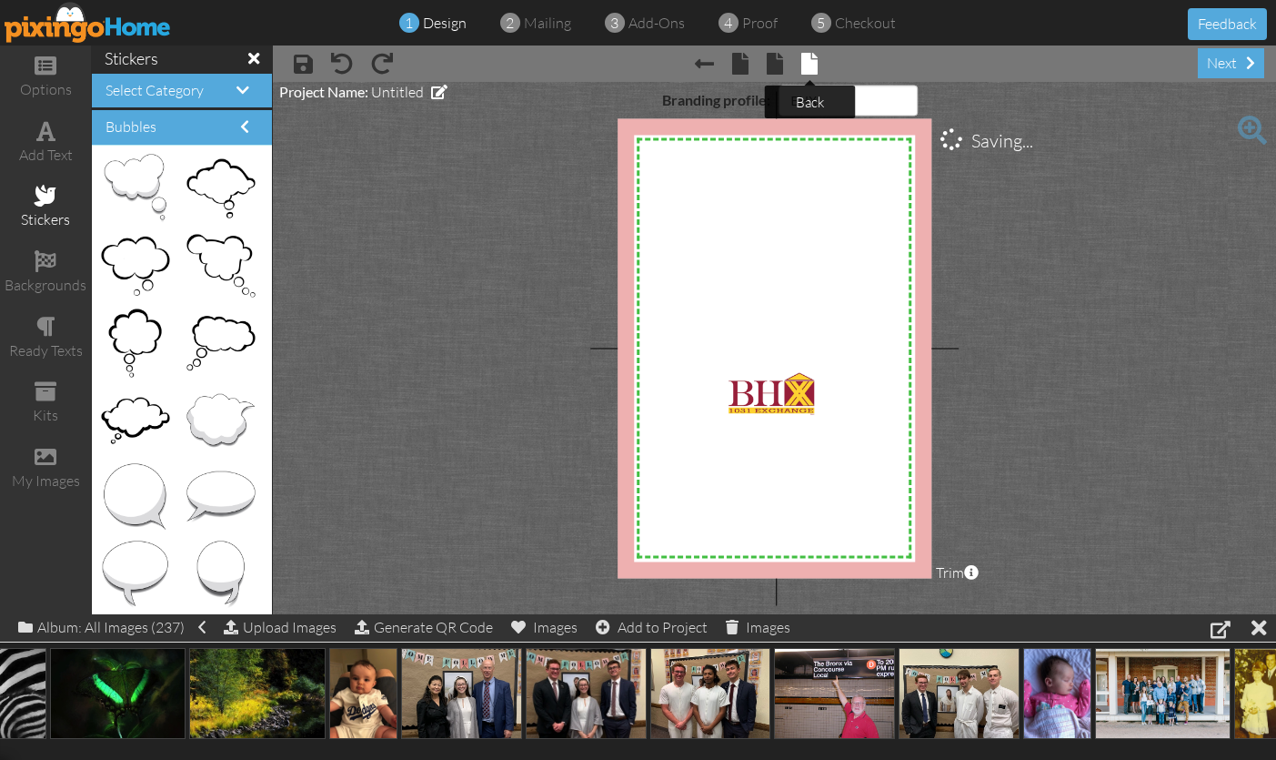
scroll to position [0, 4]
click at [1219, 61] on div "next" at bounding box center [1231, 63] width 66 height 30
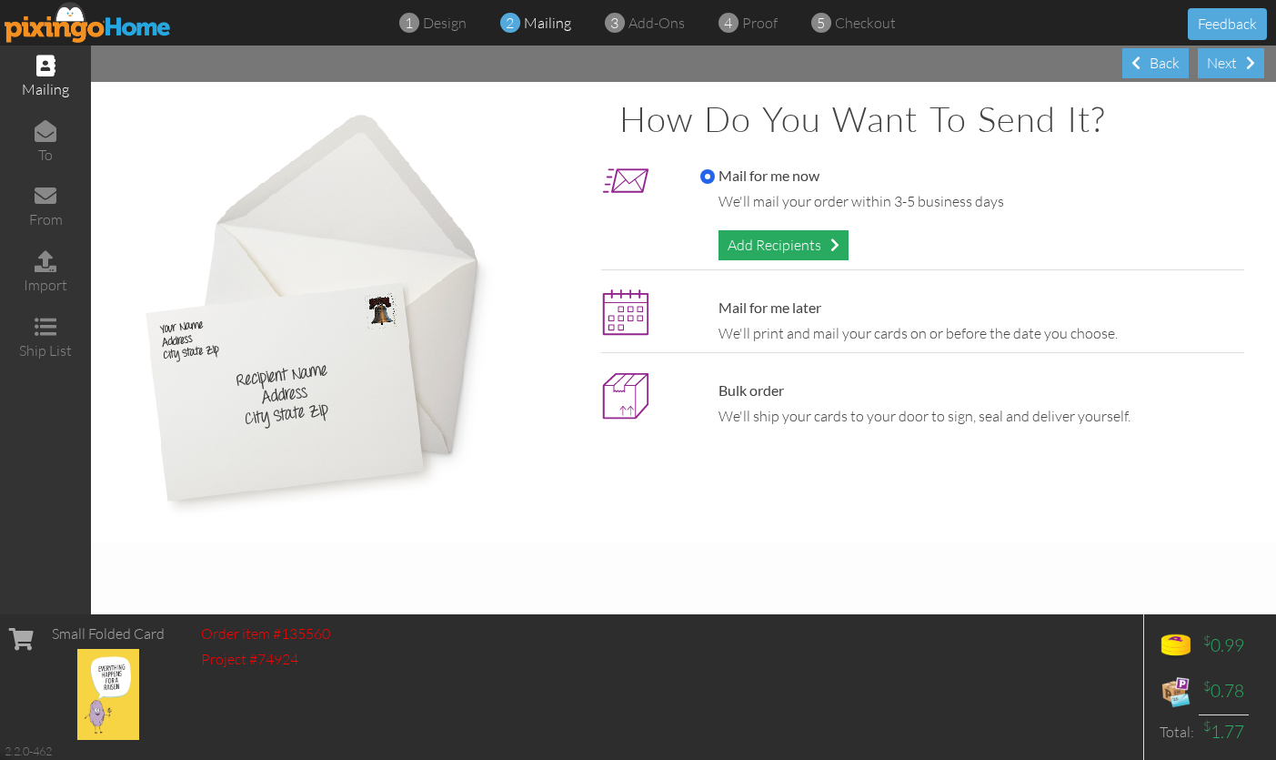
click at [820, 236] on div "Add Recipients" at bounding box center [784, 245] width 130 height 30
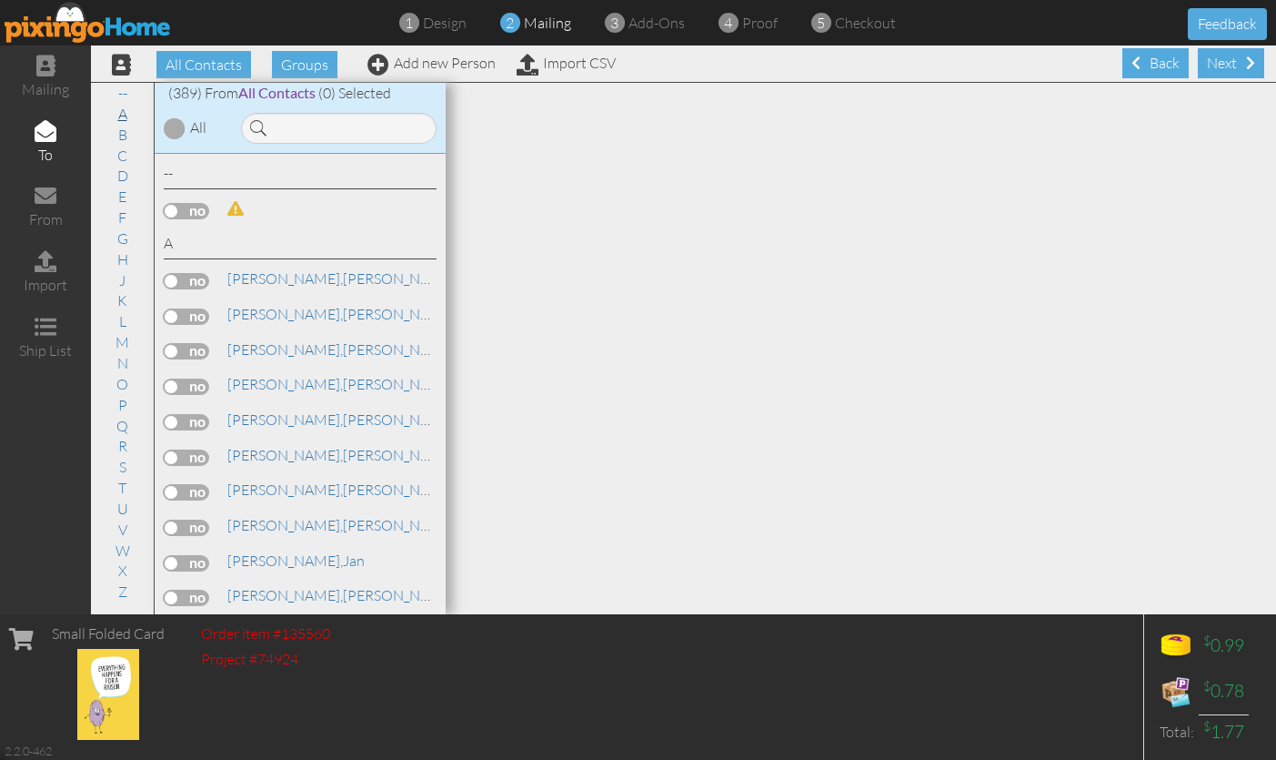
click at [123, 110] on link "A" at bounding box center [122, 114] width 27 height 22
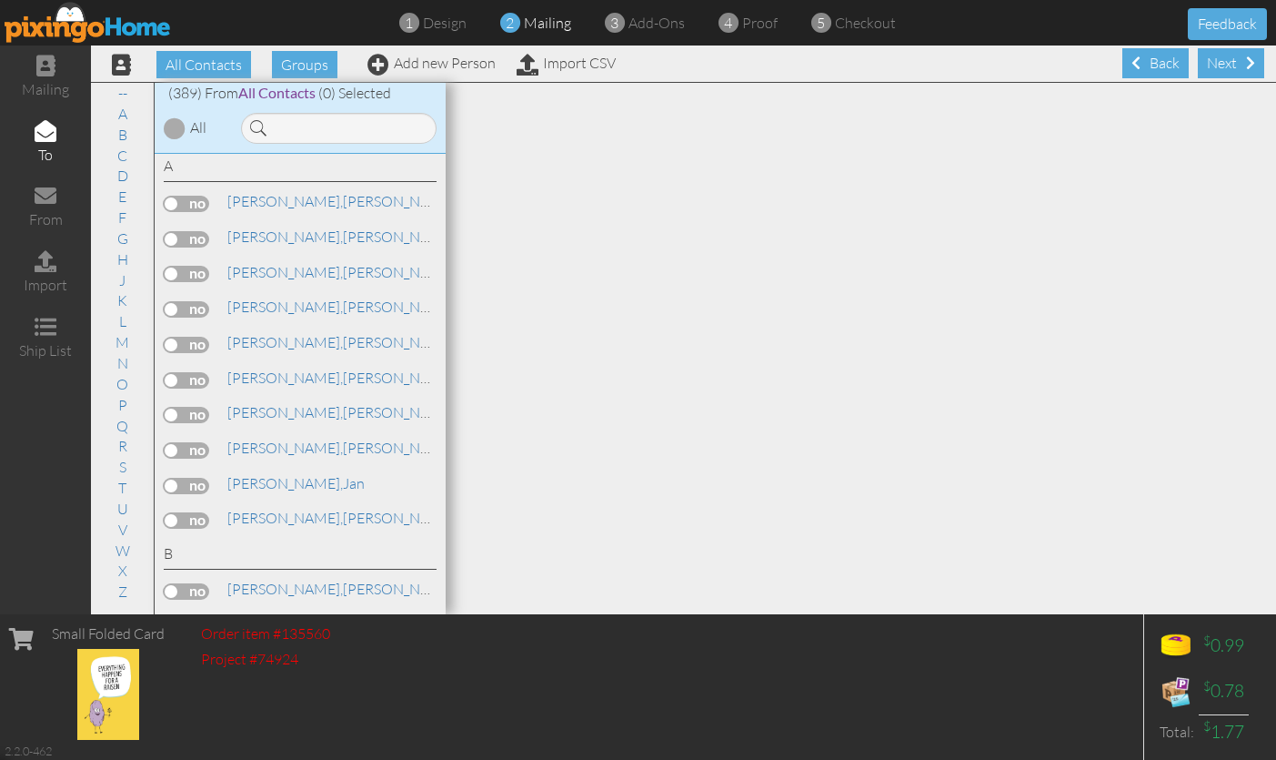
click at [173, 478] on label at bounding box center [186, 486] width 45 height 16
click at [0, 0] on input "checkbox" at bounding box center [0, 0] width 0 height 0
click at [1243, 62] on div "Next" at bounding box center [1231, 63] width 66 height 30
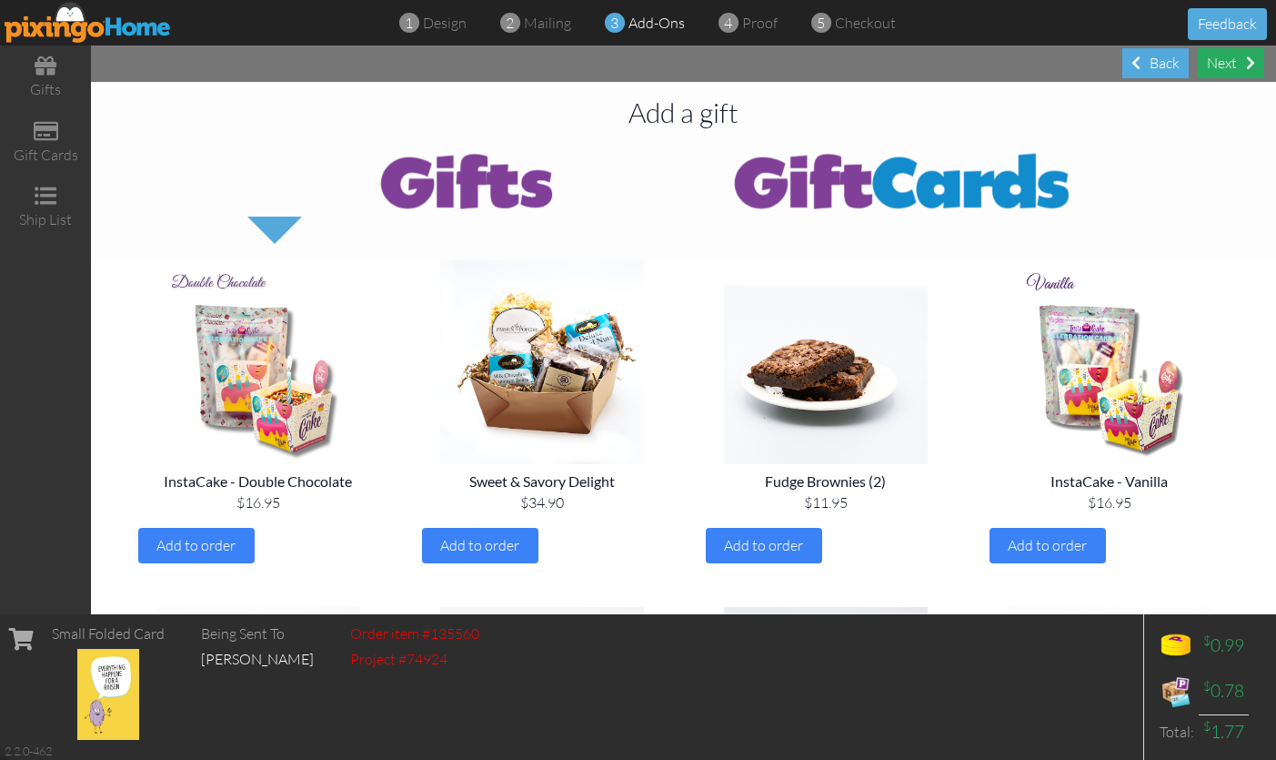
scroll to position [0, 1]
click at [1241, 62] on div "Next" at bounding box center [1231, 63] width 66 height 30
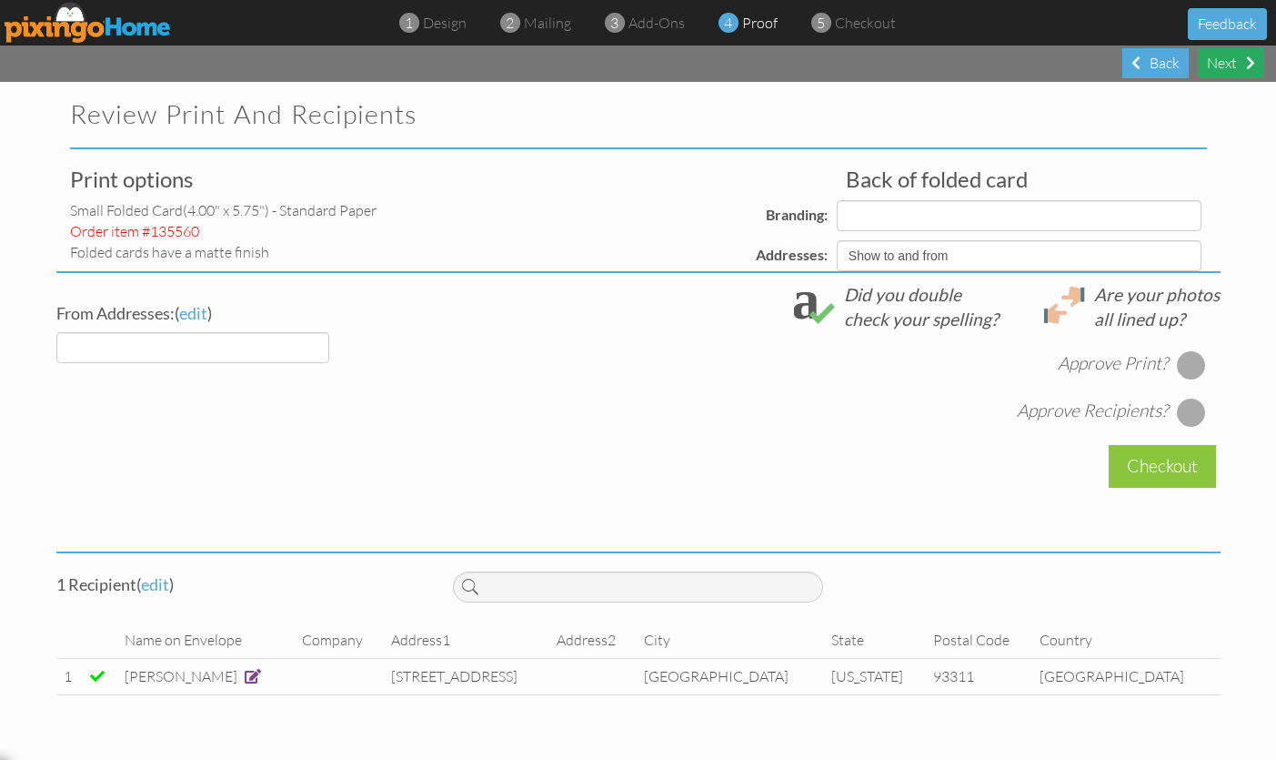
select select "object:6058"
select select "object:6056"
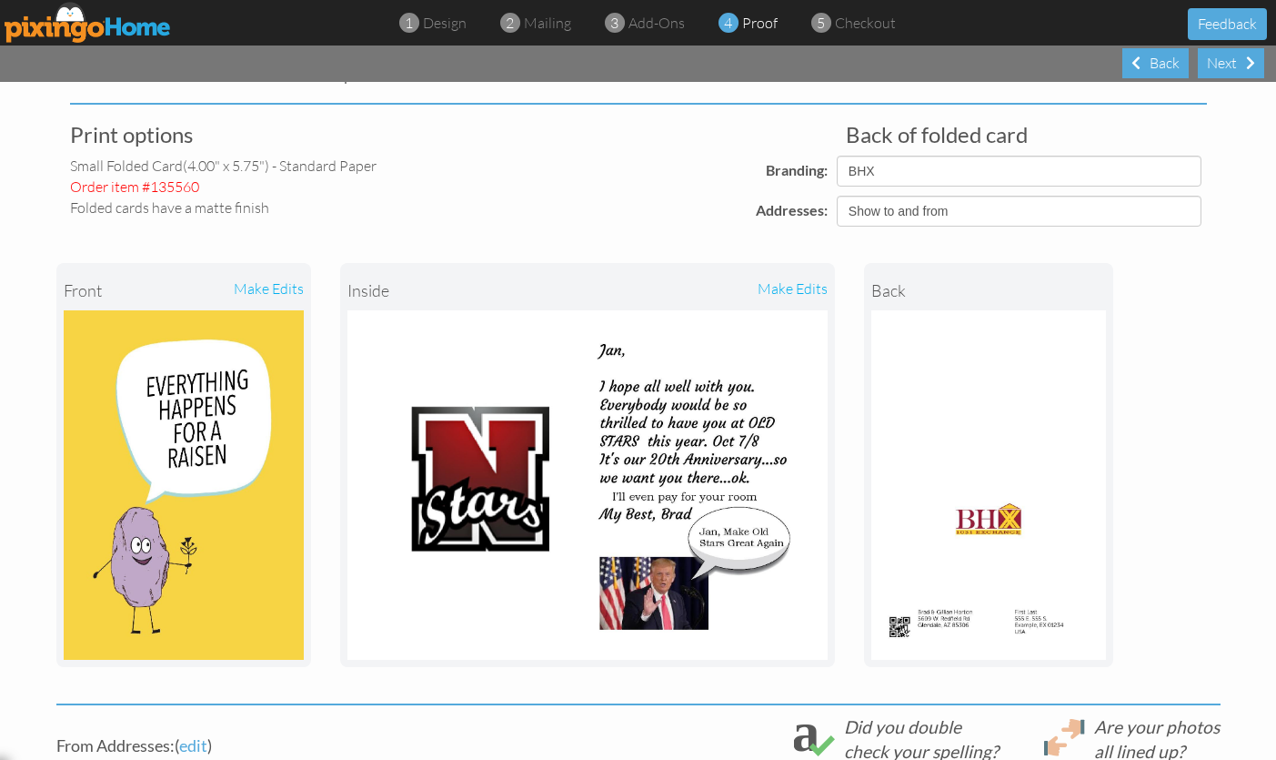
click at [814, 287] on div "make edits" at bounding box center [708, 290] width 240 height 40
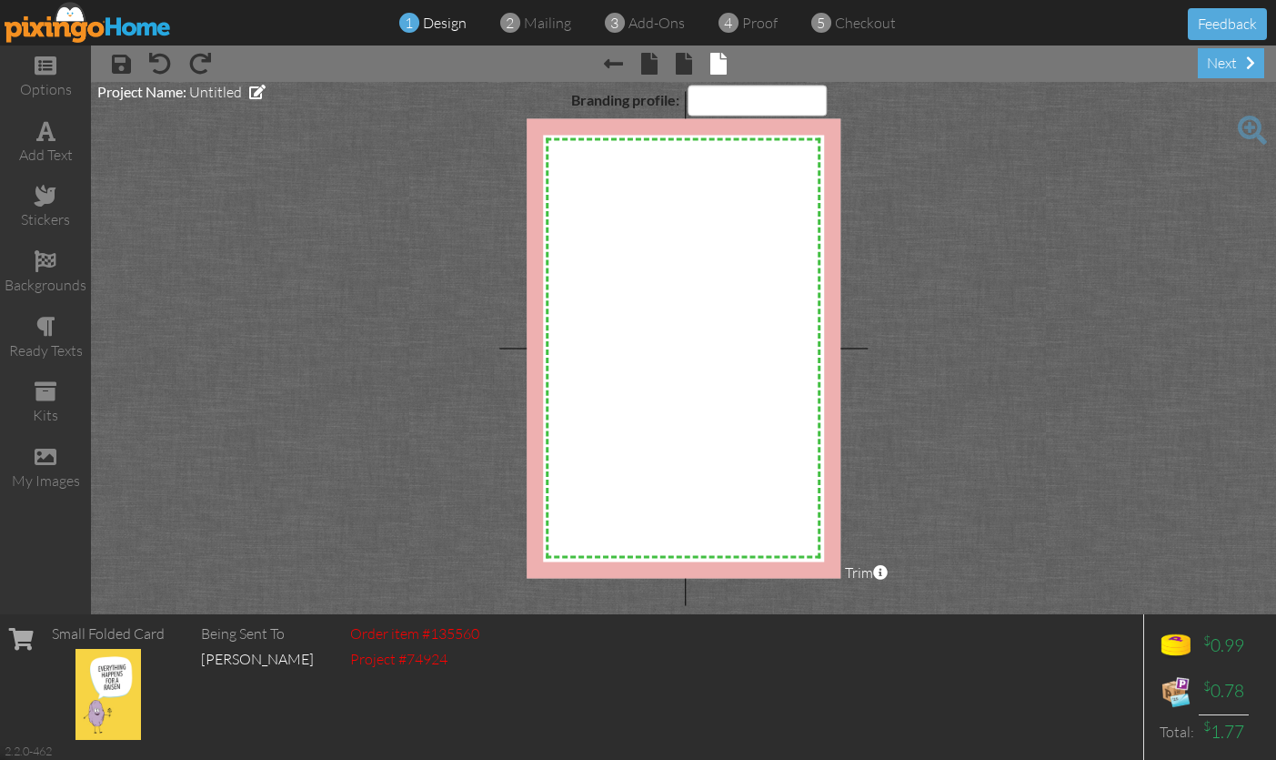
select select "object:6130"
click at [648, 65] on span at bounding box center [649, 64] width 16 height 22
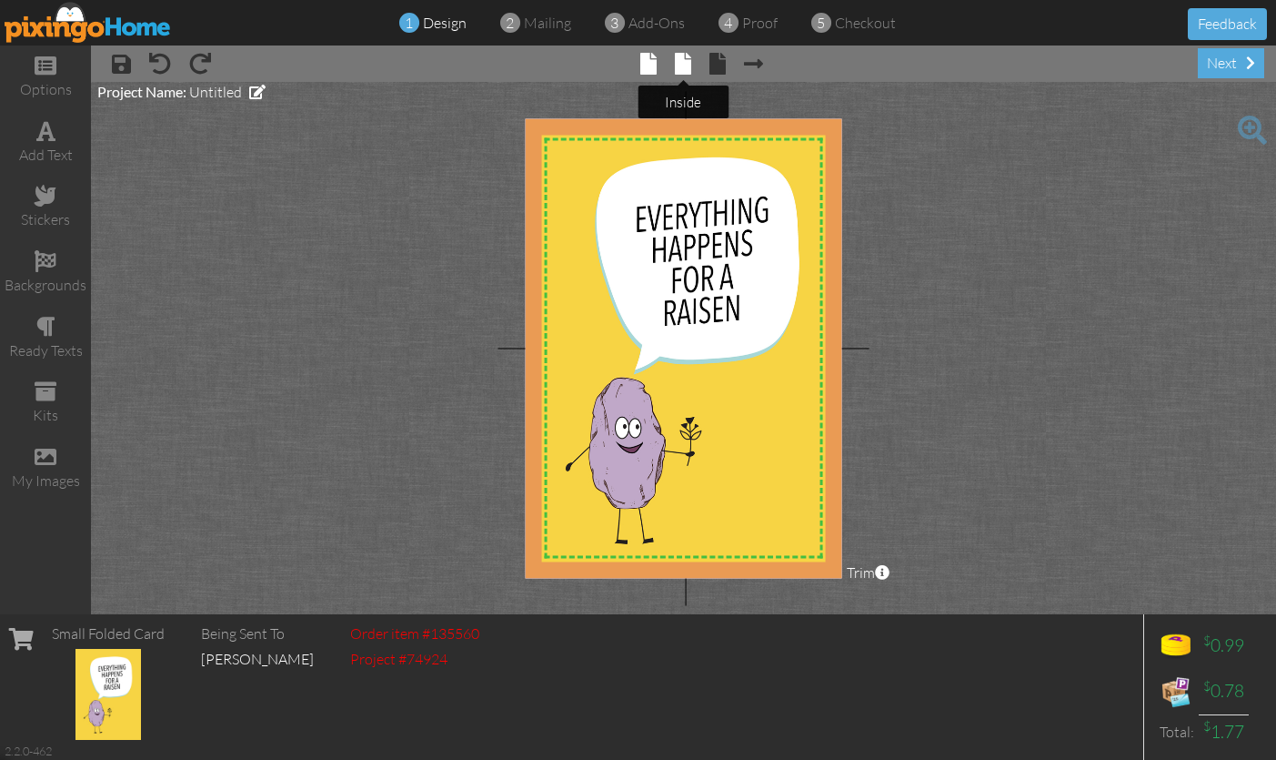
click at [686, 65] on span at bounding box center [683, 64] width 16 height 22
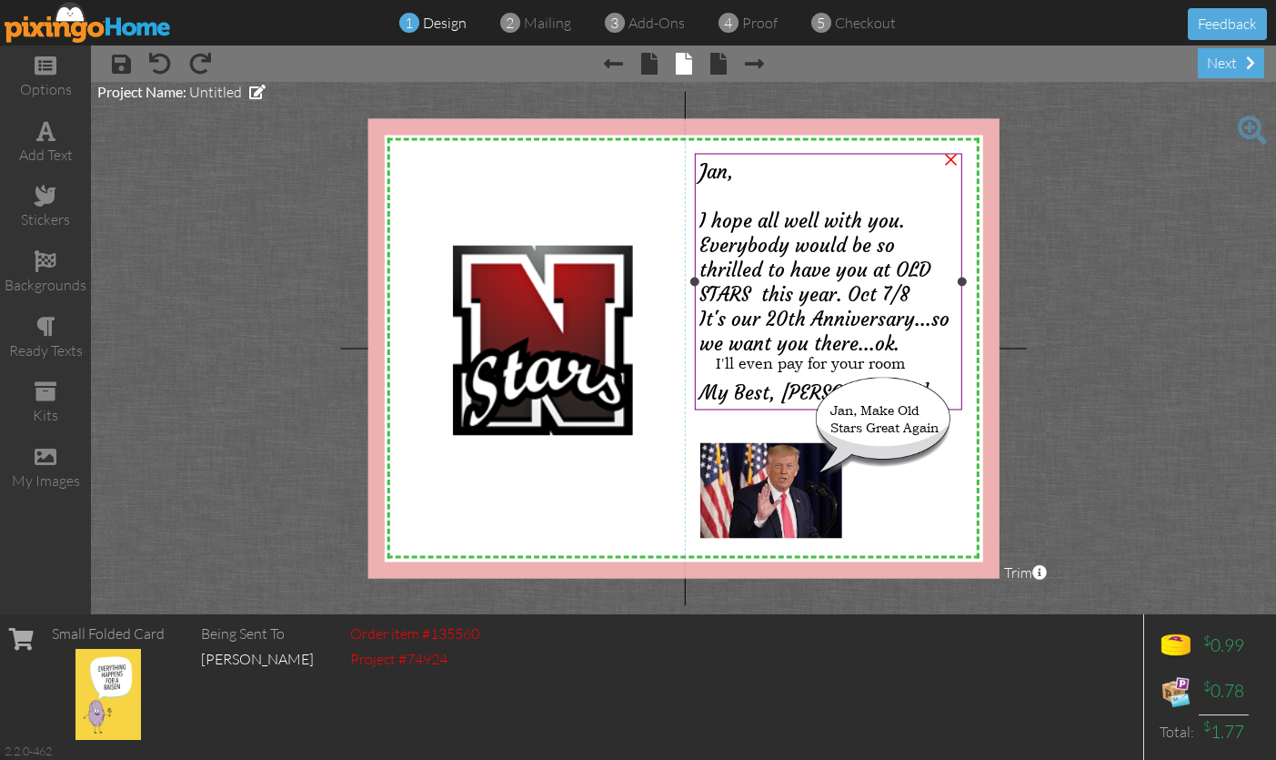
click at [783, 221] on span "I hope all well with you. Everybody would be so thrilled to have you at OLD STA…" at bounding box center [815, 256] width 231 height 98
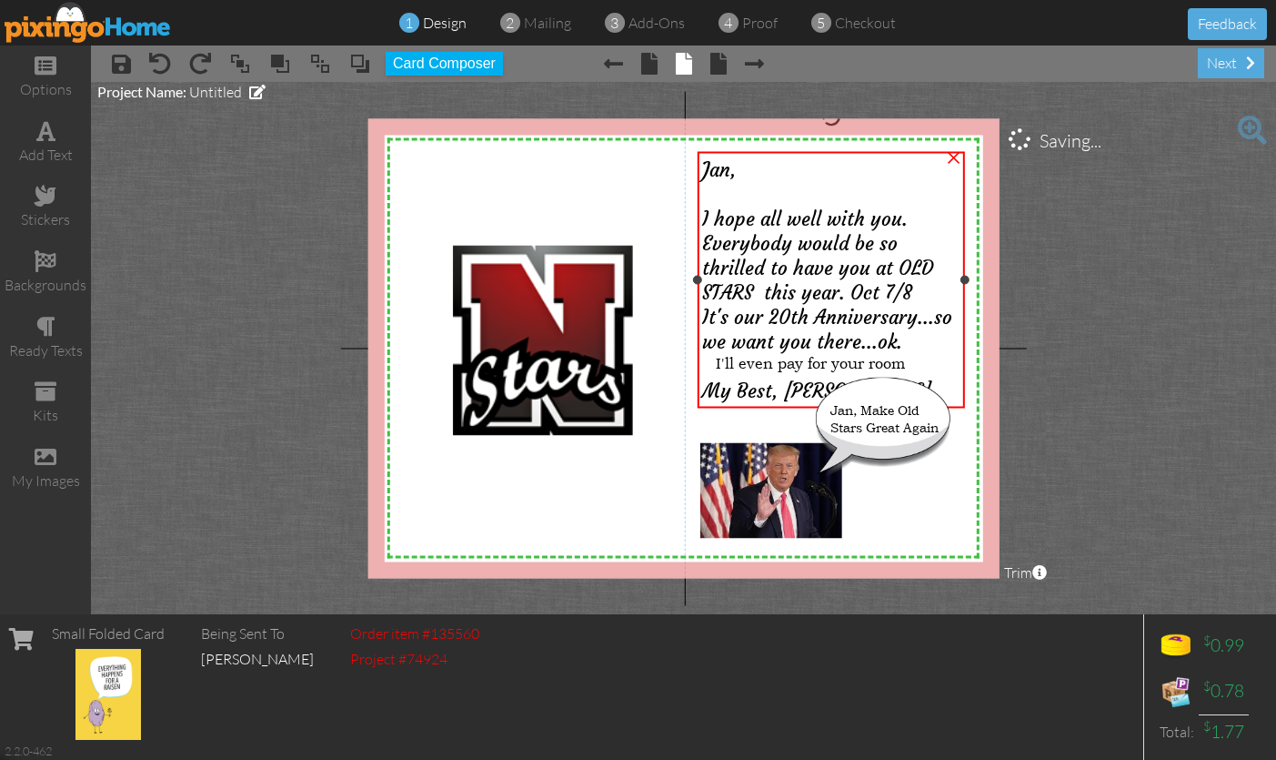
click at [790, 219] on span "I hope all well with you. Everybody would be so thrilled to have you at OLD STA…" at bounding box center [817, 255] width 231 height 98
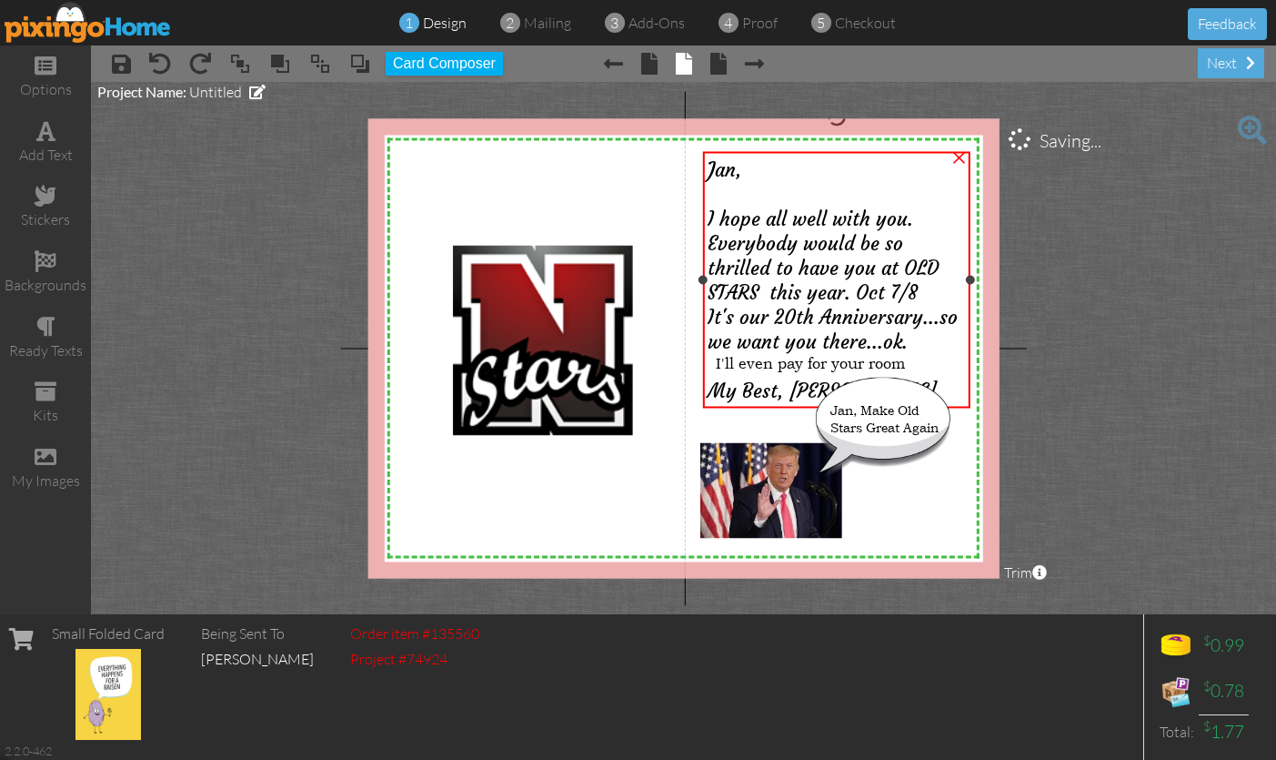
click at [790, 218] on span "I hope all well with you. Everybody would be so thrilled to have you at OLD STA…" at bounding box center [823, 255] width 231 height 98
drag, startPoint x: 829, startPoint y: 269, endPoint x: 868, endPoint y: 234, distance: 52.8
click at [829, 269] on span "I hope all well with you. Everybody would be so thrilled to have you at OLD STA…" at bounding box center [823, 255] width 231 height 98
click at [792, 217] on span "I hope all well with you. Everybody would be so thrilled to have you at OLD STA…" at bounding box center [823, 255] width 231 height 98
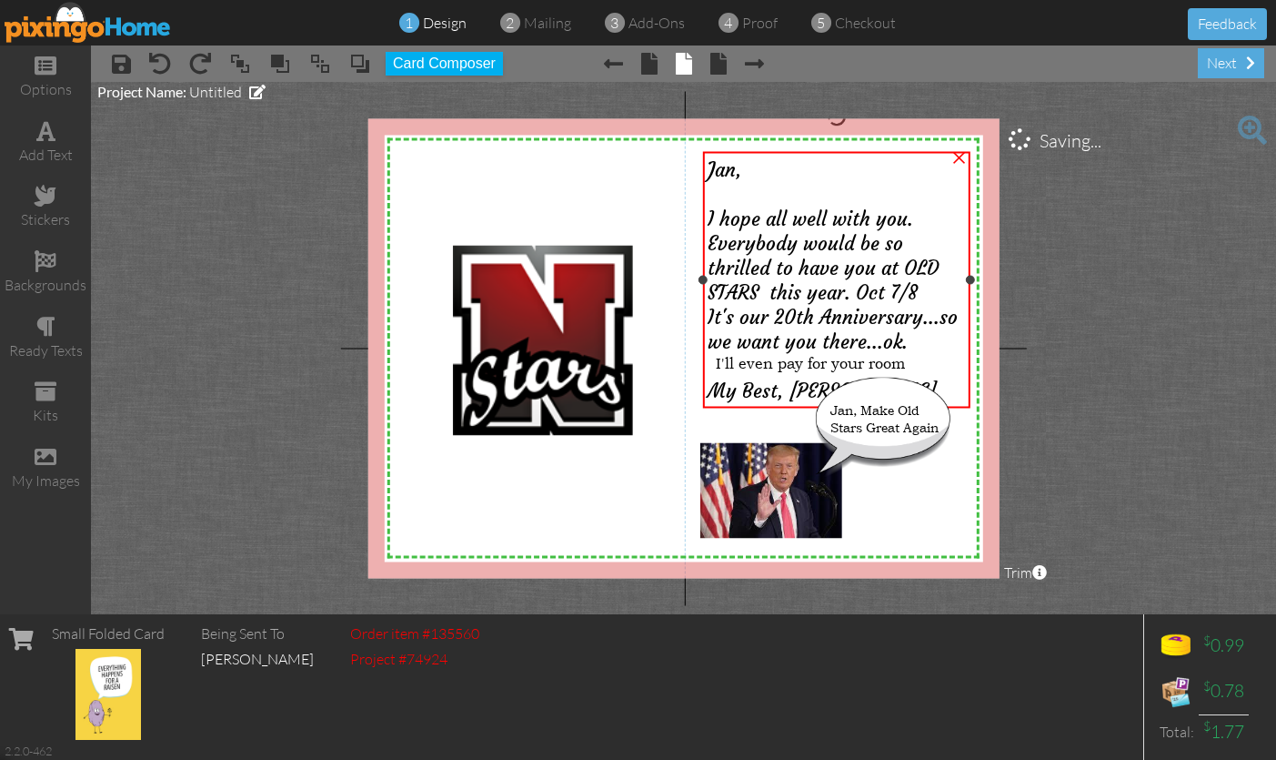
click at [793, 217] on span "I hope all well with you. Everybody would be so thrilled to have you at OLD STA…" at bounding box center [823, 255] width 231 height 98
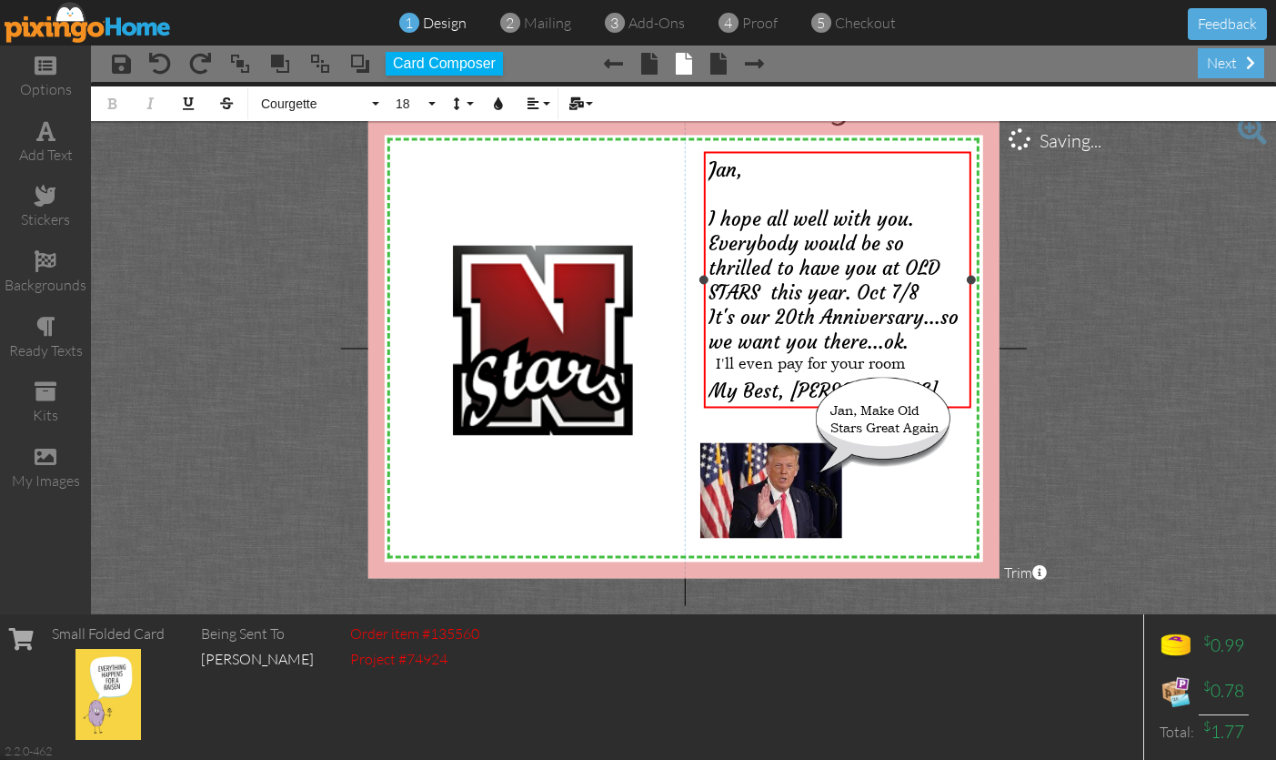
click at [796, 216] on span "I hope all well with you. Everybody would be so thrilled to have you at OLD STA…" at bounding box center [824, 255] width 231 height 98
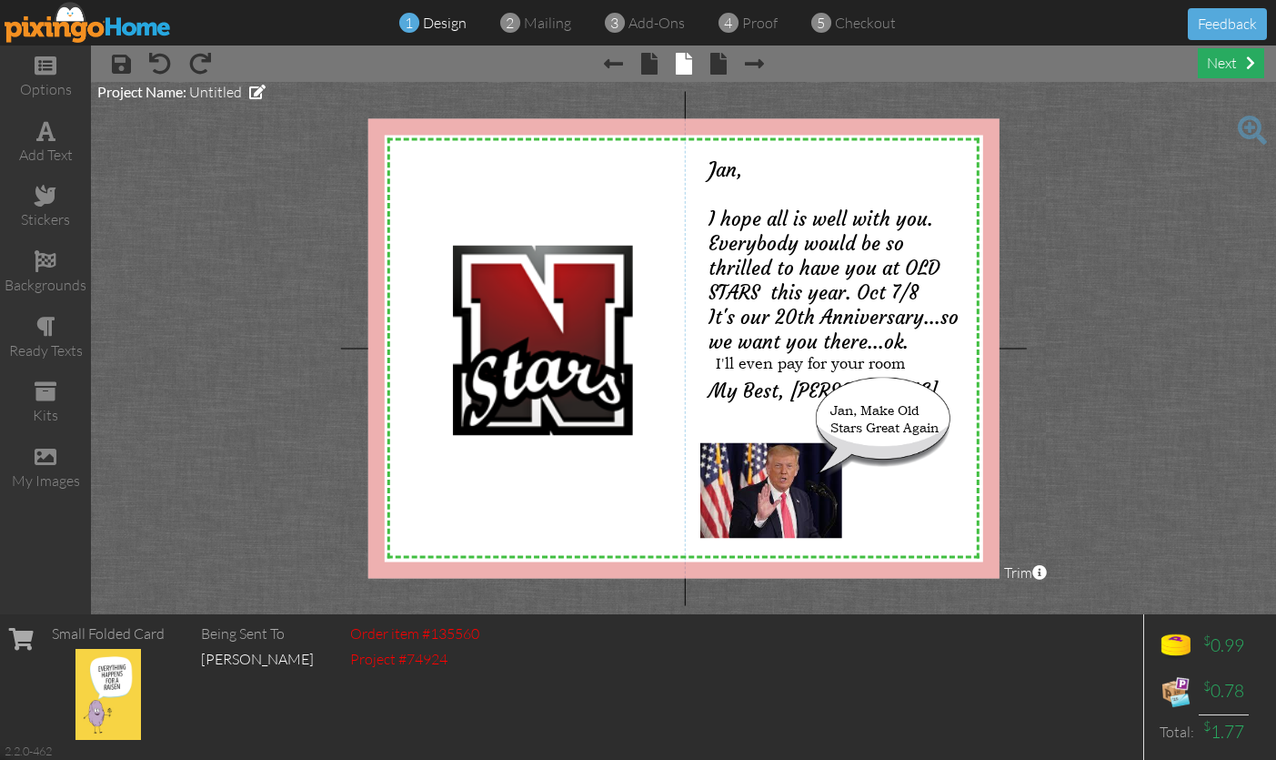
scroll to position [0, 1]
click at [1224, 62] on div "next" at bounding box center [1231, 63] width 66 height 30
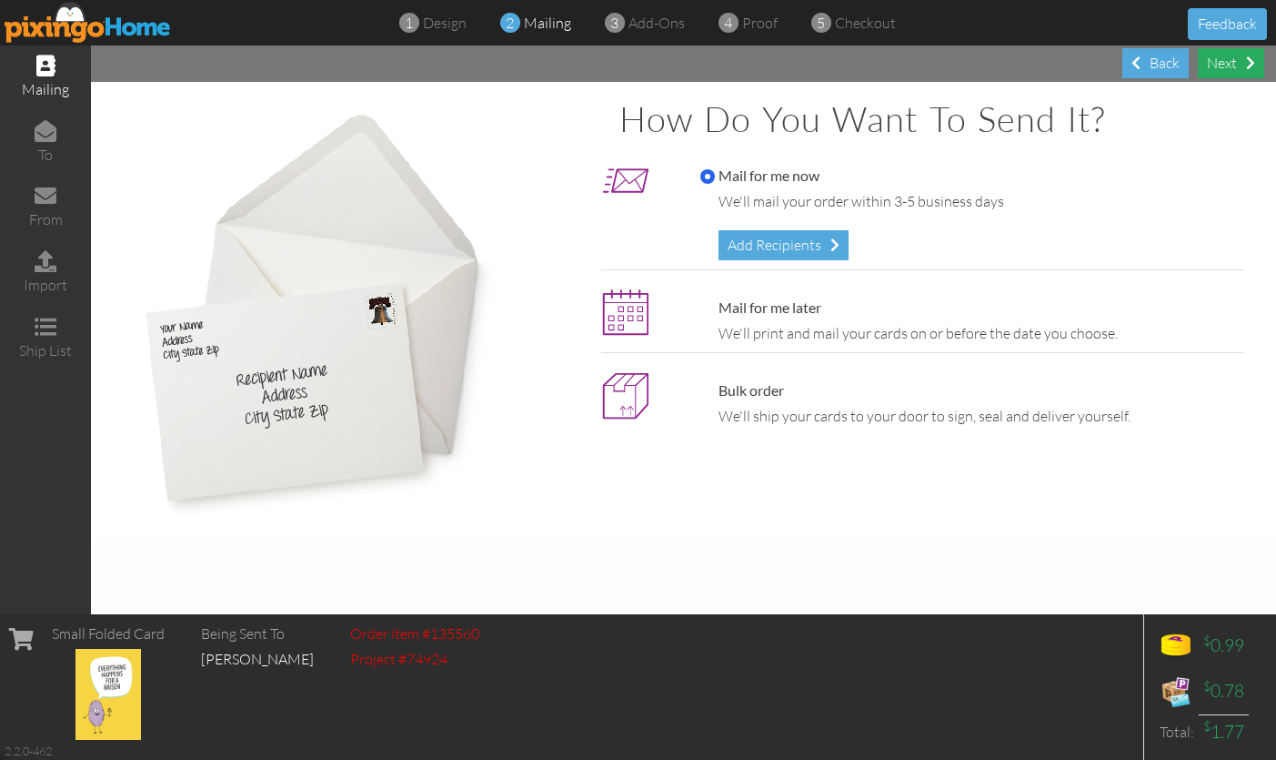
scroll to position [0, 1]
click at [1223, 60] on div "Next" at bounding box center [1231, 63] width 66 height 30
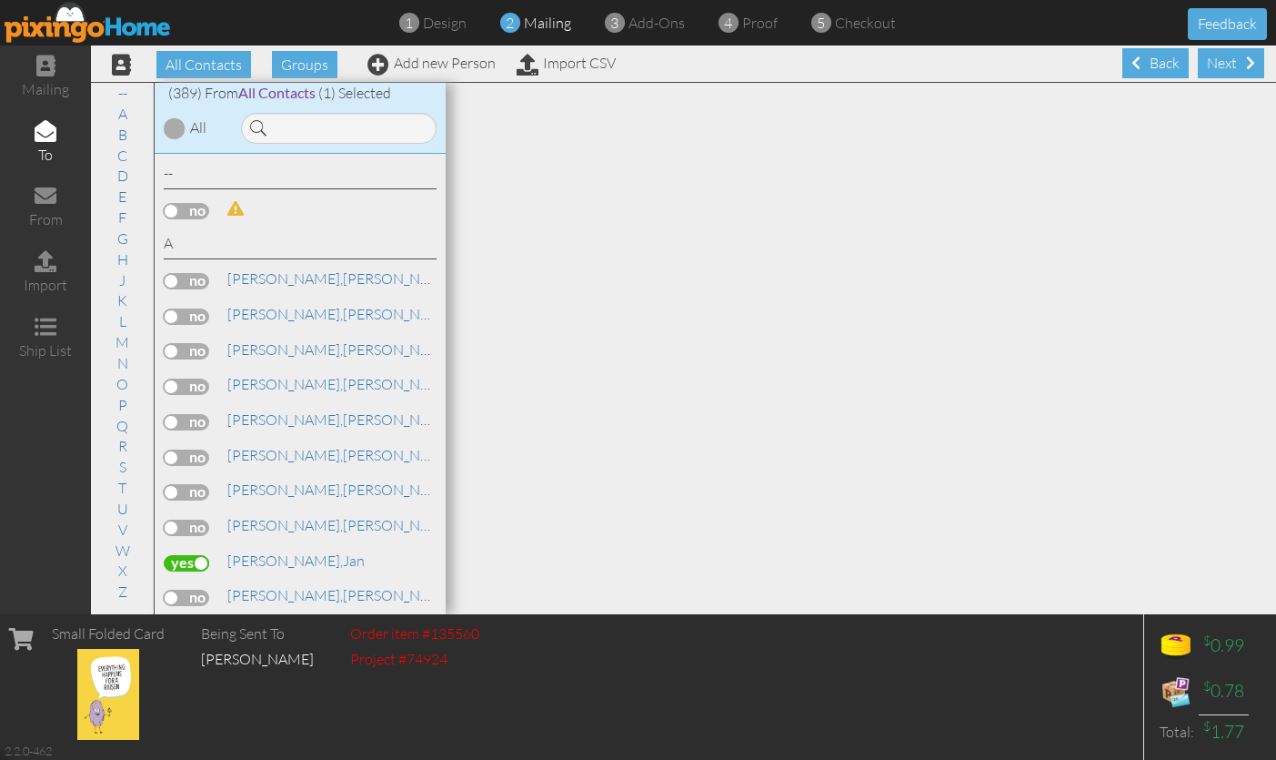
click at [1223, 60] on div "Next" at bounding box center [1231, 63] width 66 height 30
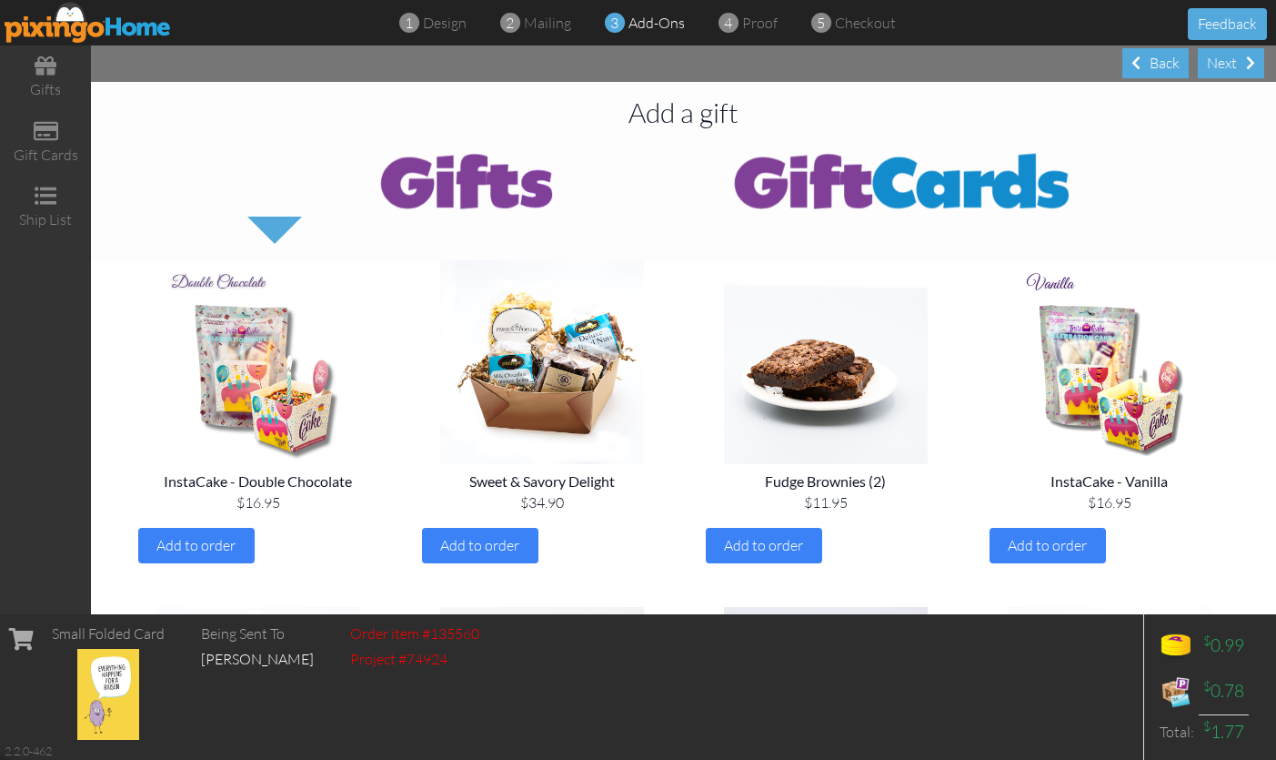
click at [1223, 60] on div "Next" at bounding box center [1231, 63] width 66 height 30
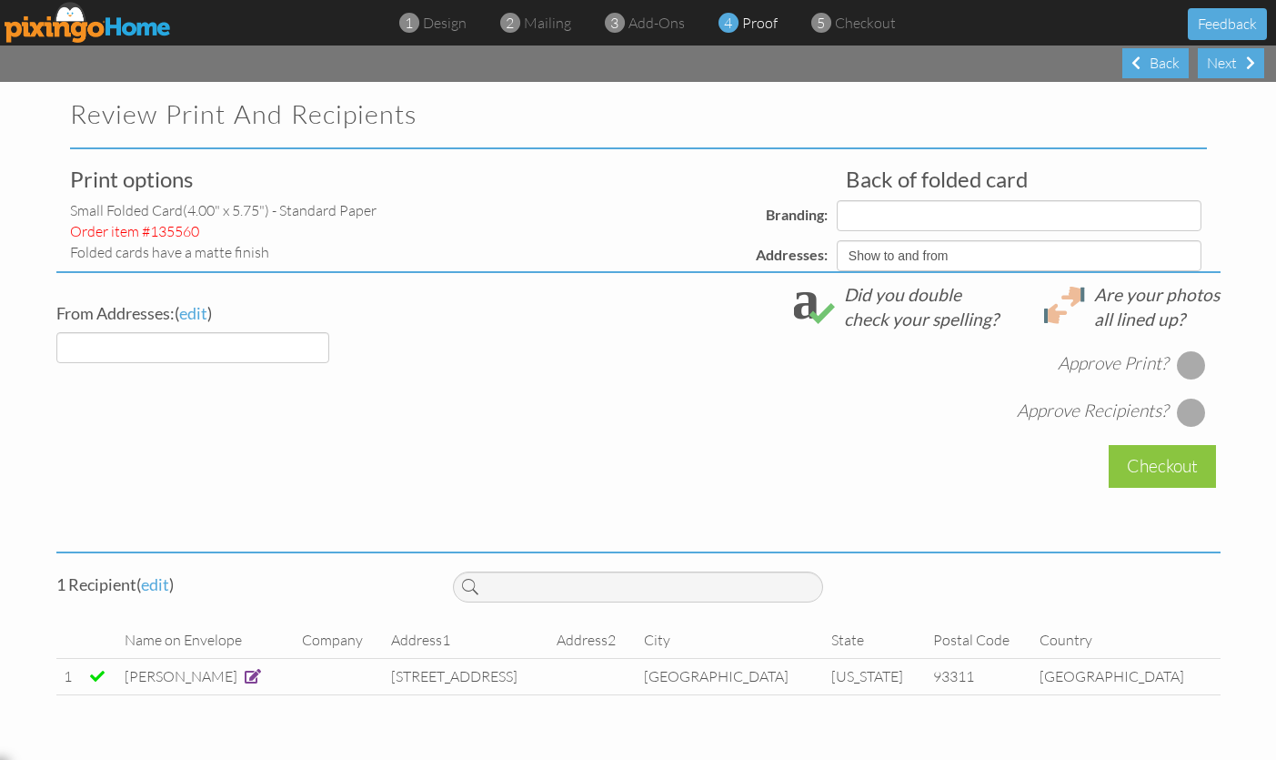
select select "object:7286"
select select "object:7289"
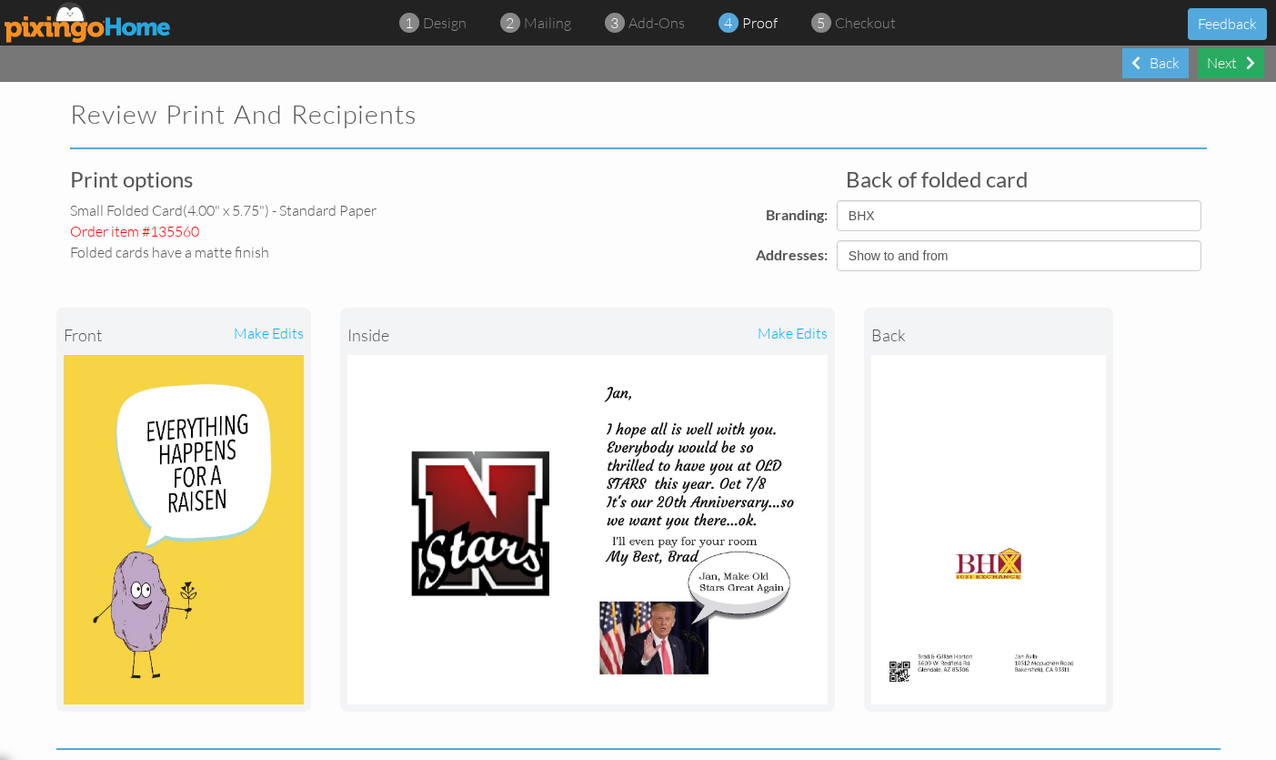
click at [1224, 61] on div "Next" at bounding box center [1231, 63] width 66 height 30
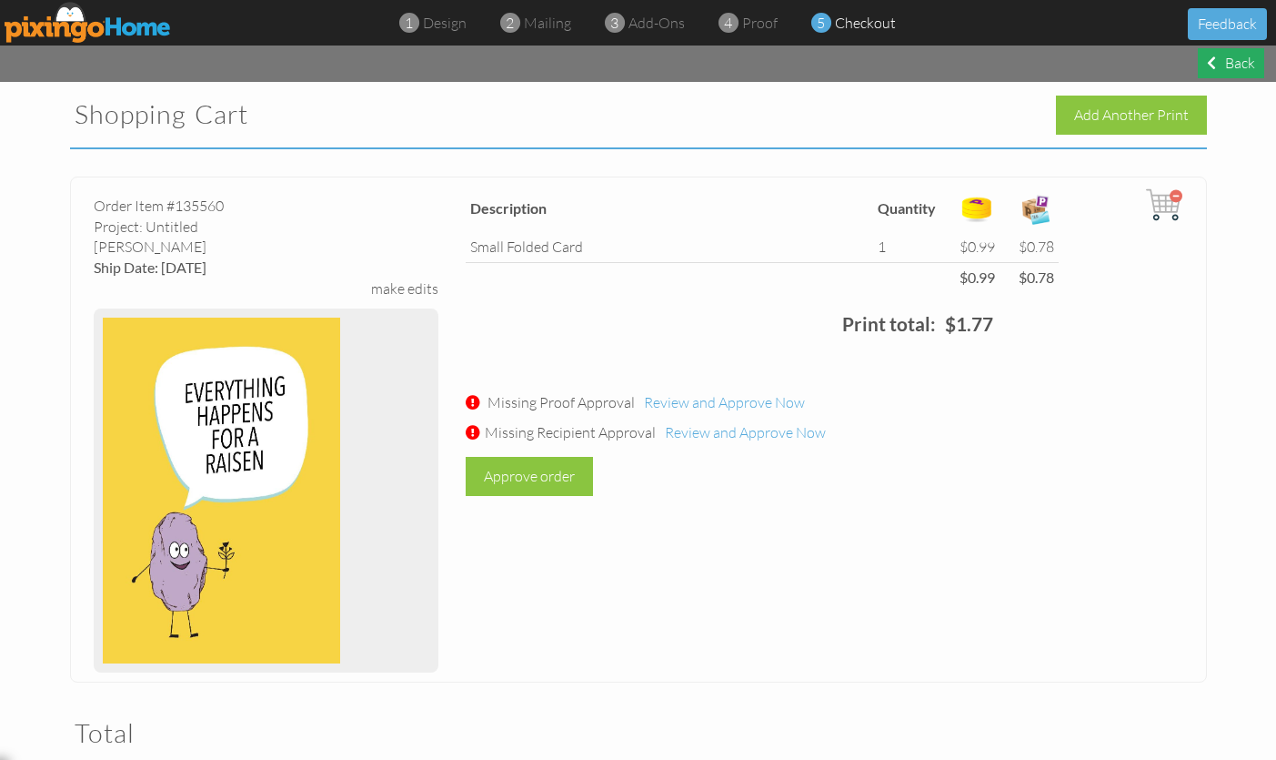
click at [1230, 61] on div "Back" at bounding box center [1231, 63] width 66 height 30
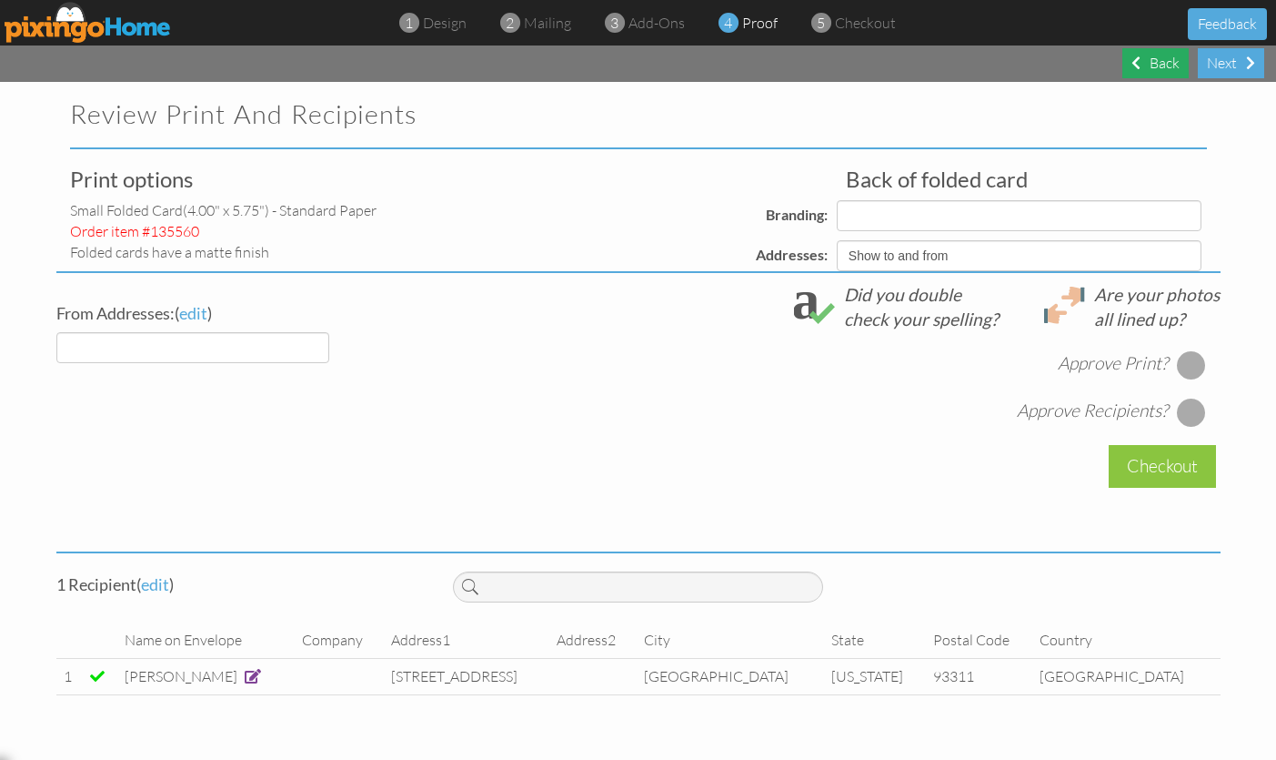
select select "object:7356"
select select "object:7354"
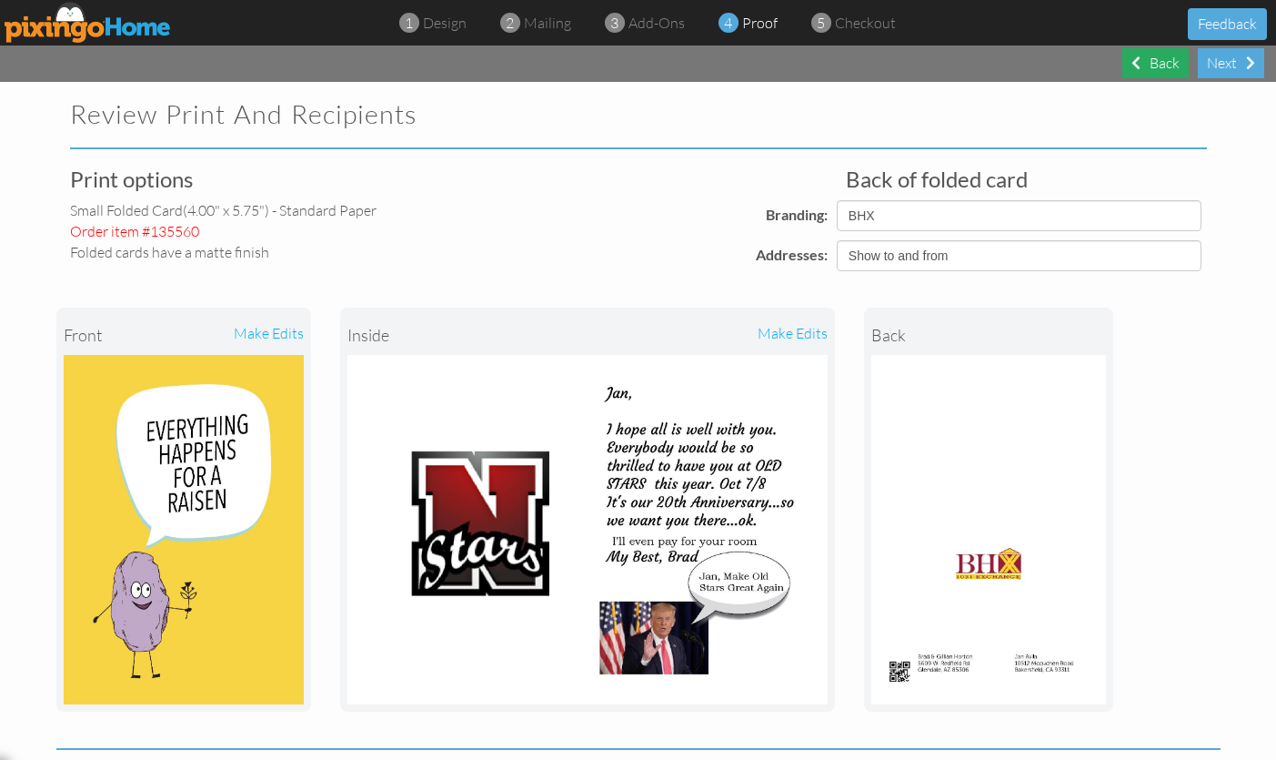
click at [1230, 61] on div "Next" at bounding box center [1231, 63] width 66 height 30
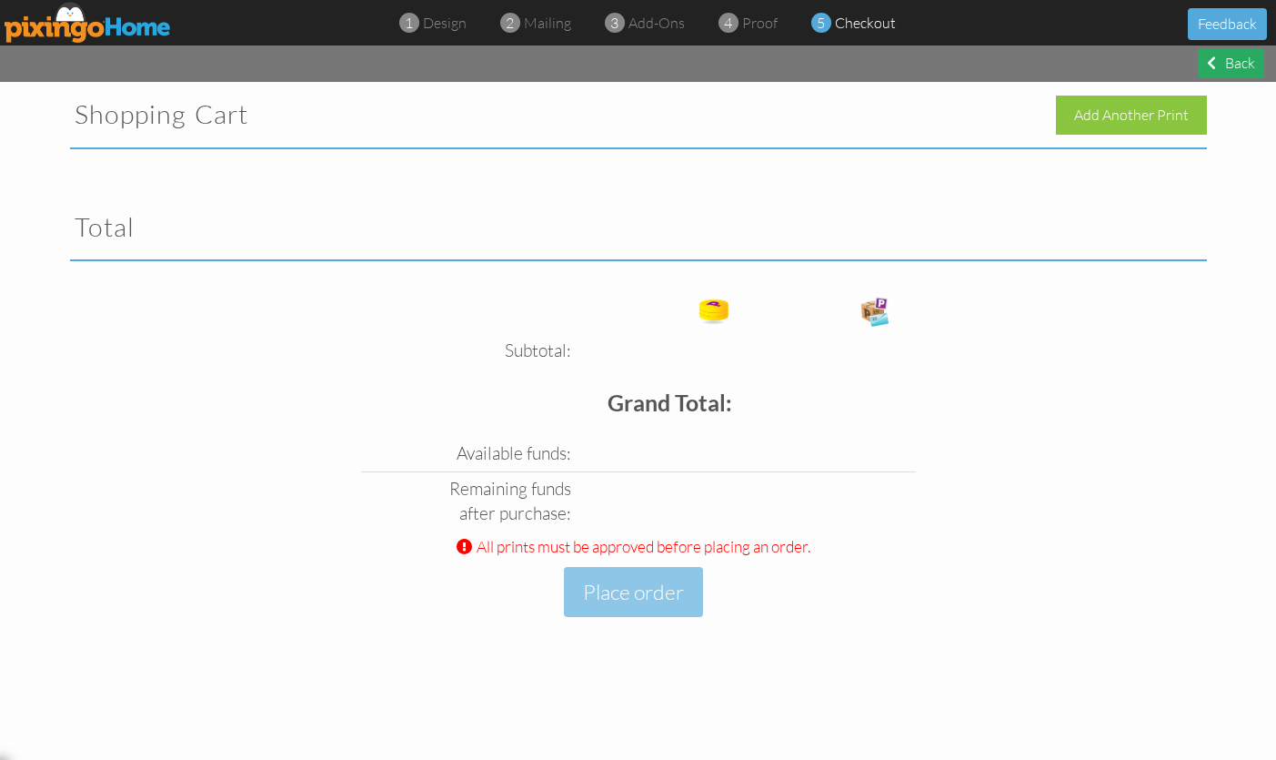
click at [1230, 61] on div "Back" at bounding box center [1231, 63] width 66 height 30
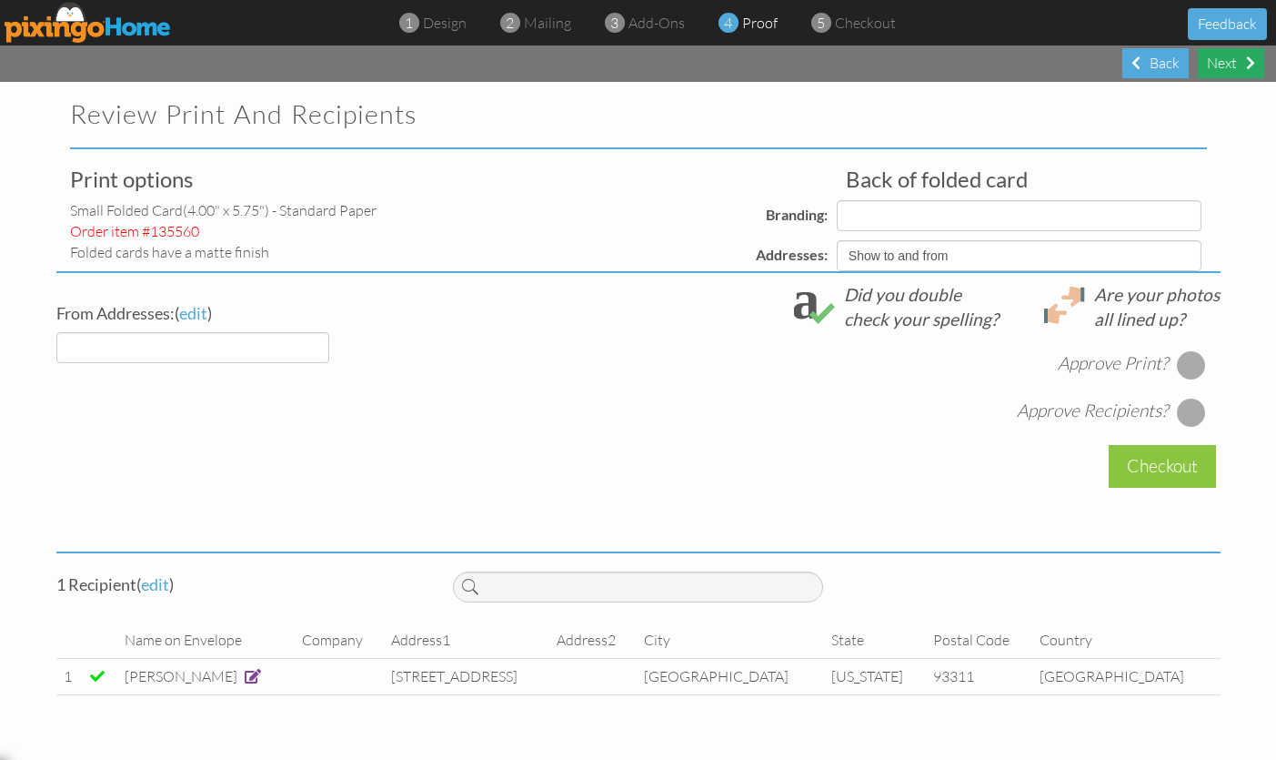
select select "object:7407"
select select "object:7405"
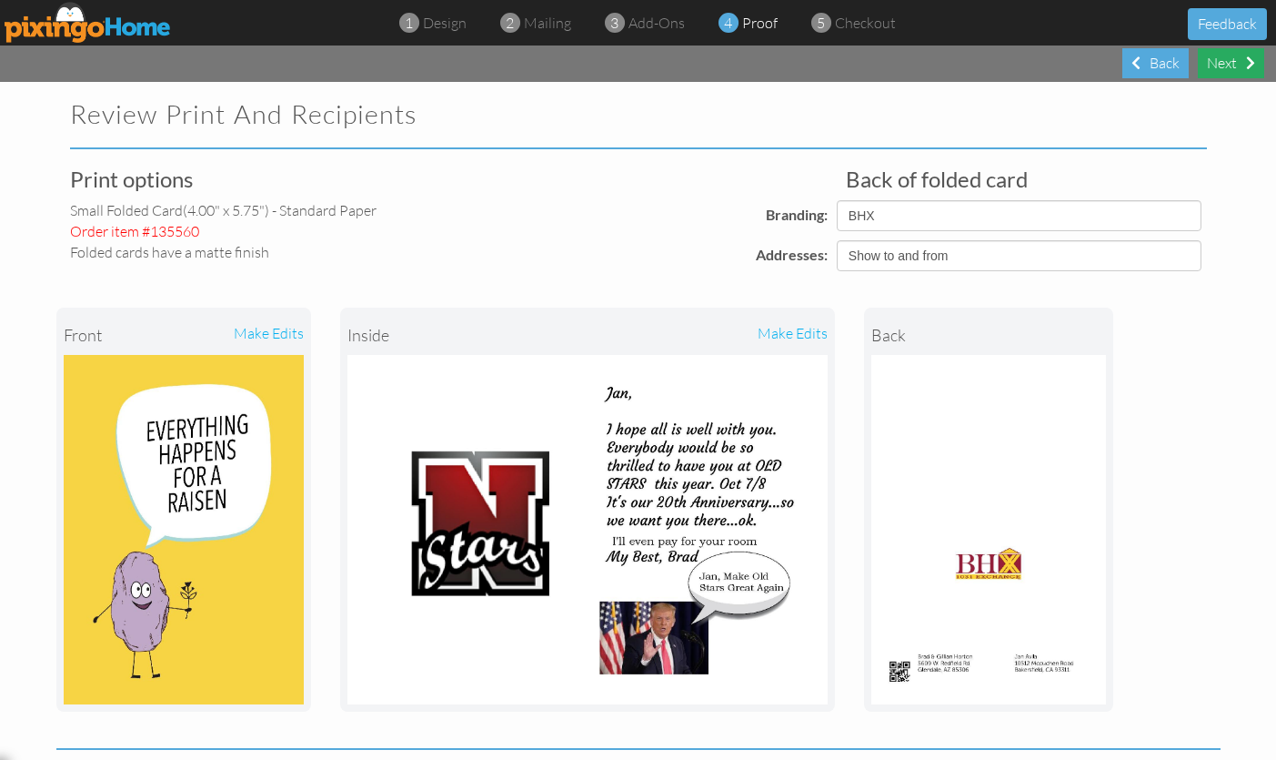
click at [1230, 61] on div "Next" at bounding box center [1231, 63] width 66 height 30
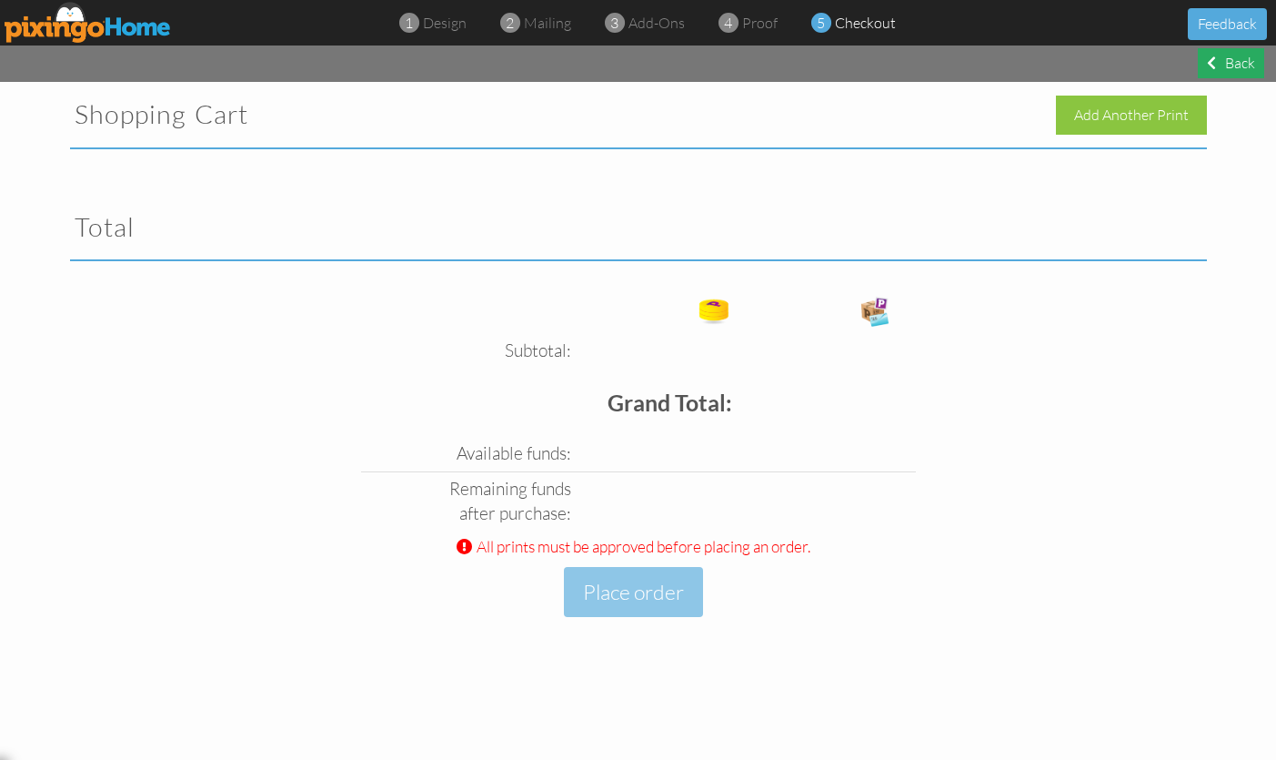
click at [1229, 61] on div "Back" at bounding box center [1231, 63] width 66 height 30
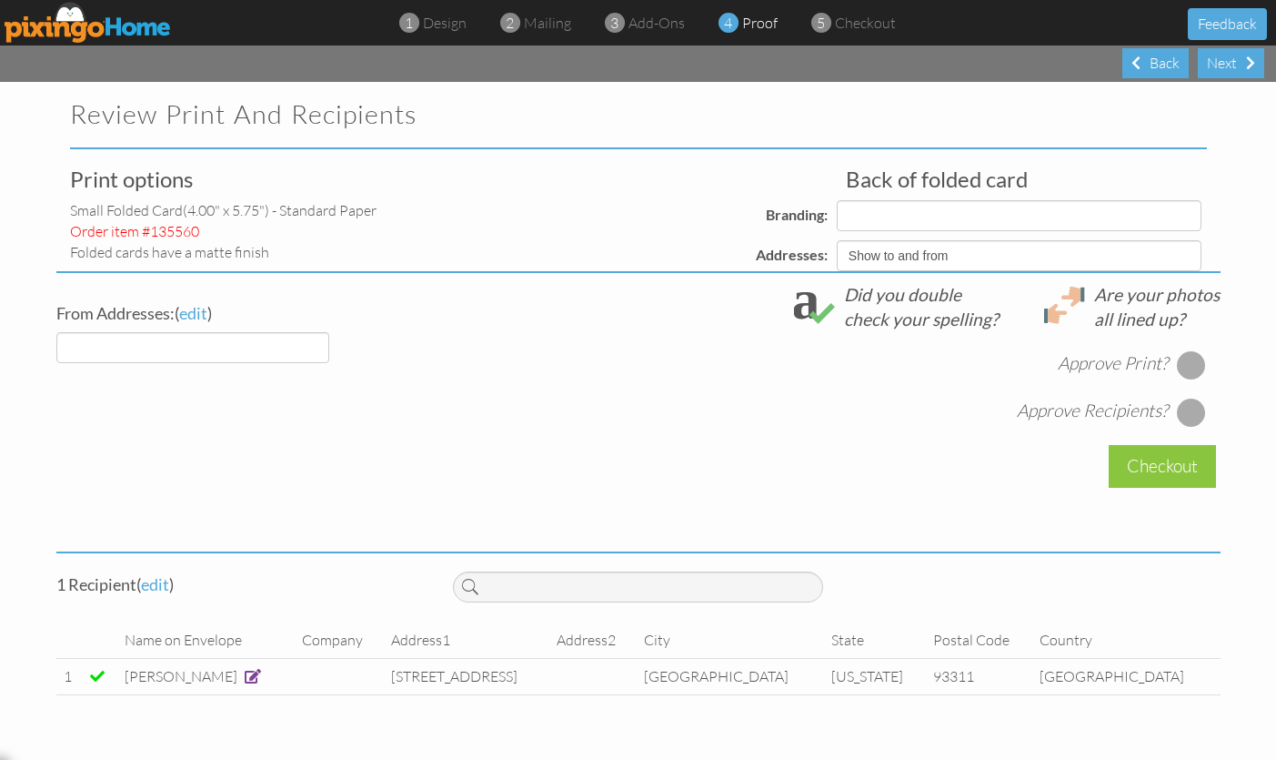
select select "object:7456"
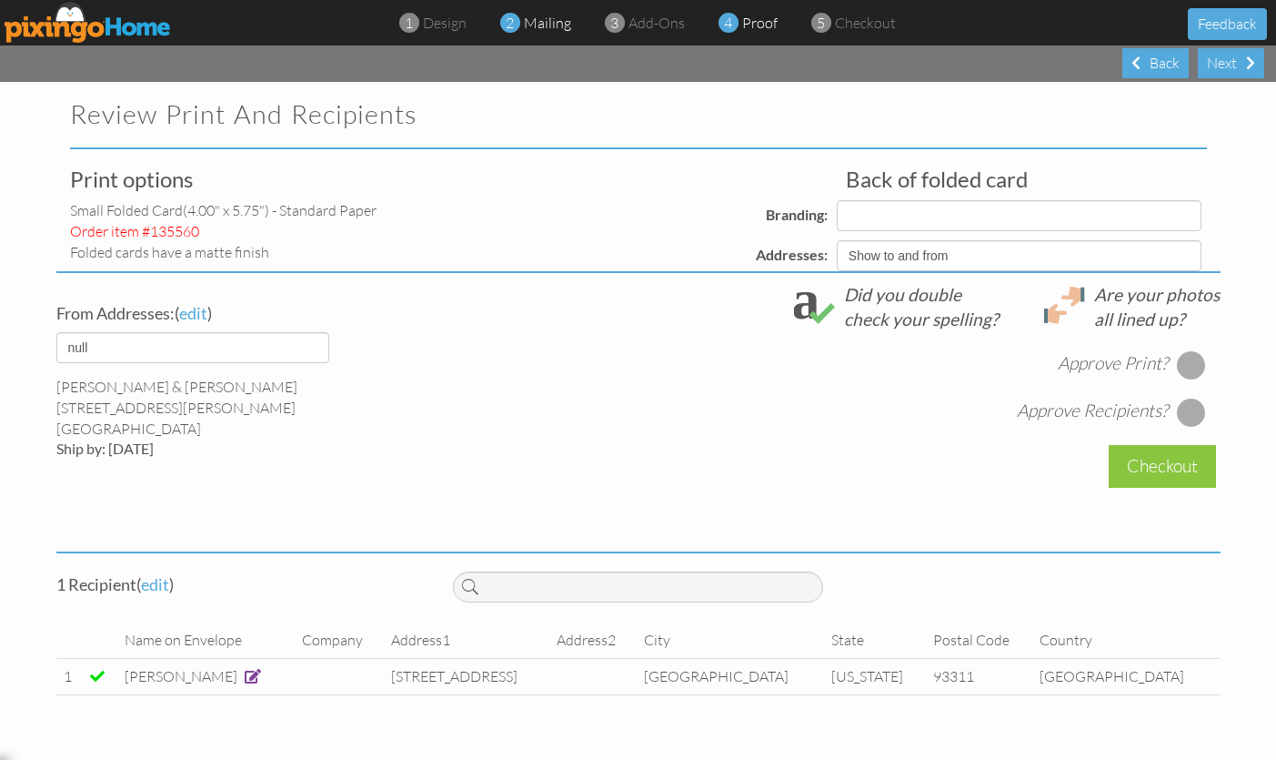
select select "object:7458"
click at [544, 25] on span "mailing" at bounding box center [547, 23] width 47 height 18
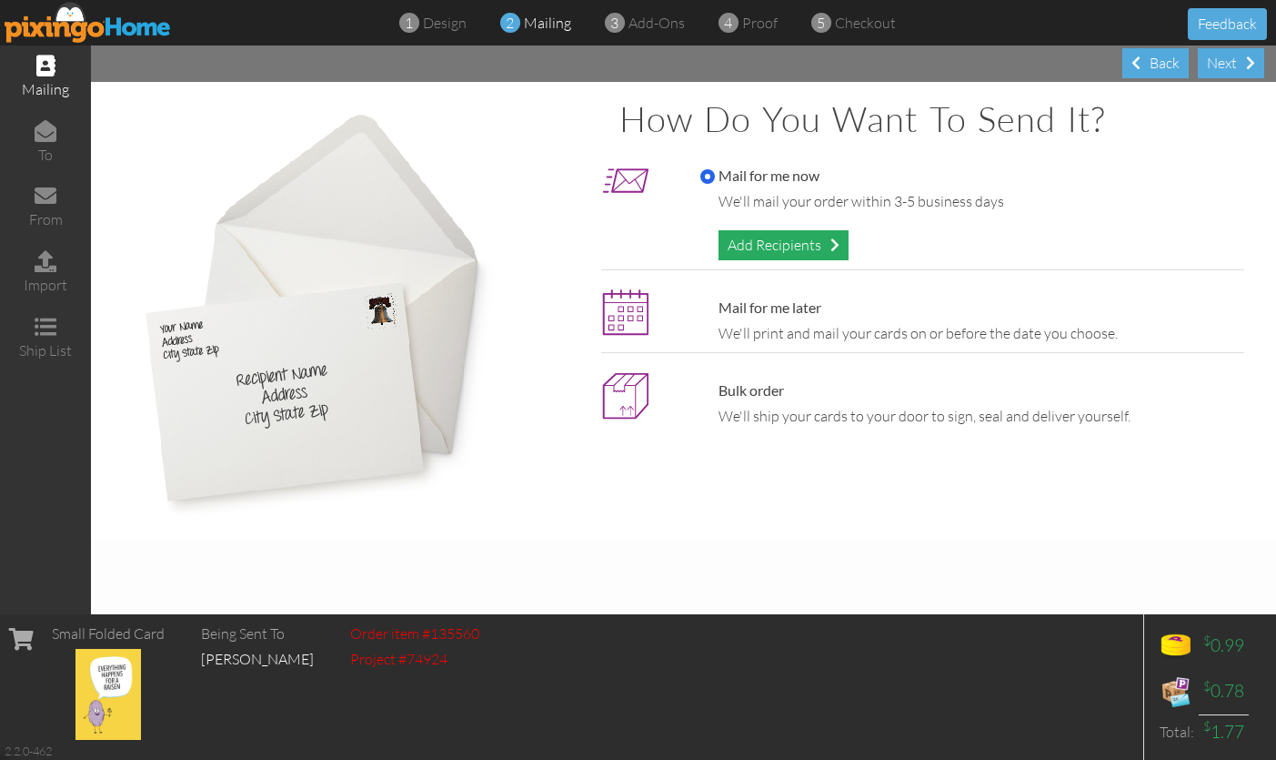
click at [795, 245] on div "Add Recipients" at bounding box center [784, 245] width 130 height 30
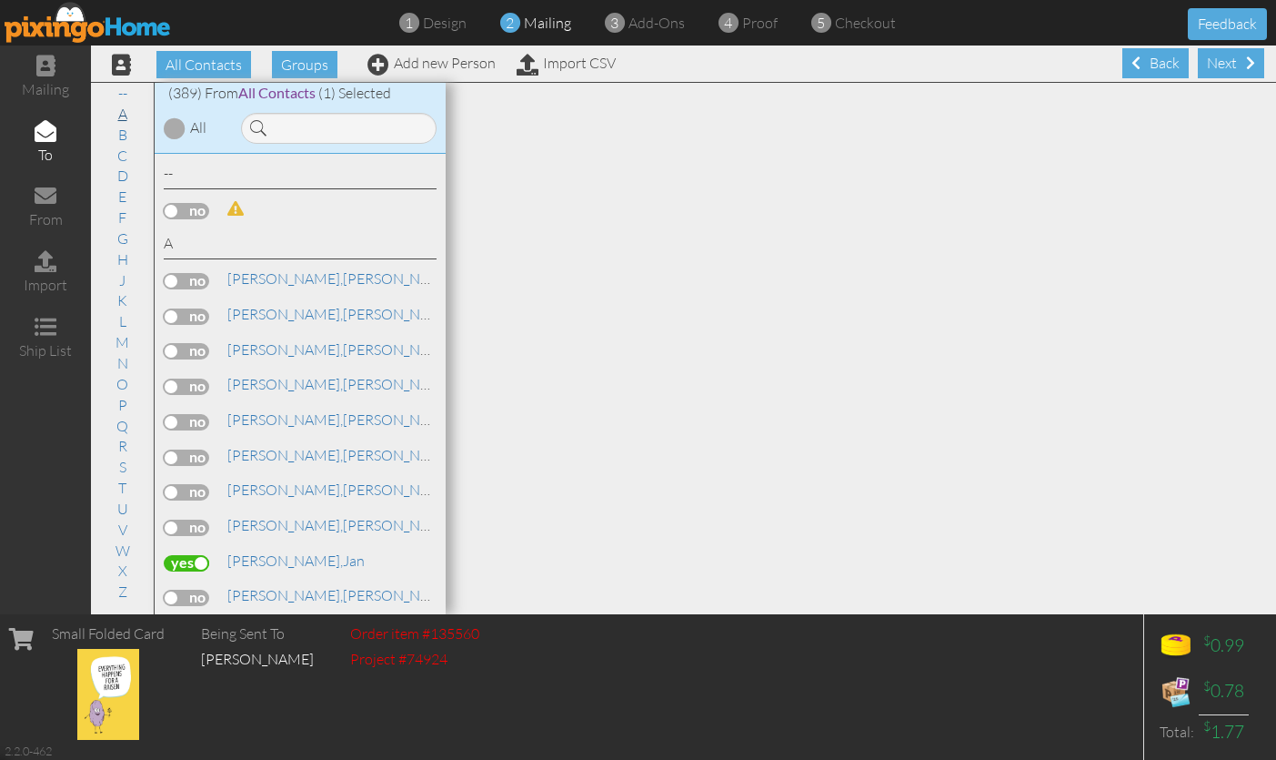
click at [121, 113] on link "A" at bounding box center [122, 114] width 27 height 22
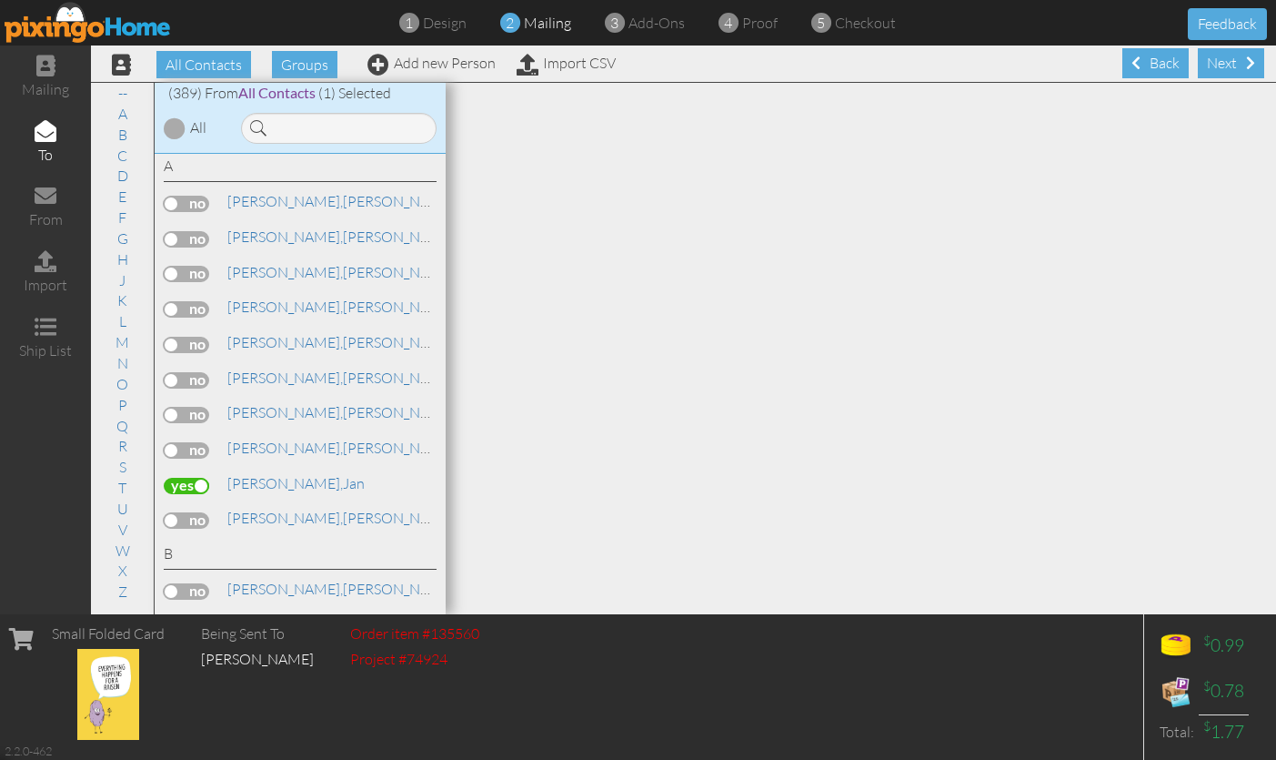
click at [199, 478] on label at bounding box center [186, 486] width 45 height 16
click at [0, 0] on input "checkbox" at bounding box center [0, 0] width 0 height 0
click at [196, 478] on label at bounding box center [186, 486] width 45 height 16
click at [0, 0] on input "checkbox" at bounding box center [0, 0] width 0 height 0
click at [1233, 61] on div "Next" at bounding box center [1231, 63] width 66 height 30
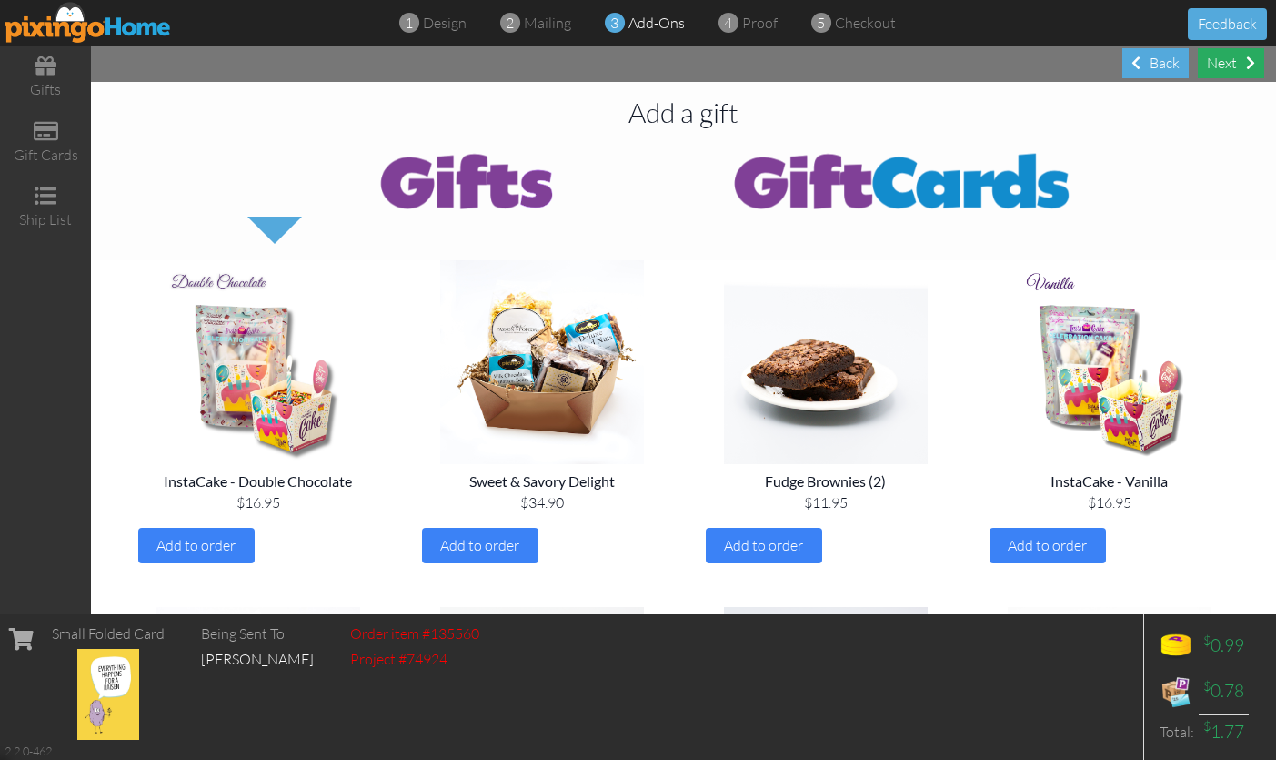
scroll to position [0, 1]
click at [1233, 61] on div "Next" at bounding box center [1231, 63] width 66 height 30
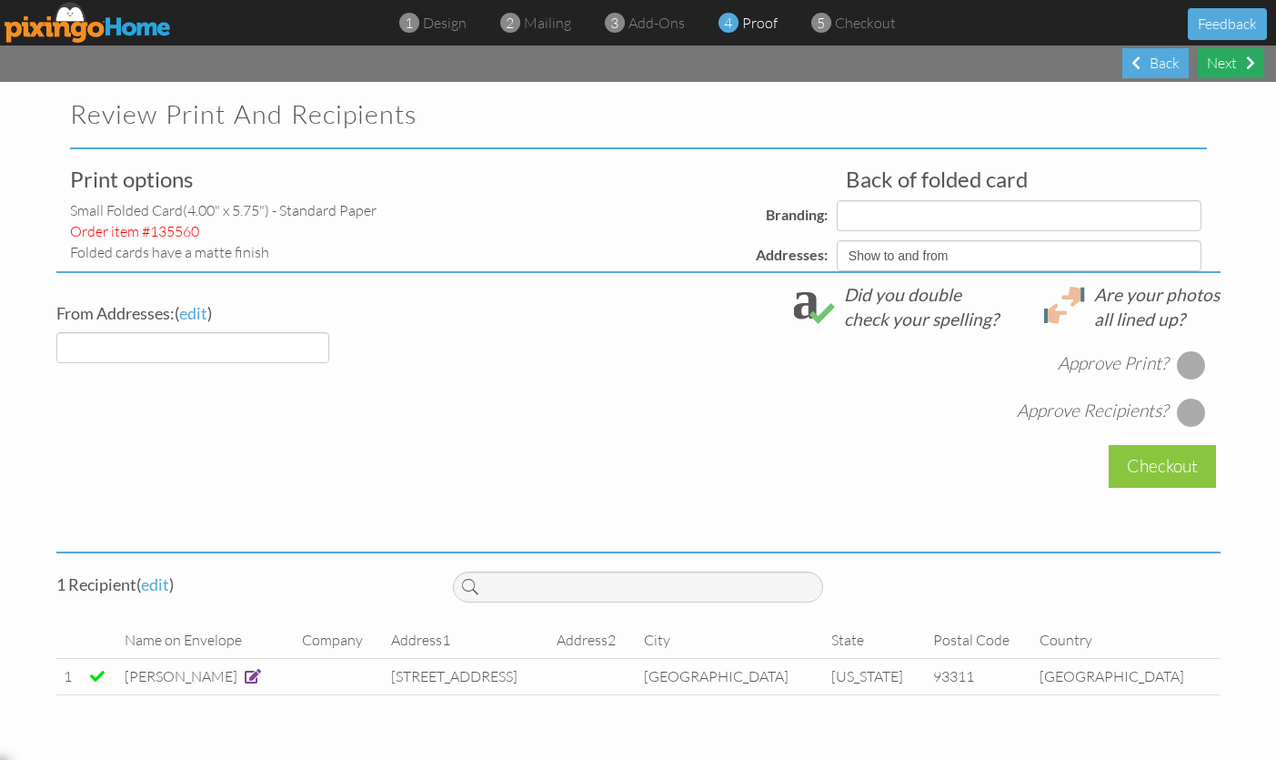
select select "object:8635"
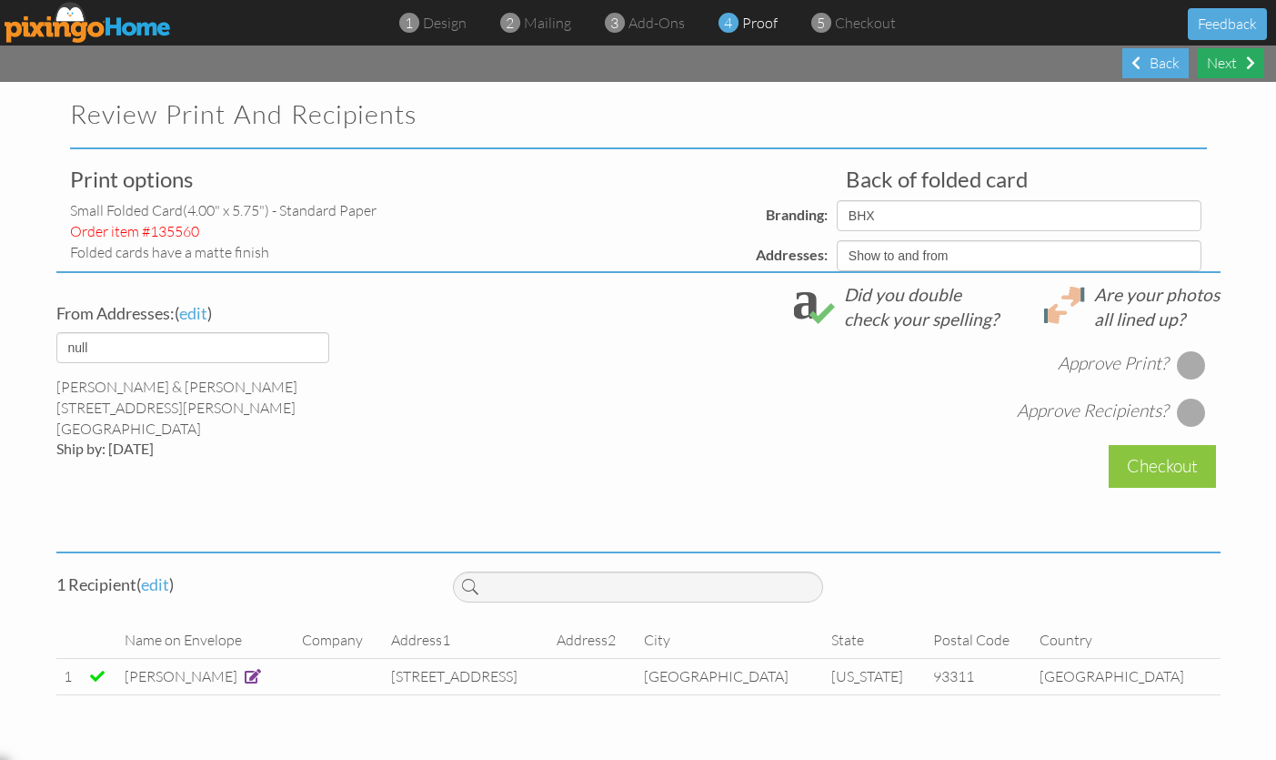
select select "object:8637"
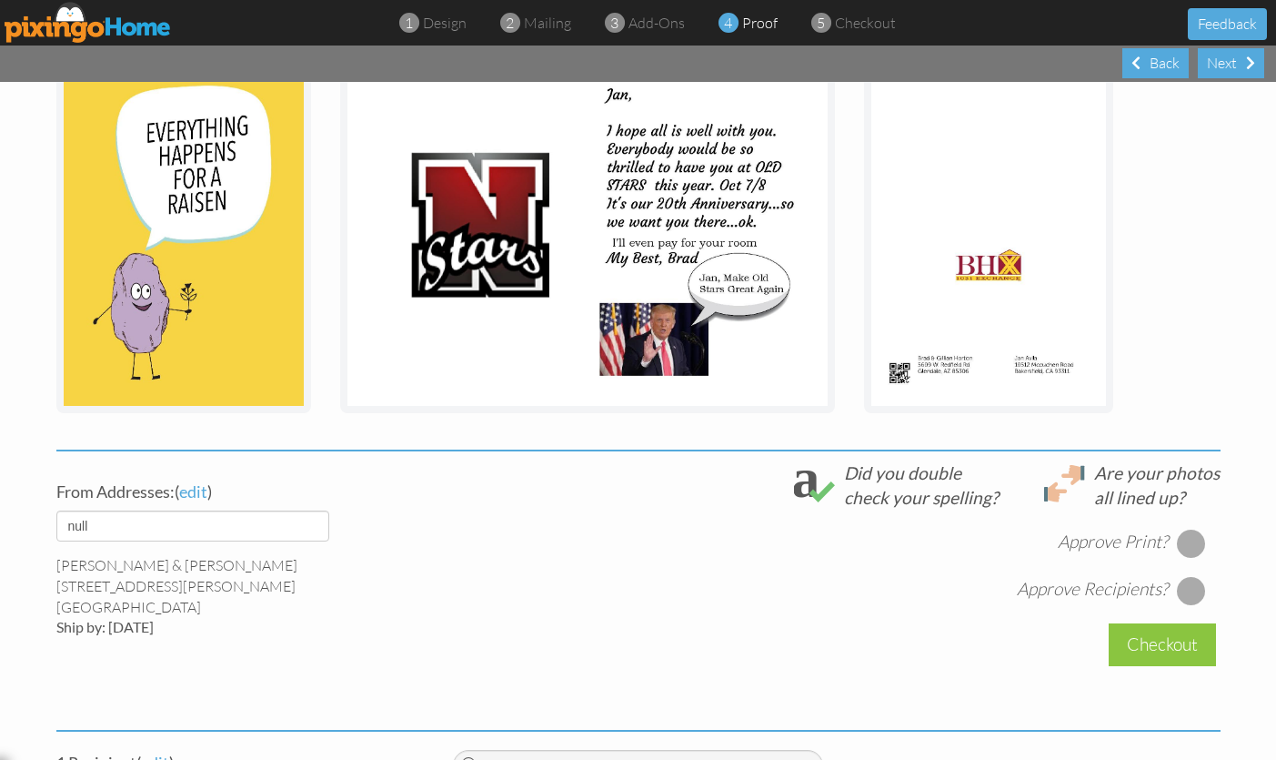
scroll to position [302, 0]
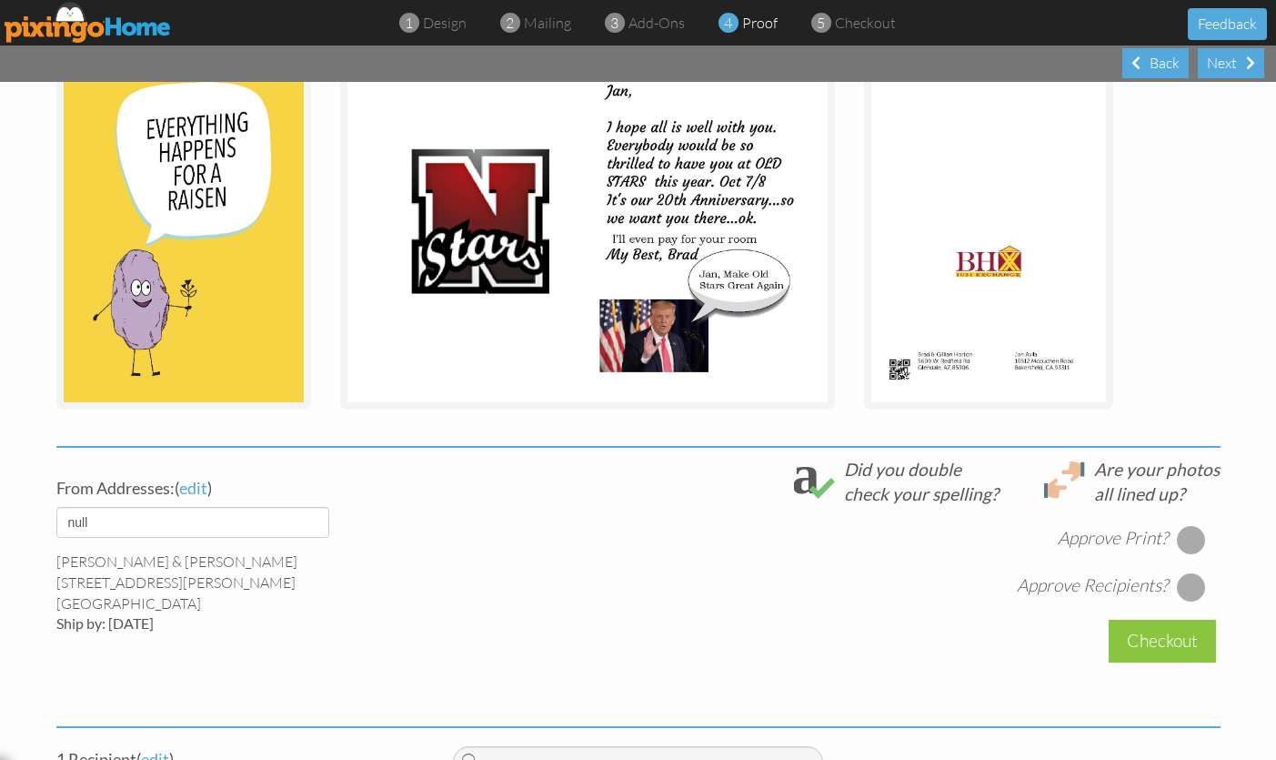
click at [1193, 539] on div at bounding box center [1191, 539] width 29 height 29
click at [1193, 586] on div at bounding box center [1191, 586] width 29 height 29
click at [1166, 643] on div "Checkout" at bounding box center [1162, 640] width 107 height 43
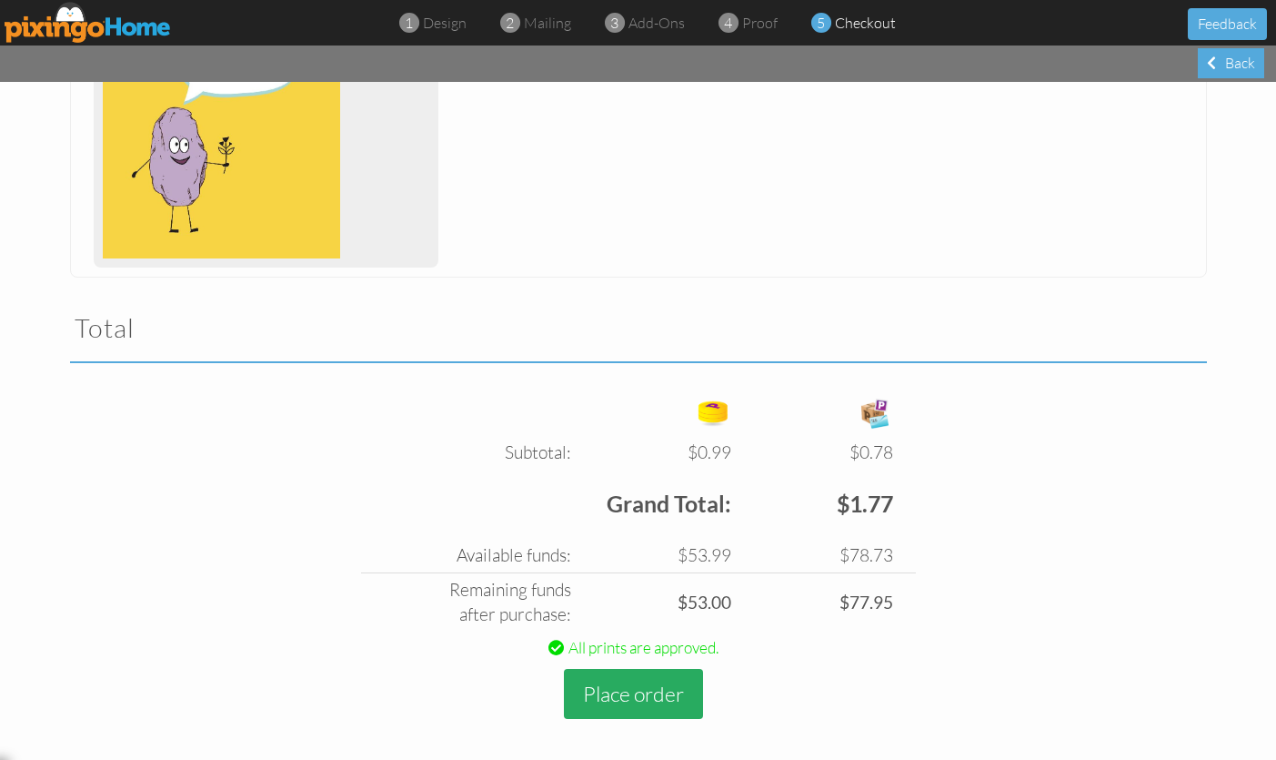
click at [617, 688] on button "Place order" at bounding box center [633, 694] width 139 height 50
